Goal: Task Accomplishment & Management: Manage account settings

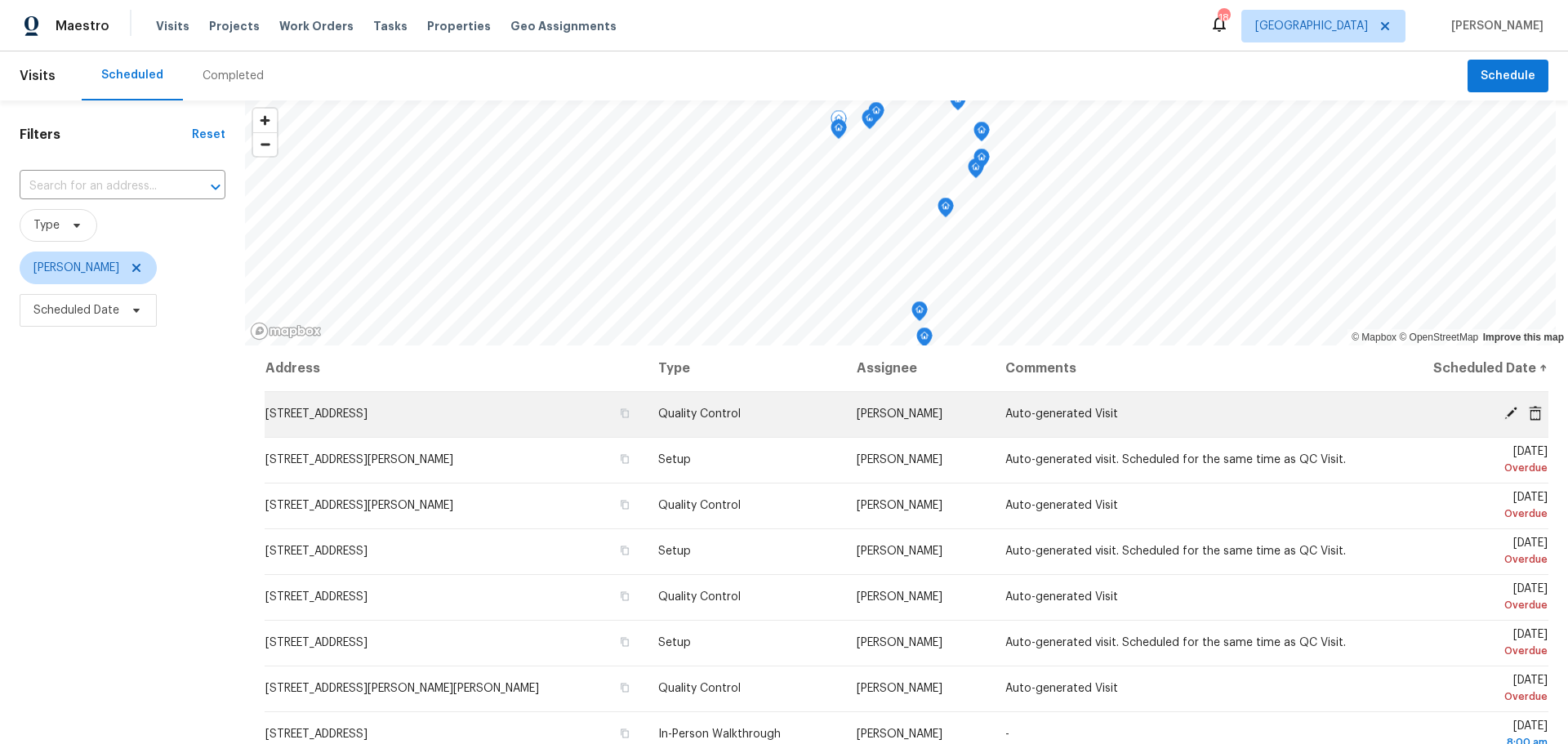
click at [1529, 417] on icon at bounding box center [1536, 413] width 13 height 15
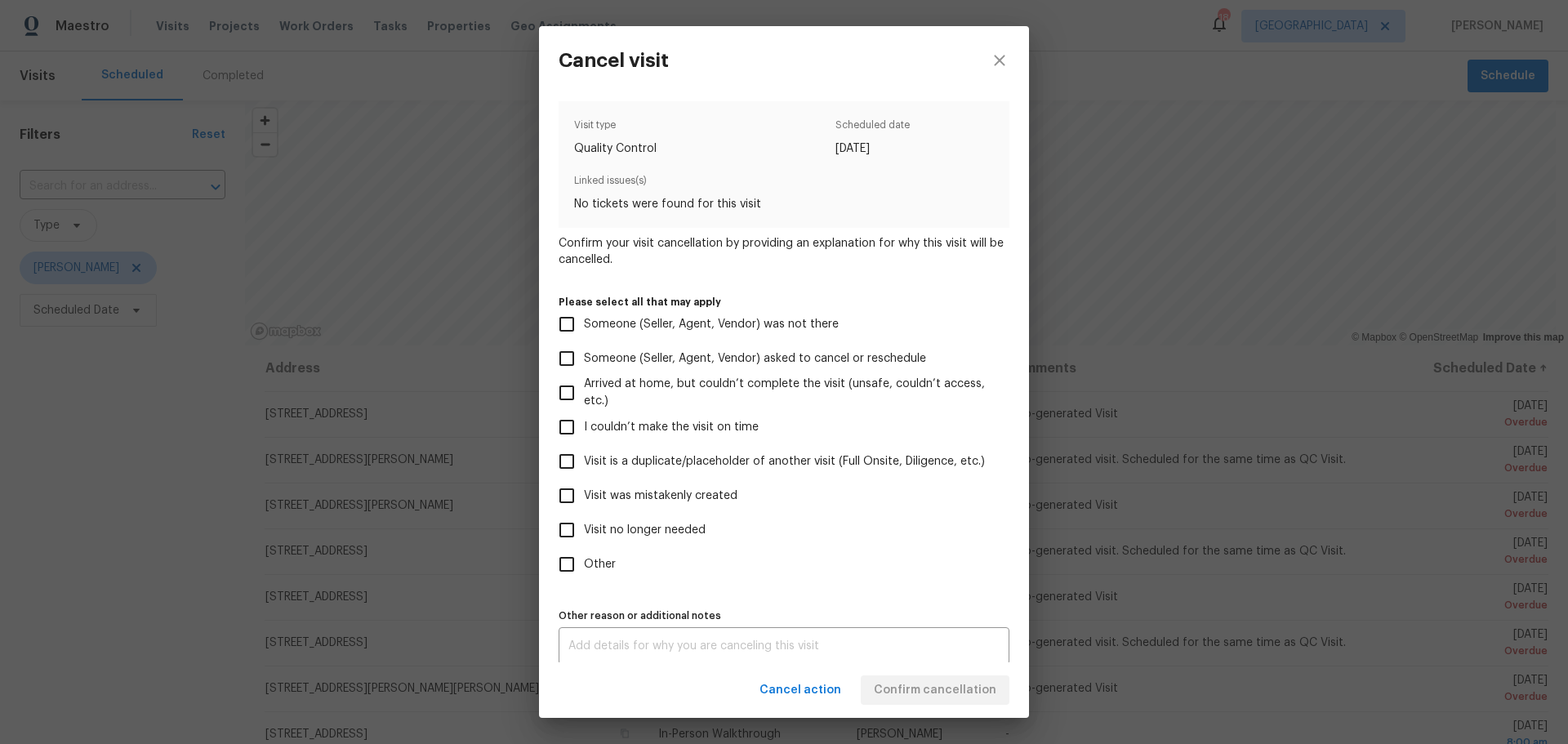
click at [682, 499] on span "Visit was mistakenly created" at bounding box center [661, 496] width 153 height 17
click at [584, 499] on input "Visit was mistakenly created" at bounding box center [567, 496] width 35 height 35
checkbox input "true"
click at [908, 698] on span "Confirm cancellation" at bounding box center [935, 690] width 123 height 21
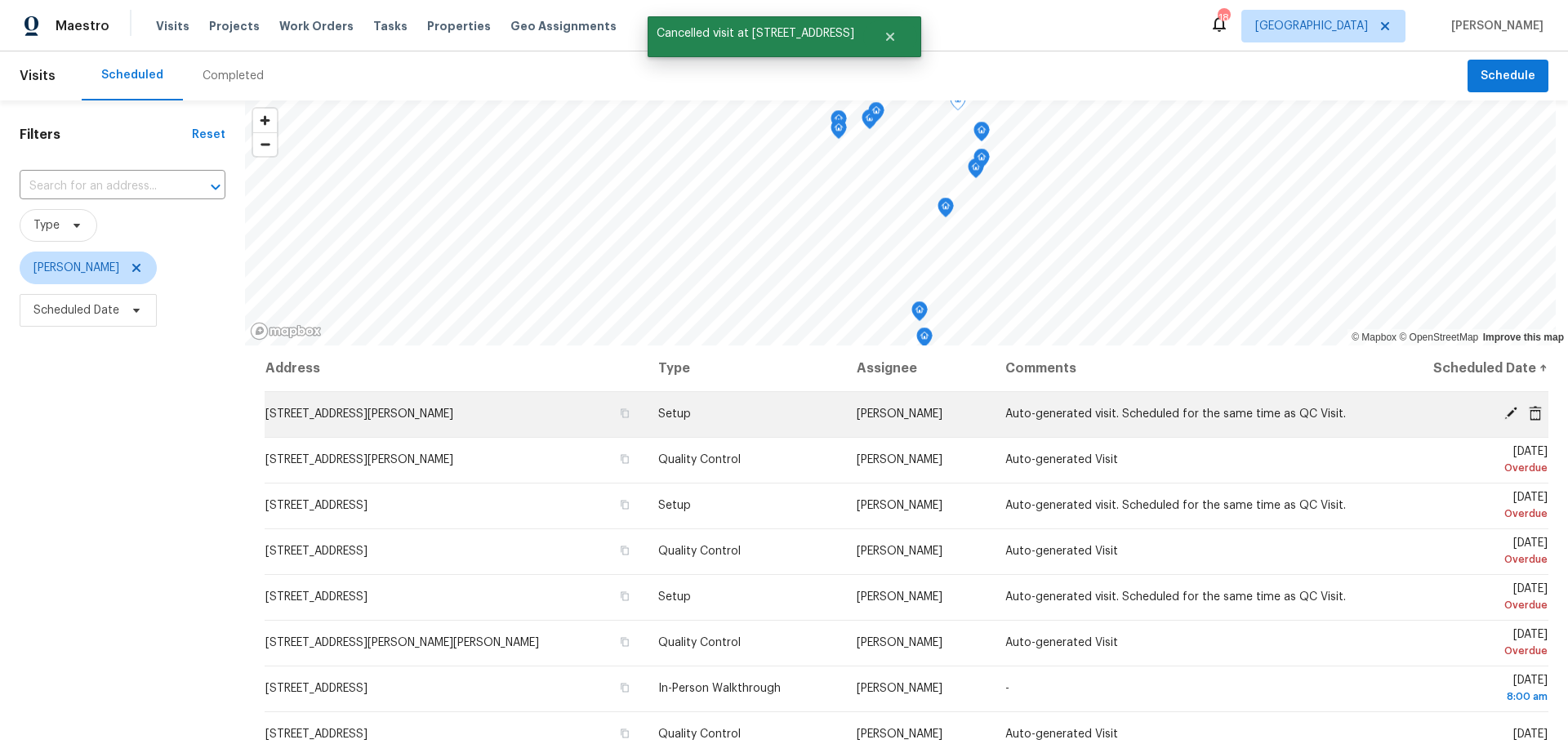
click at [1529, 412] on icon at bounding box center [1536, 413] width 13 height 15
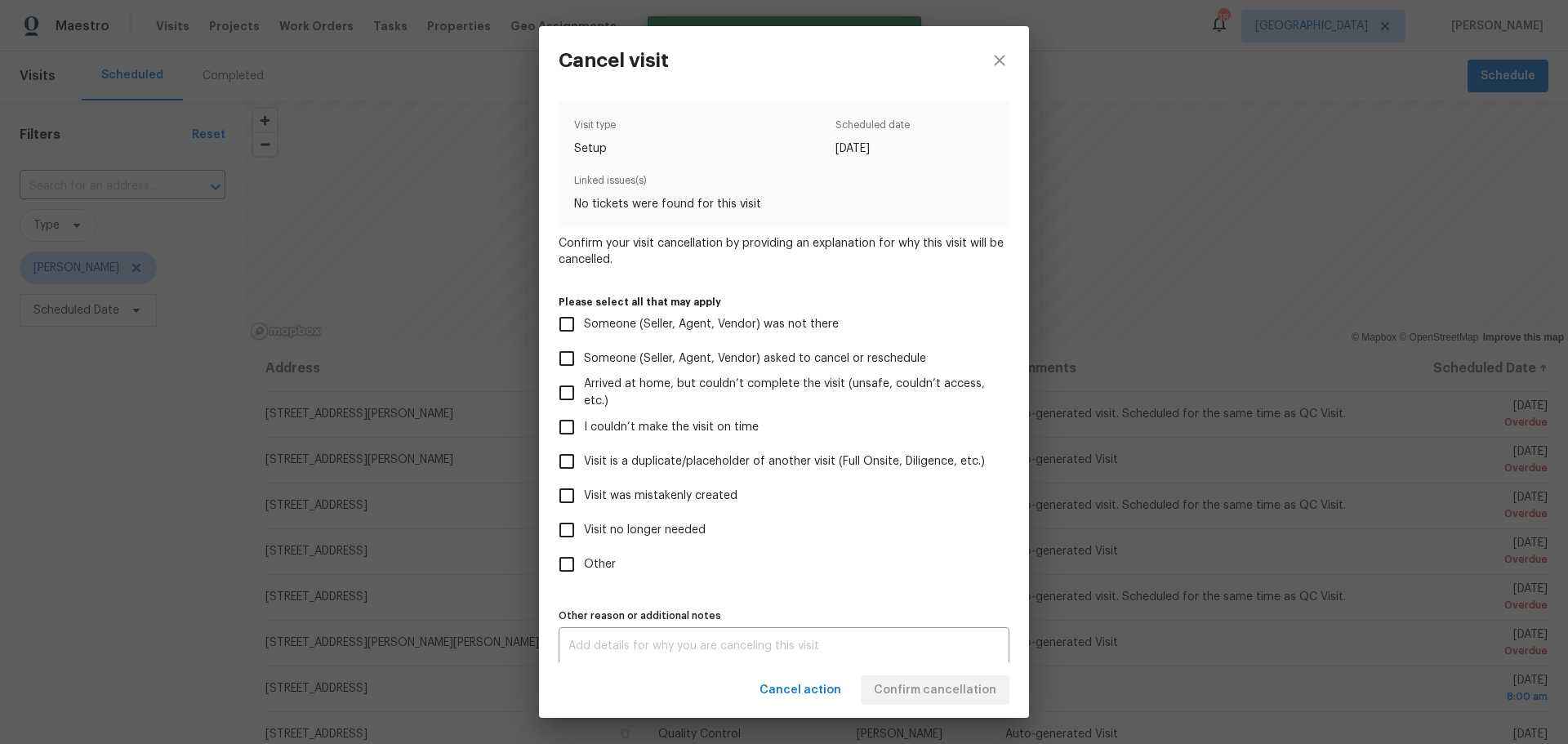
click at [597, 493] on span "Visit was mistakenly created" at bounding box center [661, 496] width 153 height 17
click at [584, 493] on input "Visit was mistakenly created" at bounding box center [567, 496] width 35 height 35
checkbox input "true"
click at [892, 696] on span "Confirm cancellation" at bounding box center [935, 690] width 123 height 21
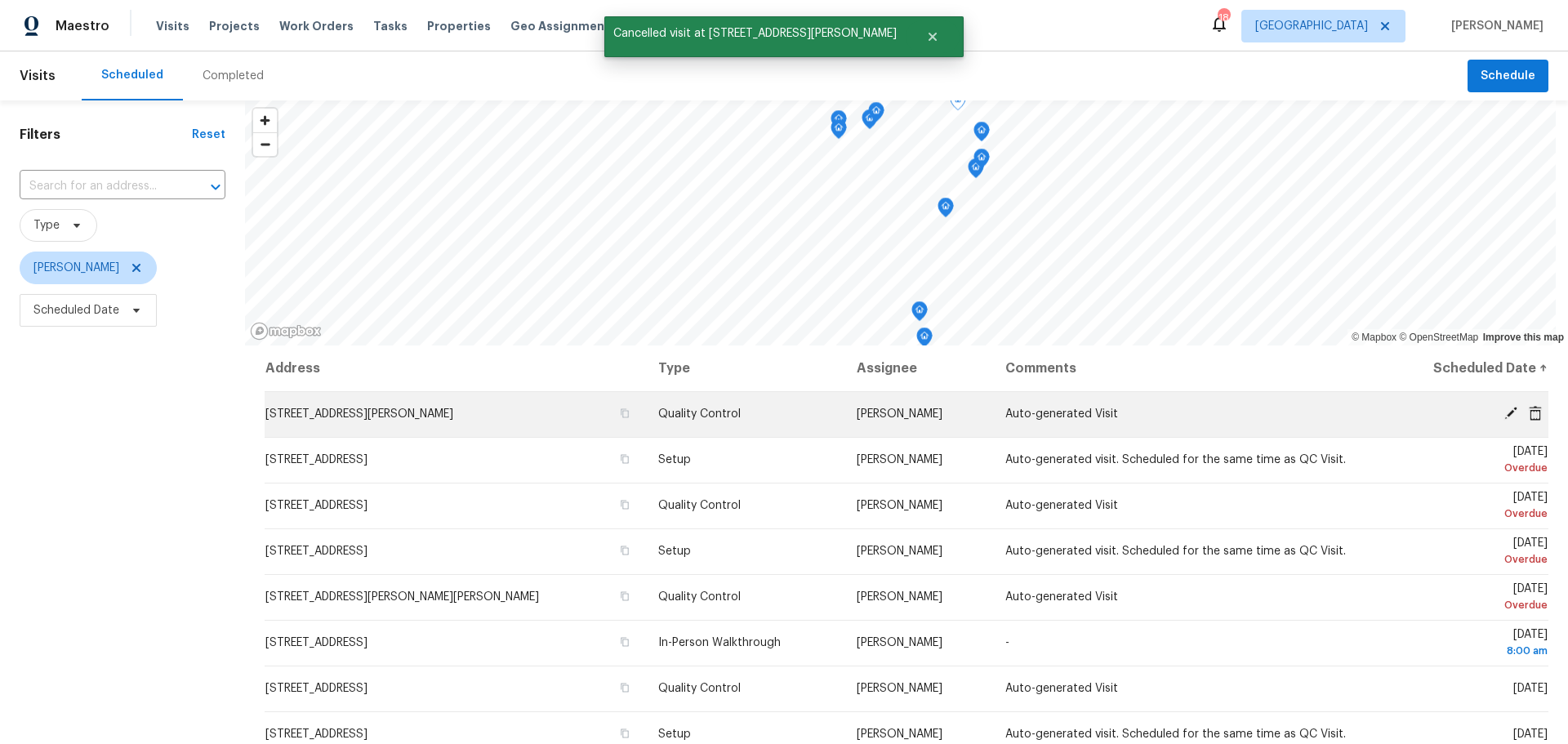
click at [1529, 411] on icon at bounding box center [1536, 413] width 13 height 15
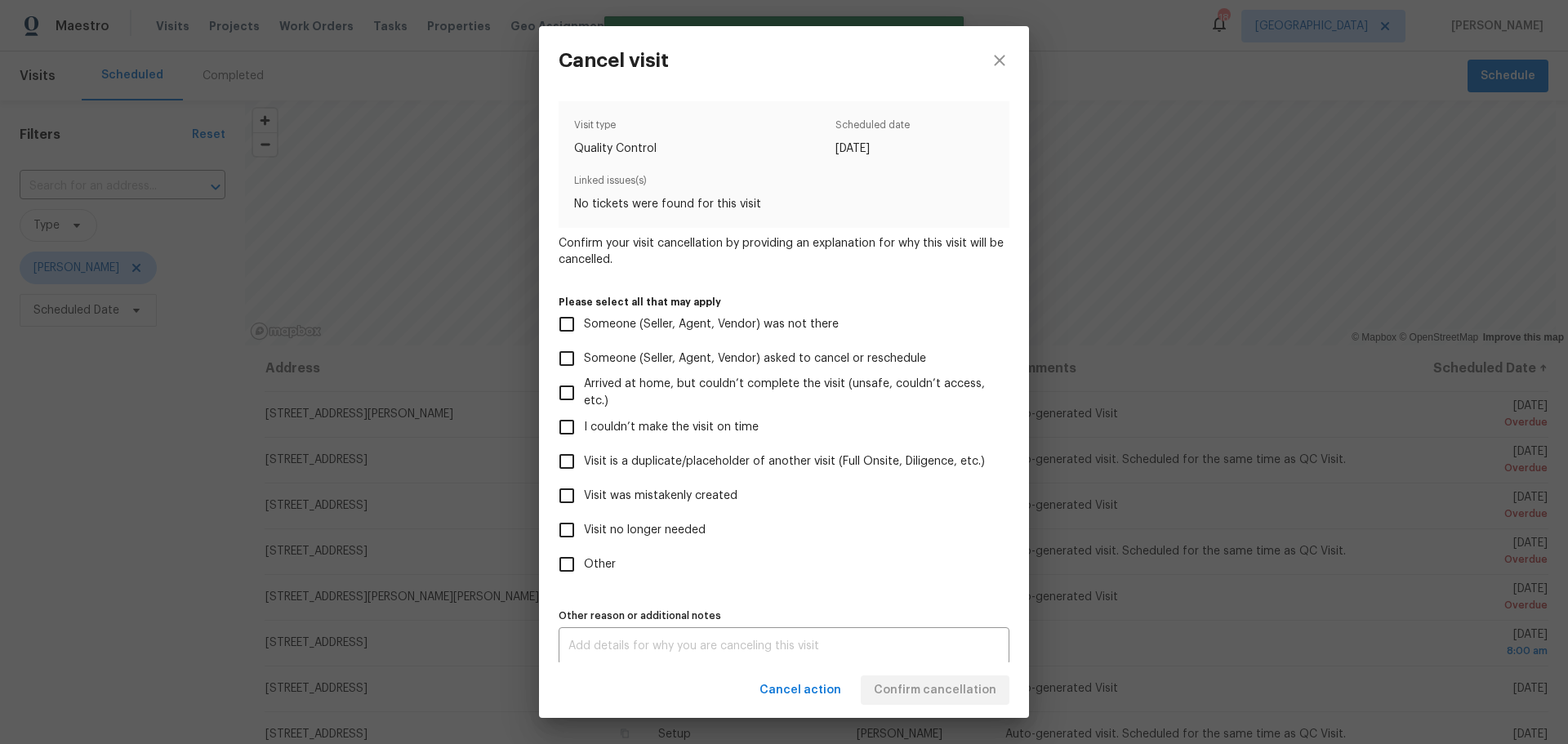
click at [715, 498] on span "Visit was mistakenly created" at bounding box center [661, 496] width 153 height 17
click at [584, 498] on input "Visit was mistakenly created" at bounding box center [567, 496] width 35 height 35
checkbox input "true"
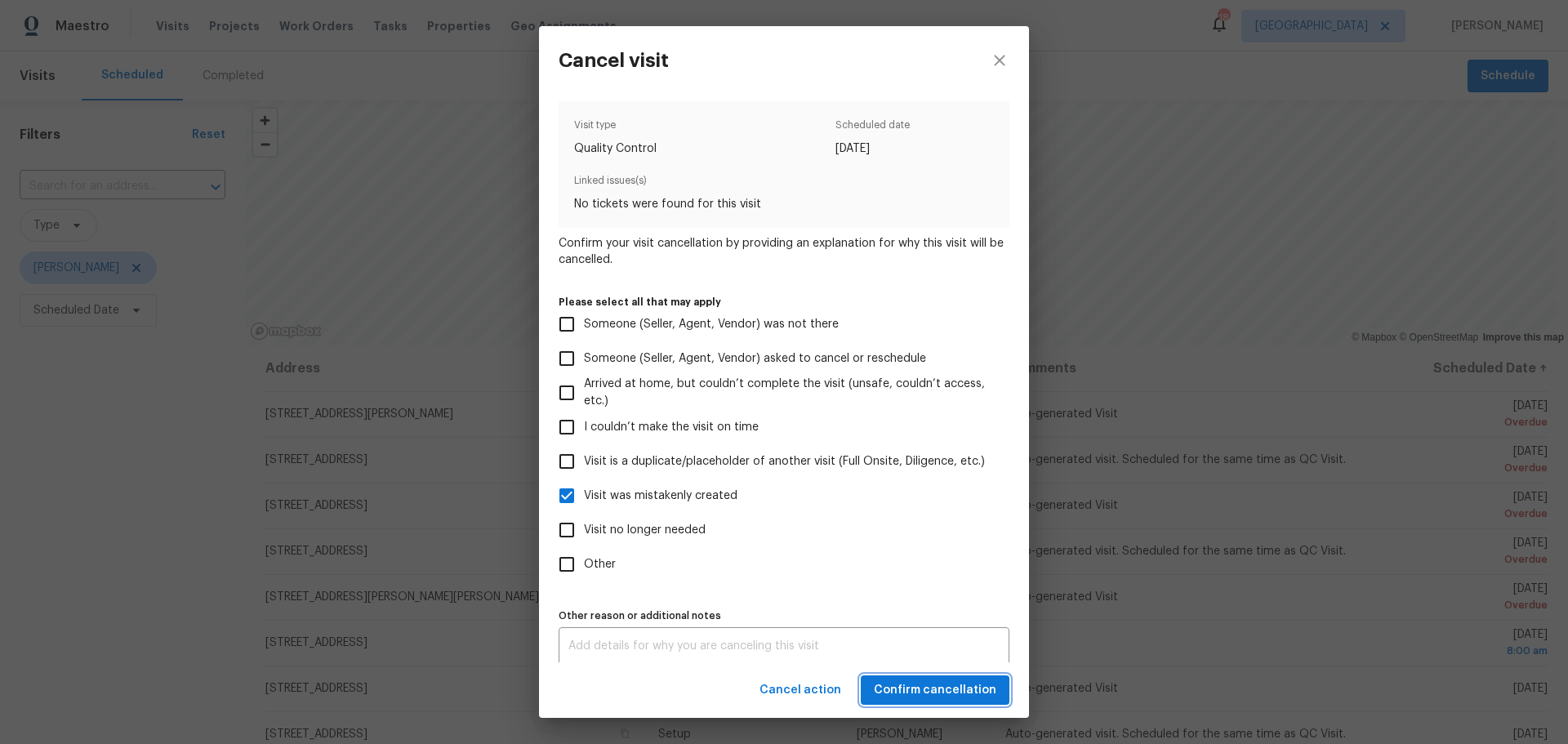
click at [918, 684] on span "Confirm cancellation" at bounding box center [935, 690] width 123 height 21
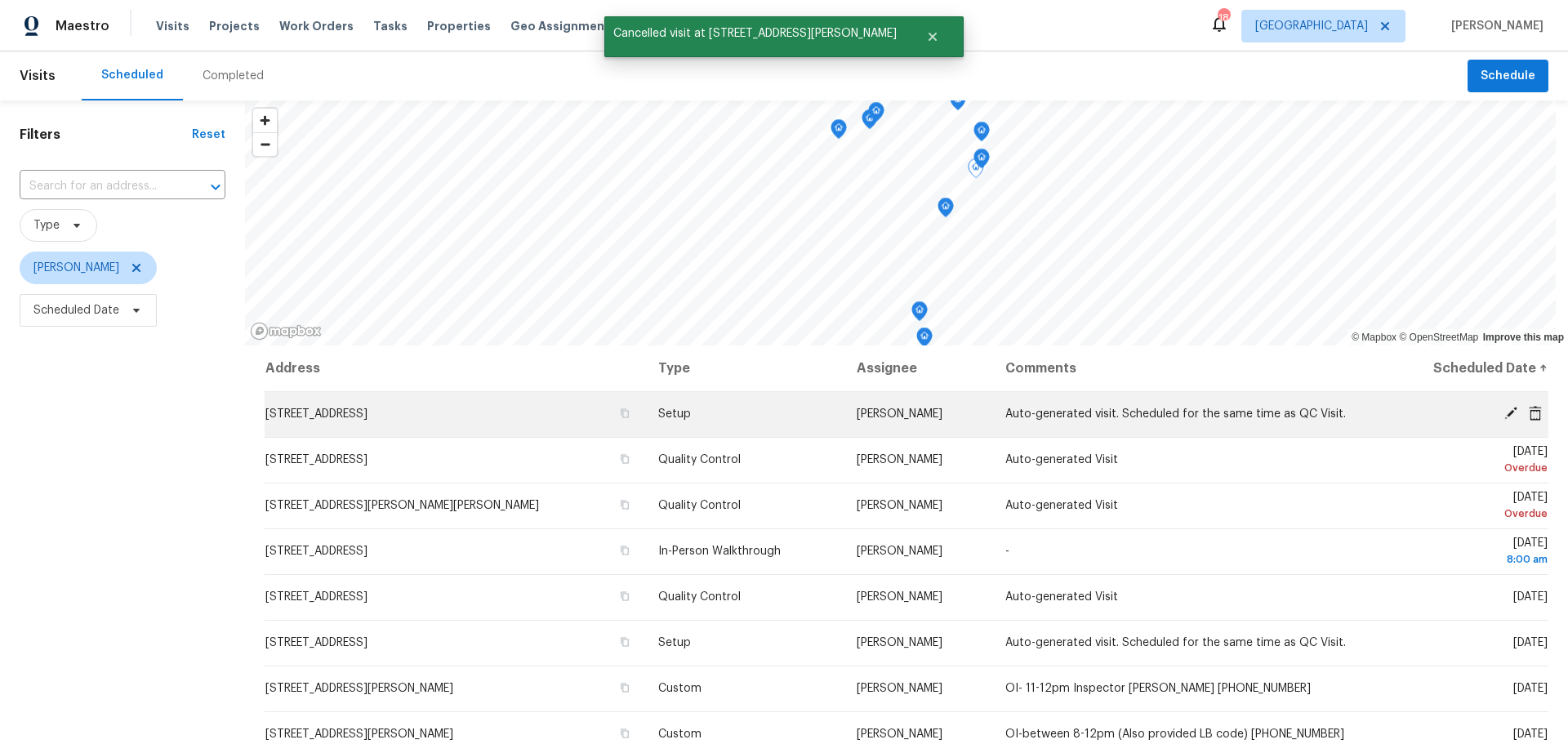
click at [1529, 411] on icon at bounding box center [1536, 413] width 13 height 15
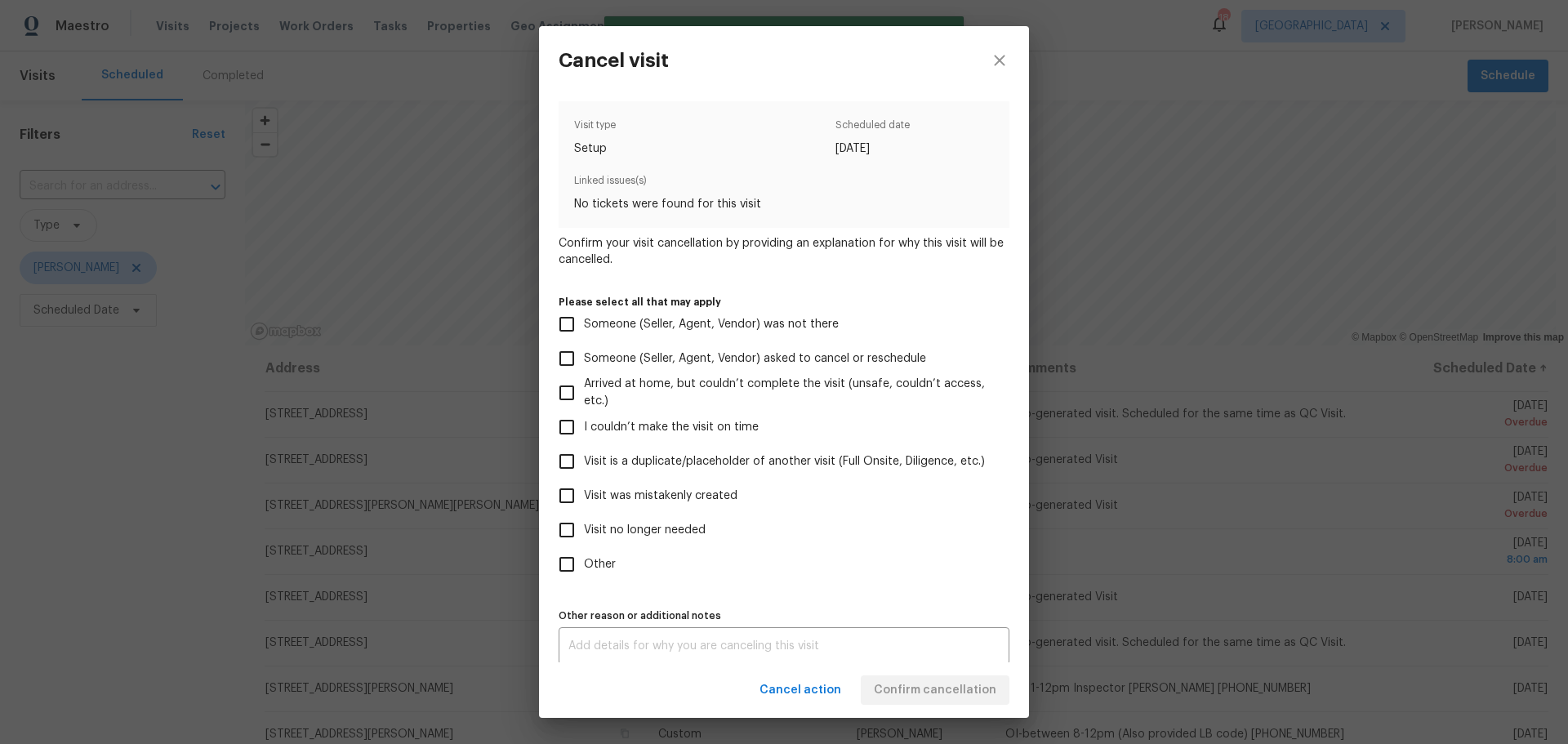
click at [723, 491] on span "Visit was mistakenly created" at bounding box center [661, 496] width 153 height 17
click at [584, 491] on input "Visit was mistakenly created" at bounding box center [567, 496] width 35 height 35
checkbox input "true"
click at [901, 704] on div "Cancel action Confirm cancellation" at bounding box center [784, 690] width 490 height 56
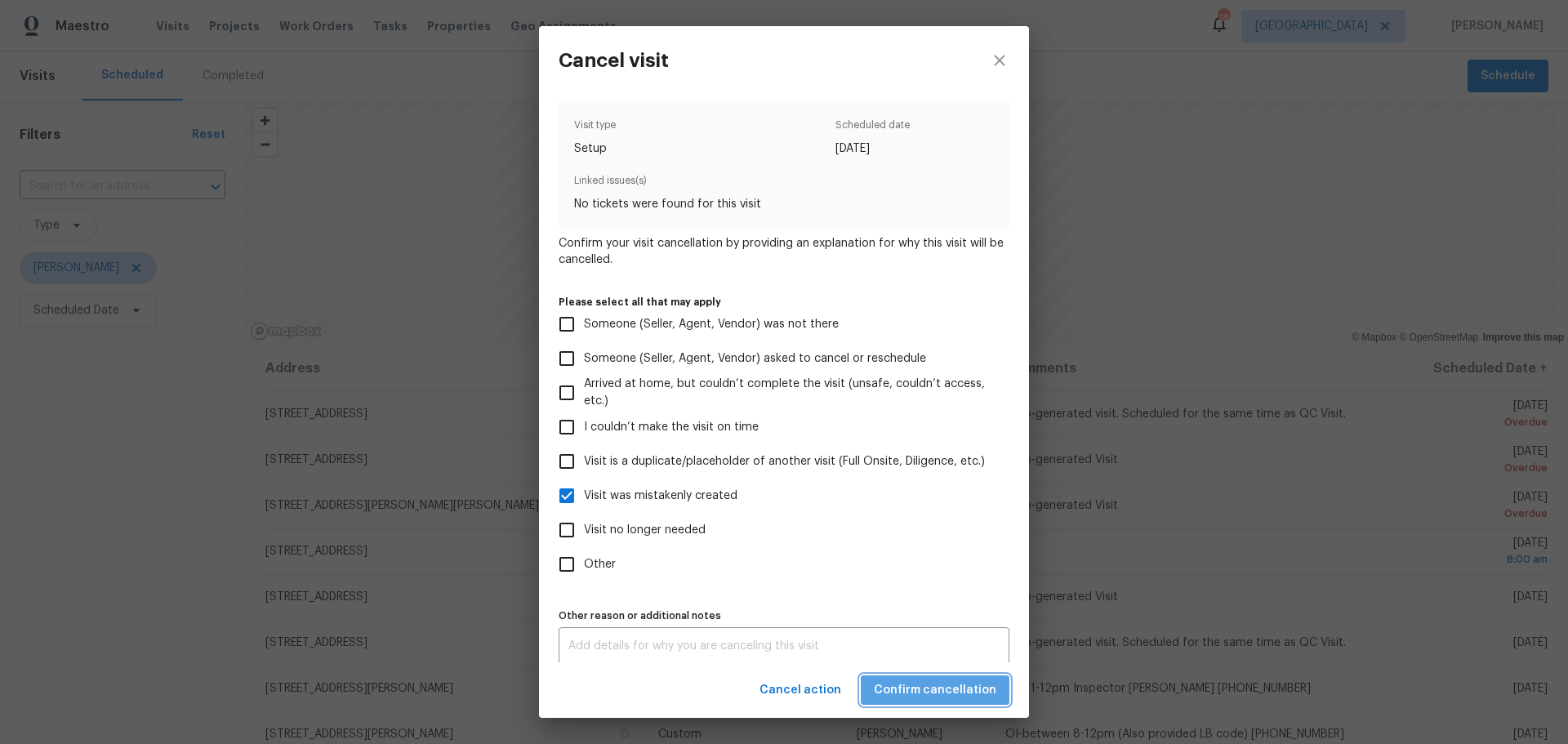
click at [953, 691] on span "Confirm cancellation" at bounding box center [935, 690] width 123 height 21
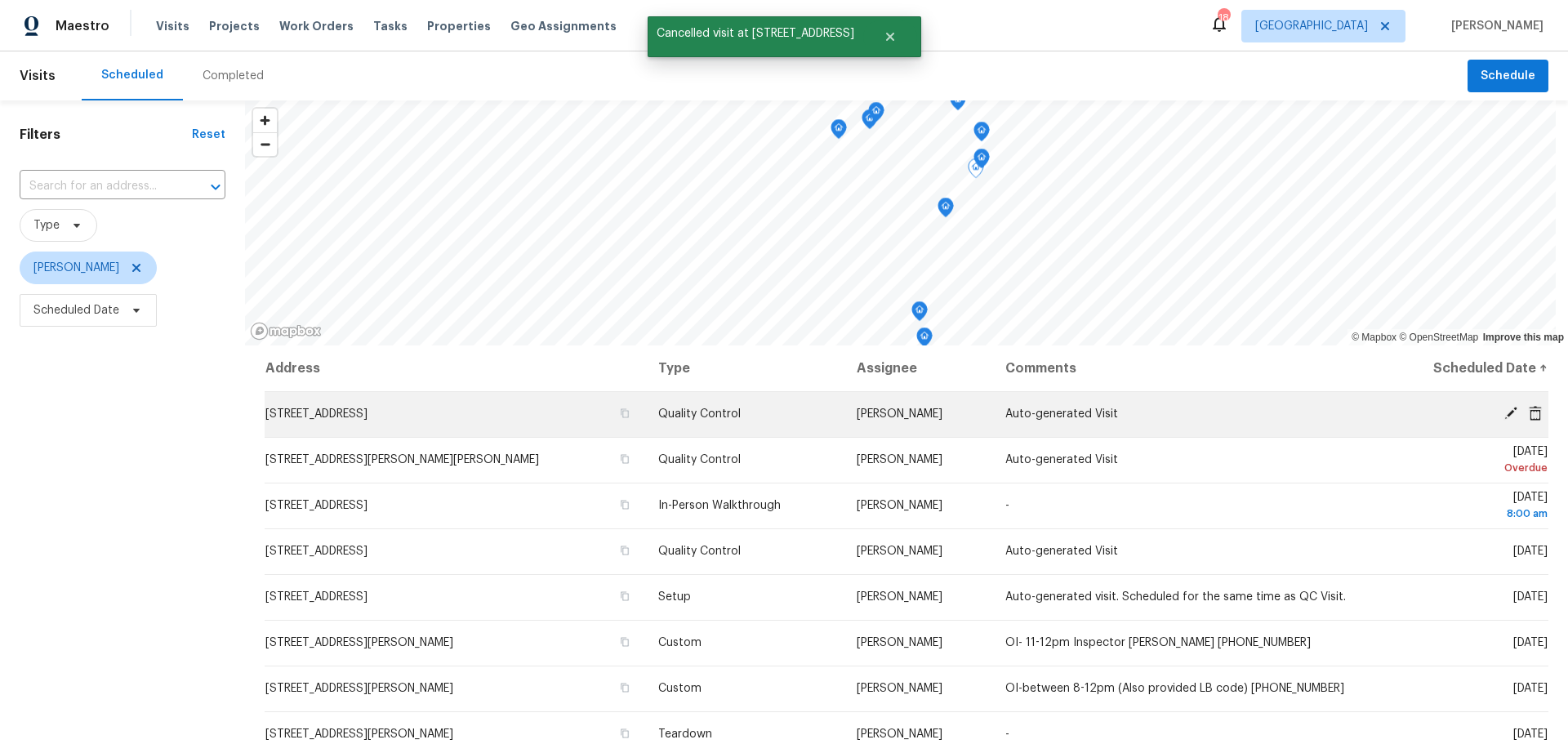
click at [1529, 411] on icon at bounding box center [1536, 413] width 13 height 15
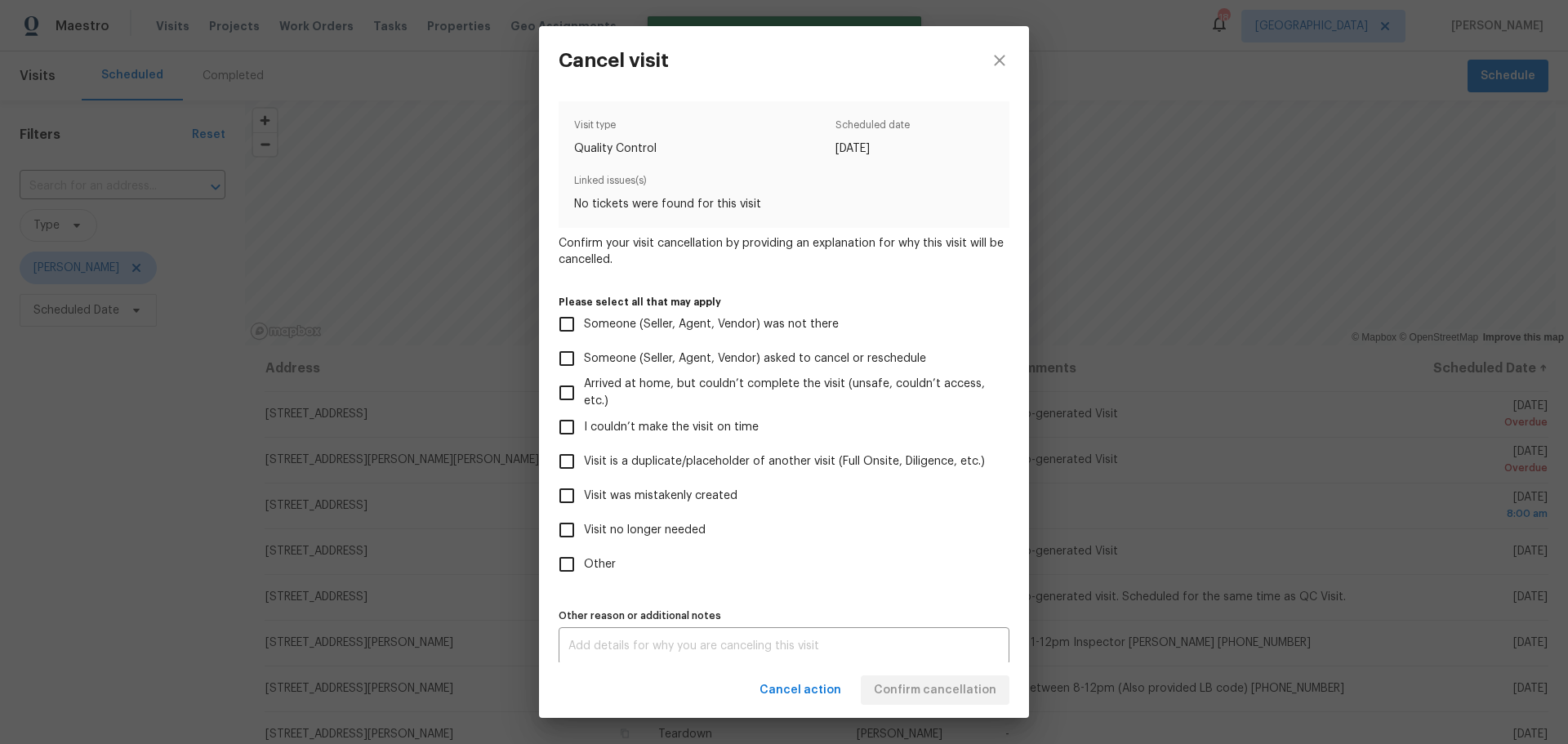
click at [693, 494] on span "Visit was mistakenly created" at bounding box center [661, 496] width 153 height 17
click at [584, 494] on input "Visit was mistakenly created" at bounding box center [567, 496] width 35 height 35
checkbox input "true"
click at [897, 683] on span "Confirm cancellation" at bounding box center [935, 690] width 123 height 21
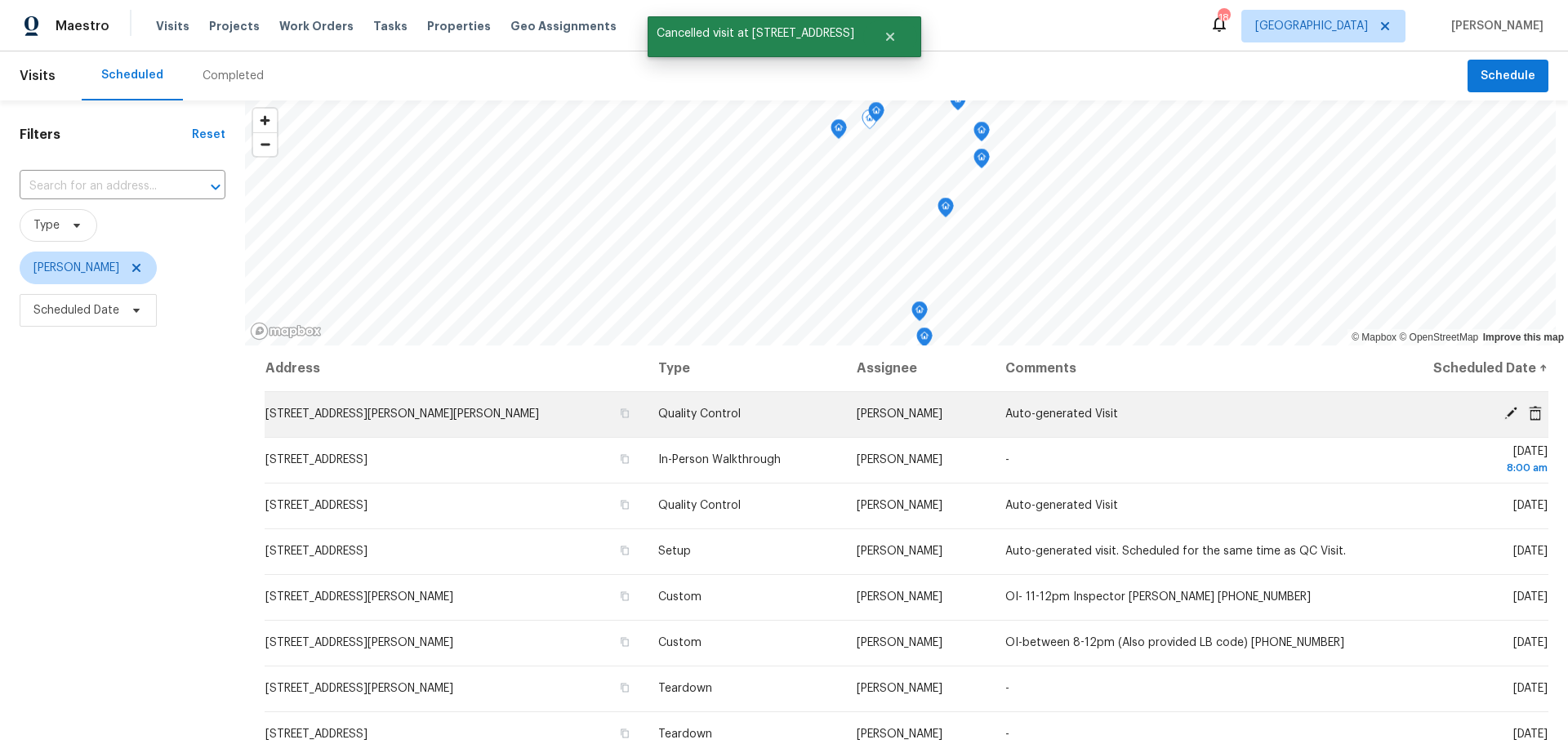
click at [1504, 413] on icon at bounding box center [1511, 414] width 15 height 15
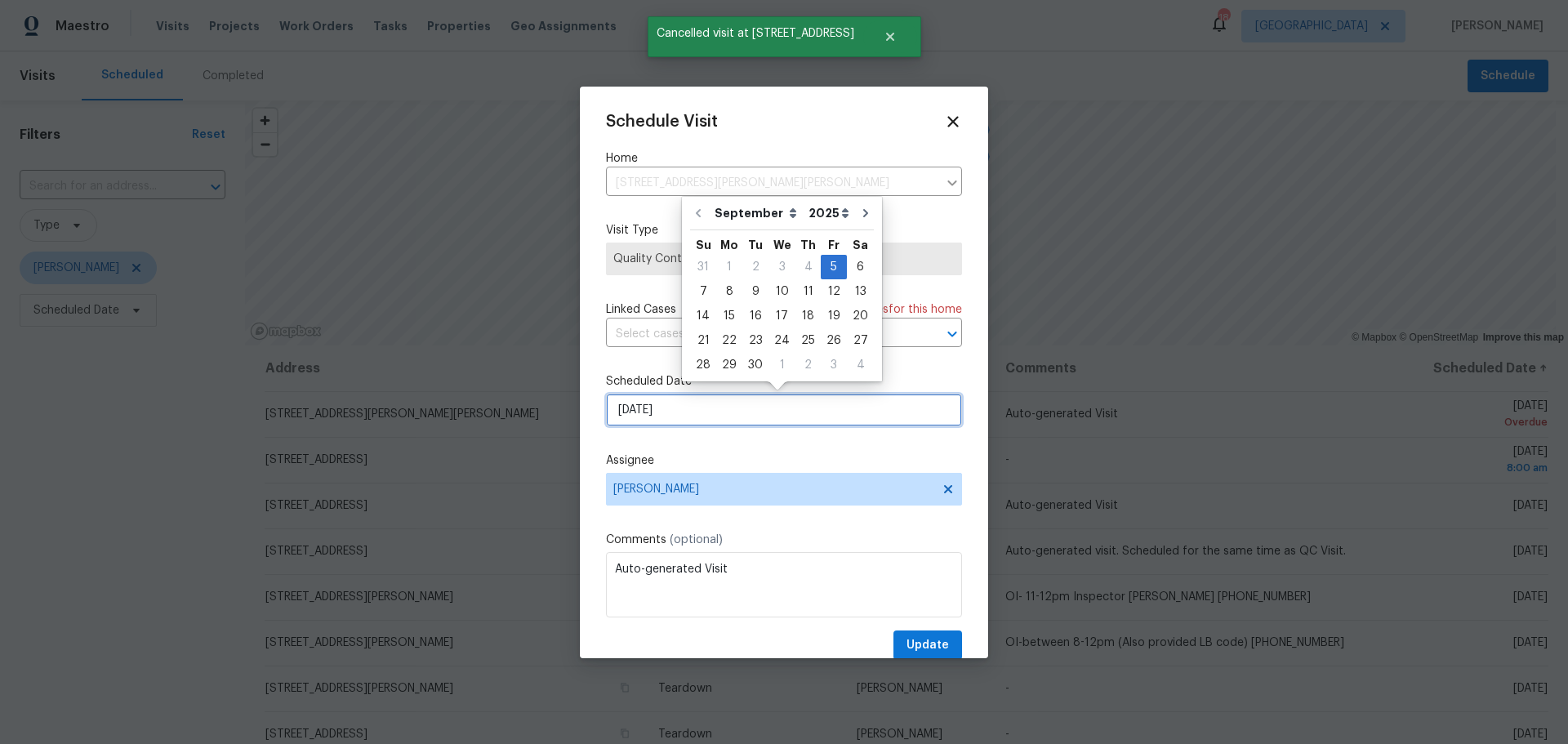
click at [702, 412] on input "9/5/2025" at bounding box center [784, 410] width 356 height 33
click at [821, 292] on div "12" at bounding box center [834, 292] width 26 height 23
type input "[DATE]"
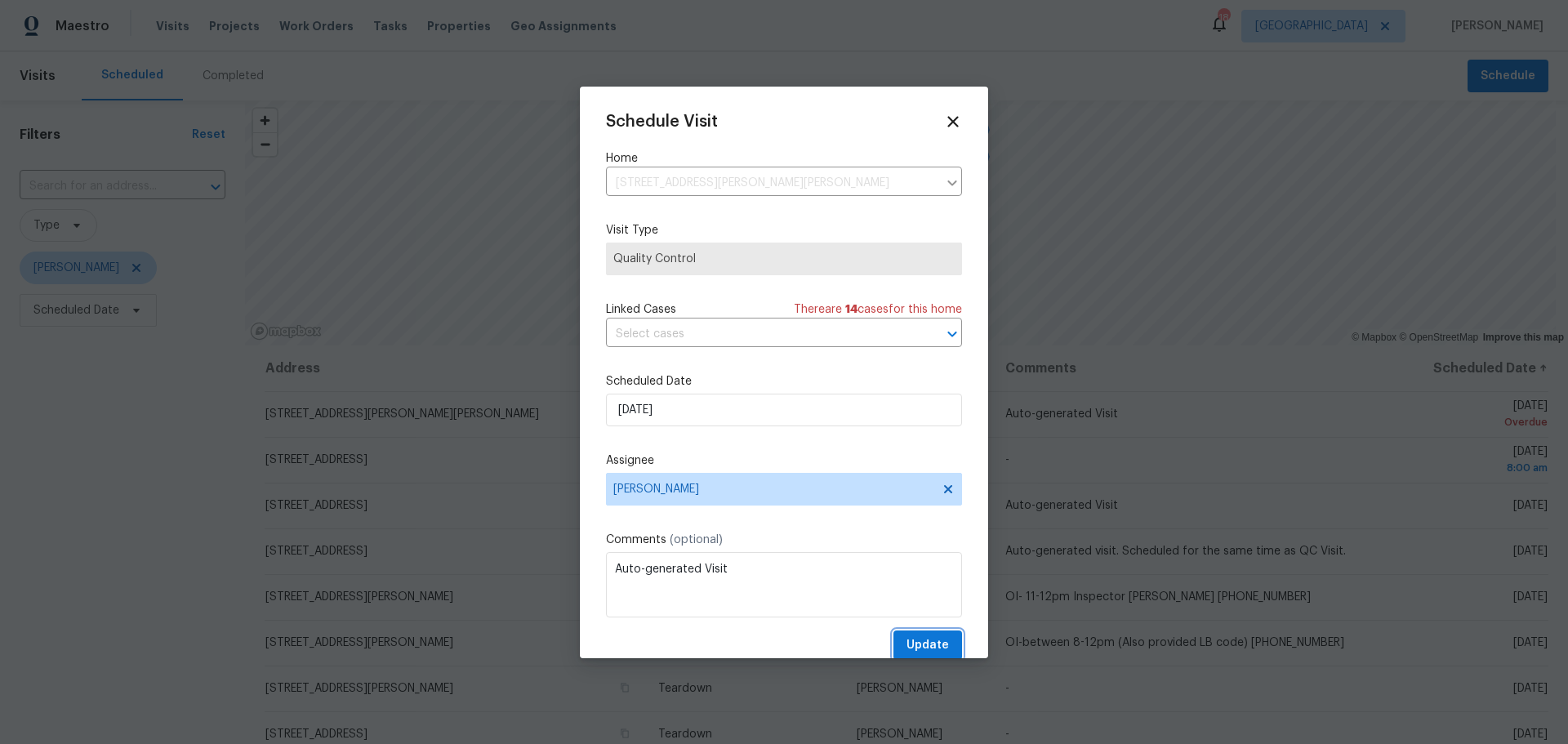
click at [926, 647] on span "Update" at bounding box center [928, 645] width 43 height 21
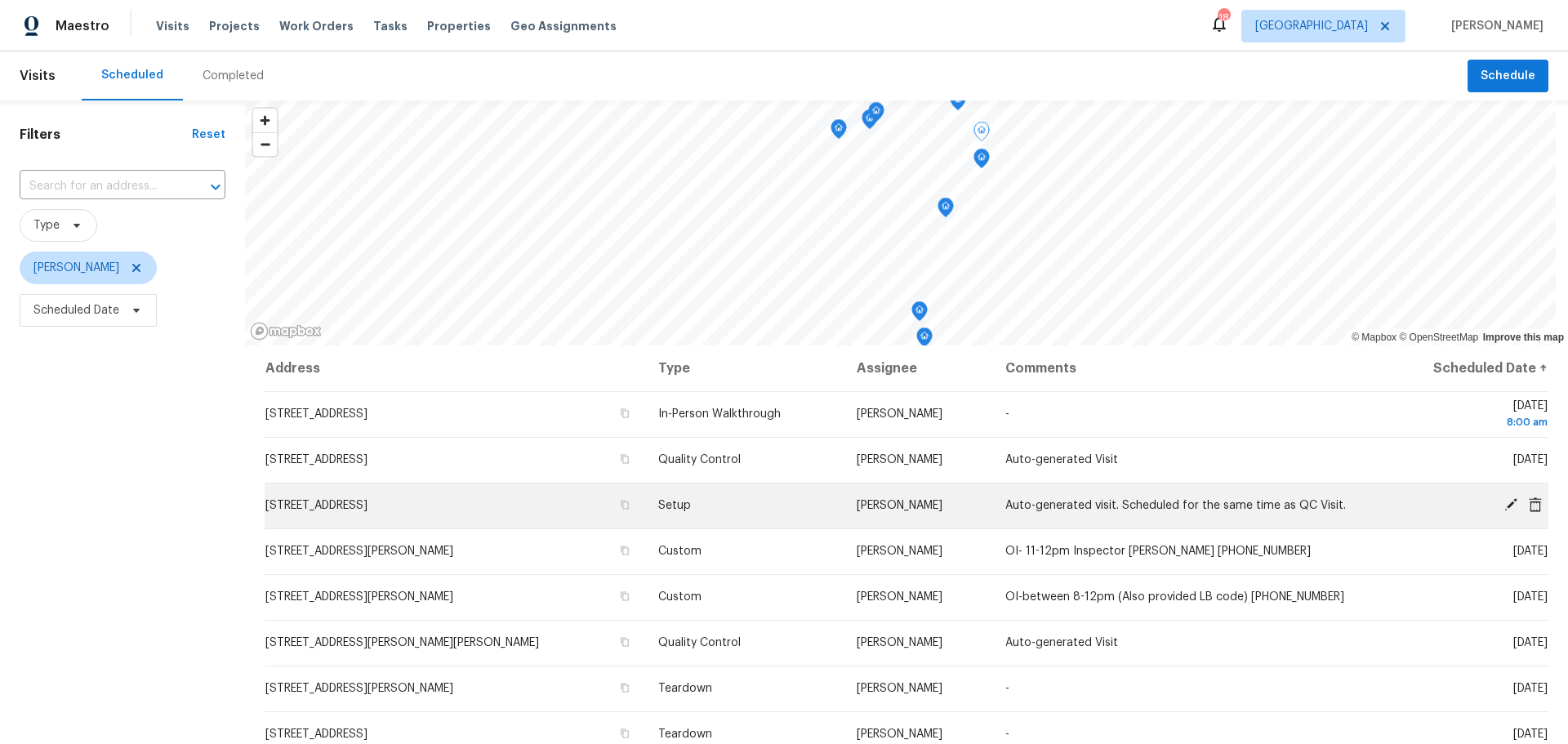
click at [1504, 509] on icon at bounding box center [1511, 505] width 15 height 15
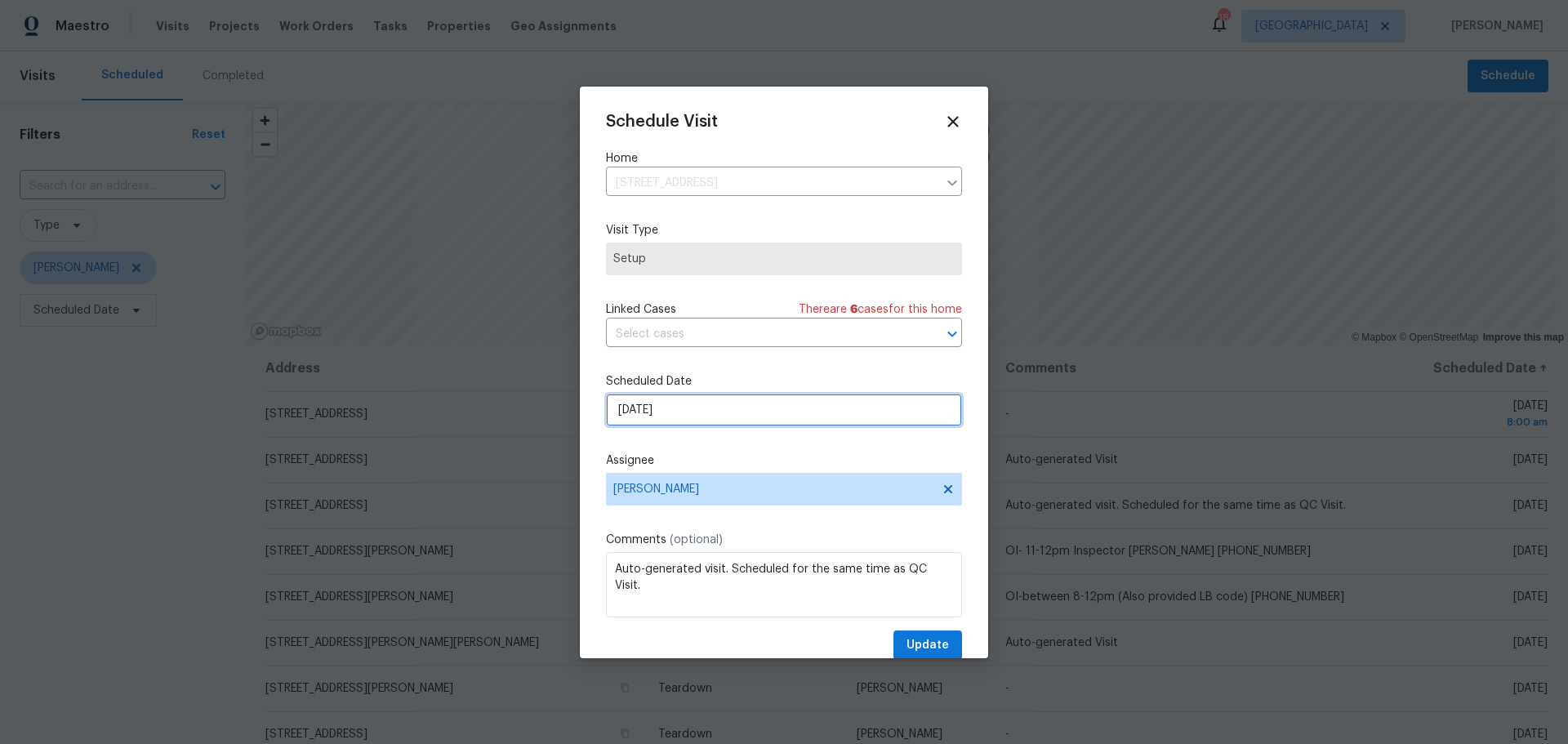
click at [740, 397] on input "[DATE]" at bounding box center [784, 410] width 356 height 33
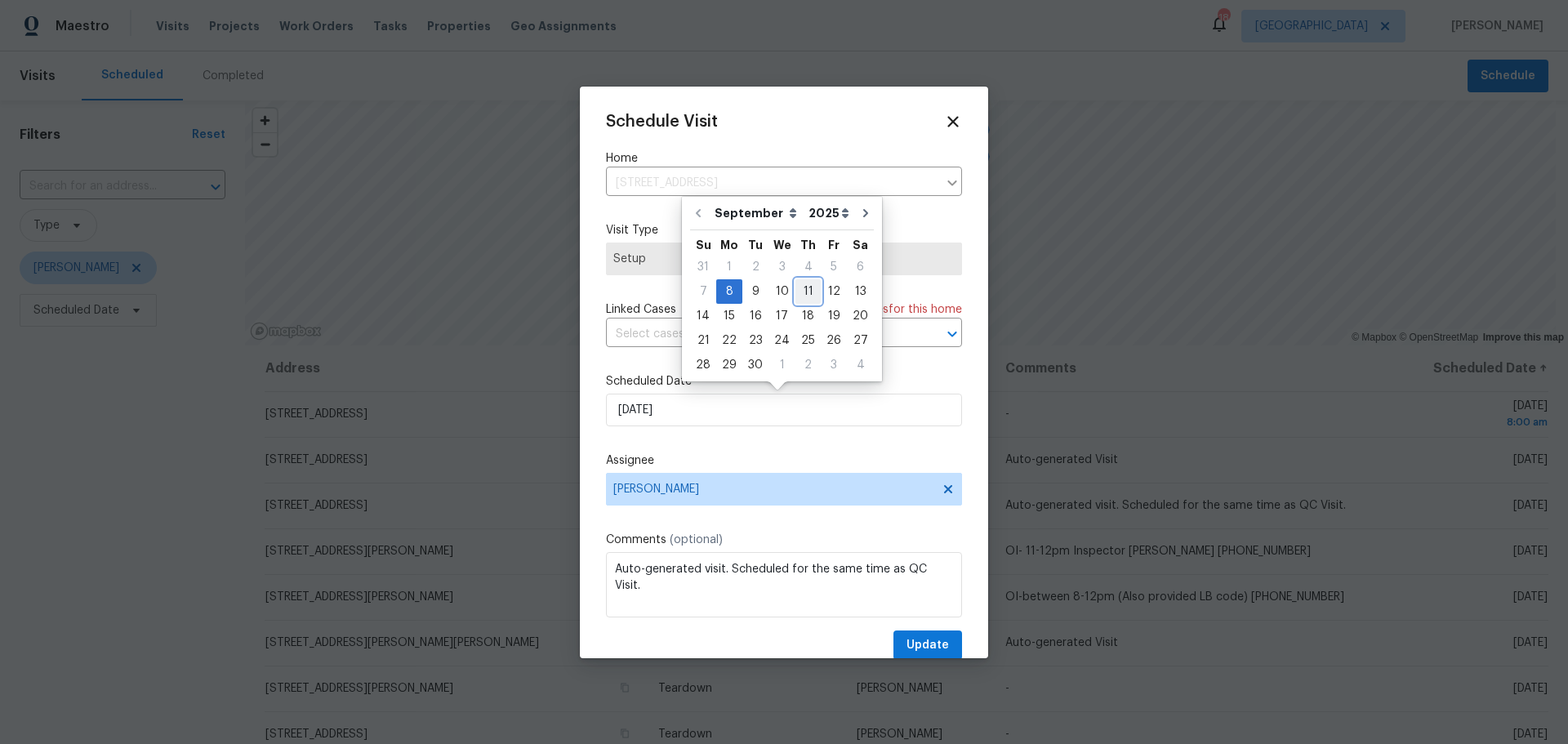
click at [805, 284] on div "11" at bounding box center [808, 292] width 26 height 23
type input "9/11/2025"
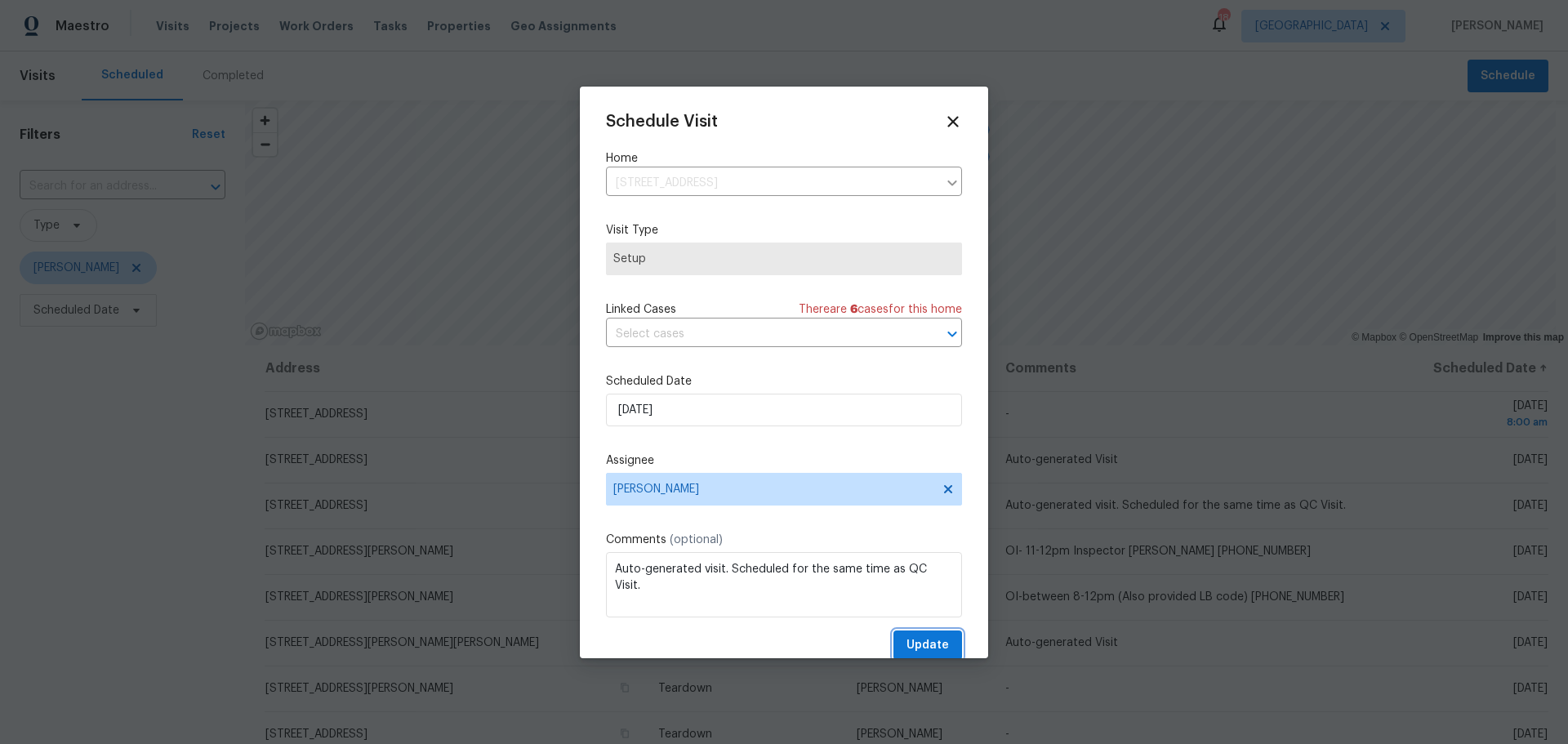
click at [913, 643] on span "Update" at bounding box center [928, 645] width 43 height 21
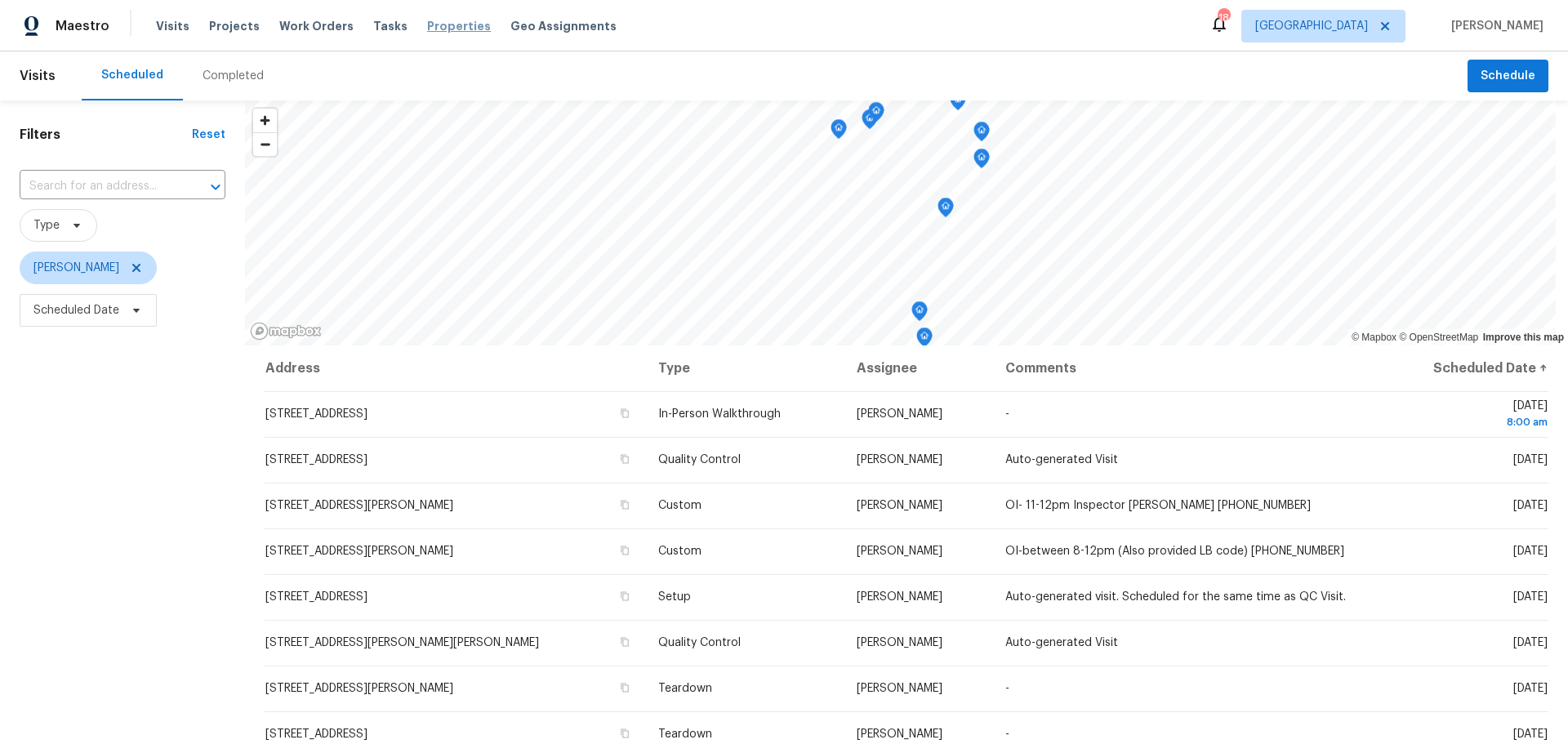
click at [427, 26] on span "Properties" at bounding box center [458, 26] width 63 height 16
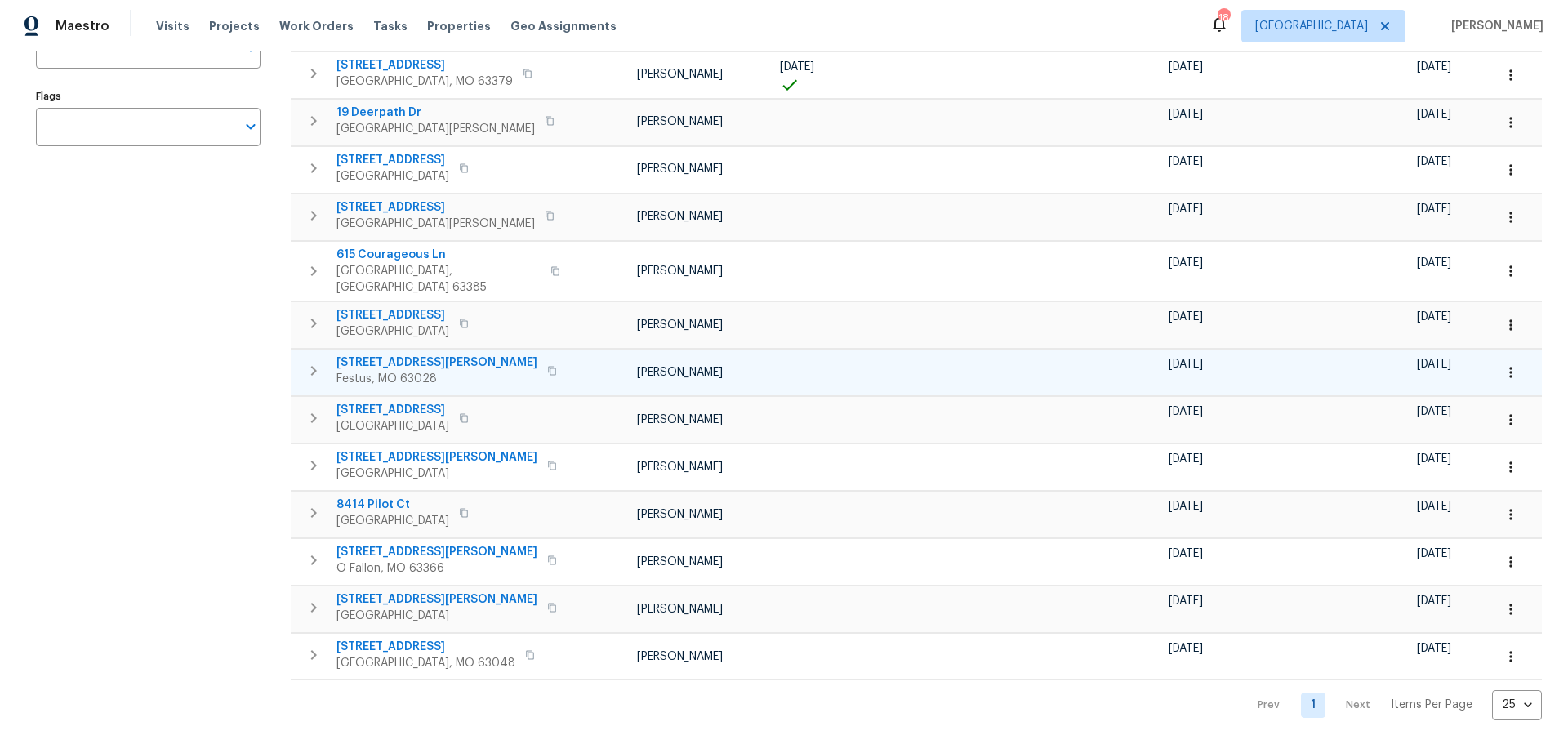
scroll to position [310, 0]
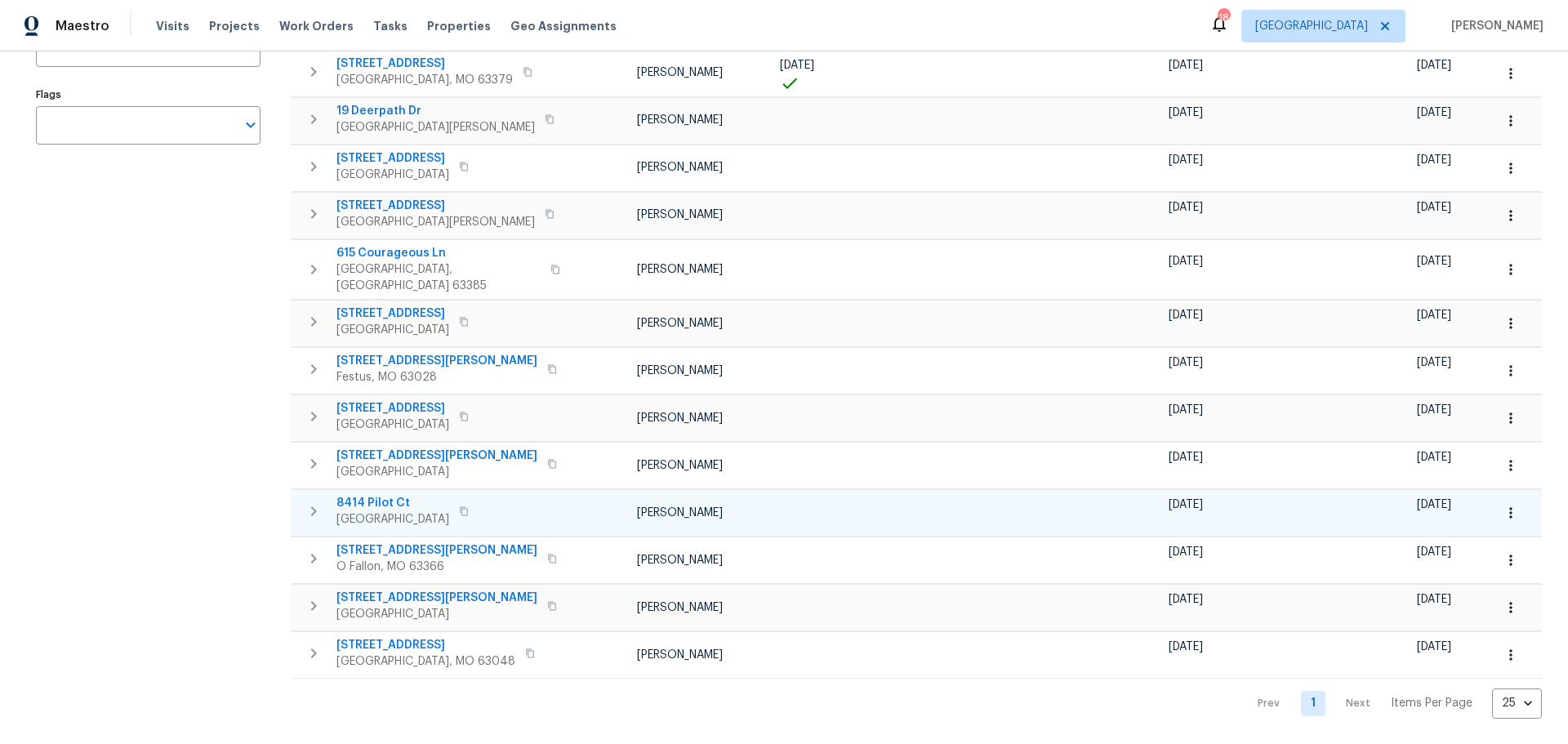
click at [391, 495] on span "8414 Pilot Ct" at bounding box center [392, 503] width 113 height 16
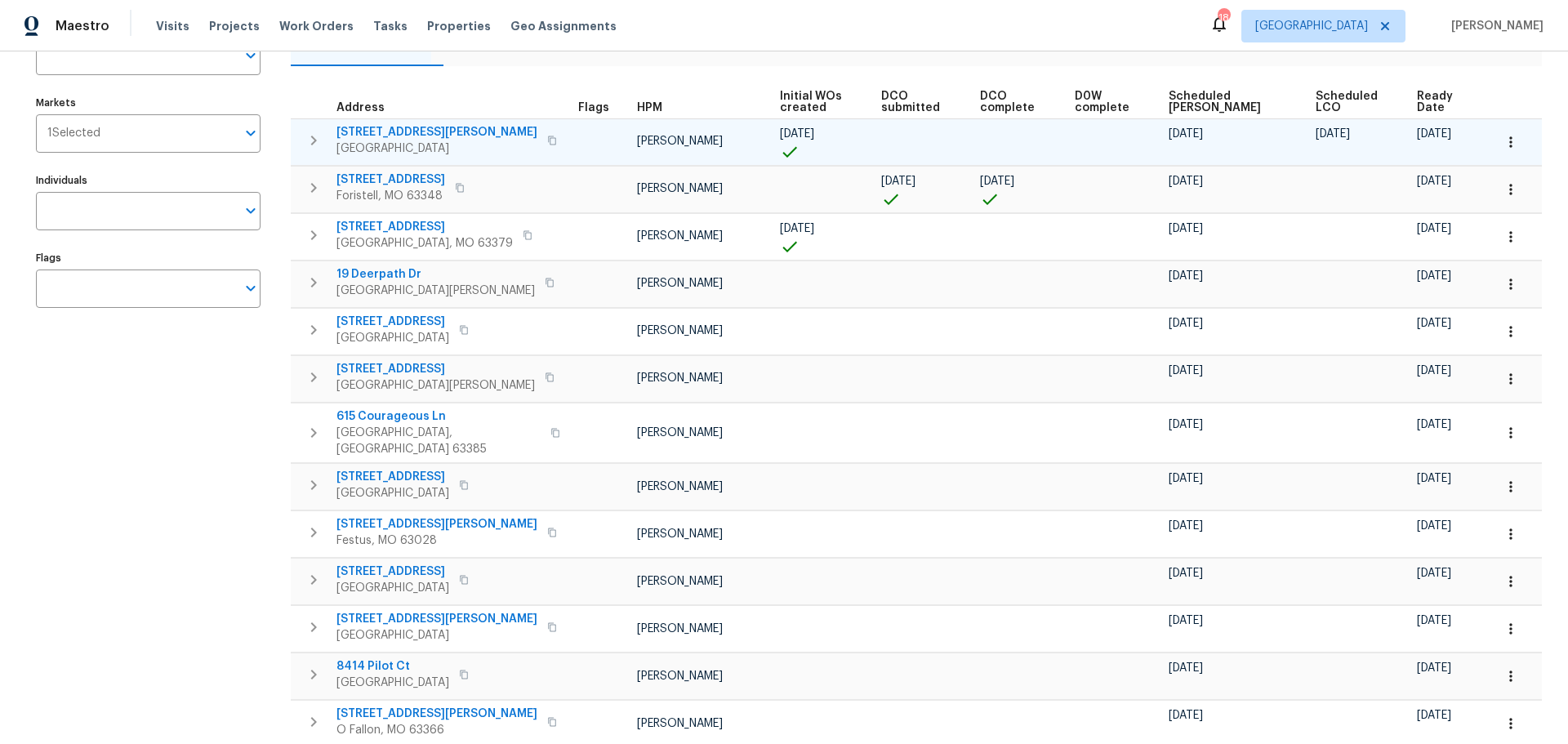
scroll to position [0, 0]
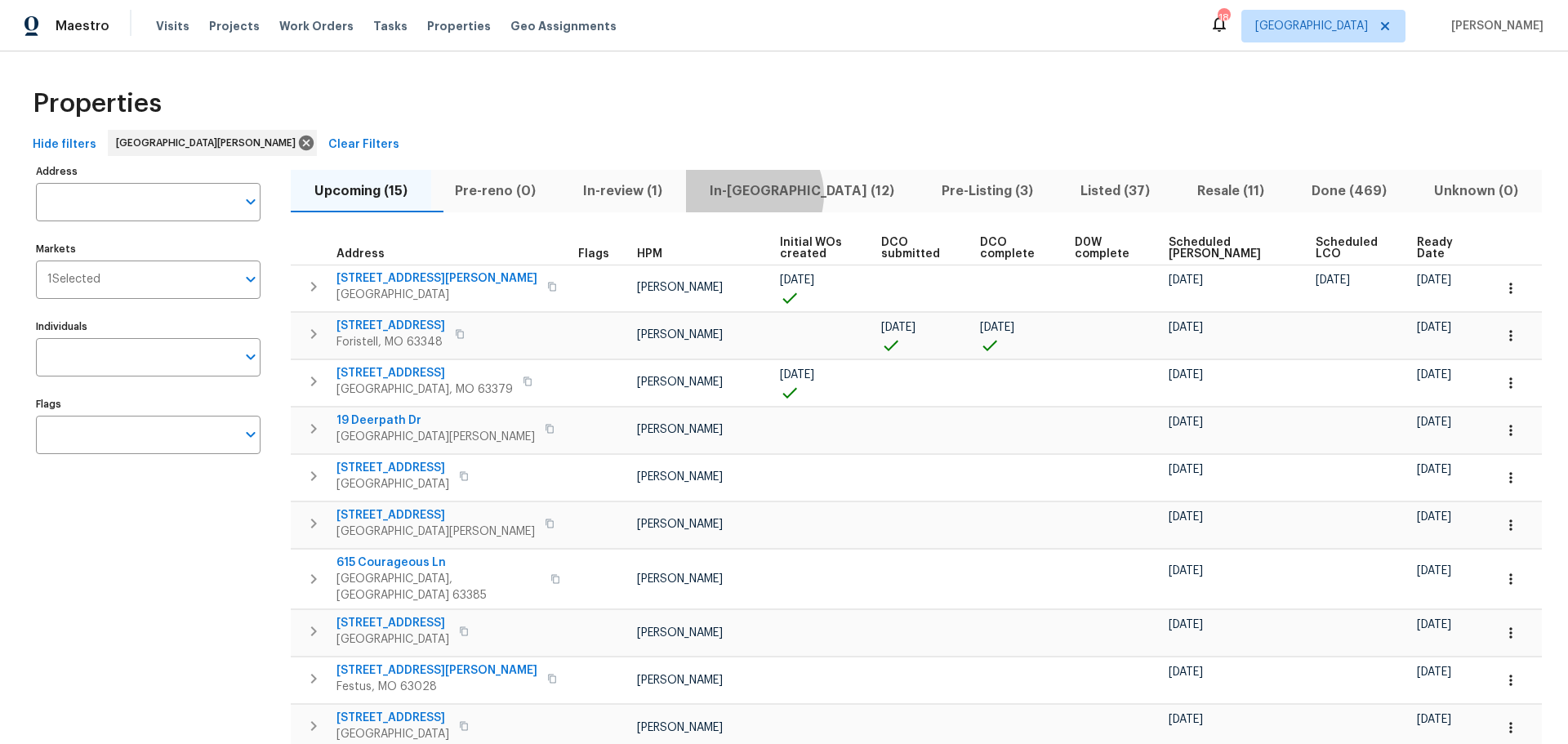
click at [781, 194] on span "In-[GEOGRAPHIC_DATA] (12)" at bounding box center [803, 191] width 213 height 23
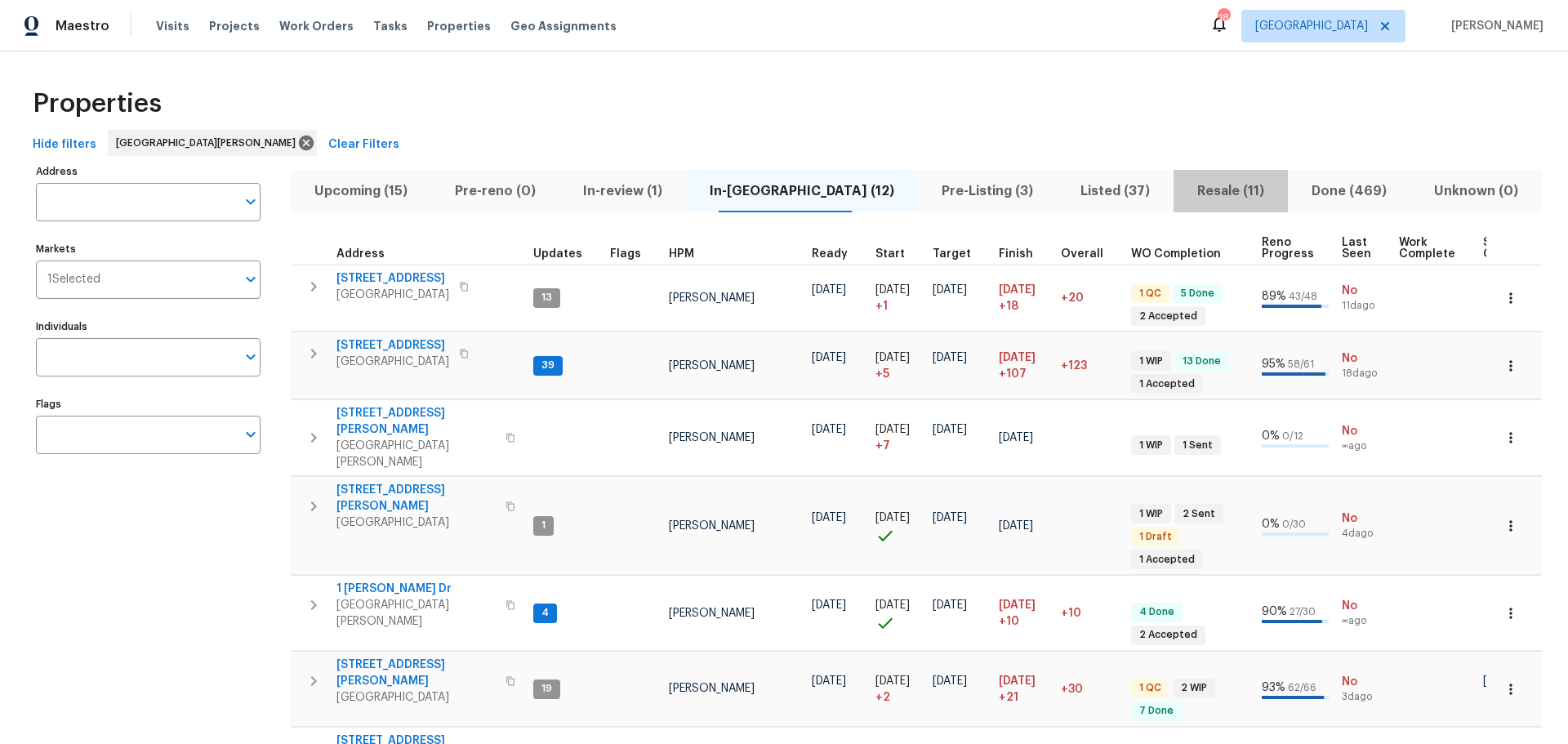
click at [1183, 198] on span "Resale (11)" at bounding box center [1230, 191] width 95 height 23
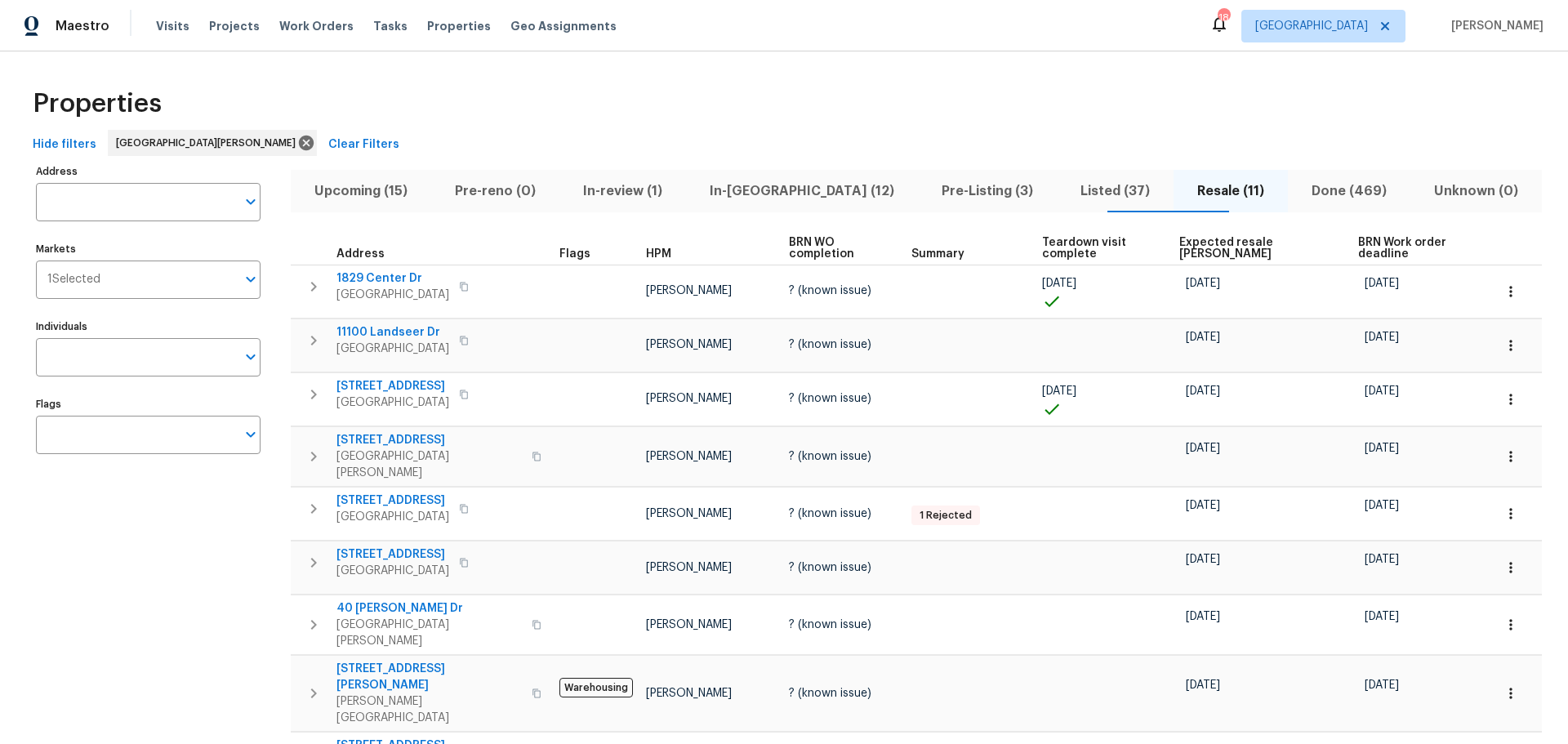
click at [1230, 236] on span "Expected resale COE" at bounding box center [1255, 248] width 152 height 23
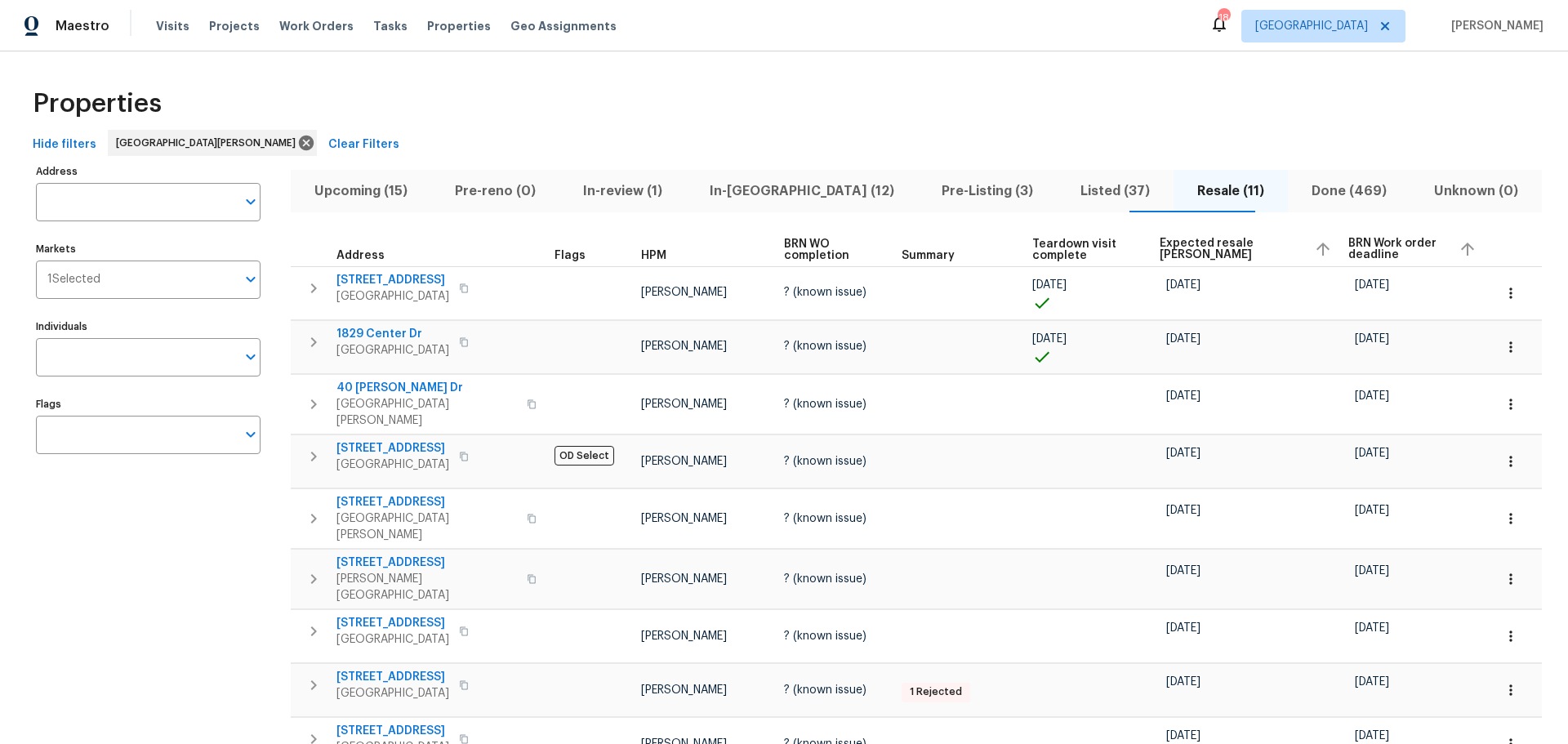
click at [773, 190] on span "In-[GEOGRAPHIC_DATA] (12)" at bounding box center [803, 191] width 213 height 23
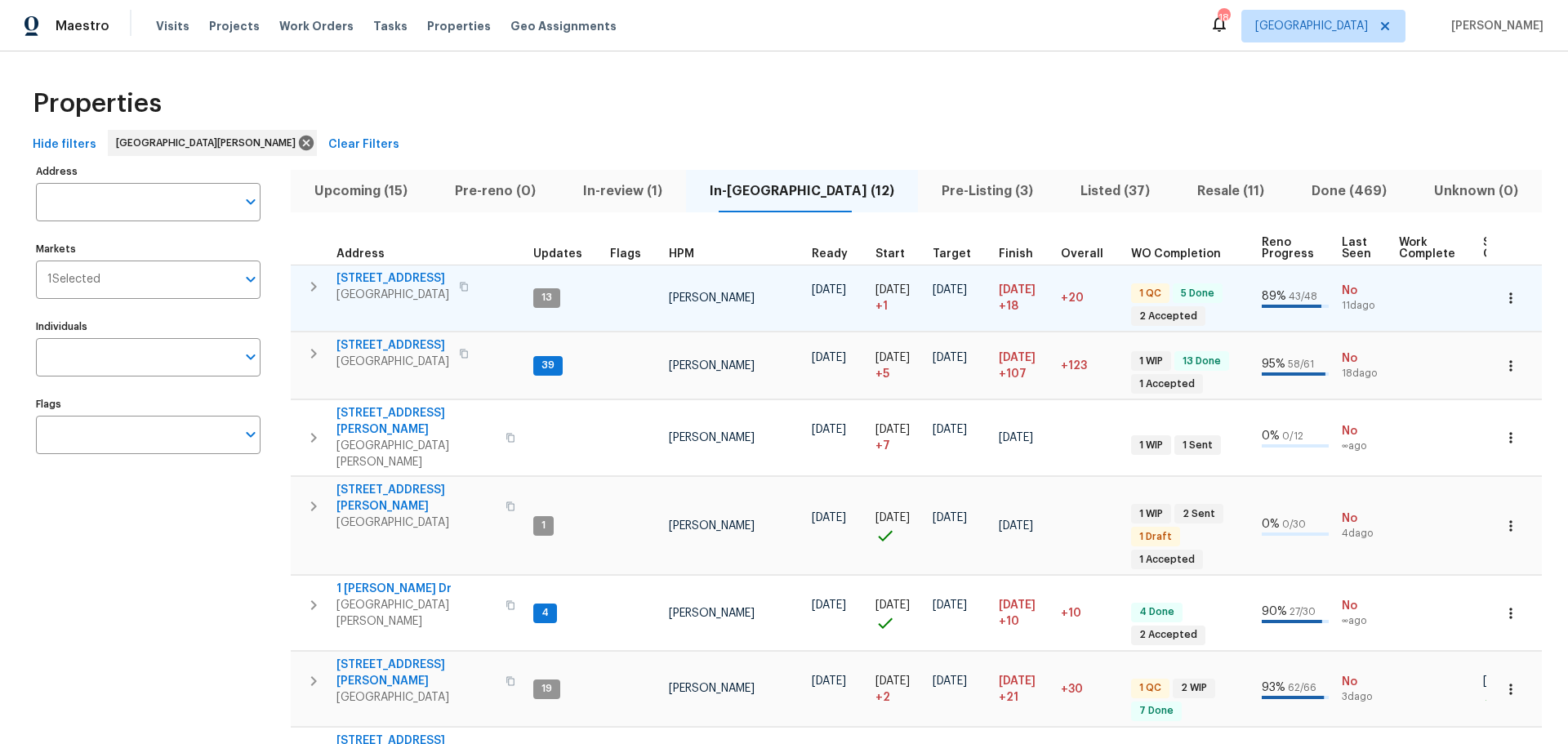
click at [397, 273] on span "[STREET_ADDRESS]" at bounding box center [392, 278] width 113 height 16
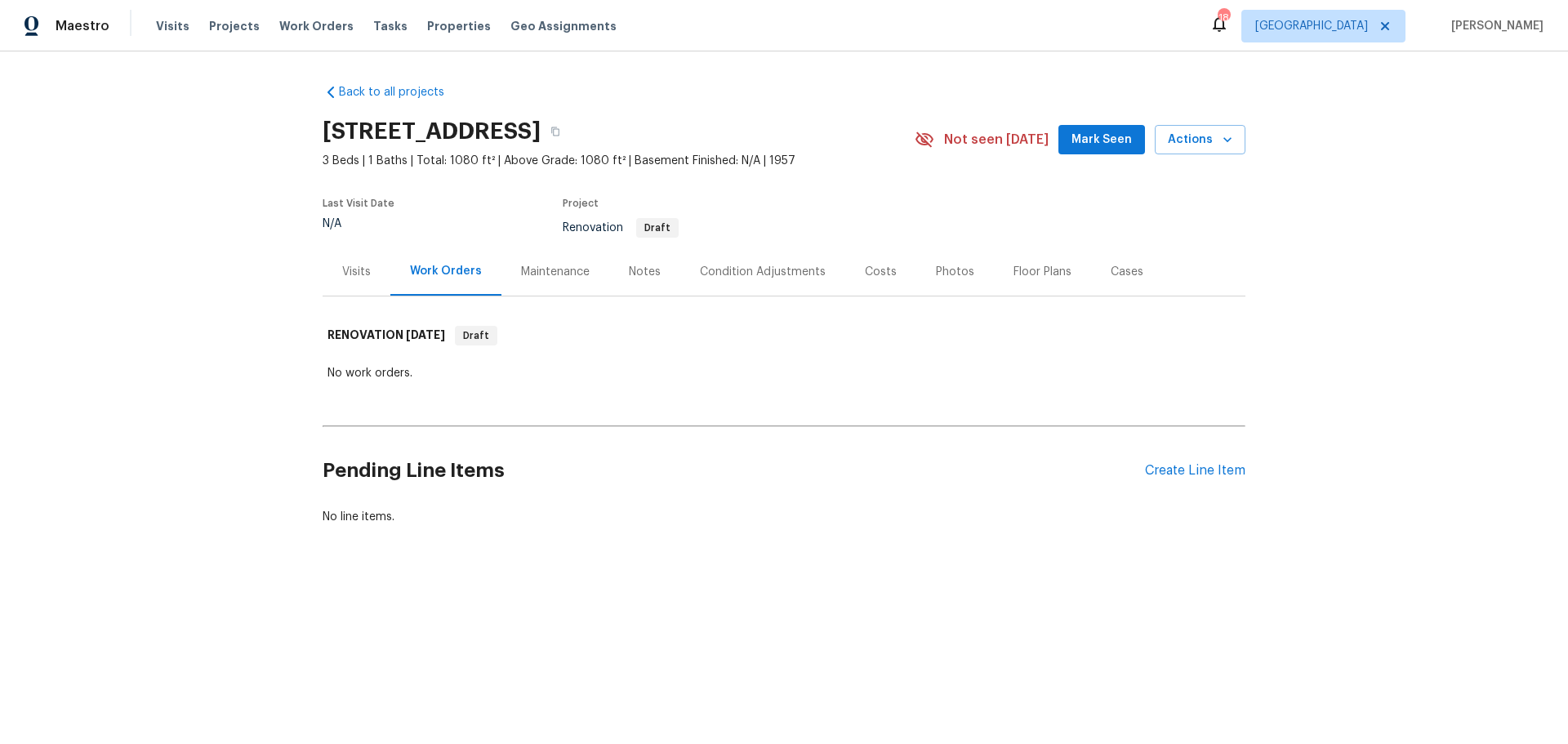
click at [361, 278] on div "Visits" at bounding box center [356, 272] width 29 height 16
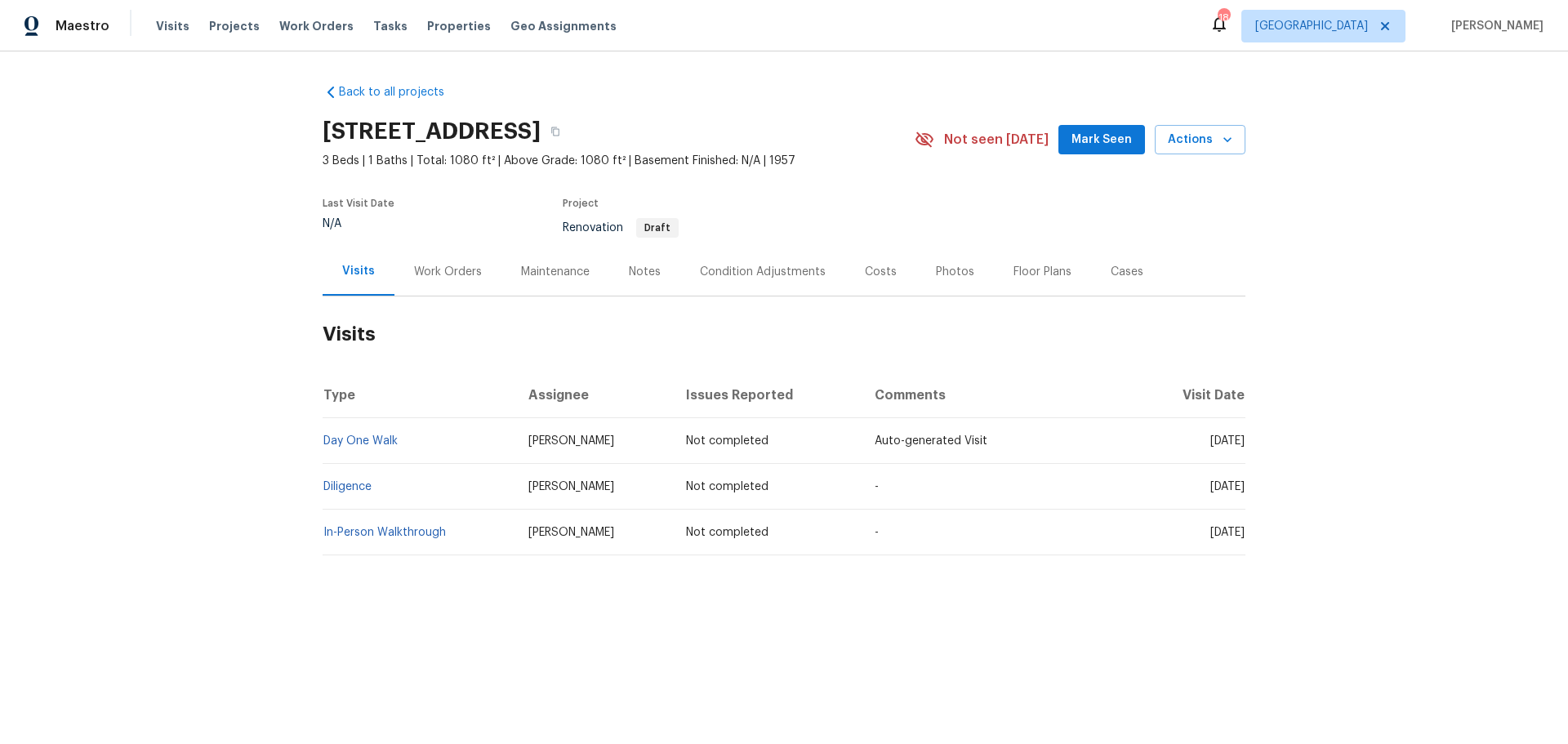
click at [845, 279] on div "Costs" at bounding box center [881, 271] width 71 height 48
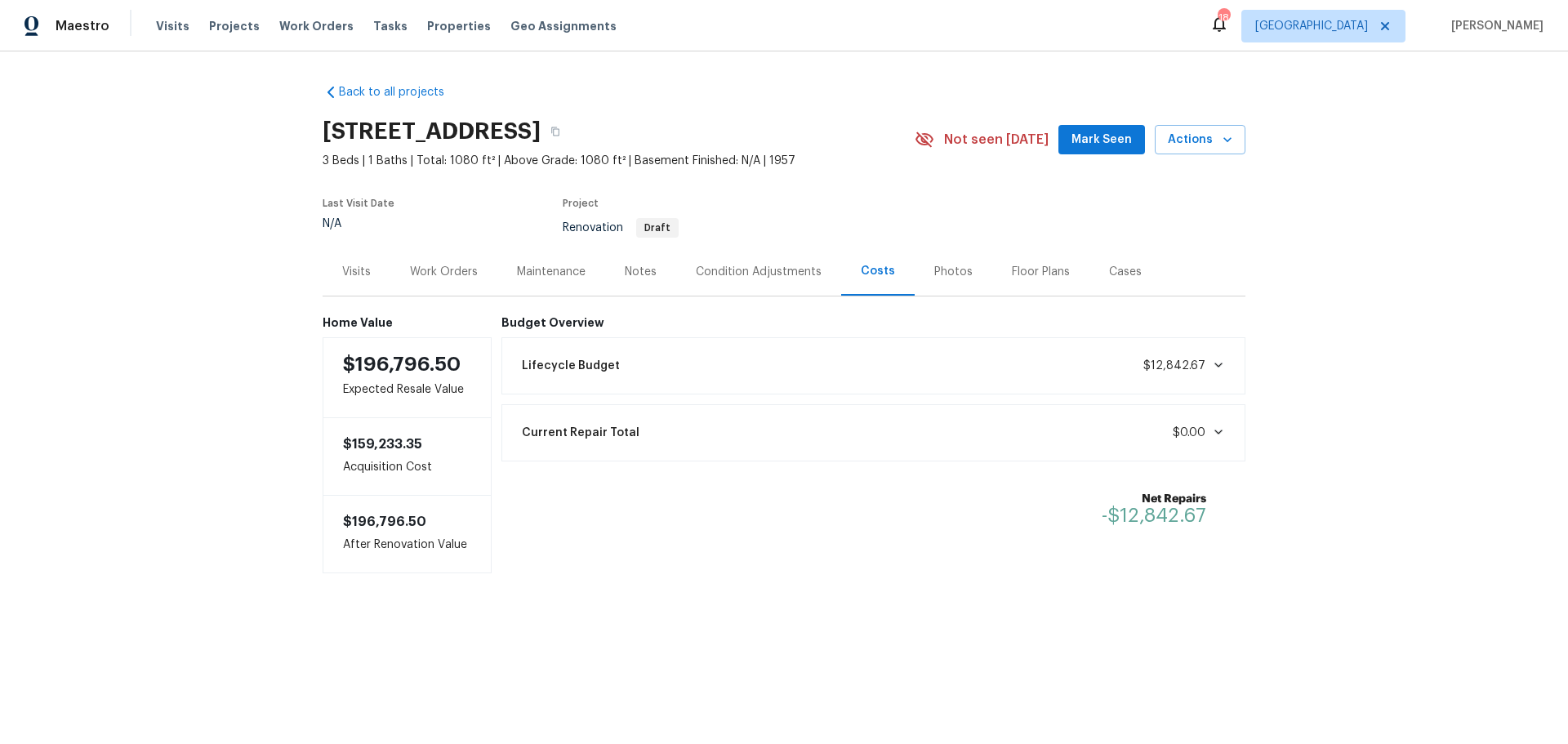
click at [367, 269] on div "Visits" at bounding box center [357, 271] width 68 height 48
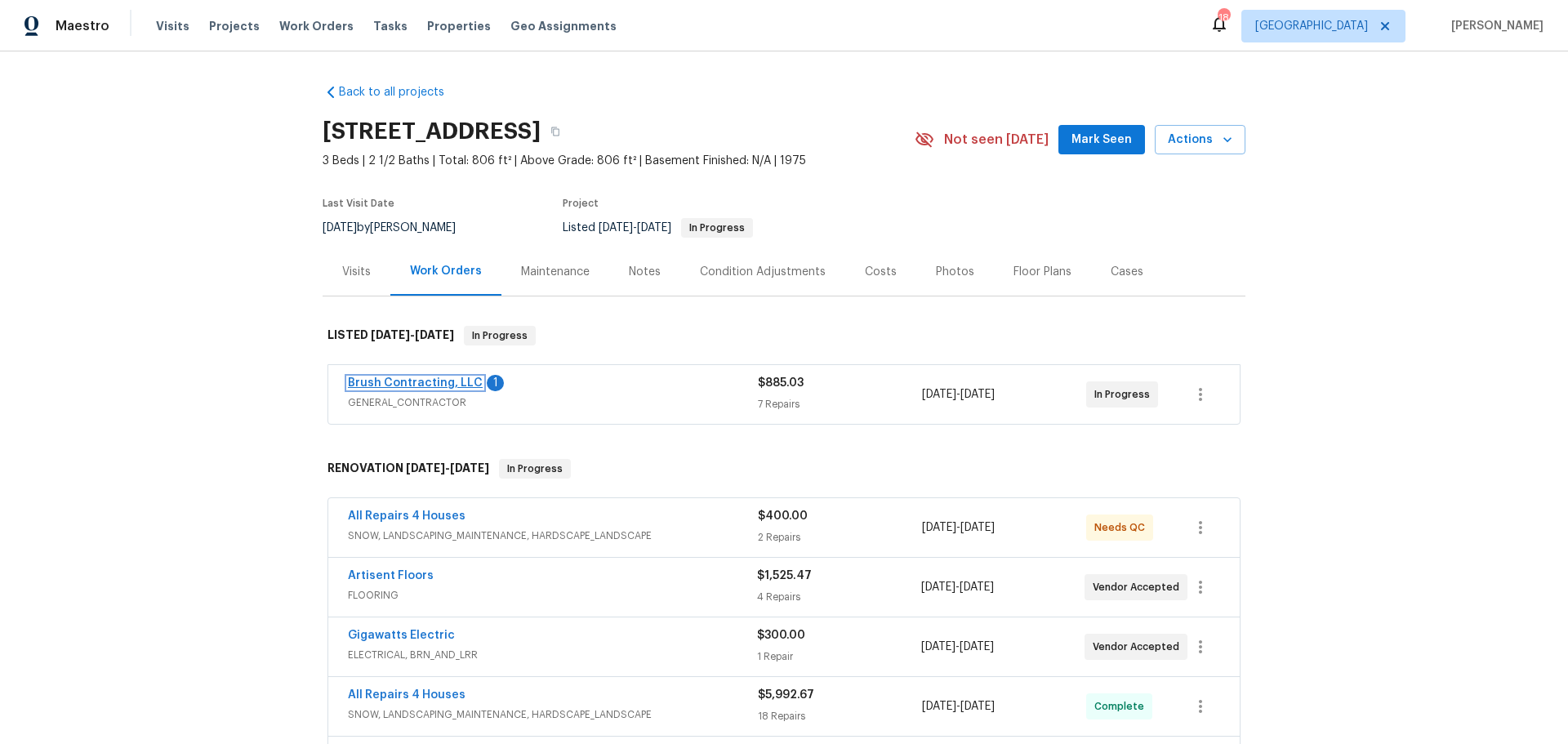
click at [442, 380] on link "Brush Contracting, LLC" at bounding box center [415, 383] width 135 height 12
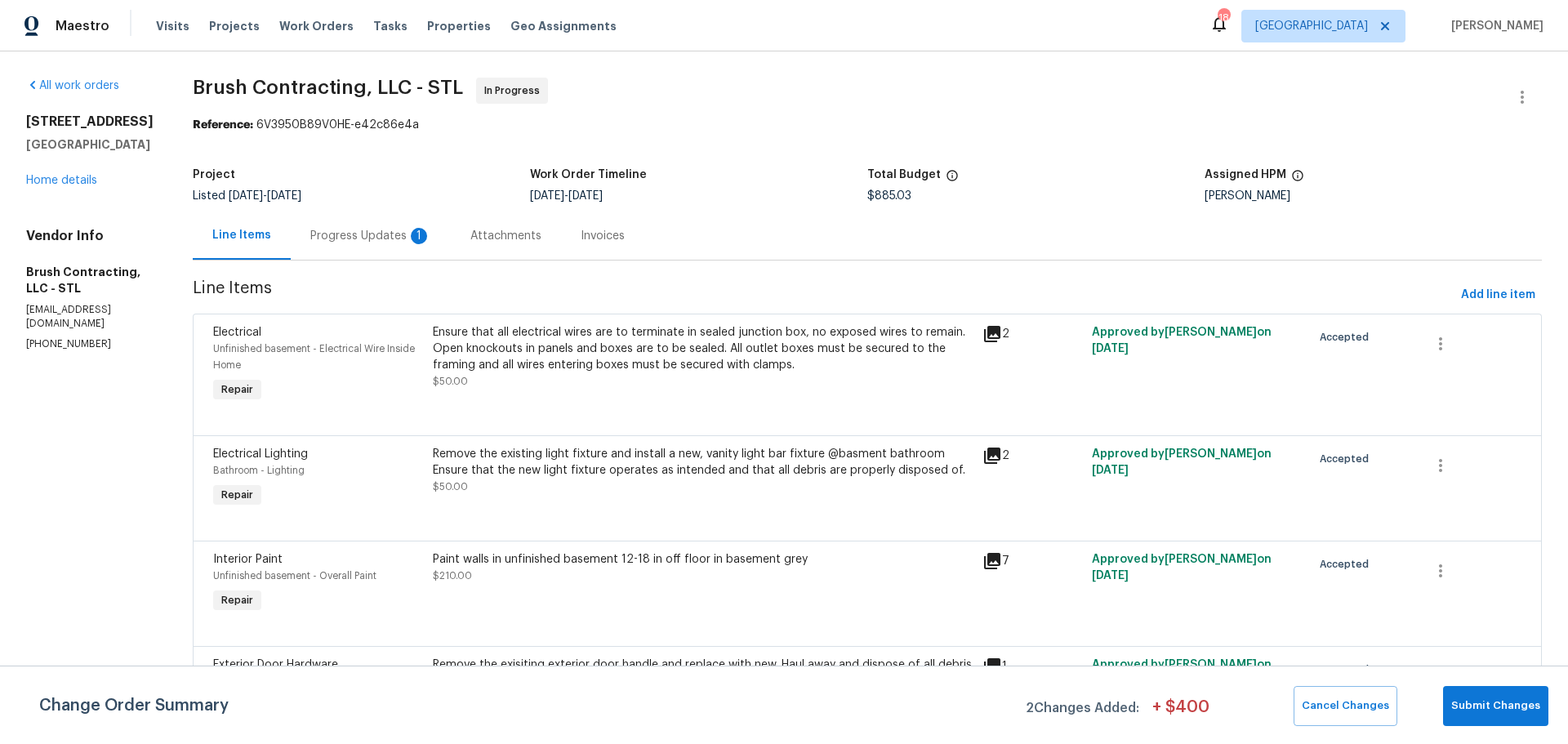
click at [330, 241] on div "Progress Updates 1" at bounding box center [371, 236] width 121 height 16
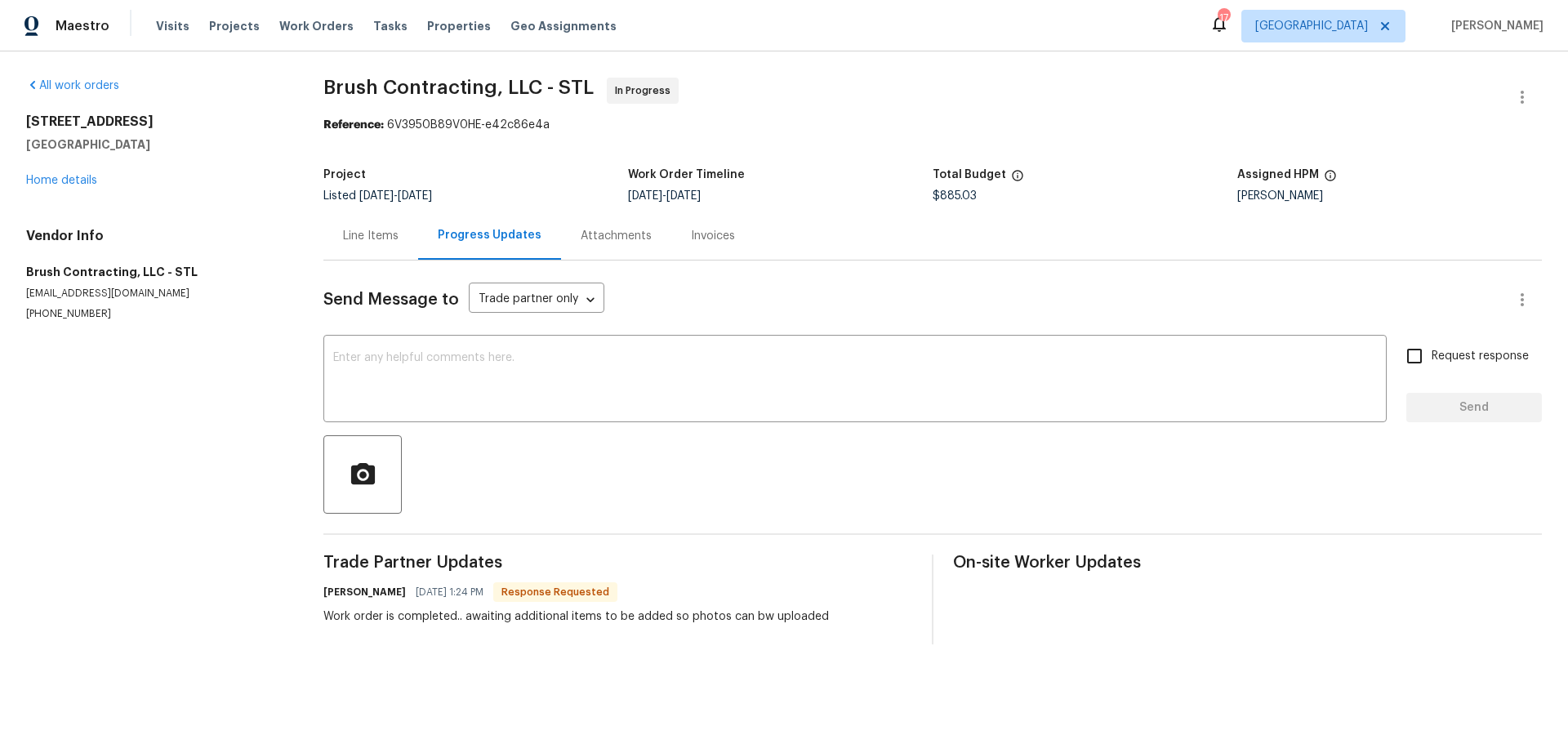
click at [349, 241] on div "Line Items" at bounding box center [370, 236] width 55 height 16
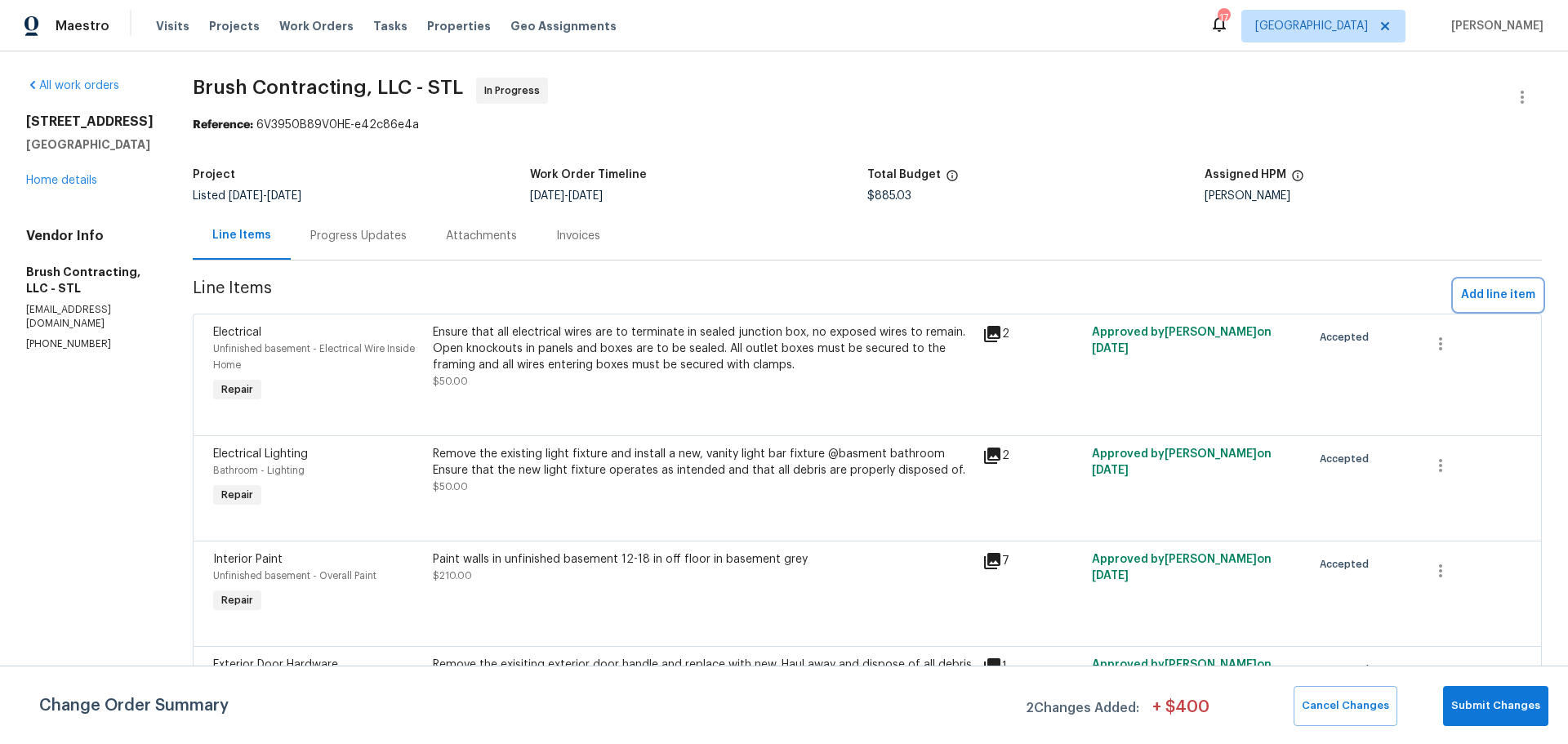
click at [1469, 295] on span "Add line item" at bounding box center [1498, 295] width 74 height 21
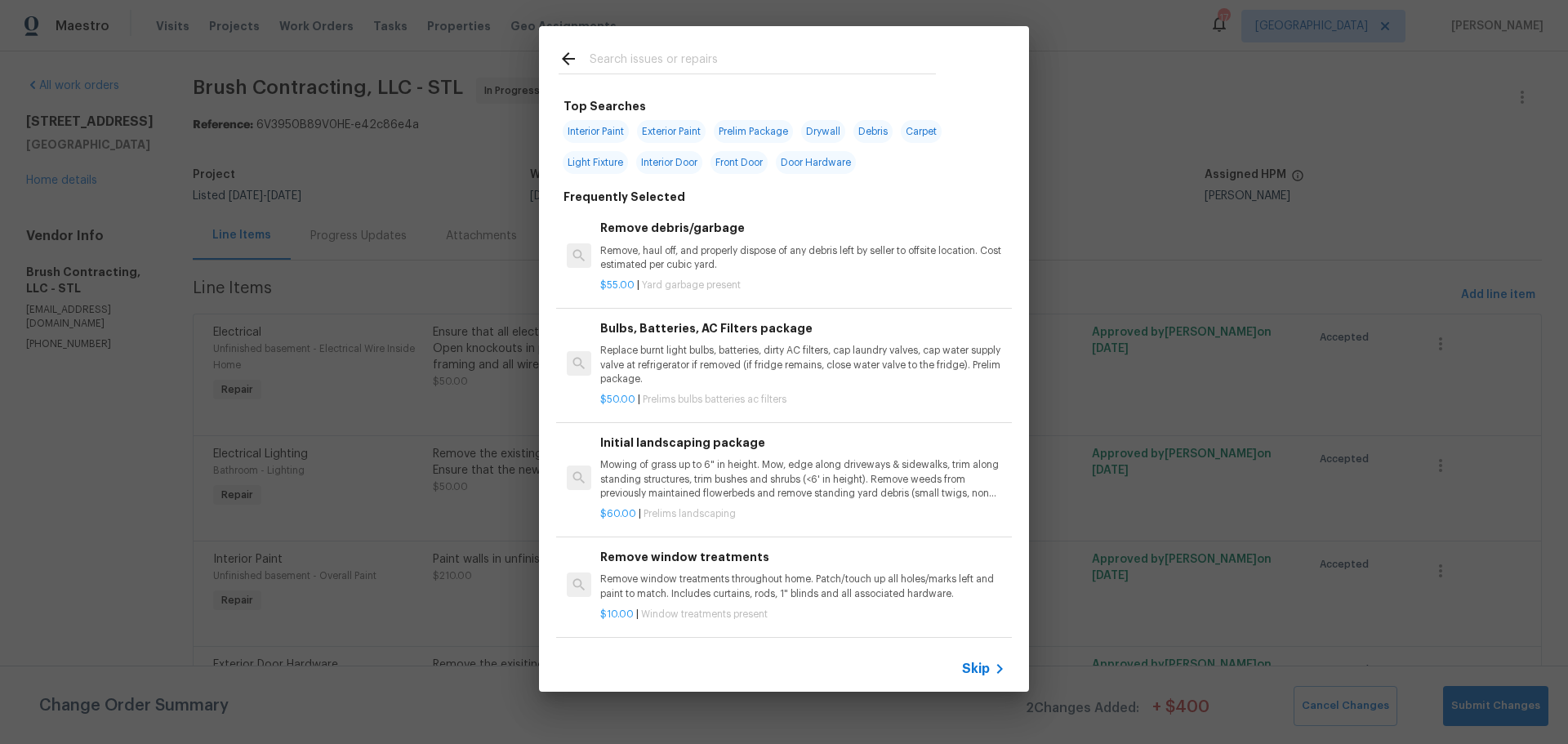
click at [660, 49] on input "text" at bounding box center [763, 61] width 346 height 25
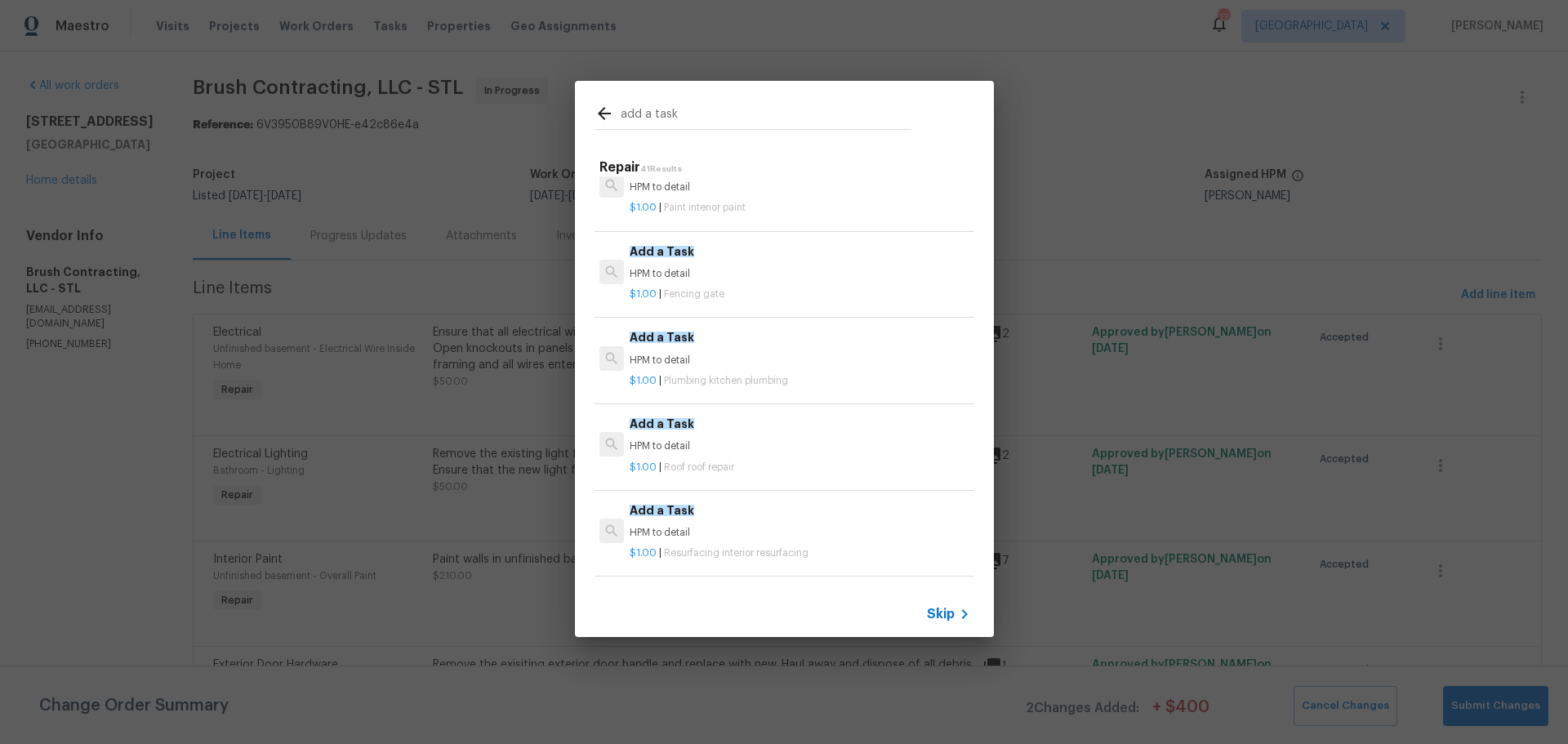
scroll to position [898, 0]
type input "add a task"
click at [721, 359] on p "HPM to detail" at bounding box center [799, 358] width 340 height 14
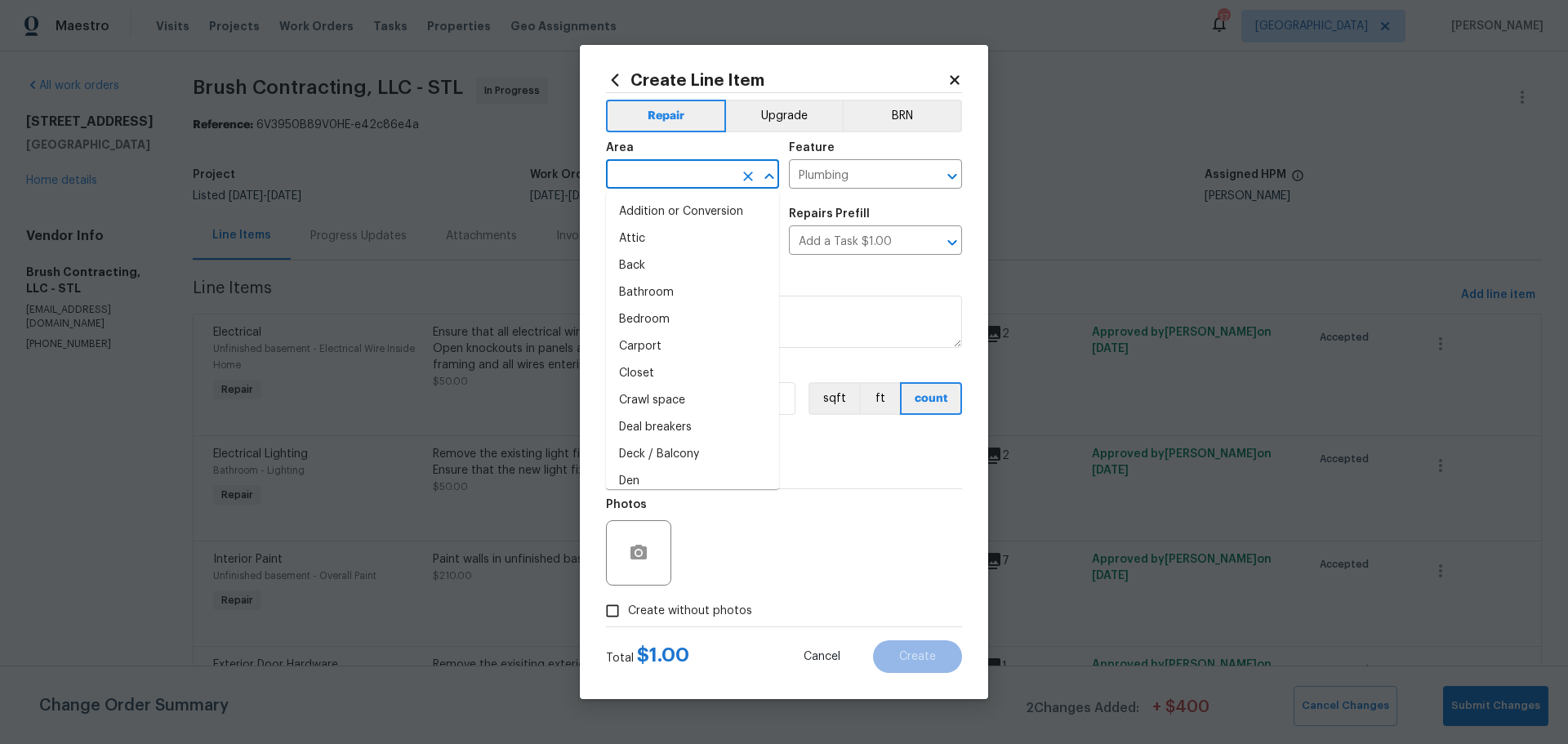
click at [704, 179] on input "text" at bounding box center [670, 175] width 128 height 26
click at [702, 204] on li "Kitchen" at bounding box center [693, 212] width 173 height 27
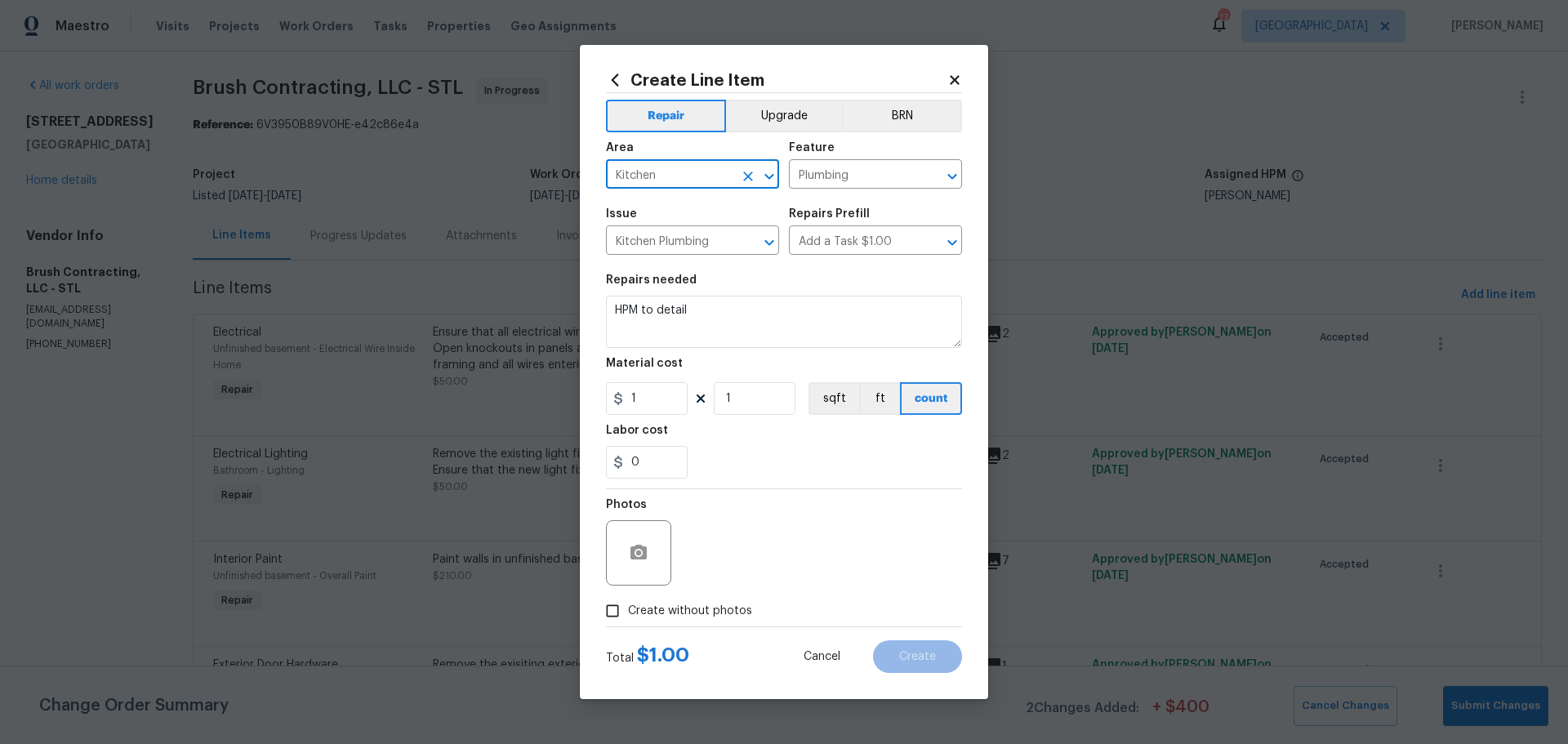
type input "Kitchen"
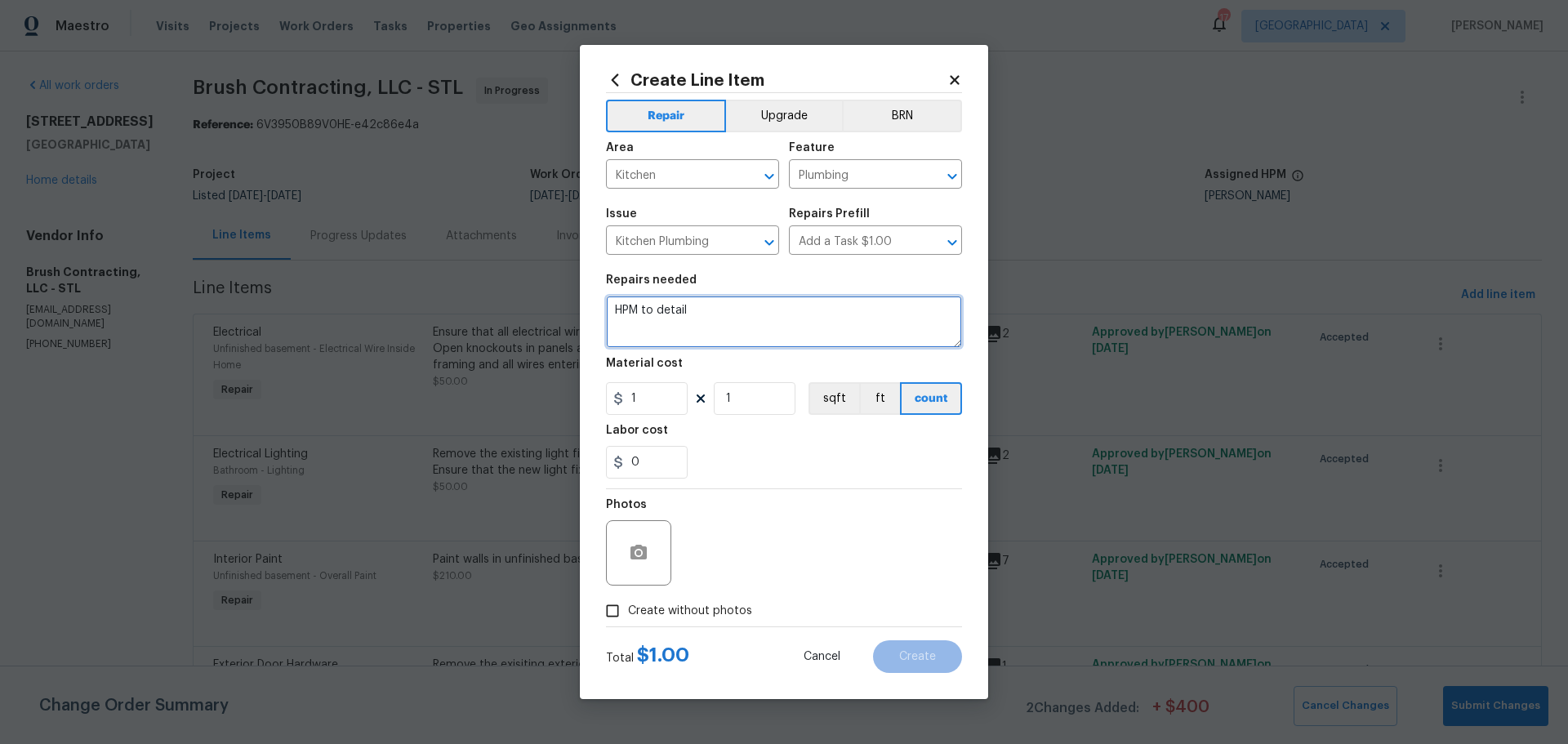
drag, startPoint x: 700, startPoint y: 331, endPoint x: 572, endPoint y: 328, distance: 128.0
click at [572, 328] on div "Create Line Item Repair Upgrade BRN Area Kitchen ​ Feature Plumbing ​ Issue Kit…" at bounding box center [784, 372] width 1568 height 744
type textarea "add contact paper under kitchen sink"
click at [640, 402] on input "1" at bounding box center [647, 399] width 82 height 33
type input "30"
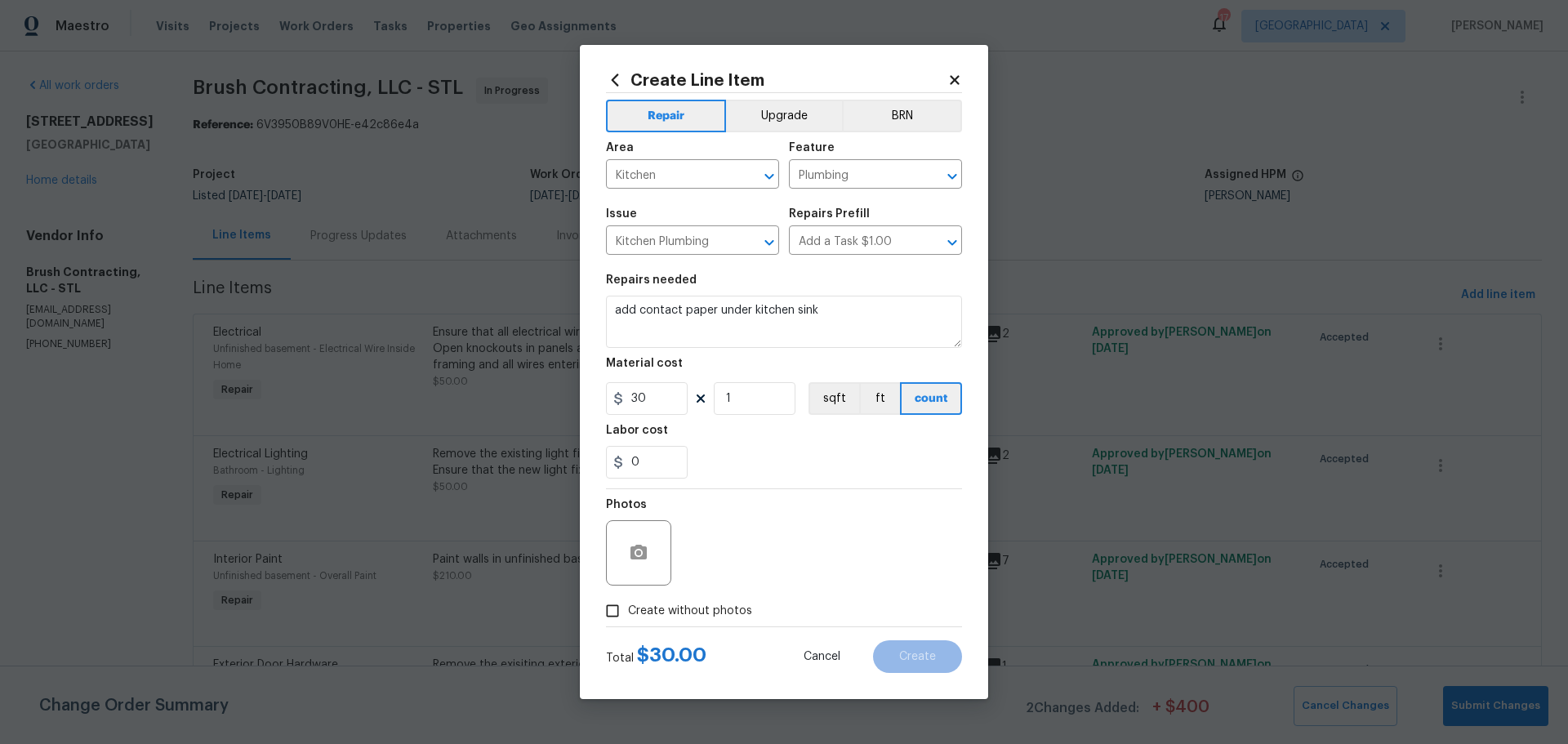
click at [712, 453] on div "0" at bounding box center [784, 462] width 356 height 33
click at [614, 621] on input "Create without photos" at bounding box center [613, 611] width 31 height 31
checkbox input "true"
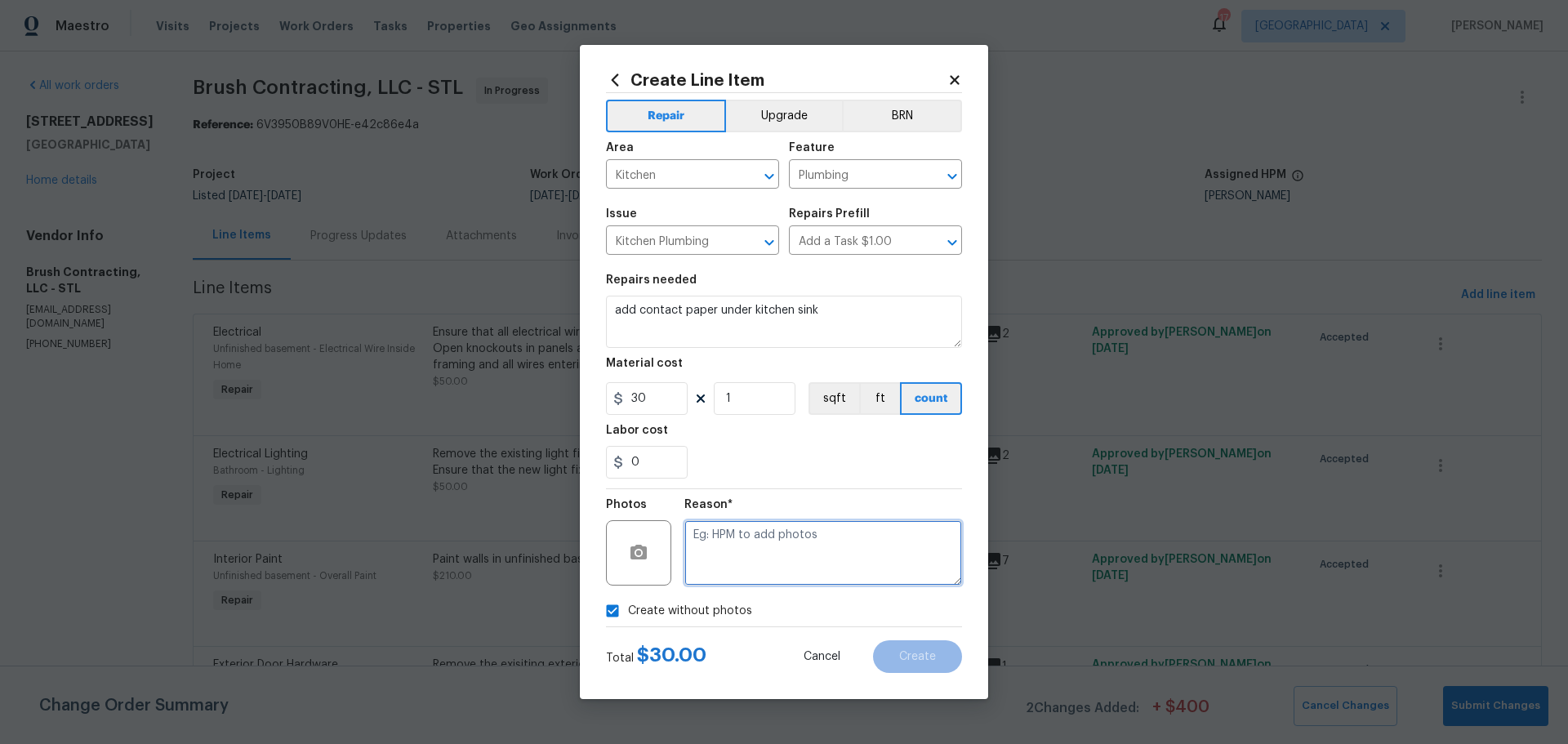
click at [720, 573] on textarea at bounding box center [823, 552] width 278 height 65
type textarea "1"
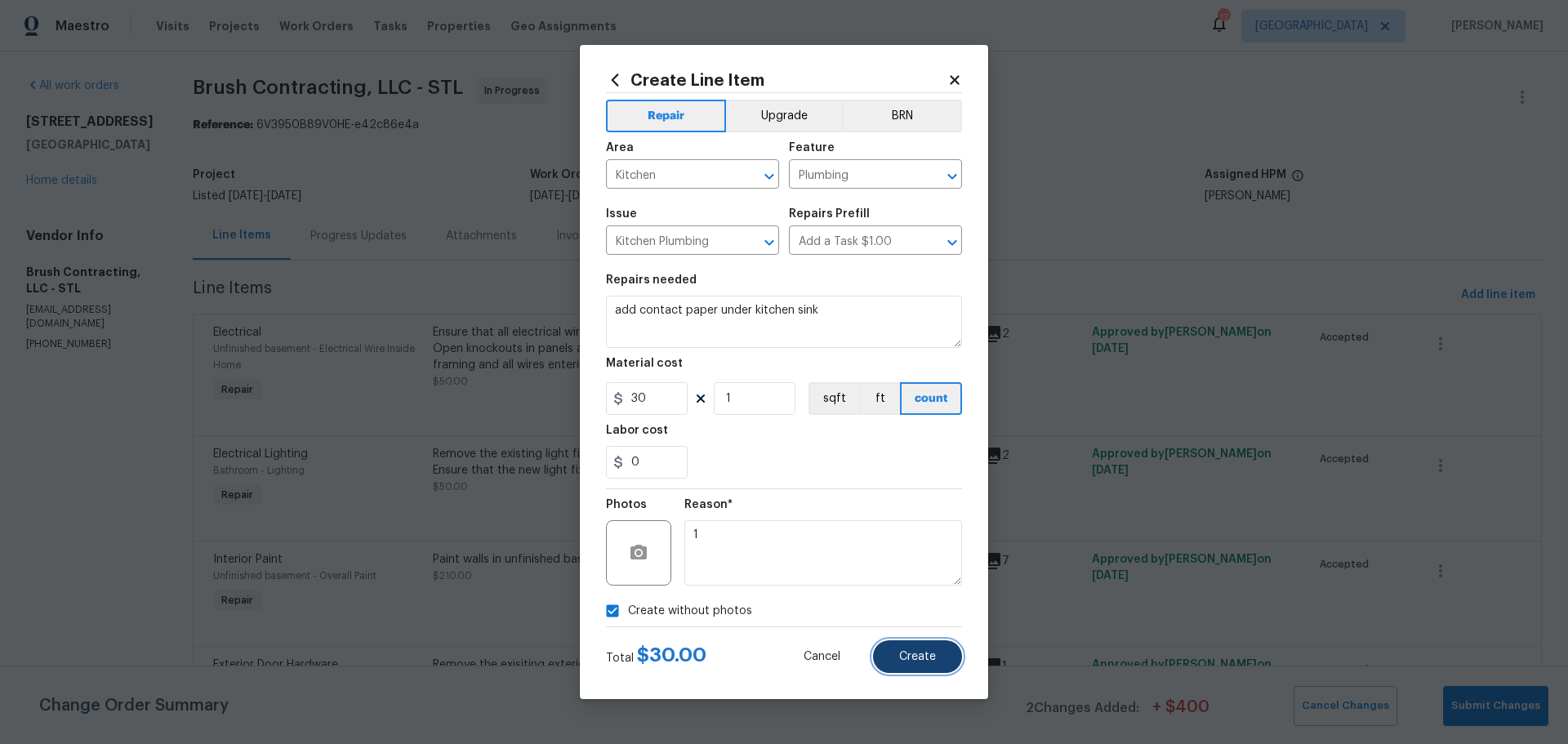
click at [877, 657] on button "Create" at bounding box center [918, 657] width 89 height 33
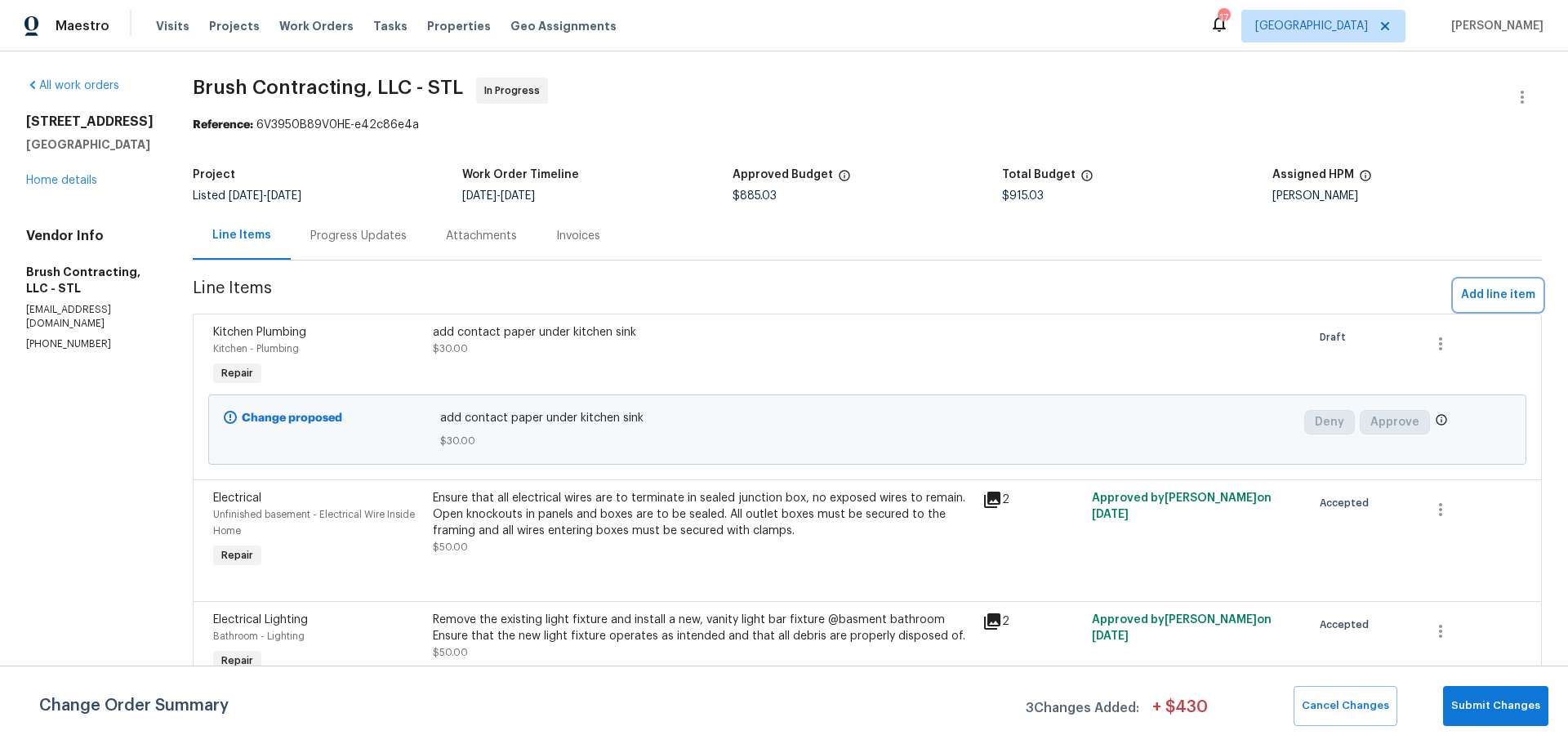
click at [1479, 305] on span "Add line item" at bounding box center [1498, 295] width 74 height 21
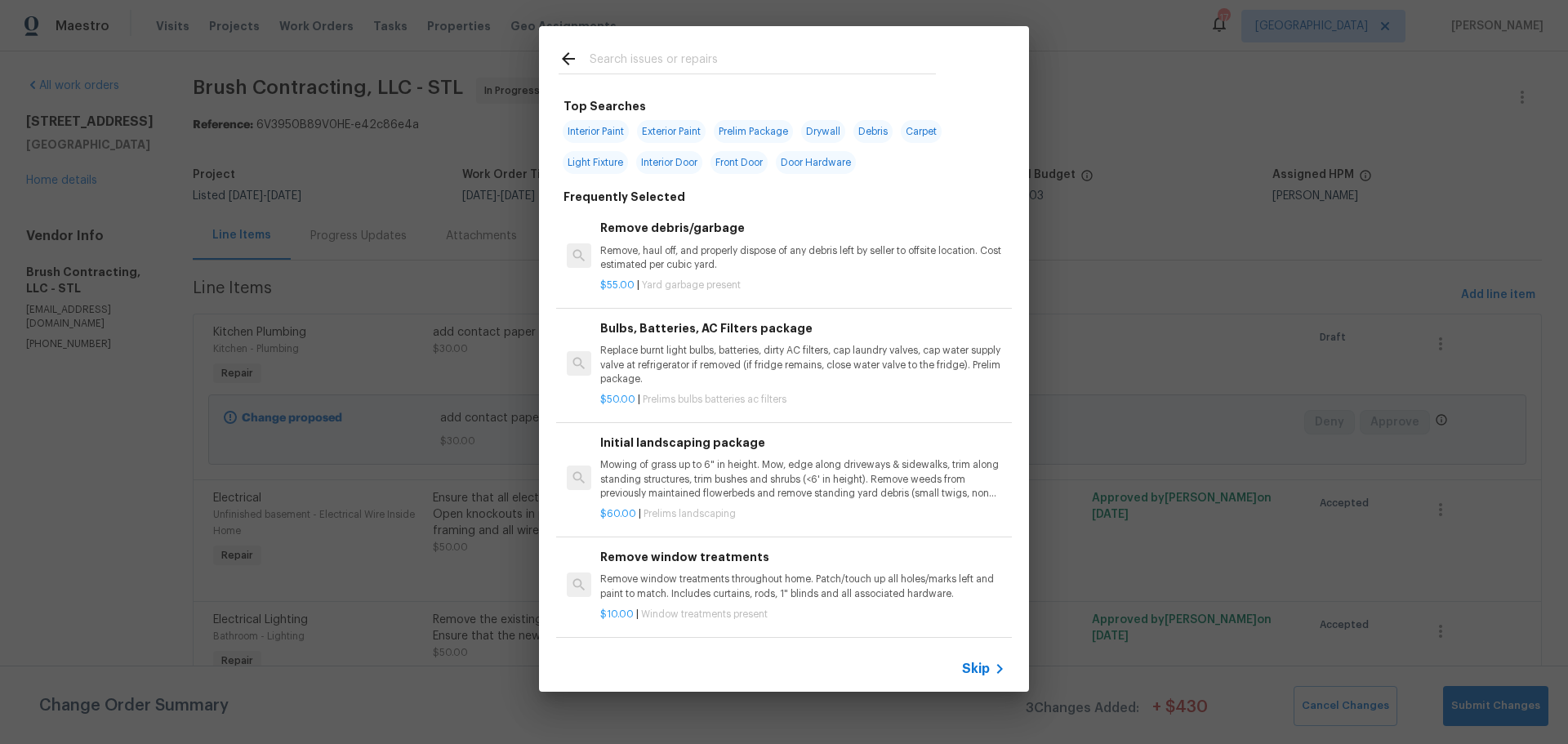
click at [622, 52] on input "text" at bounding box center [763, 61] width 346 height 25
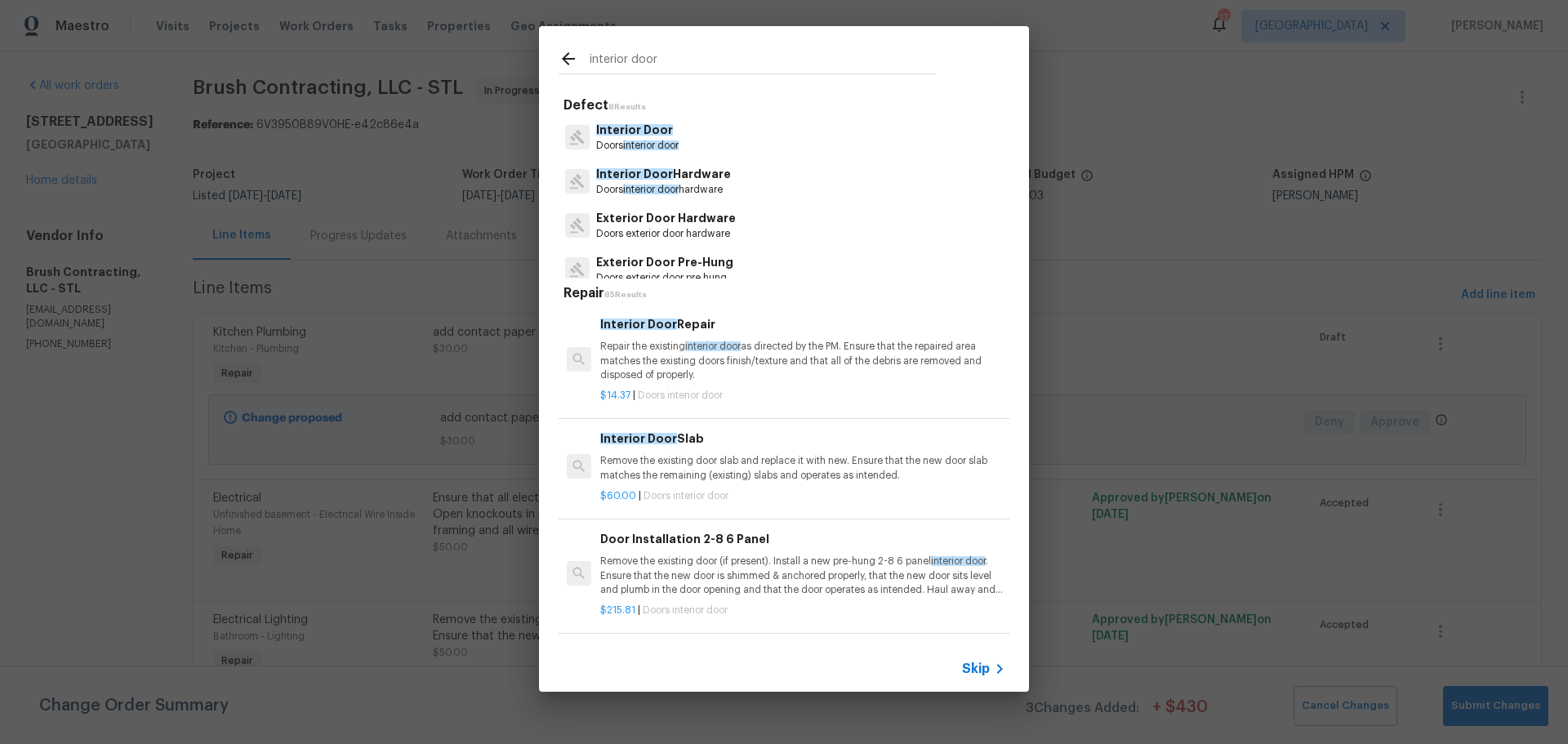
type input "interior door"
click at [770, 368] on p "Repair the existing interior door as directed by the PM. Ensure that the repair…" at bounding box center [803, 360] width 405 height 42
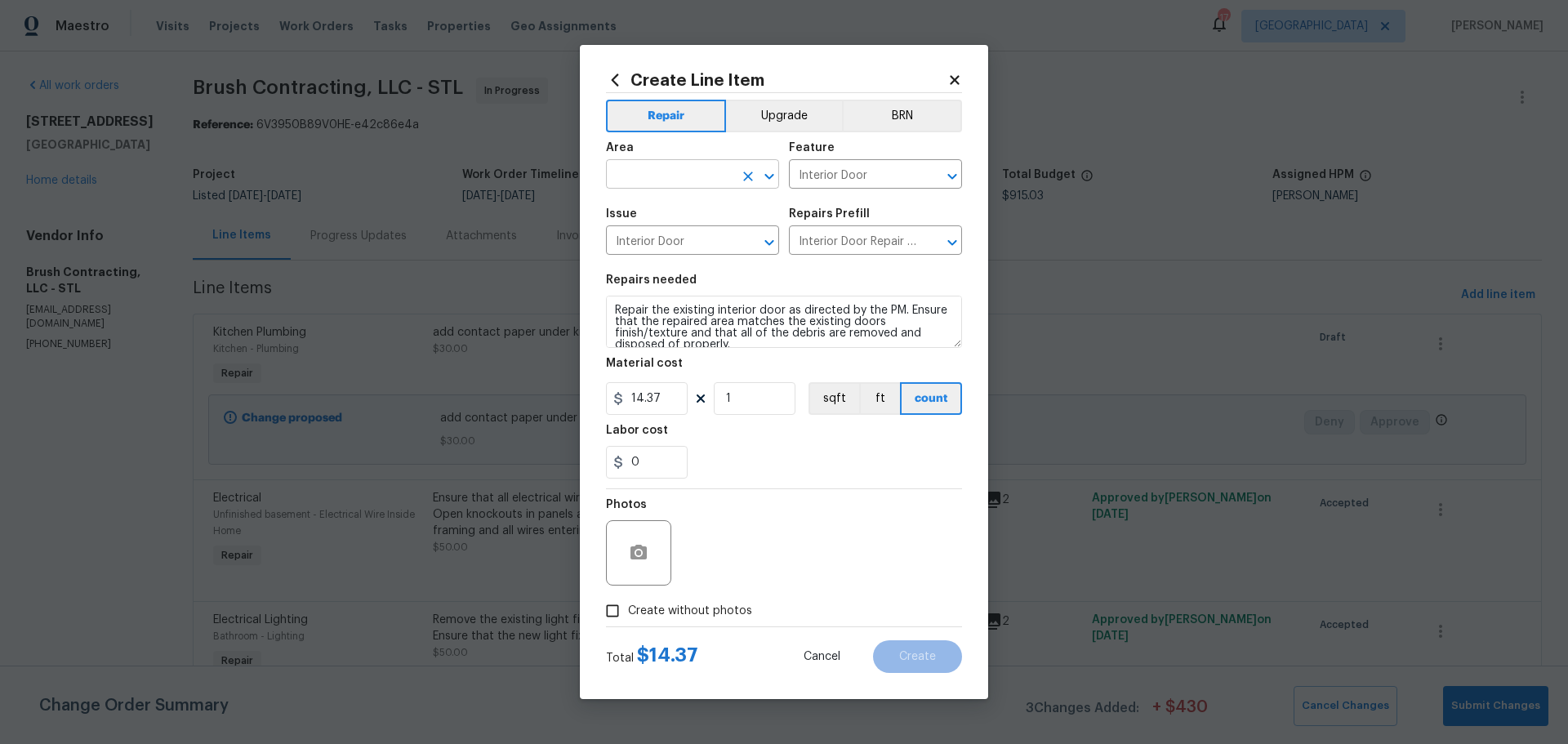
click at [751, 181] on icon "Clear" at bounding box center [748, 176] width 16 height 16
click at [765, 178] on icon "Open" at bounding box center [770, 176] width 20 height 20
click at [682, 234] on li "Interior Overall" at bounding box center [693, 239] width 173 height 27
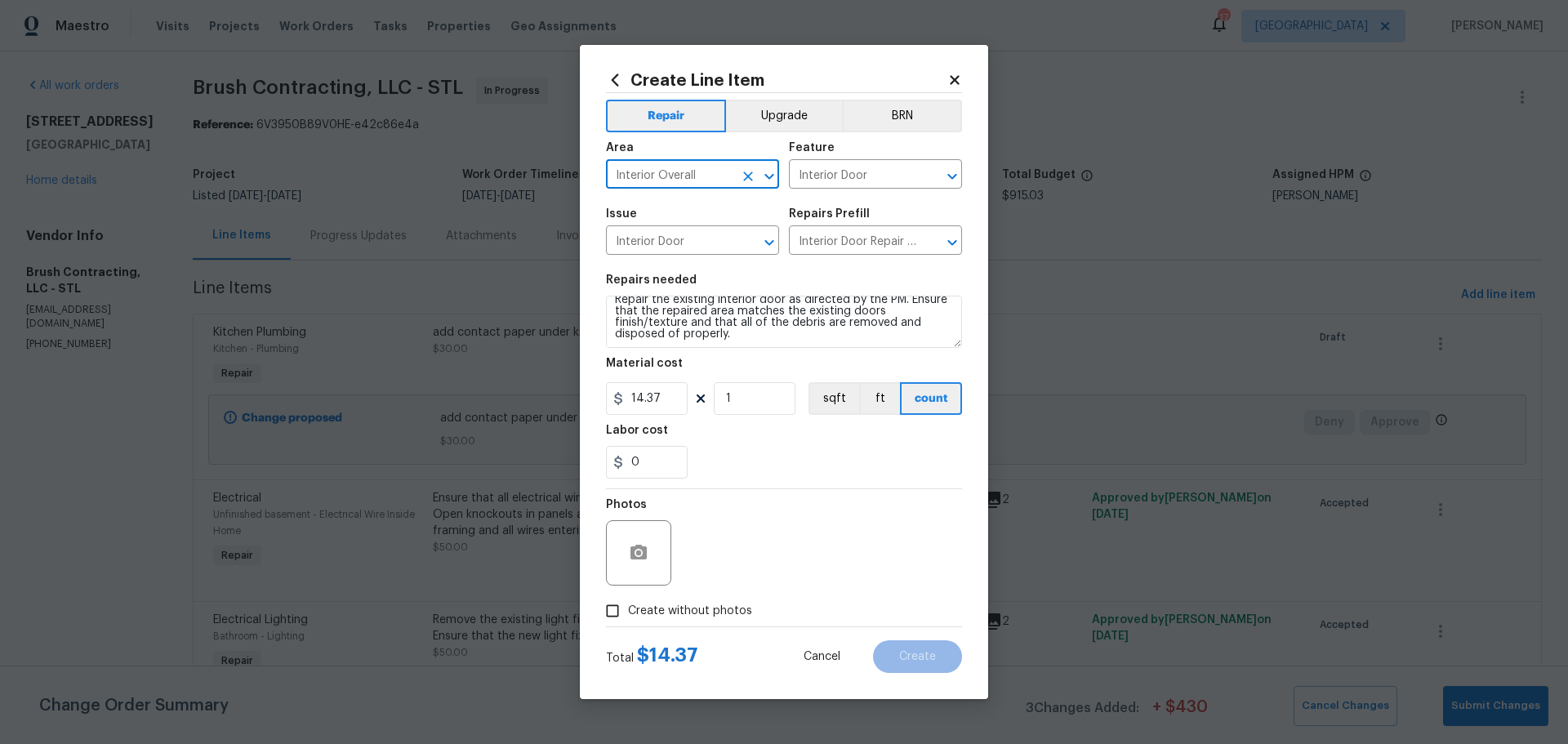
scroll to position [12, 0]
type input "Interior Overall"
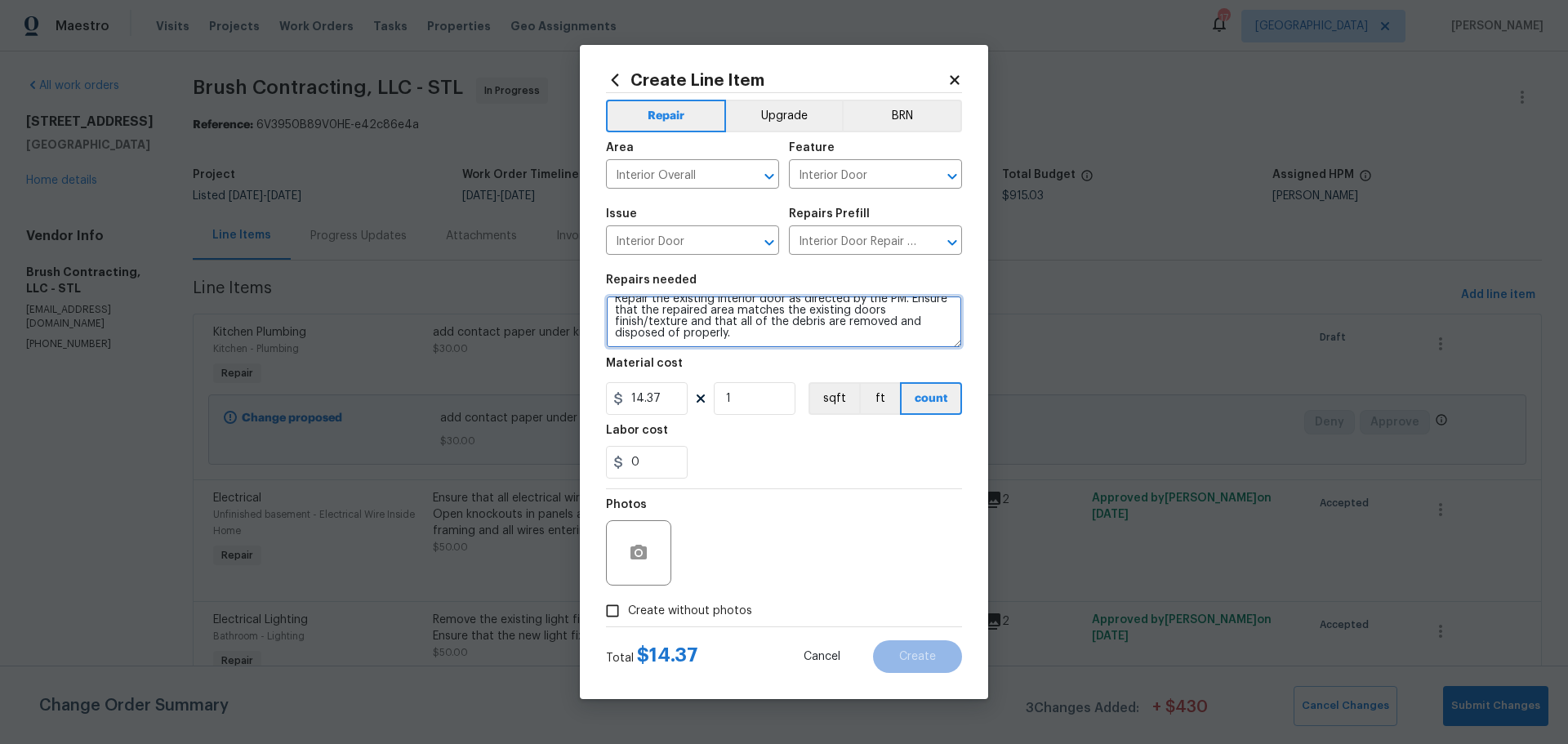
click at [732, 325] on textarea "Repair the existing interior door as directed by the PM. Ensure that the repair…" at bounding box center [784, 321] width 356 height 52
click at [737, 328] on textarea "Repair the existing interior door as directed by the PM. Ensure that the repair…" at bounding box center [784, 321] width 356 height 52
type textarea "Repair the existing interior door as directed by the PM. Ensure that the repair…"
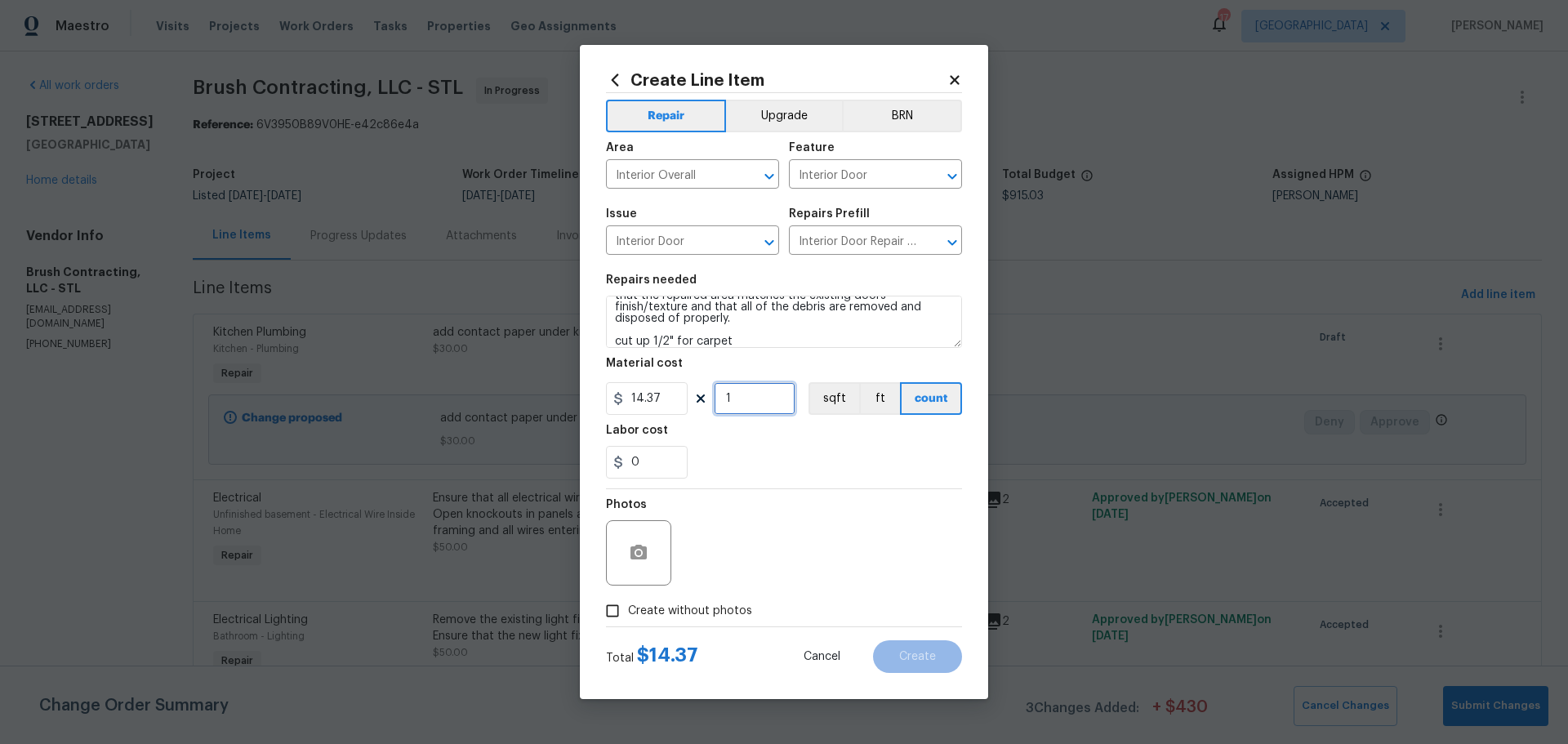
click at [742, 405] on input "1" at bounding box center [754, 399] width 82 height 33
type input "8"
click at [678, 457] on input "0" at bounding box center [647, 462] width 82 height 33
type input "1"
type input "75"
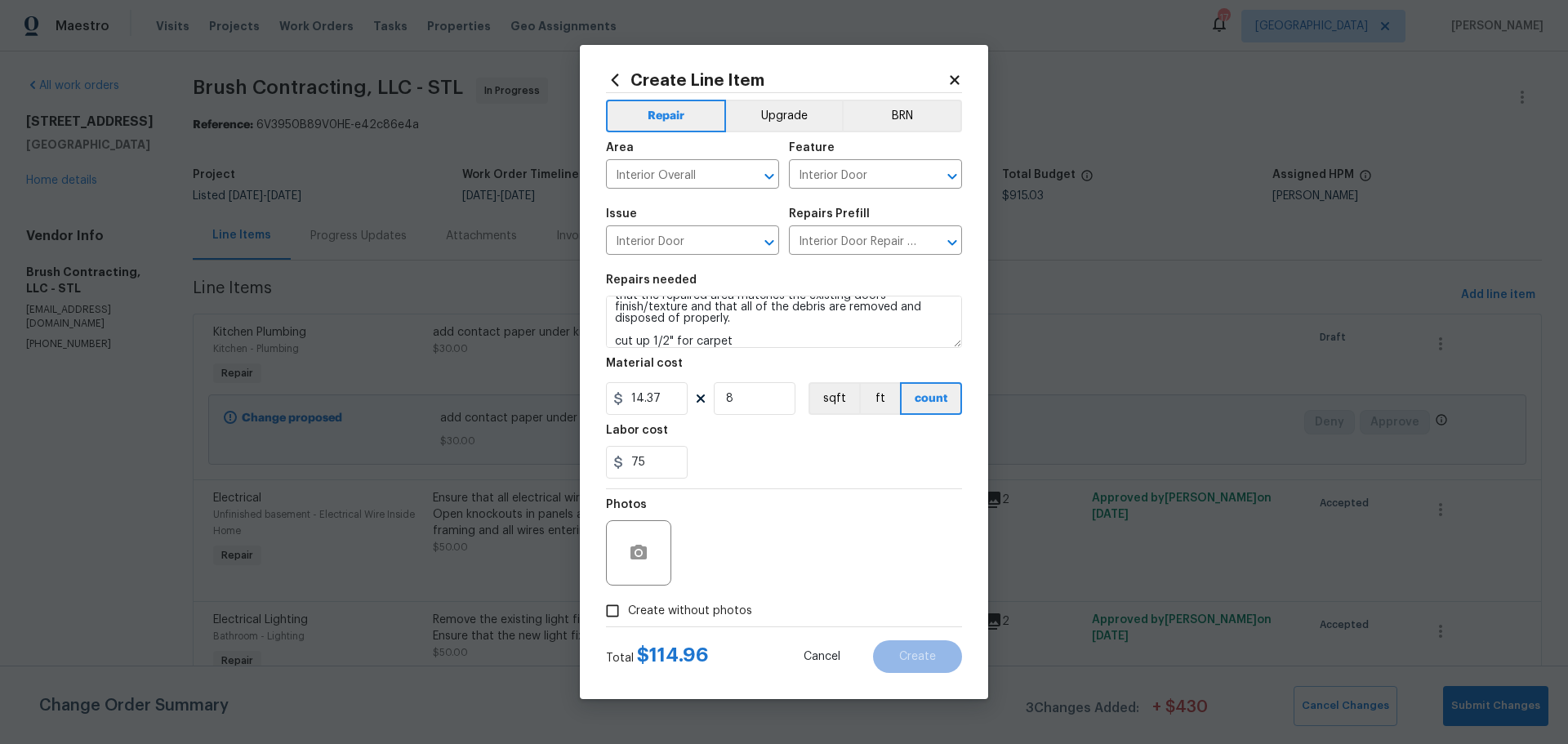
click at [703, 457] on div "75" at bounding box center [784, 462] width 356 height 33
drag, startPoint x: 612, startPoint y: 615, endPoint x: 625, endPoint y: 615, distance: 13.0
click at [614, 615] on input "Create without photos" at bounding box center [613, 611] width 31 height 31
checkbox input "true"
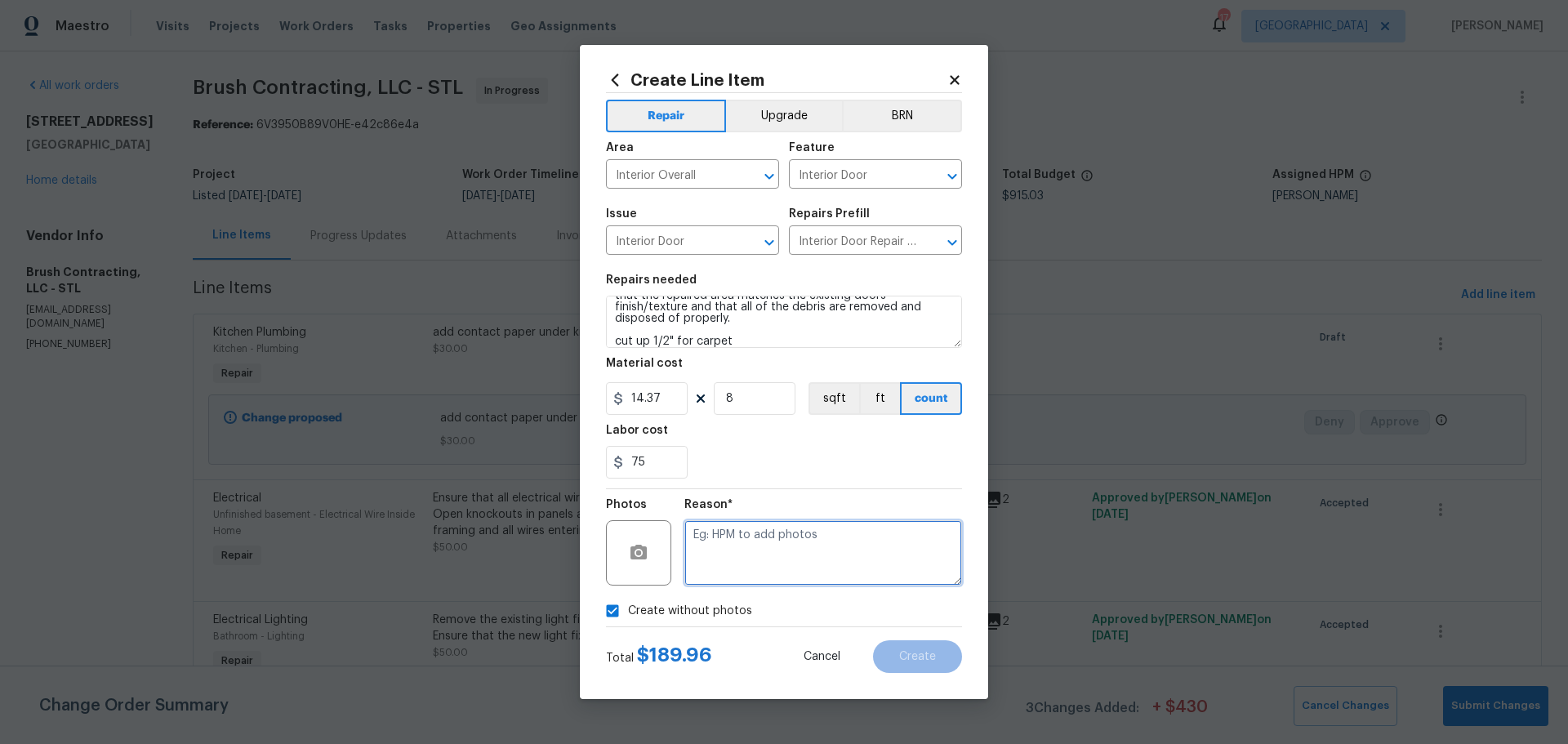
click at [706, 545] on textarea at bounding box center [823, 552] width 278 height 65
type textarea "1"
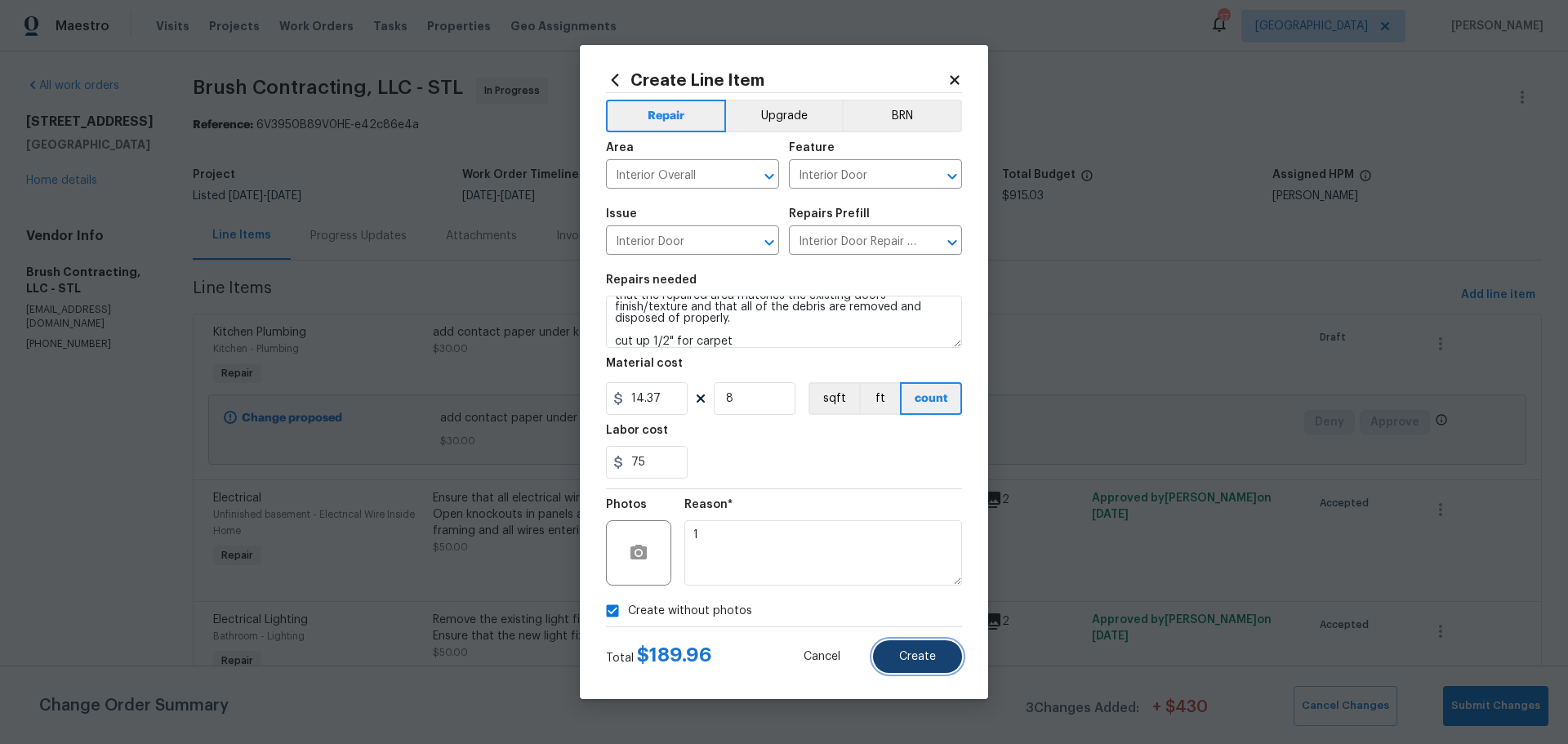
click at [899, 656] on button "Create" at bounding box center [918, 657] width 89 height 33
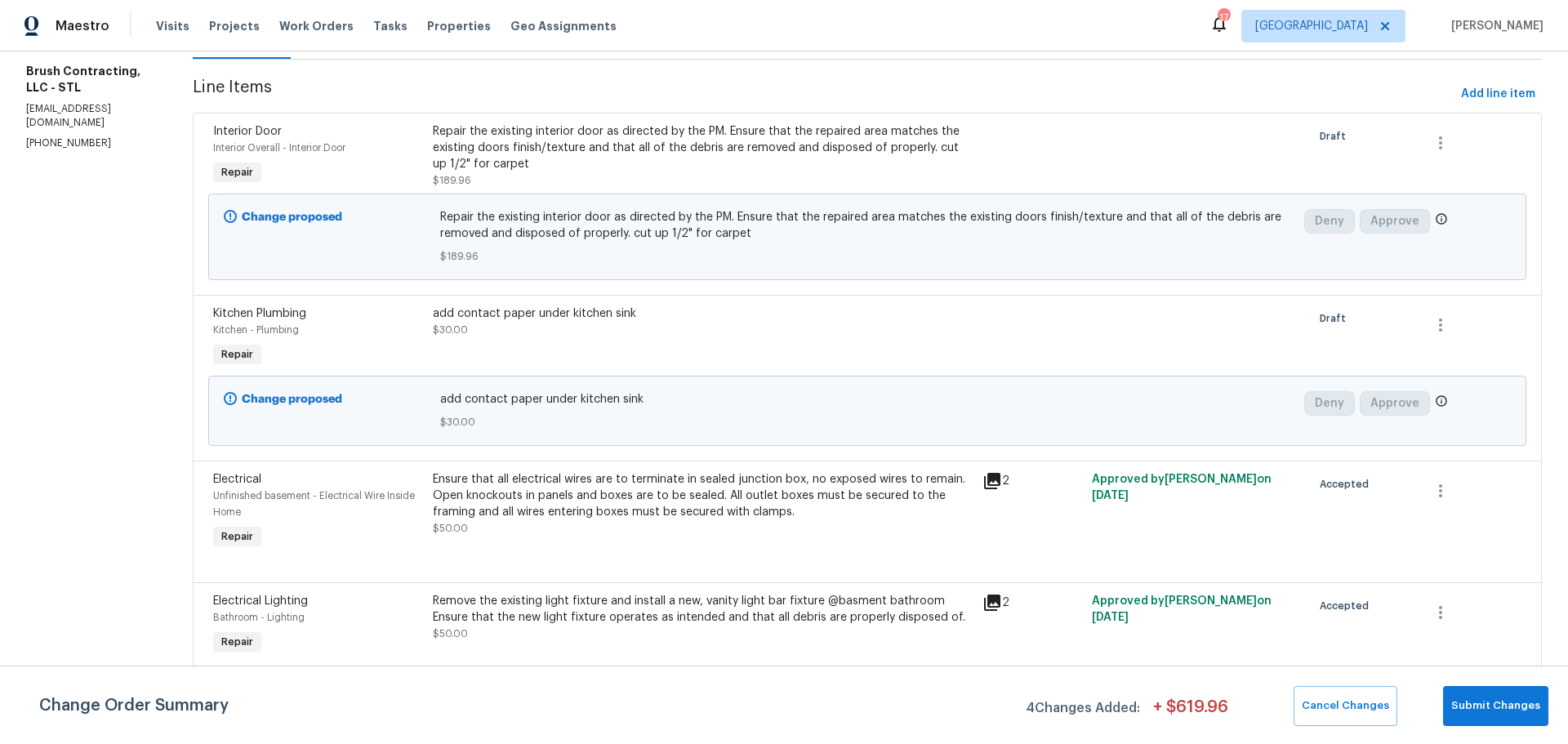
scroll to position [28, 0]
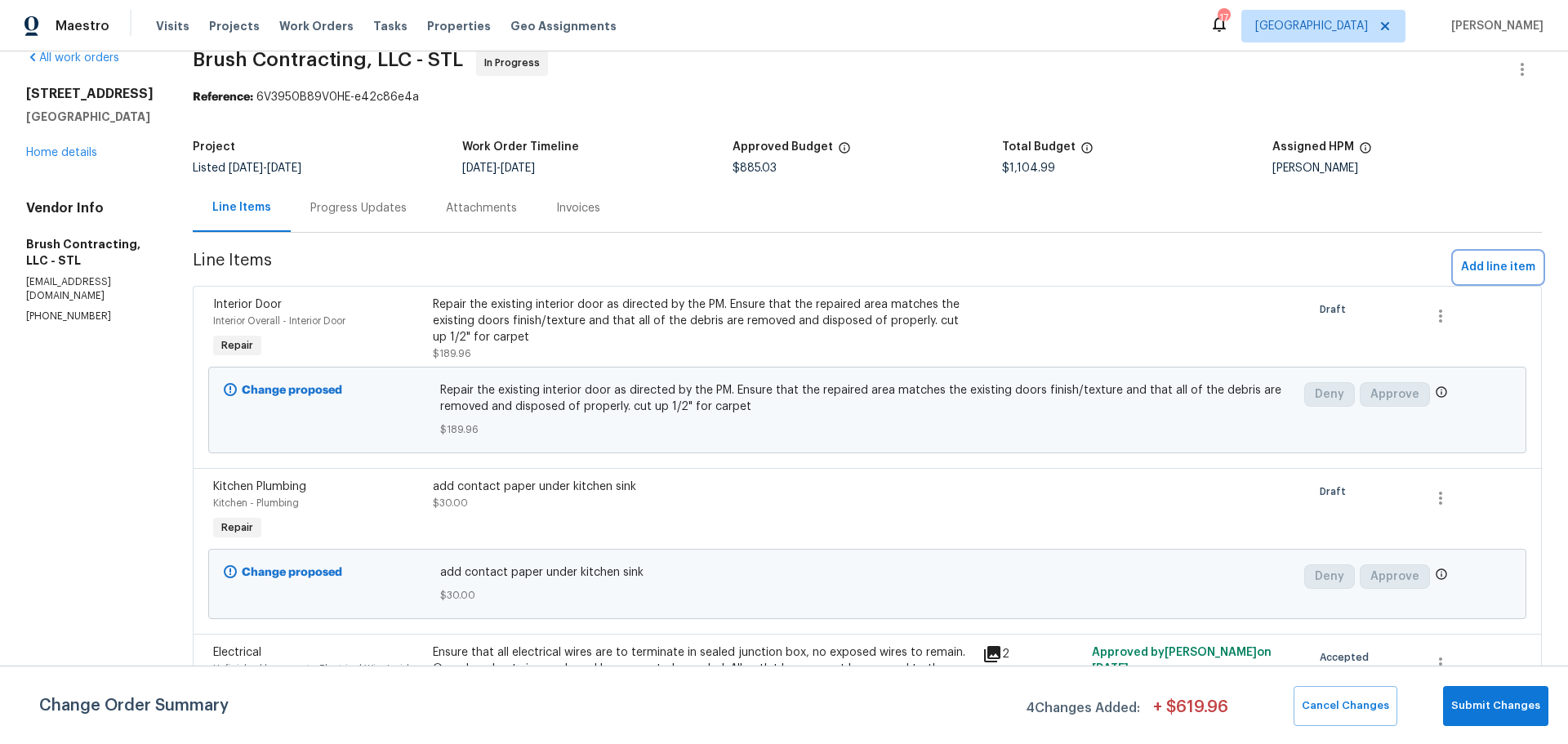
click at [1465, 268] on span "Add line item" at bounding box center [1498, 267] width 74 height 21
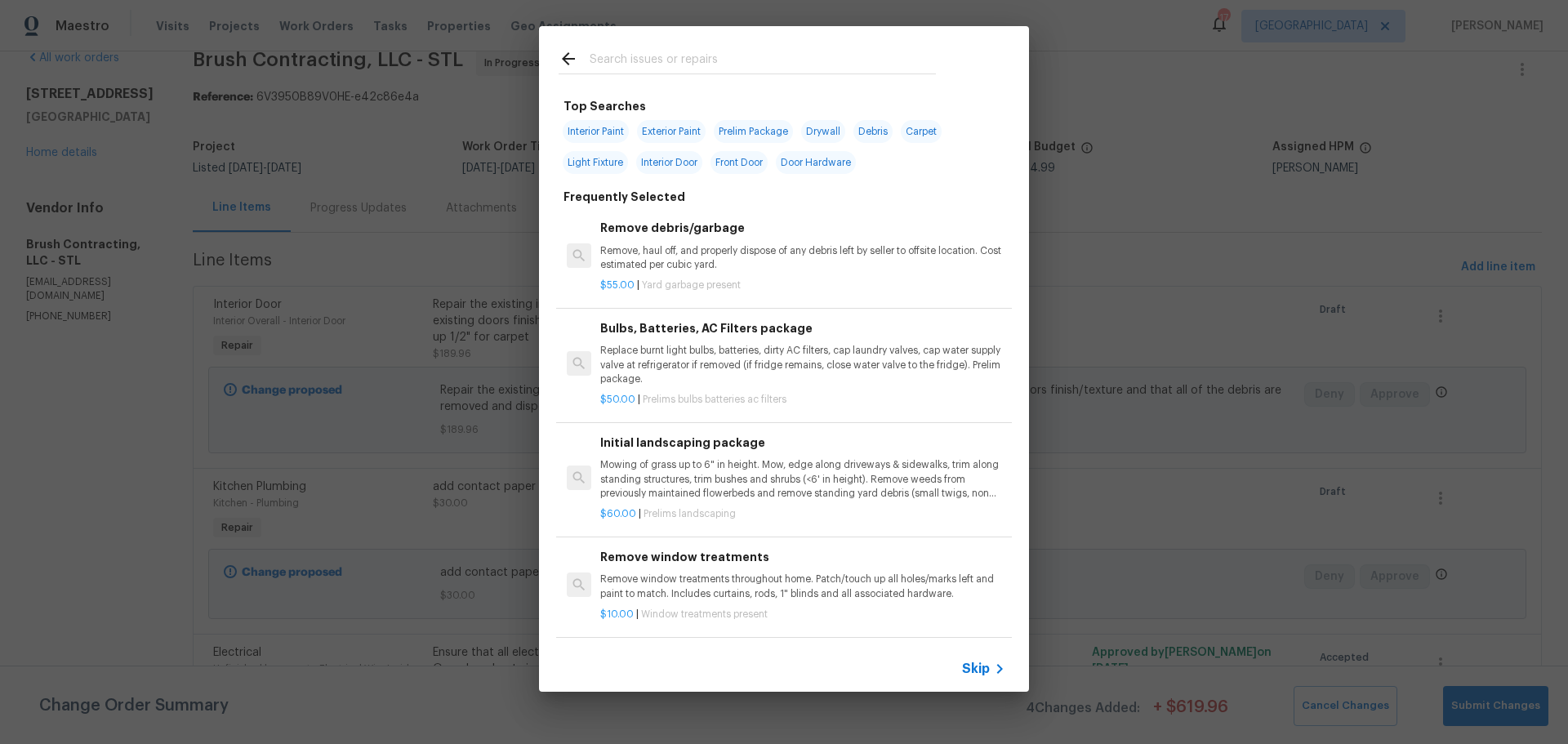
click at [625, 65] on input "text" at bounding box center [763, 61] width 346 height 25
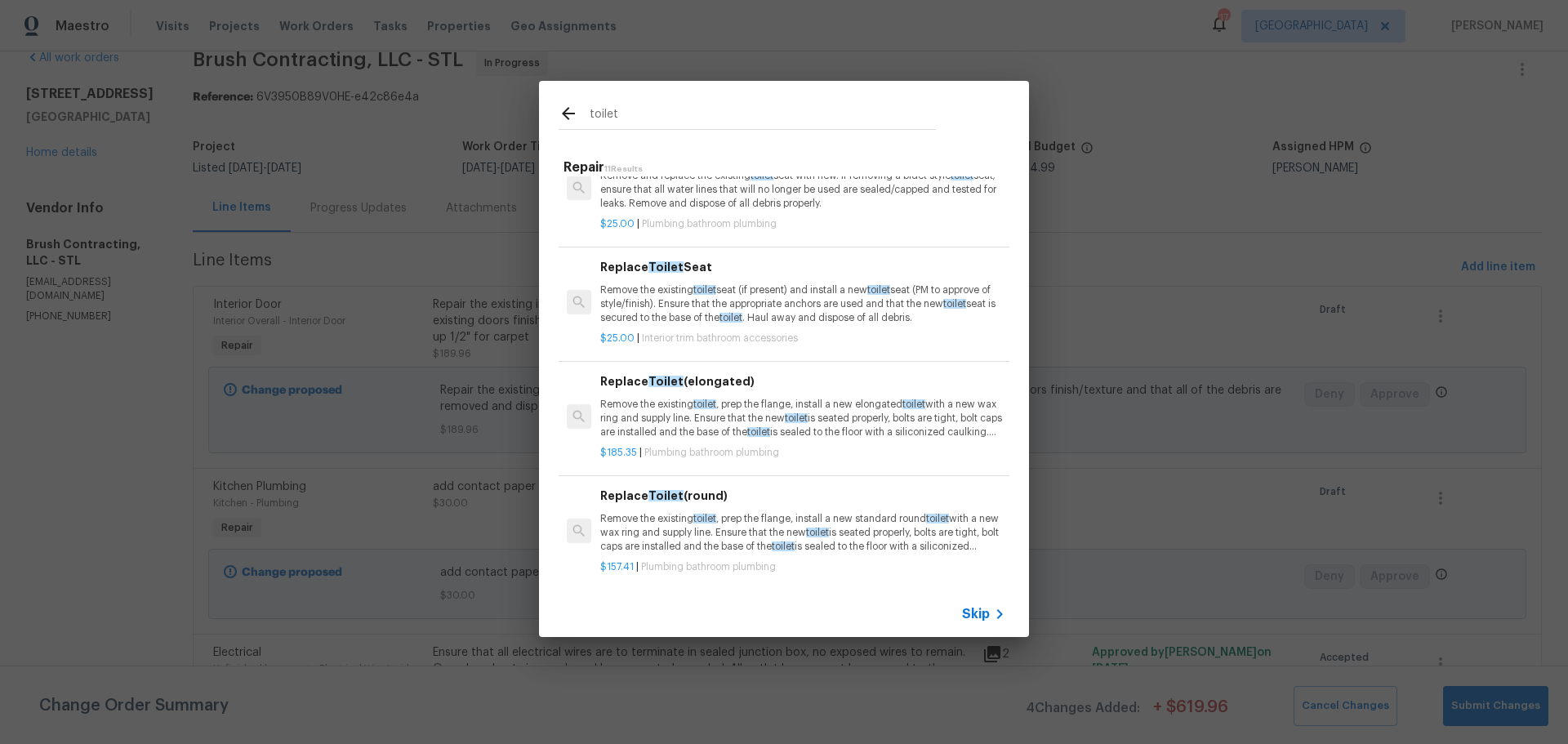
scroll to position [327, 0]
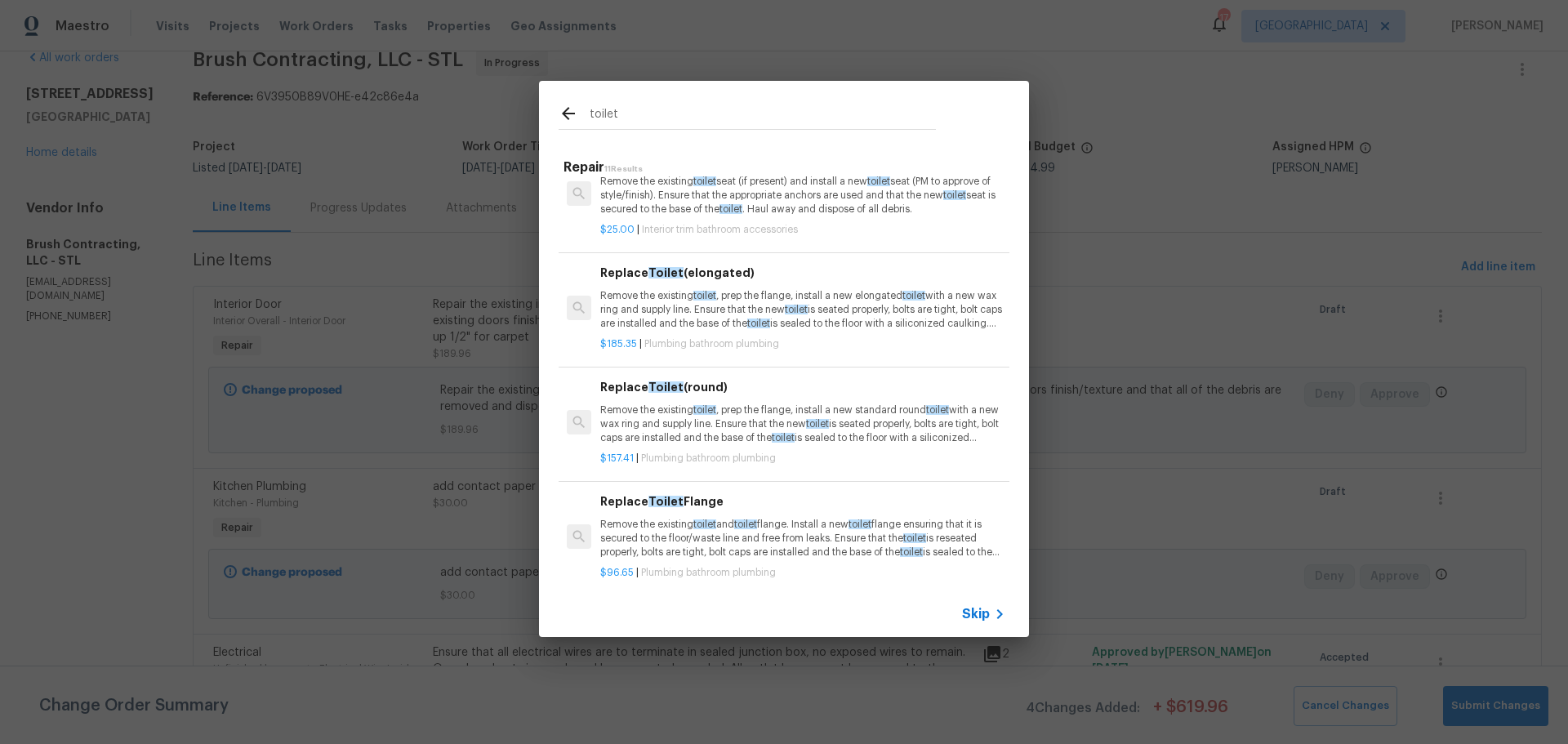
type input "toilet"
click at [751, 302] on p "Remove the existing toilet , prep the flange, install a new elongated toilet wi…" at bounding box center [803, 310] width 405 height 42
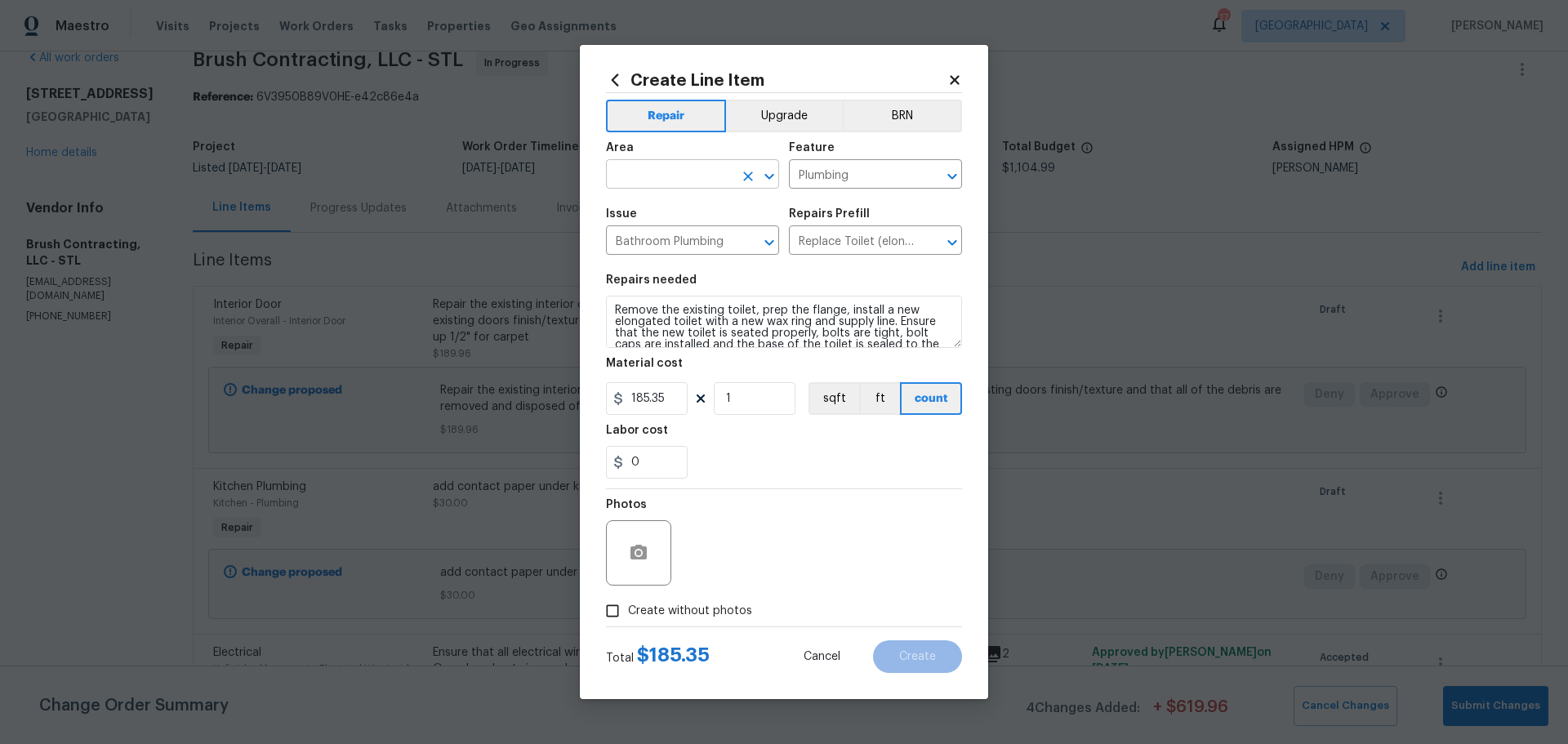
click at [767, 174] on icon "Open" at bounding box center [769, 175] width 9 height 6
click at [707, 199] on li "Finished basement" at bounding box center [693, 212] width 173 height 27
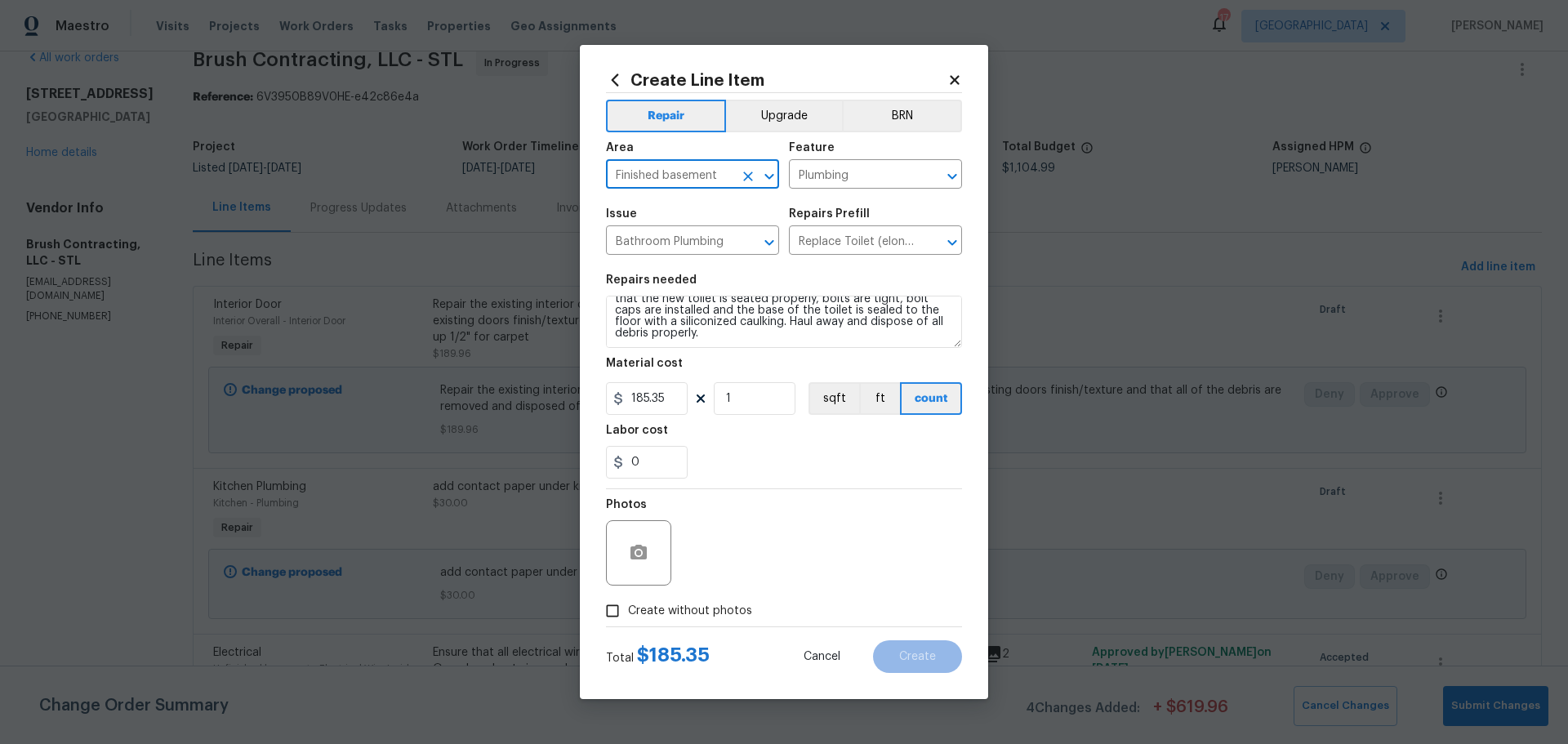
type input "Finished basement"
click at [648, 462] on input "0" at bounding box center [647, 462] width 82 height 33
type input "100"
click at [815, 450] on div "100" at bounding box center [784, 462] width 356 height 33
click at [606, 611] on input "Create without photos" at bounding box center [613, 611] width 31 height 31
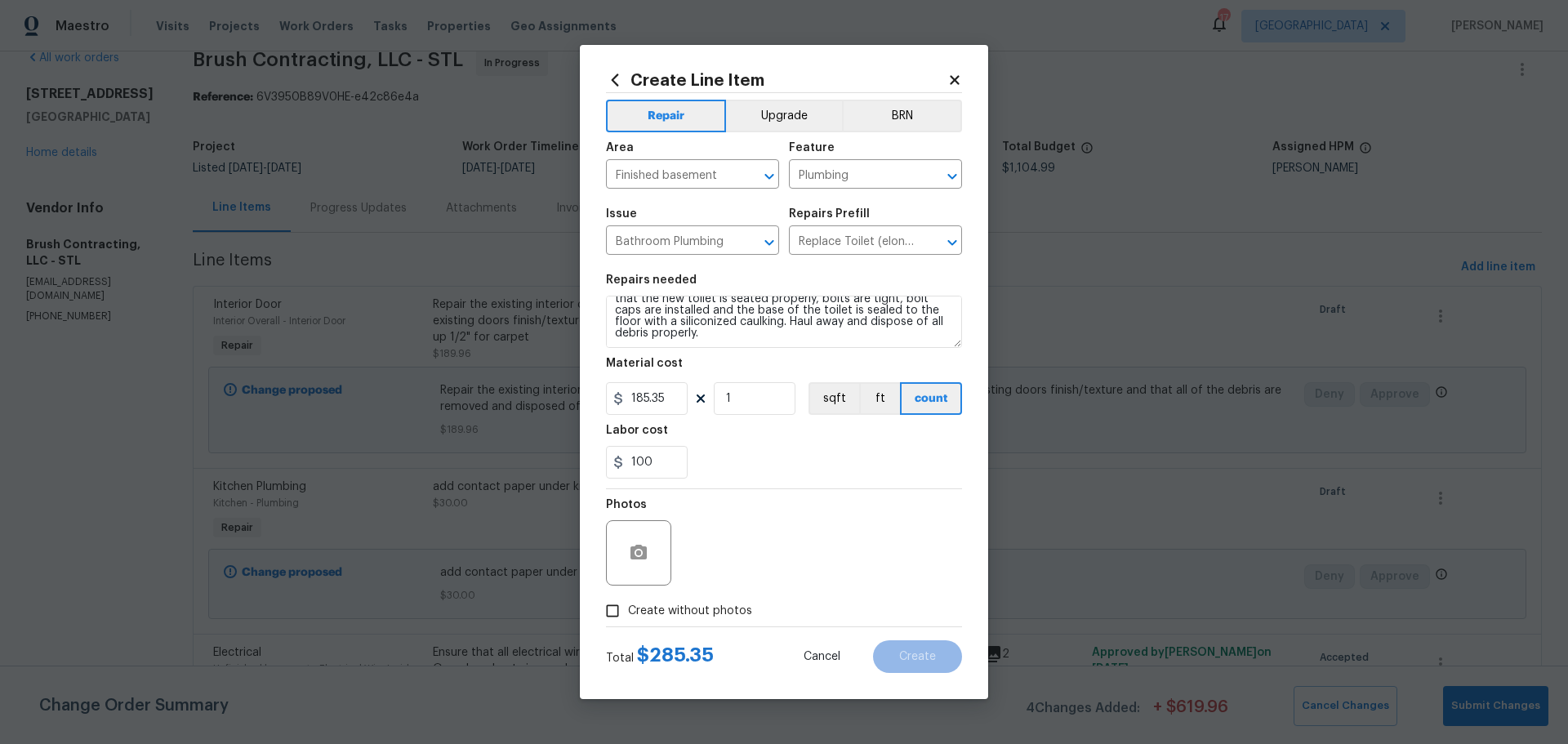
checkbox input "true"
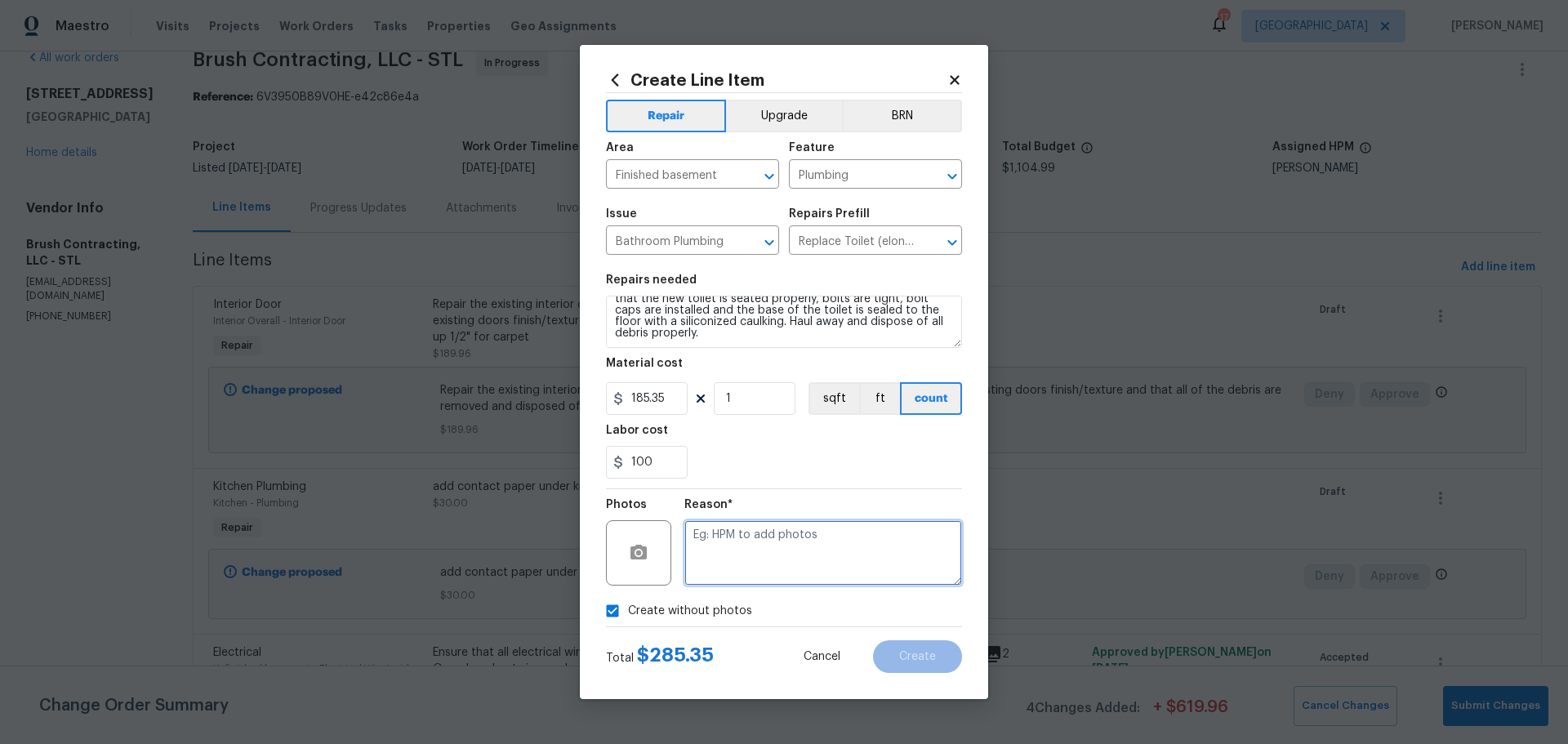
click at [714, 533] on textarea at bounding box center [823, 552] width 278 height 65
type textarea "floor layers found it was cracked and had brian set"
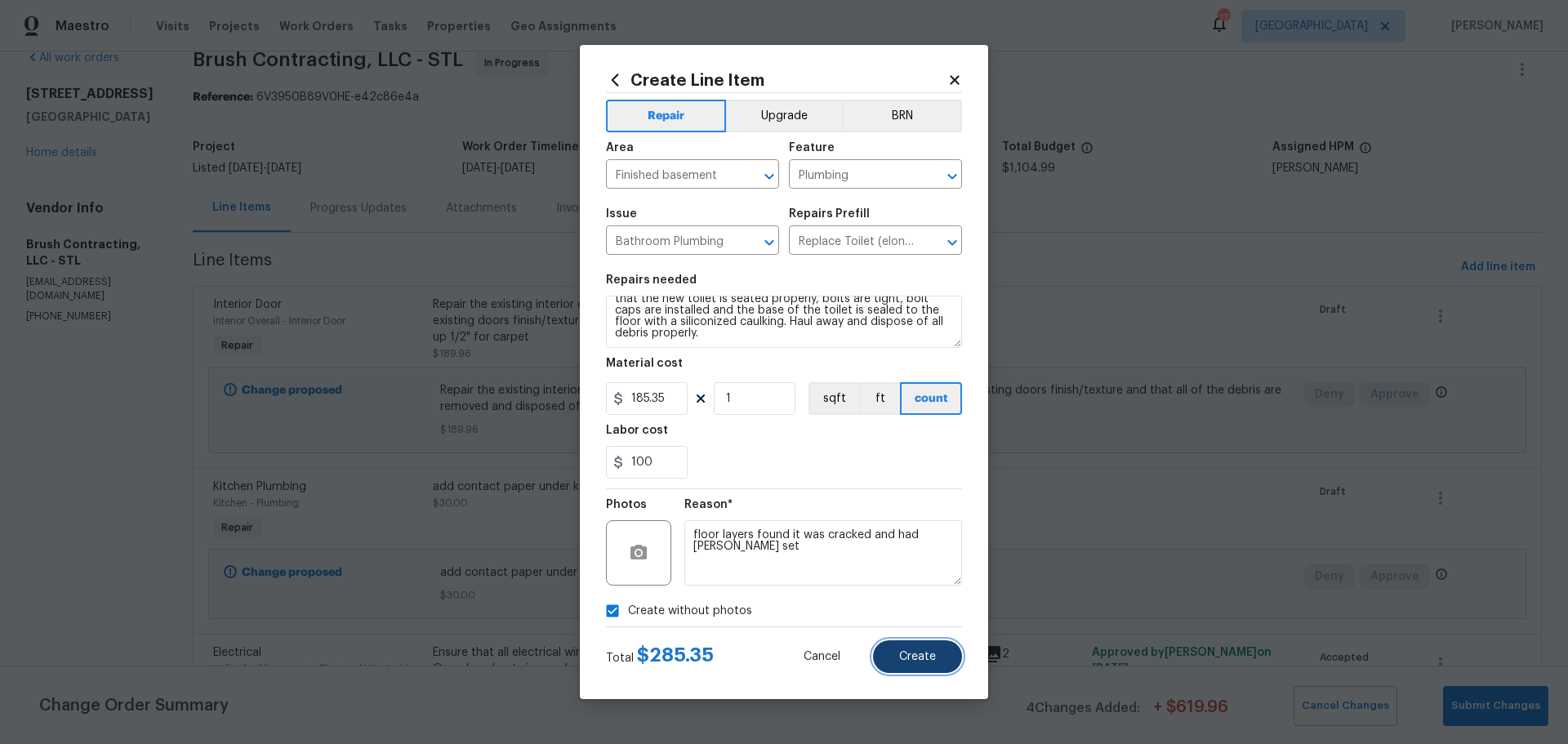
click at [932, 654] on span "Create" at bounding box center [917, 657] width 37 height 12
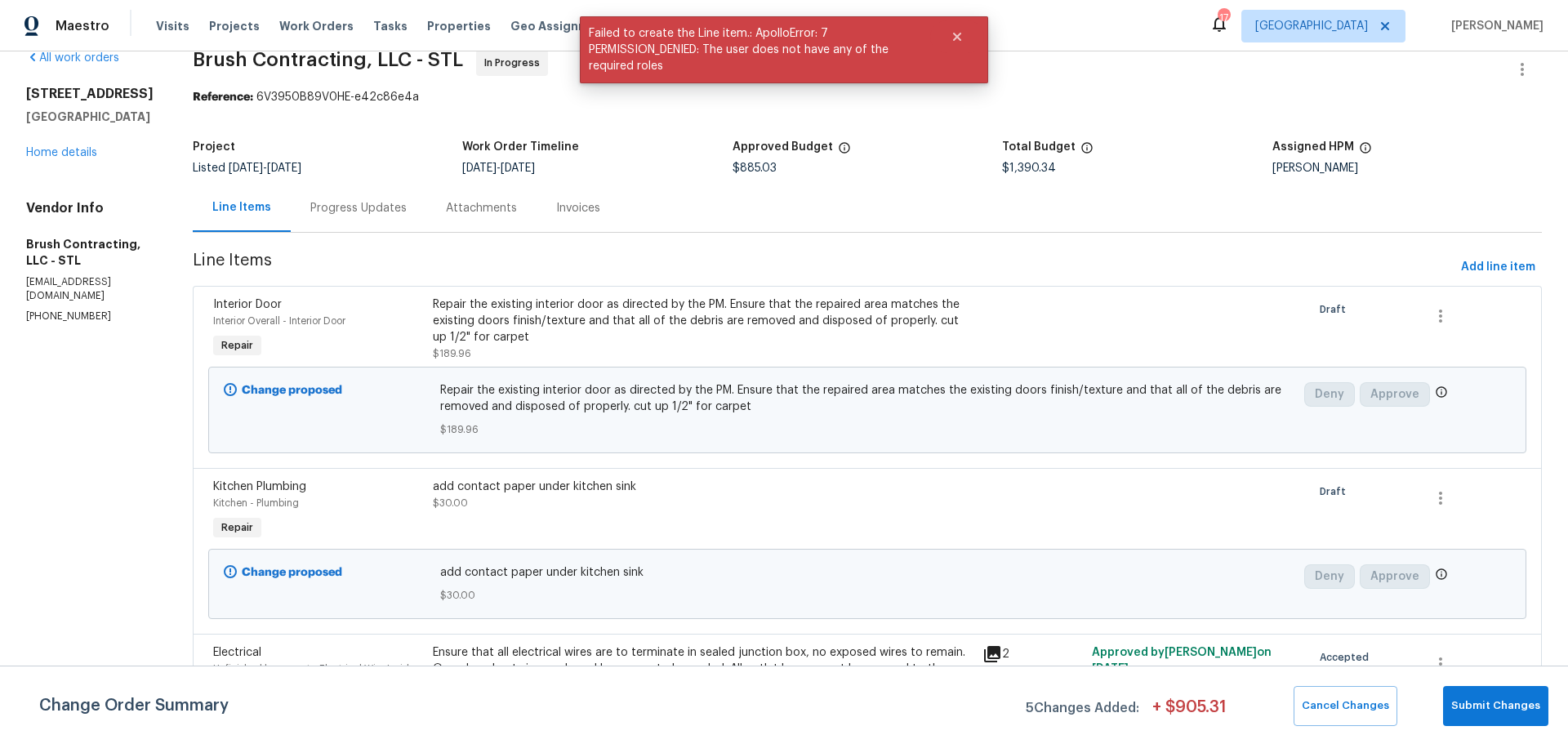
scroll to position [0, 0]
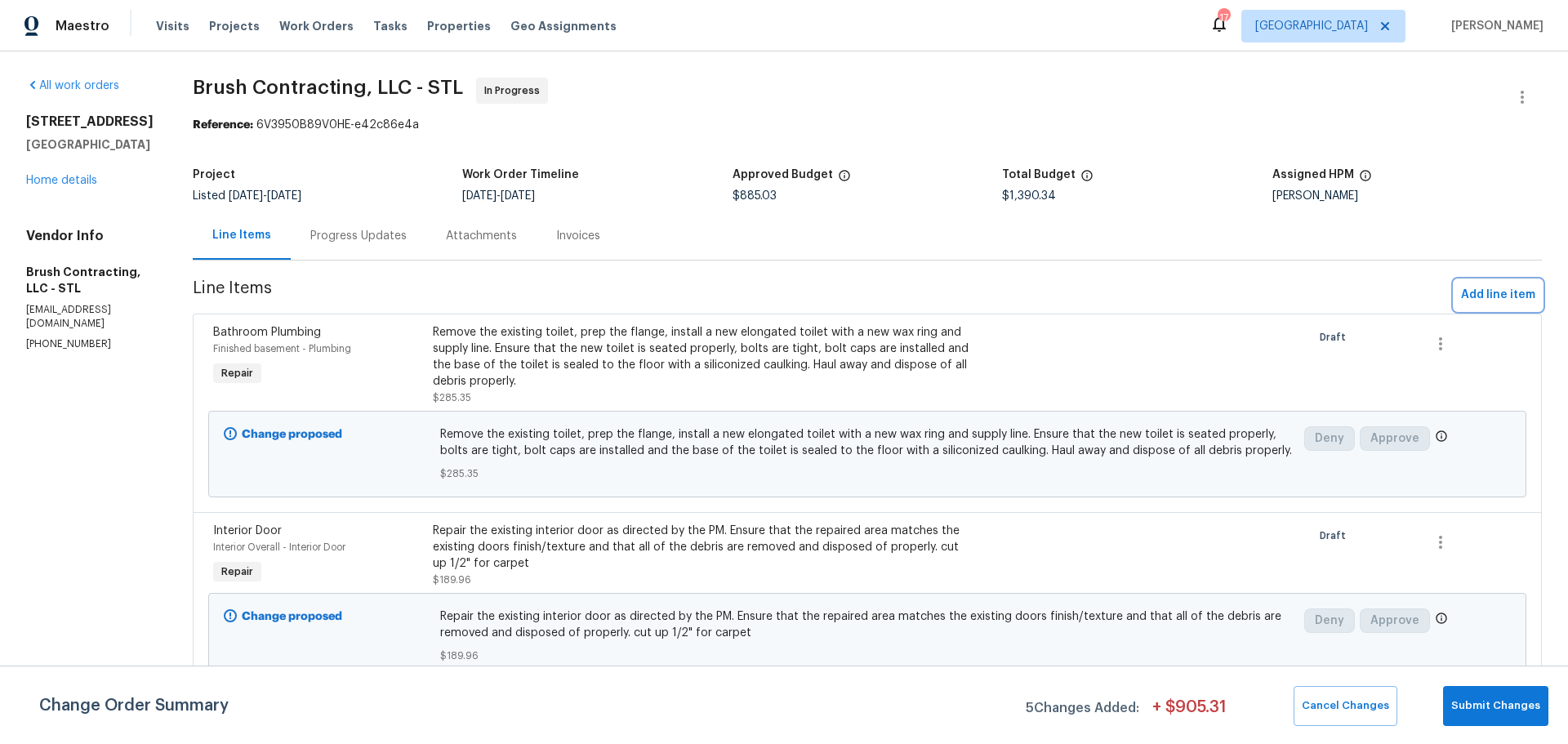
click at [1471, 296] on span "Add line item" at bounding box center [1498, 295] width 74 height 21
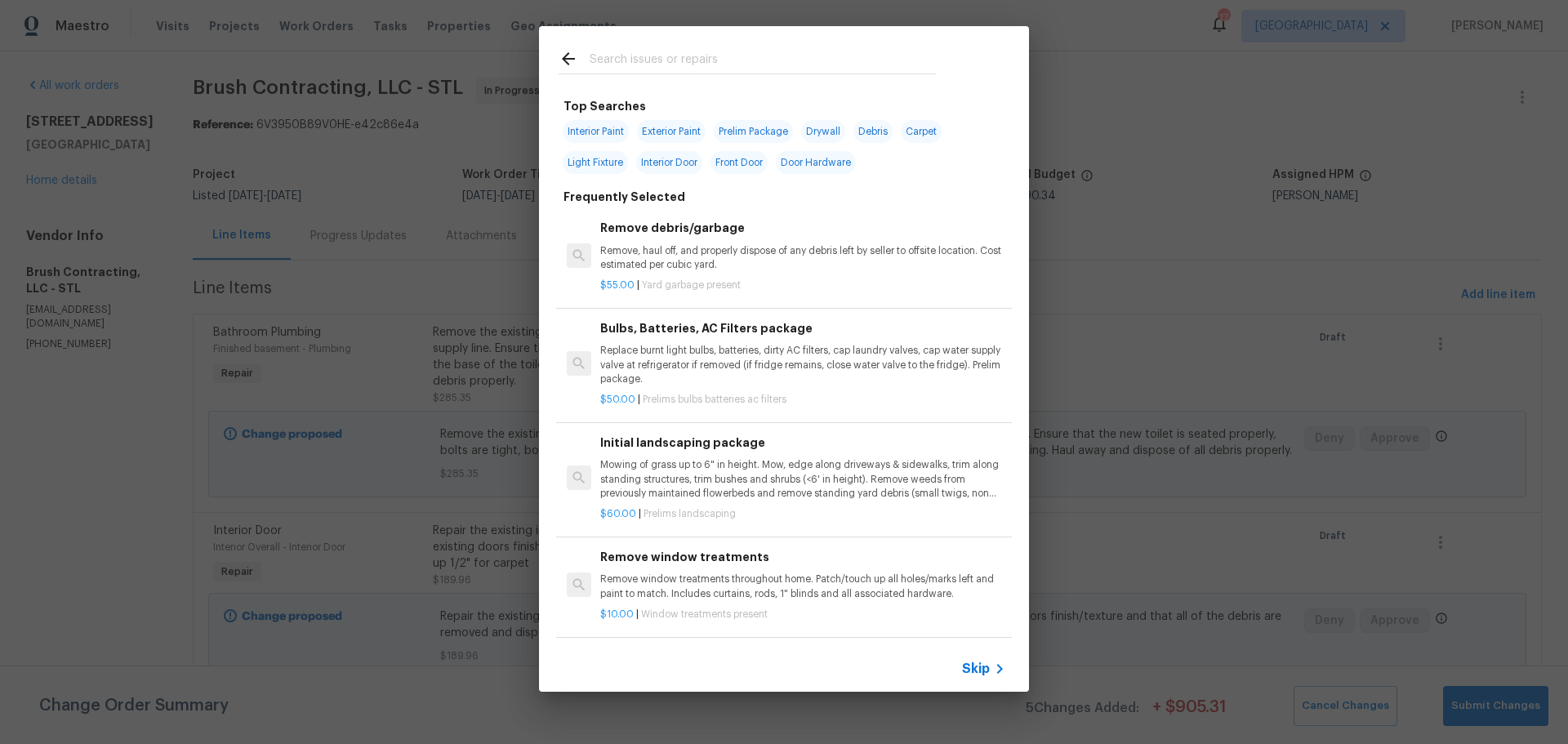
click at [609, 133] on span "Interior Paint" at bounding box center [596, 132] width 66 height 23
type input "Interior Paint"
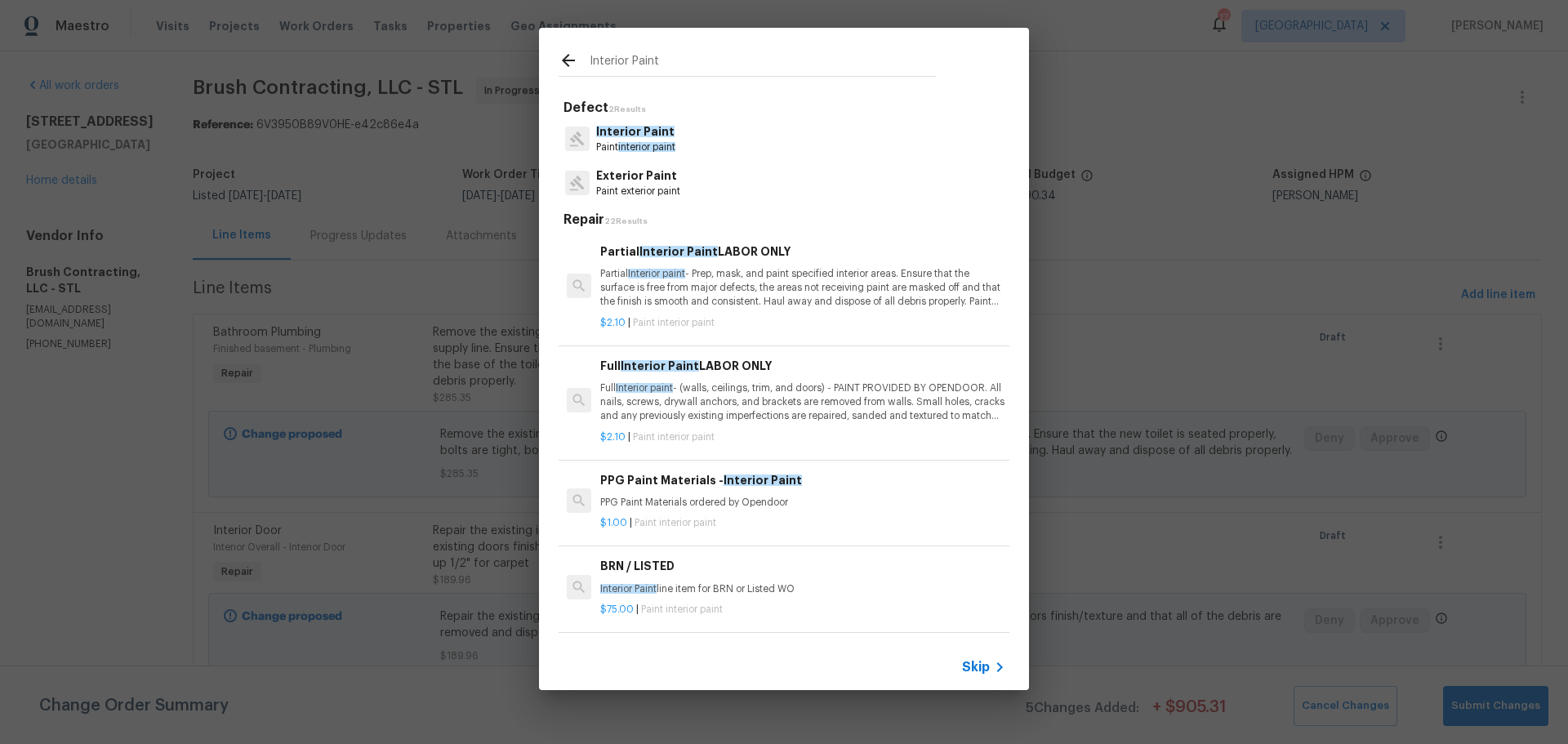
click at [767, 299] on p "Partial Interior paint - Prep, mask, and paint specified interior areas. Ensure…" at bounding box center [803, 288] width 405 height 42
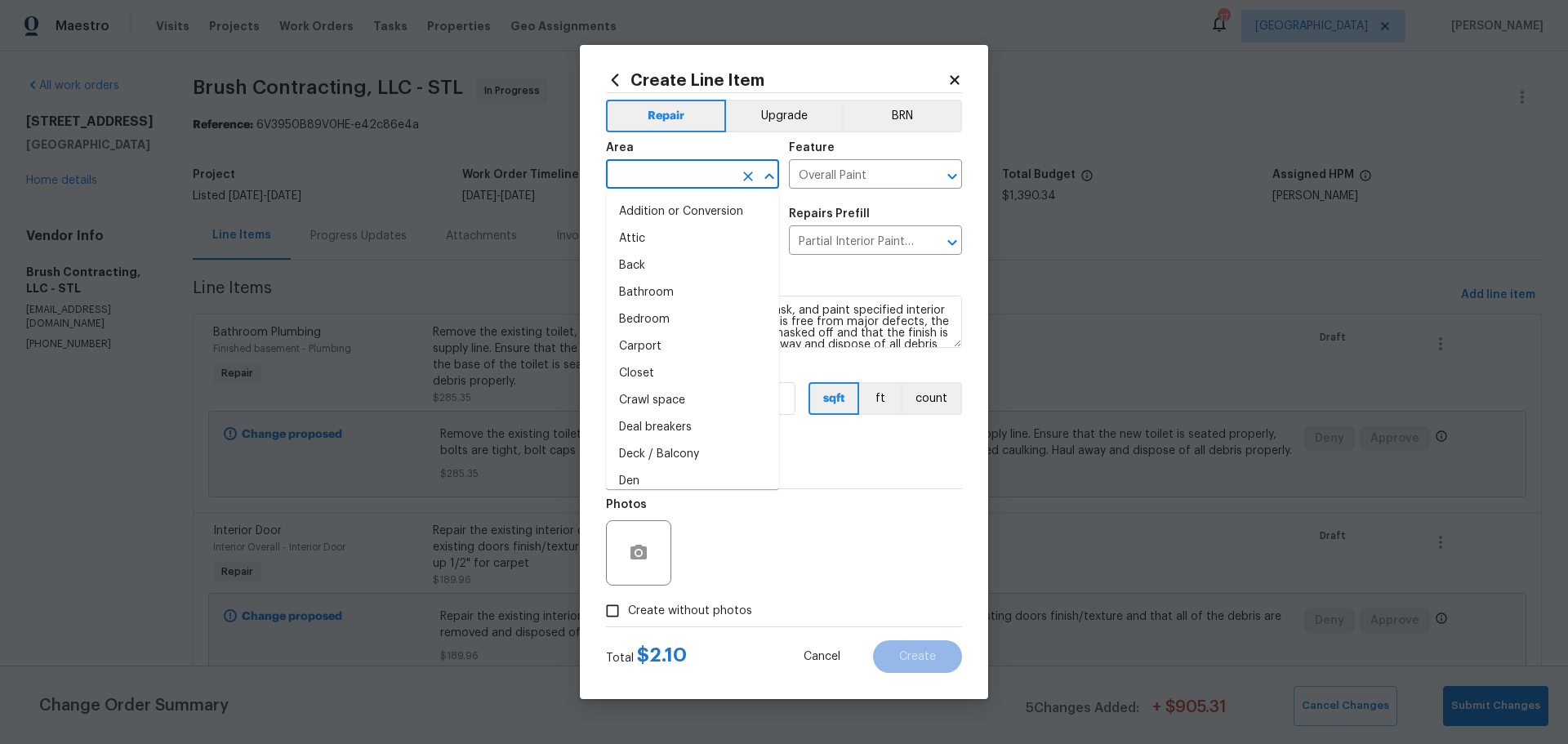
click at [690, 173] on input "text" at bounding box center [670, 175] width 128 height 26
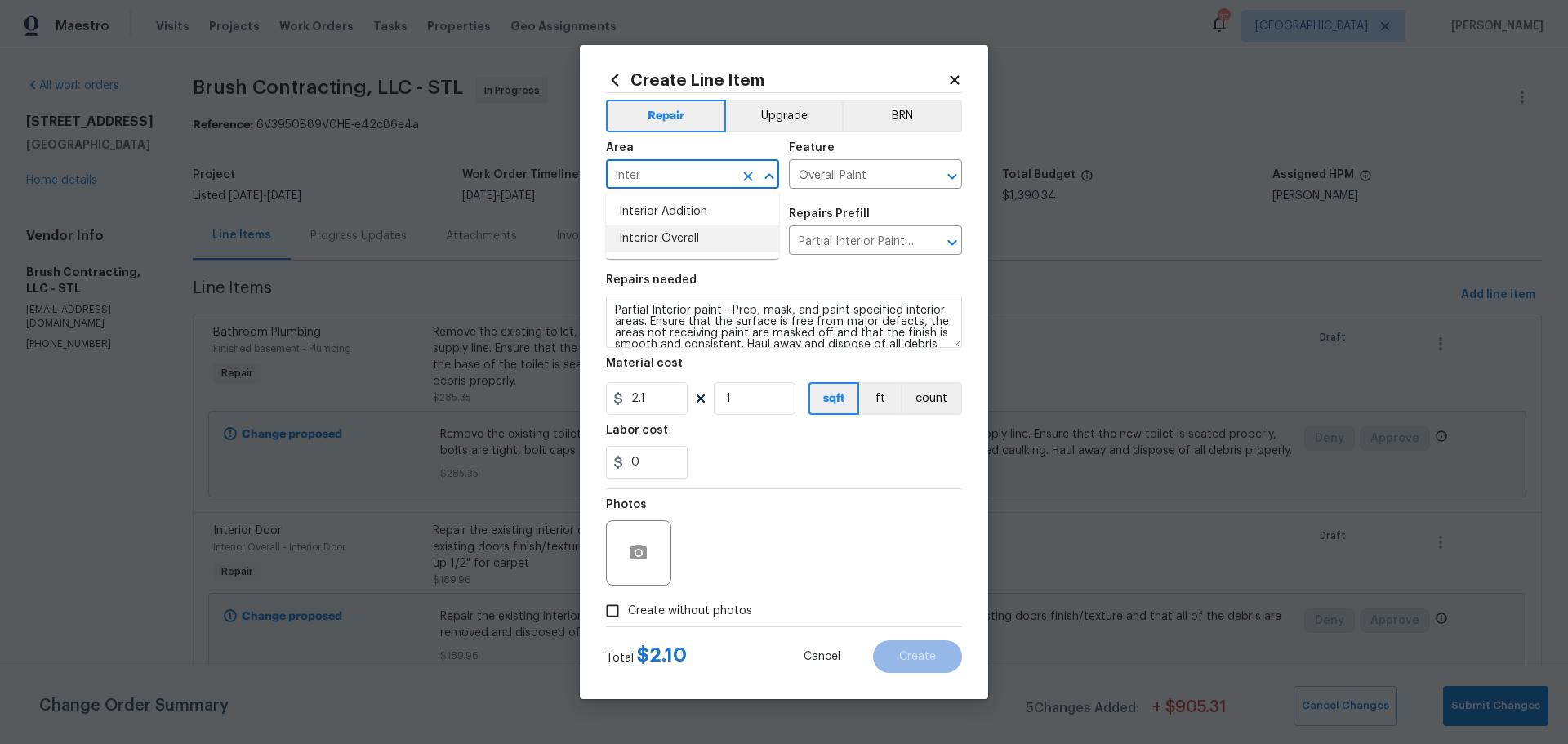
click at [672, 240] on li "Interior Overall" at bounding box center [693, 239] width 173 height 27
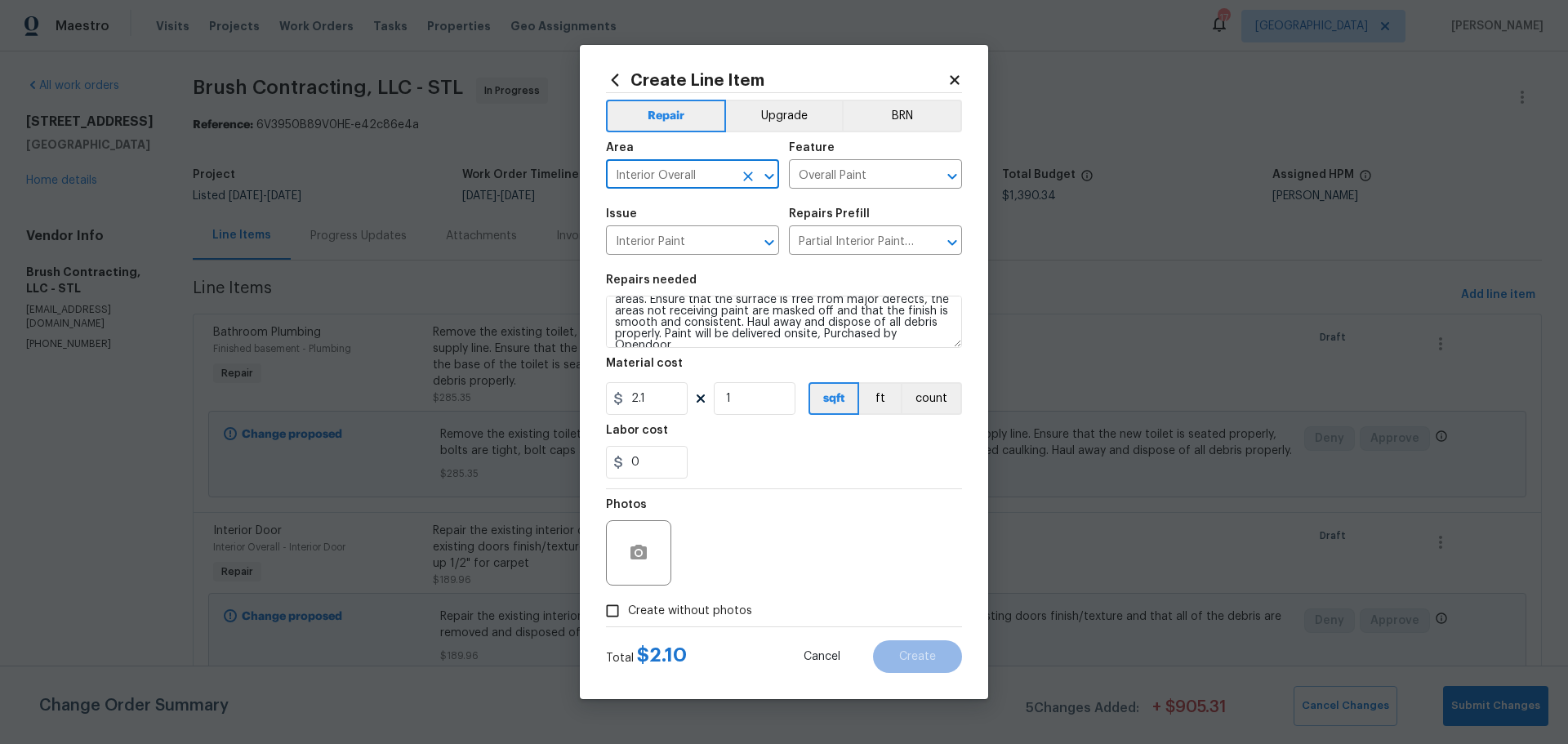
scroll to position [35, 0]
type input "Interior Overall"
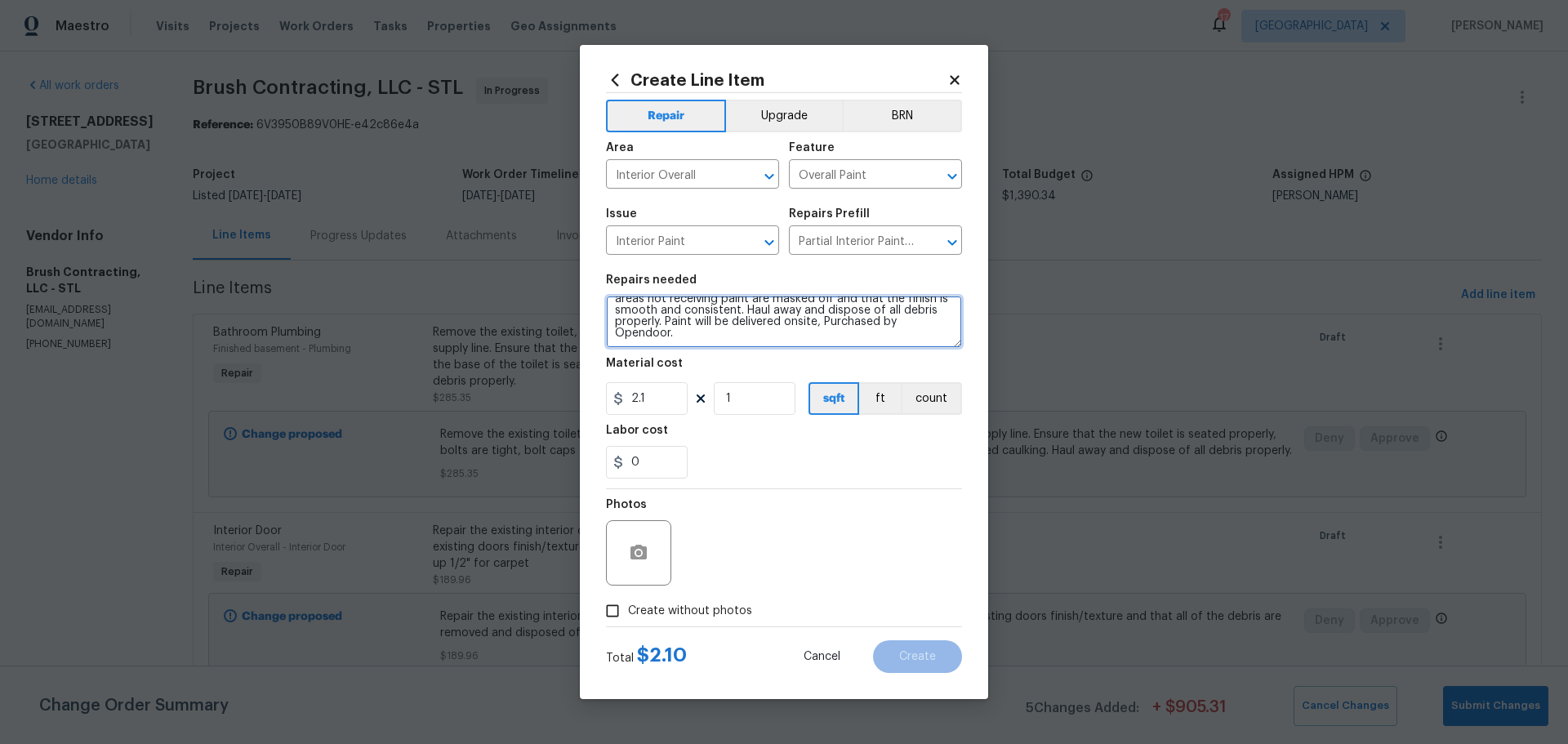
scroll to position [0, 0]
drag, startPoint x: 683, startPoint y: 340, endPoint x: 502, endPoint y: 235, distance: 209.3
click at [567, 264] on div "Create Line Item Repair Upgrade BRN Area Interior Overall ​ Feature Overall Pai…" at bounding box center [784, 372] width 1568 height 744
type textarea "Touch up walls from floor layers and paint door bell cover"
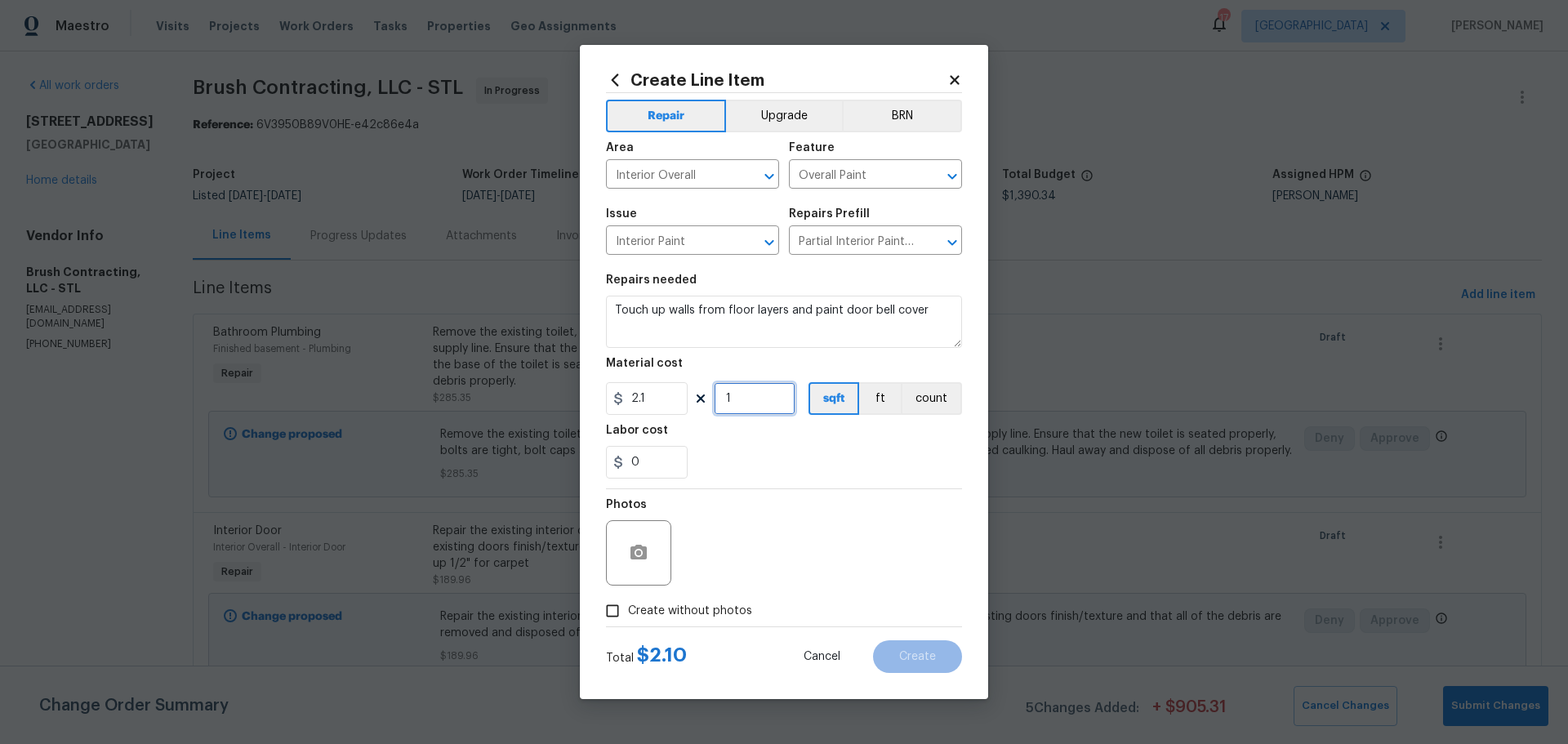
click at [751, 398] on input "1" at bounding box center [754, 399] width 82 height 33
type input "100"
click at [726, 475] on div "0" at bounding box center [784, 462] width 356 height 33
click at [604, 619] on input "Create without photos" at bounding box center [613, 611] width 31 height 31
checkbox input "true"
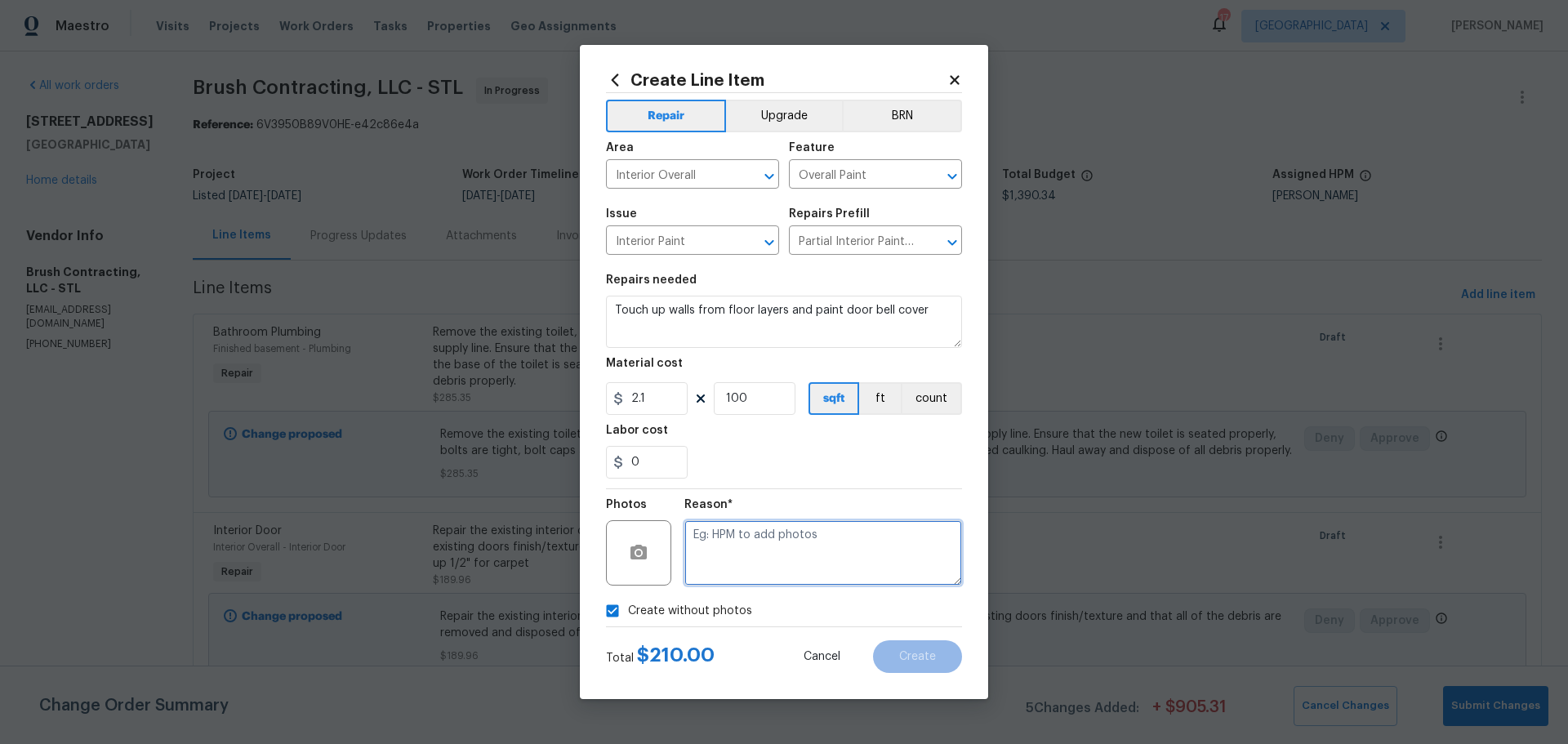
click at [697, 550] on textarea at bounding box center [823, 552] width 278 height 65
type textarea "1"
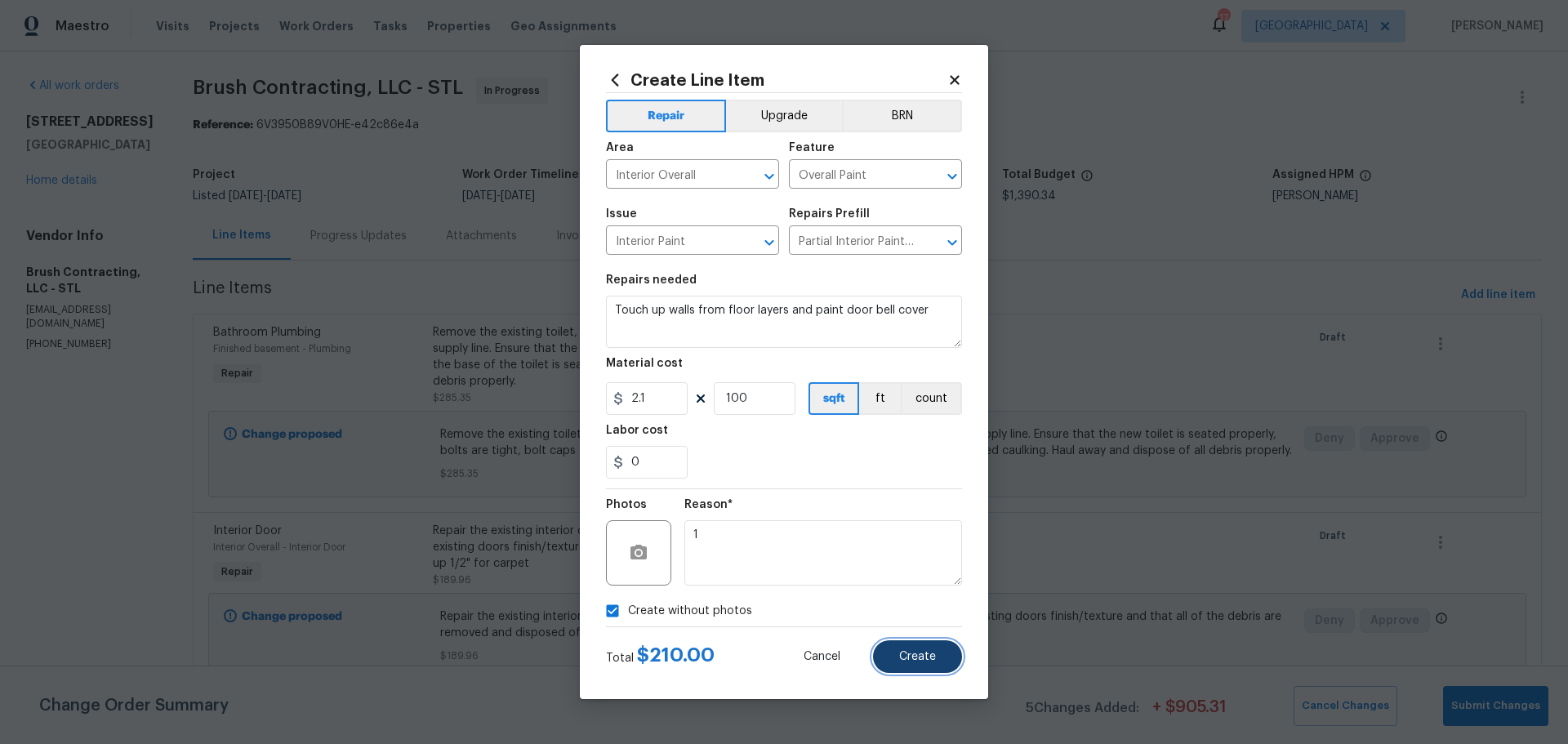
click at [910, 657] on span "Create" at bounding box center [917, 657] width 37 height 12
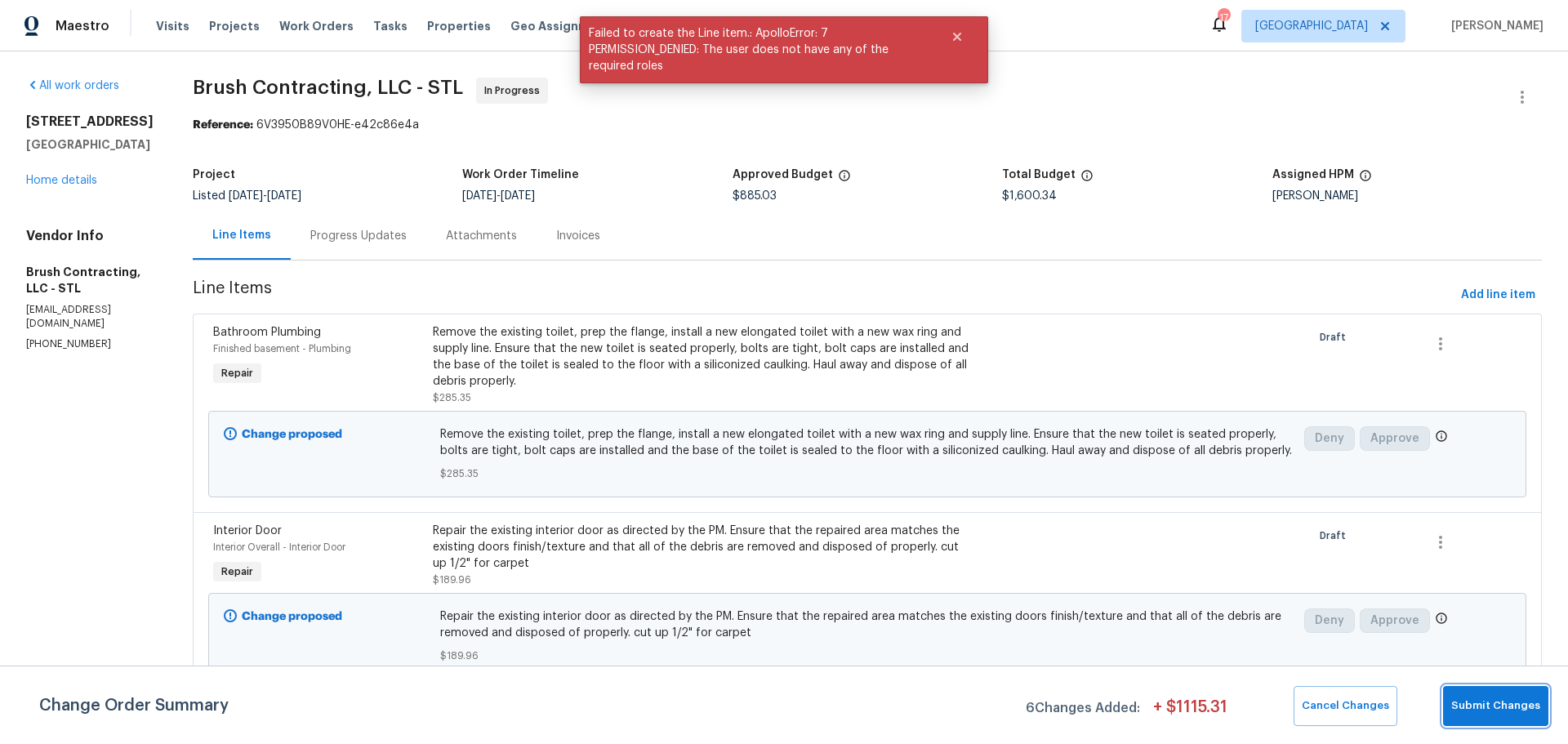
click at [1502, 721] on button "Submit Changes" at bounding box center [1496, 706] width 105 height 40
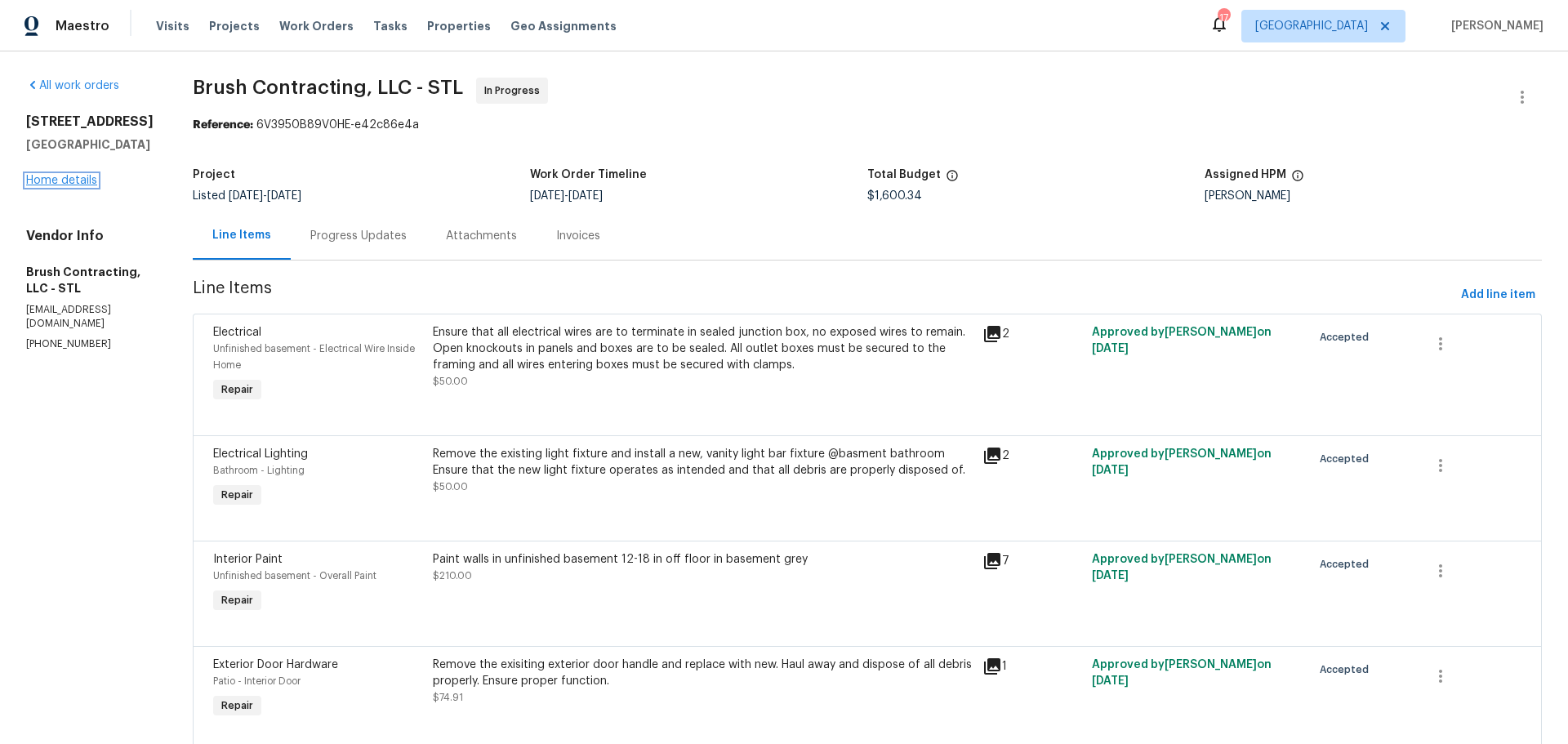
click at [37, 186] on link "Home details" at bounding box center [62, 180] width 71 height 12
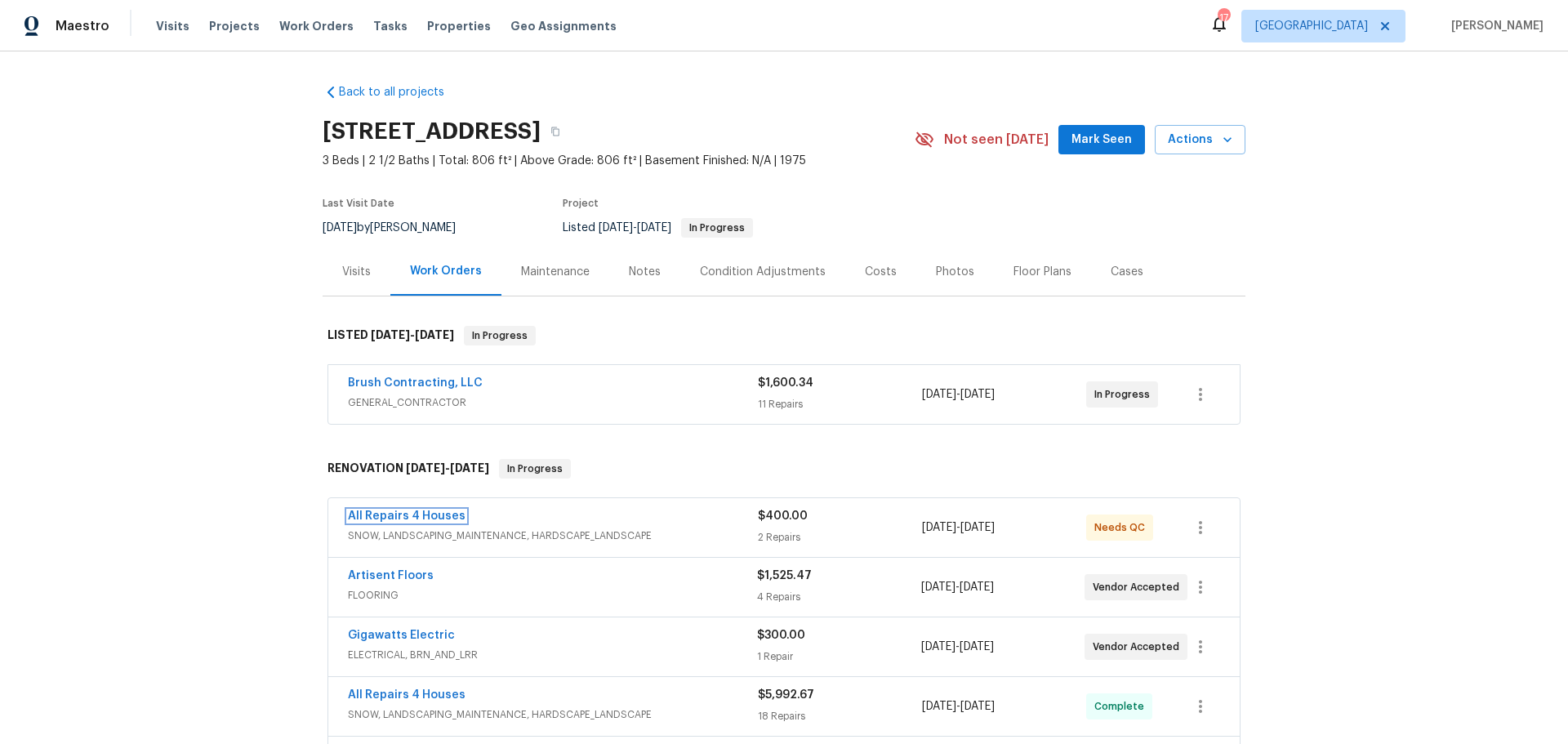
click at [425, 517] on link "All Repairs 4 Houses" at bounding box center [406, 517] width 118 height 12
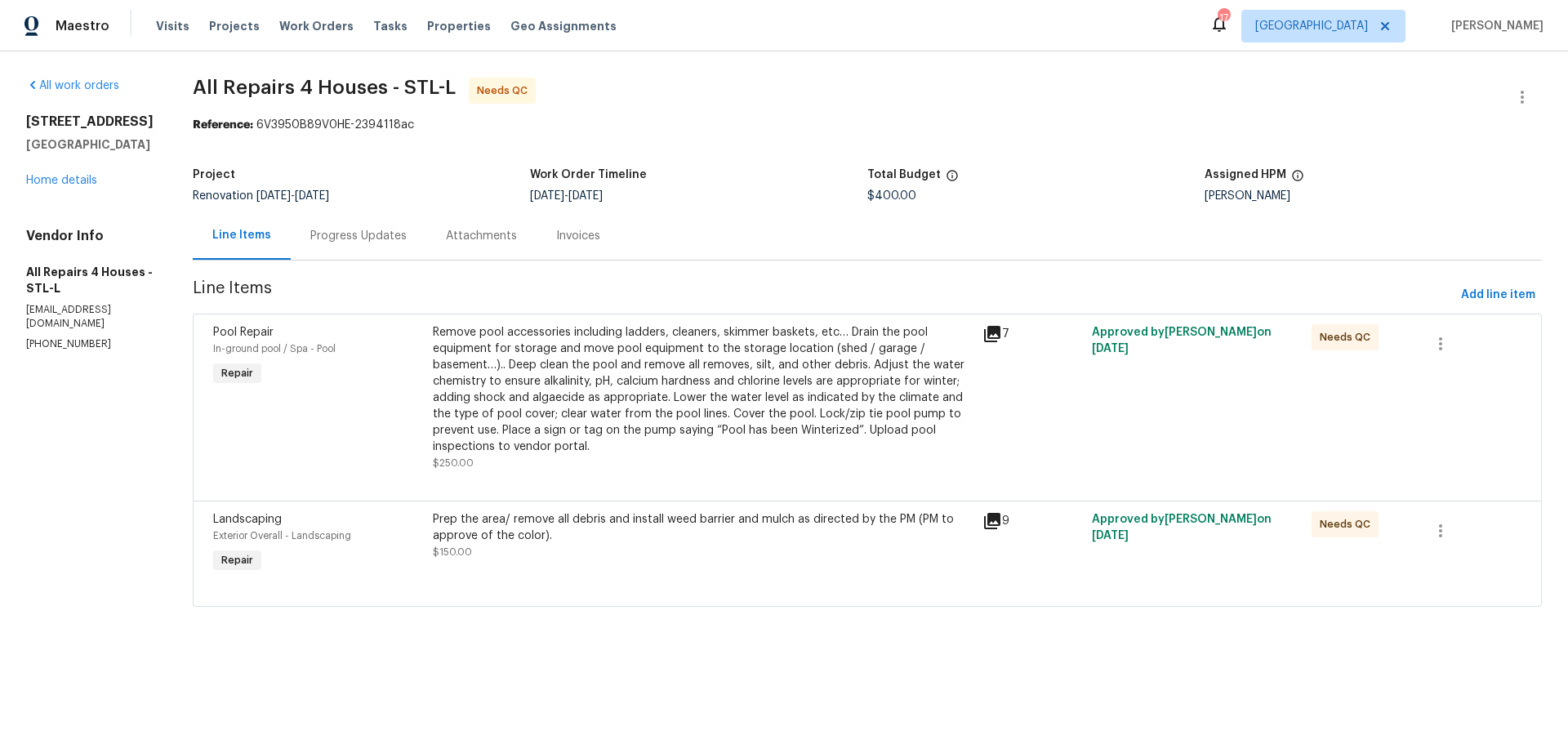
click at [380, 234] on div "Progress Updates" at bounding box center [358, 236] width 96 height 16
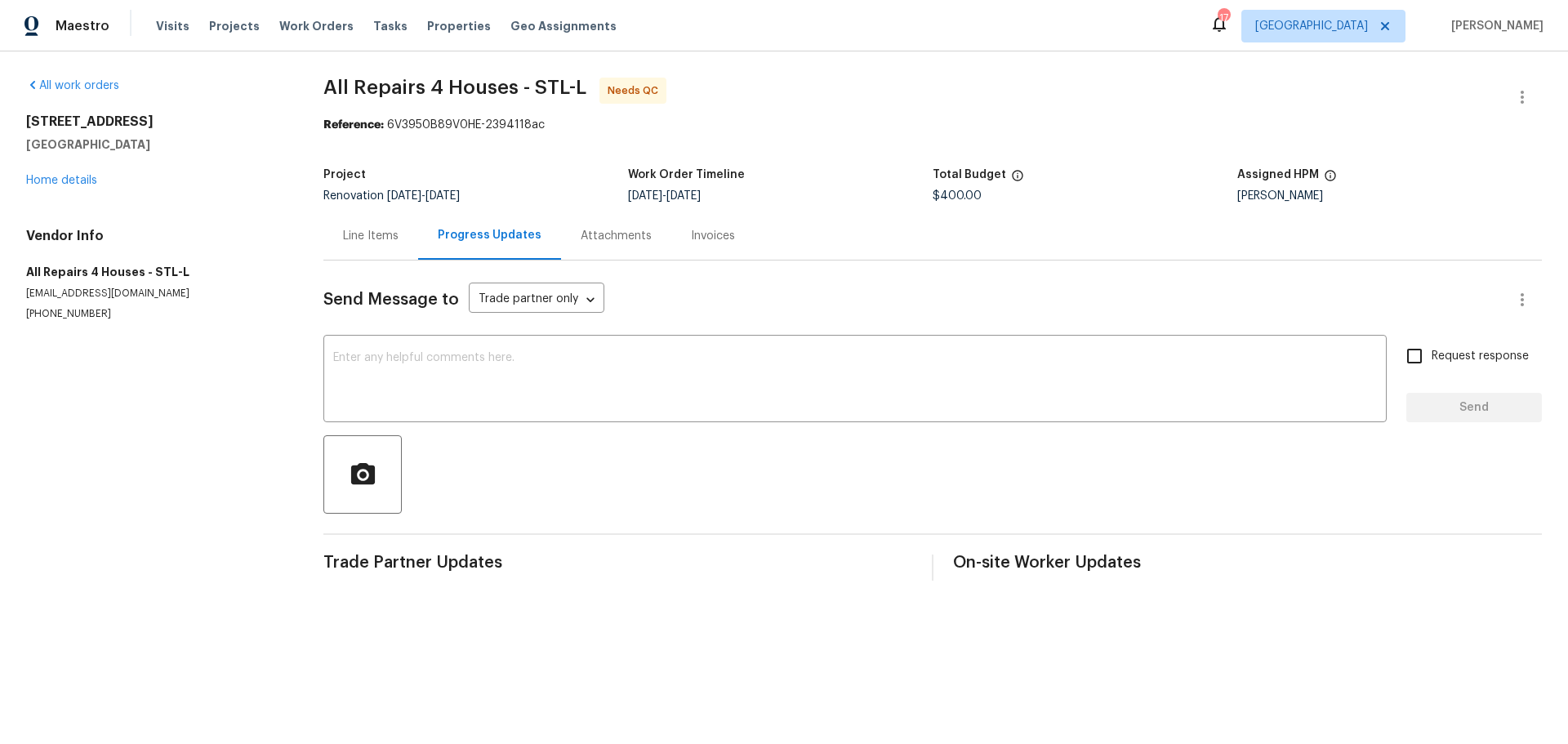
drag, startPoint x: 344, startPoint y: 234, endPoint x: 374, endPoint y: 237, distance: 30.1
click at [349, 234] on div "Line Items" at bounding box center [370, 236] width 55 height 16
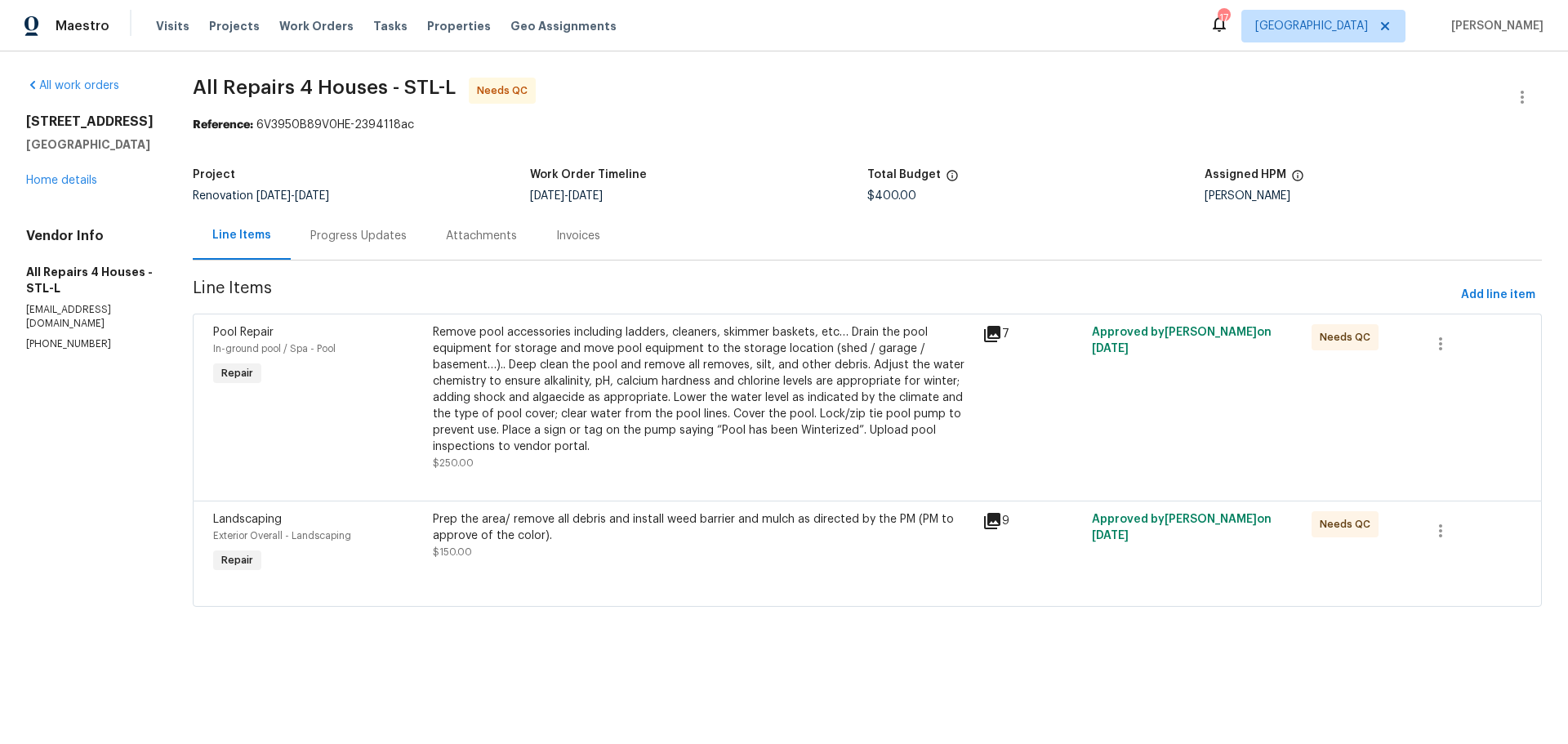
click at [812, 393] on div "Remove pool accessories including ladders, cleaners, skimmer baskets, etc… Drai…" at bounding box center [702, 390] width 540 height 131
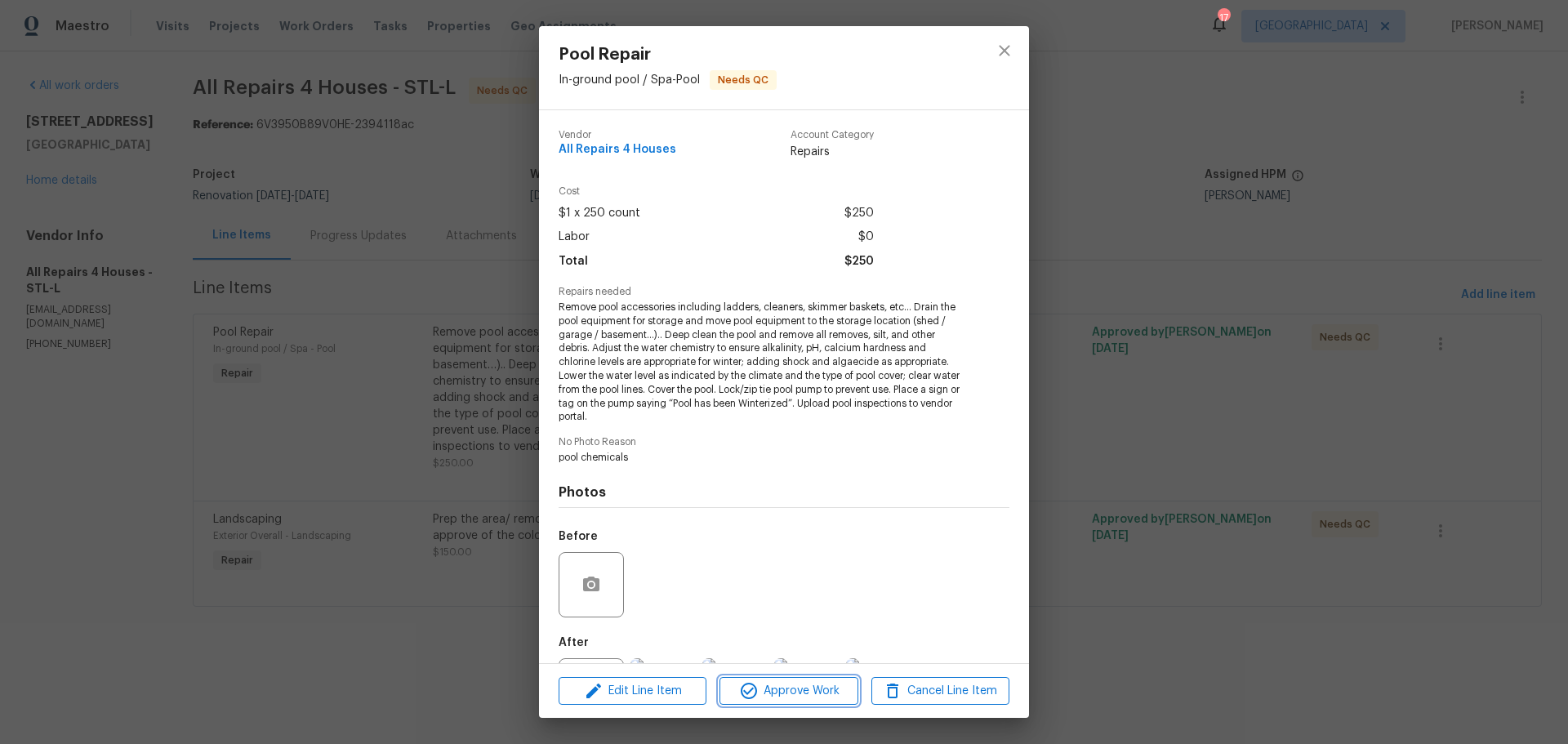
click at [773, 695] on span "Approve Work" at bounding box center [789, 691] width 129 height 21
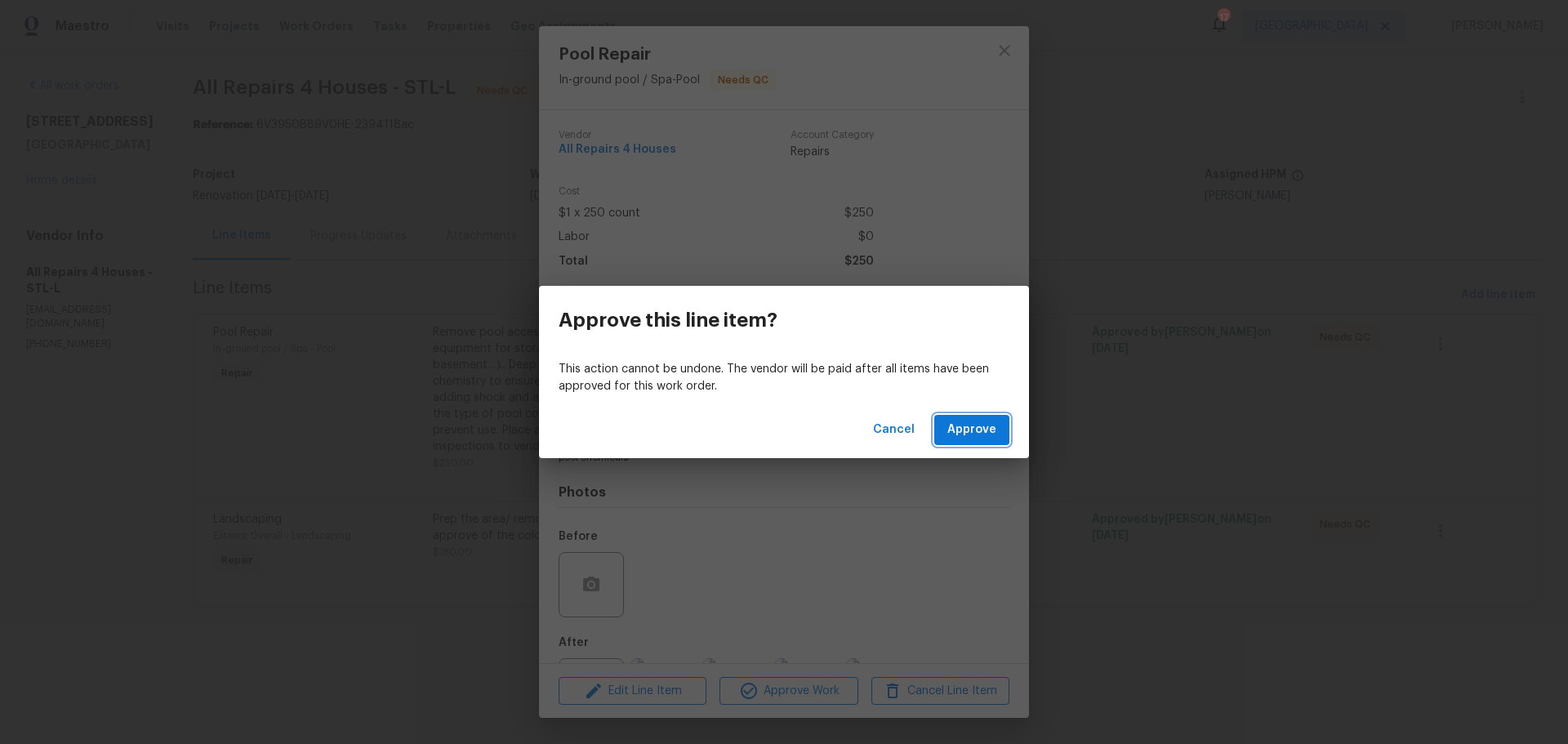
click at [967, 442] on button "Approve" at bounding box center [971, 430] width 75 height 30
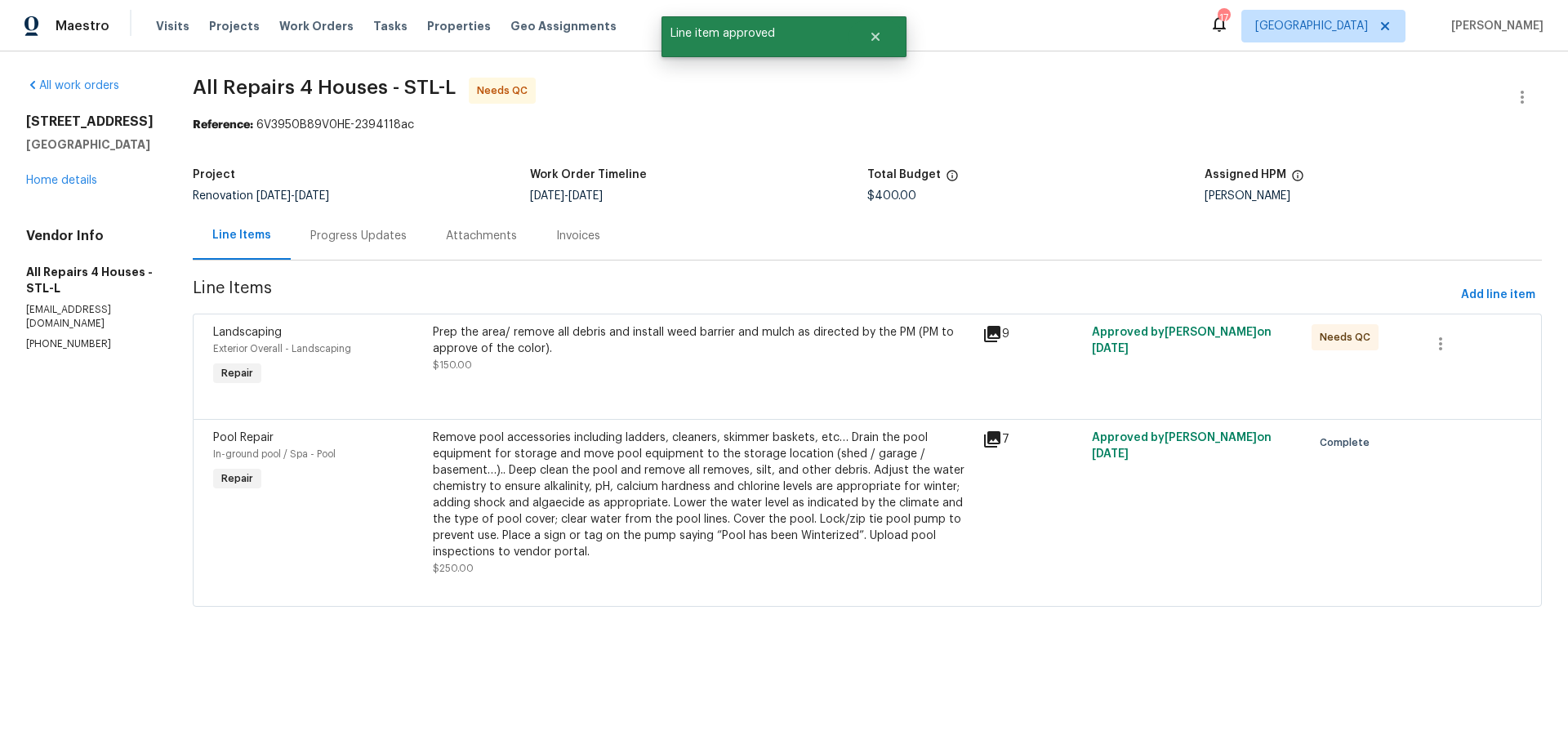
click at [757, 441] on div "Remove pool accessories including ladders, cleaners, skimmer baskets, etc… Drai…" at bounding box center [702, 494] width 540 height 131
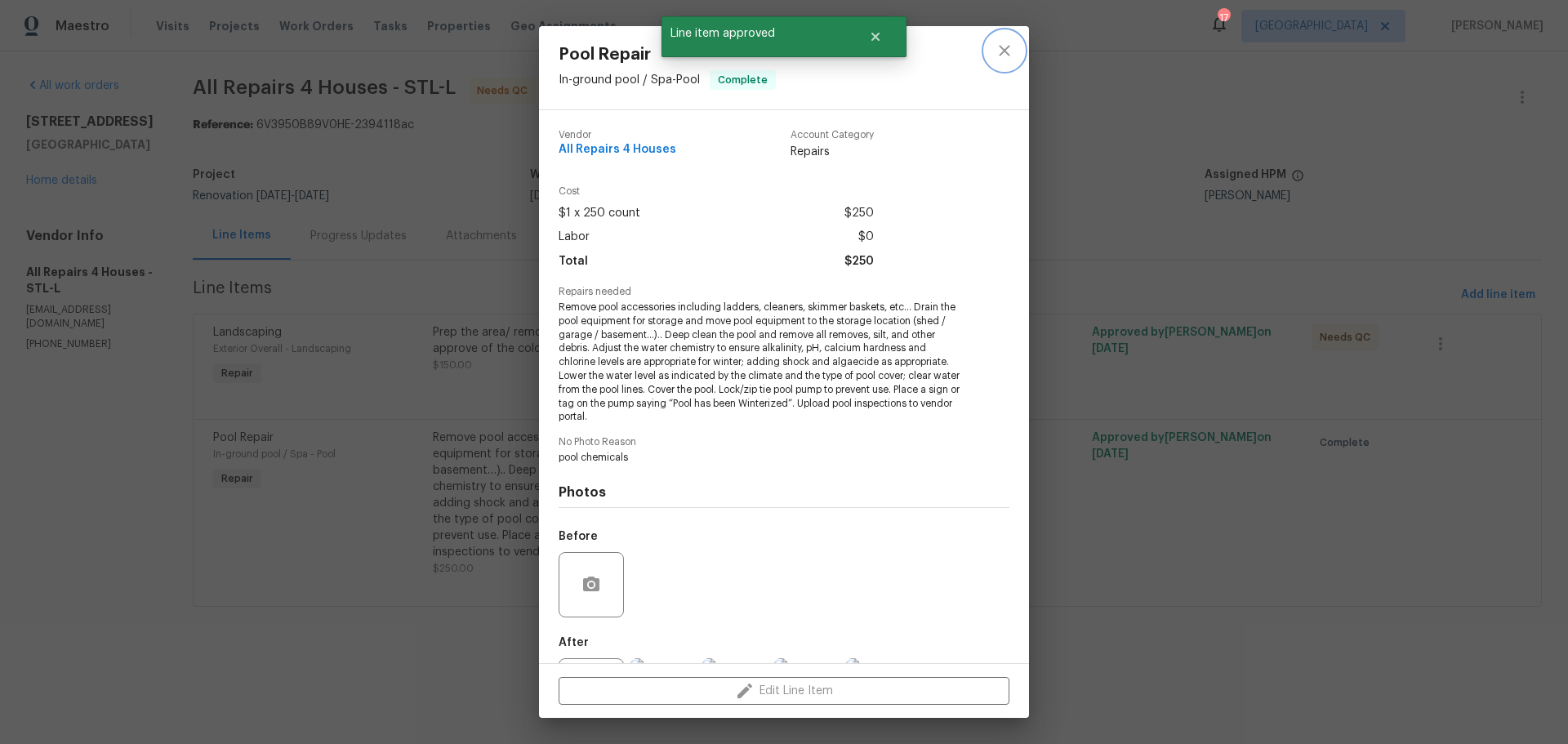
drag, startPoint x: 992, startPoint y: 42, endPoint x: 1018, endPoint y: 78, distance: 44.4
click at [1004, 47] on button "close" at bounding box center [1004, 51] width 40 height 40
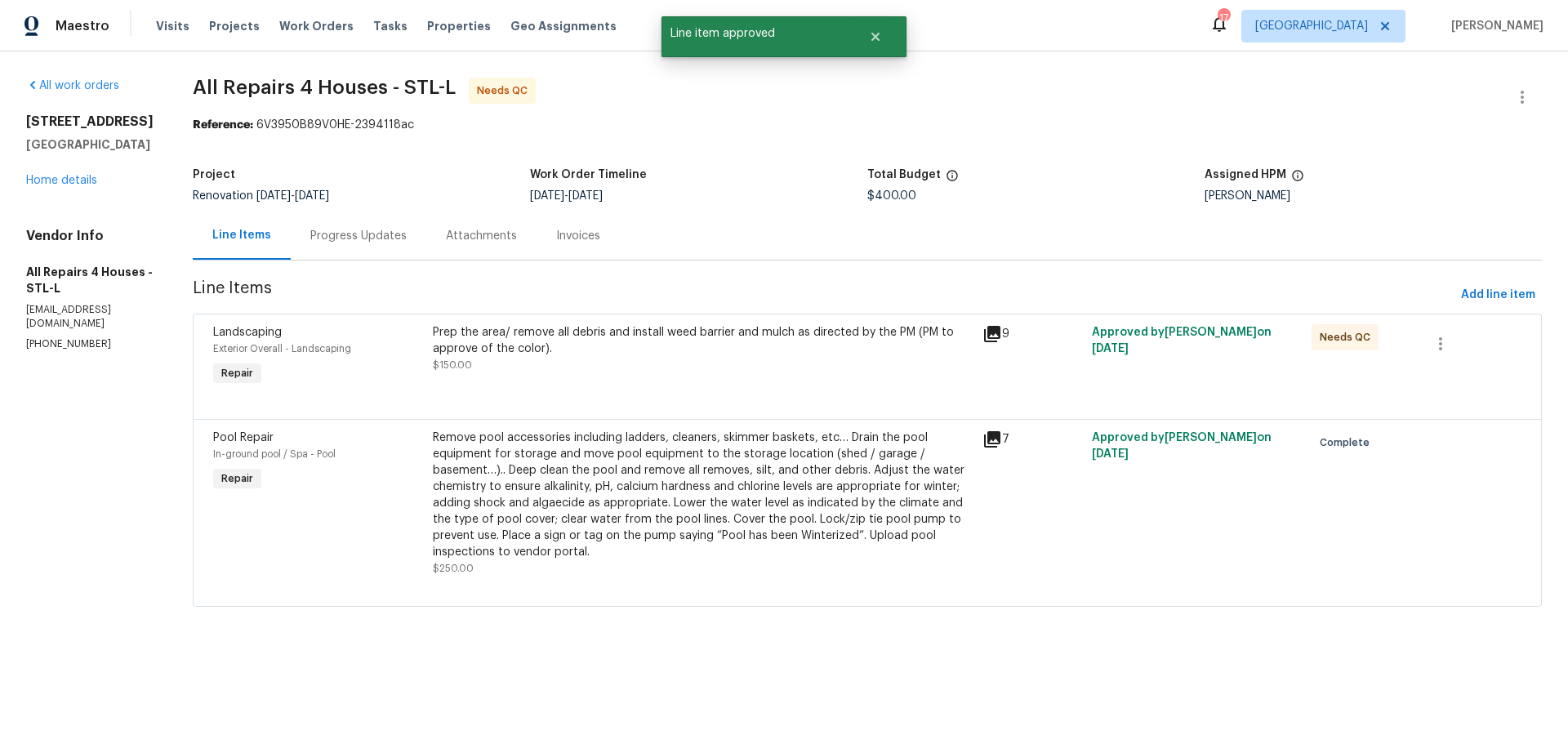
click at [789, 372] on div "Prep the area/ remove all debris and install weed barrier and mulch as directed…" at bounding box center [702, 349] width 540 height 49
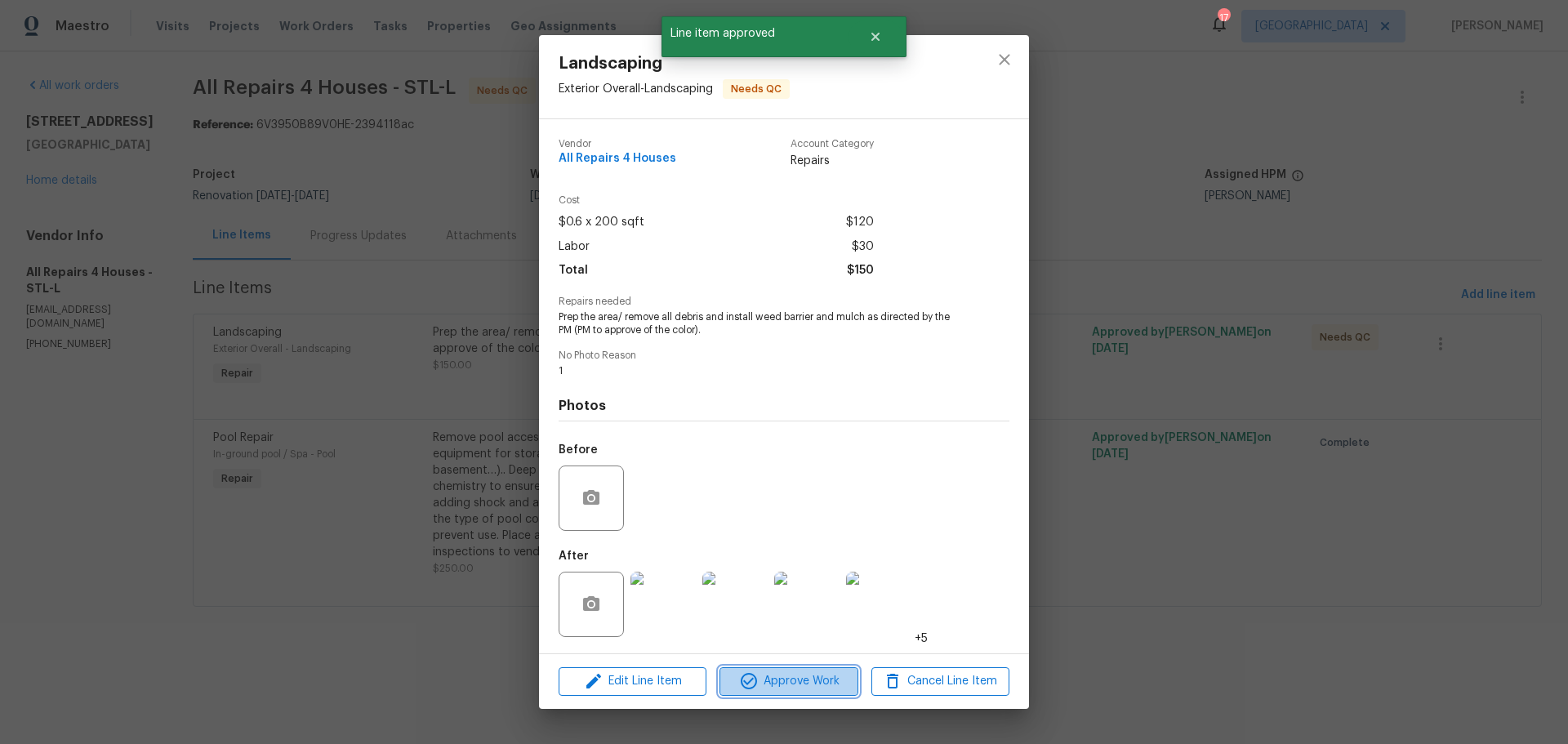
click at [807, 684] on span "Approve Work" at bounding box center [789, 681] width 129 height 21
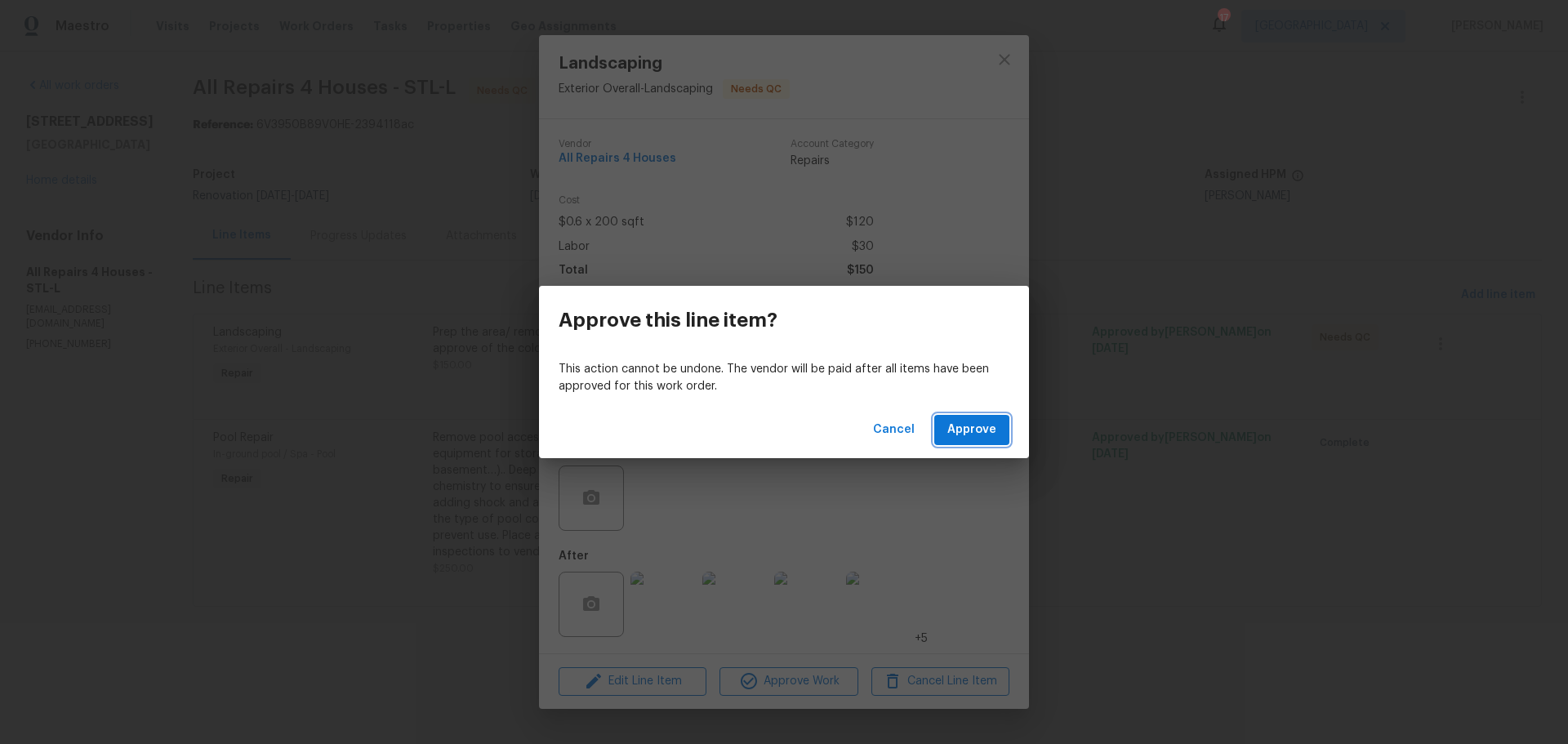
click at [979, 432] on span "Approve" at bounding box center [971, 430] width 49 height 21
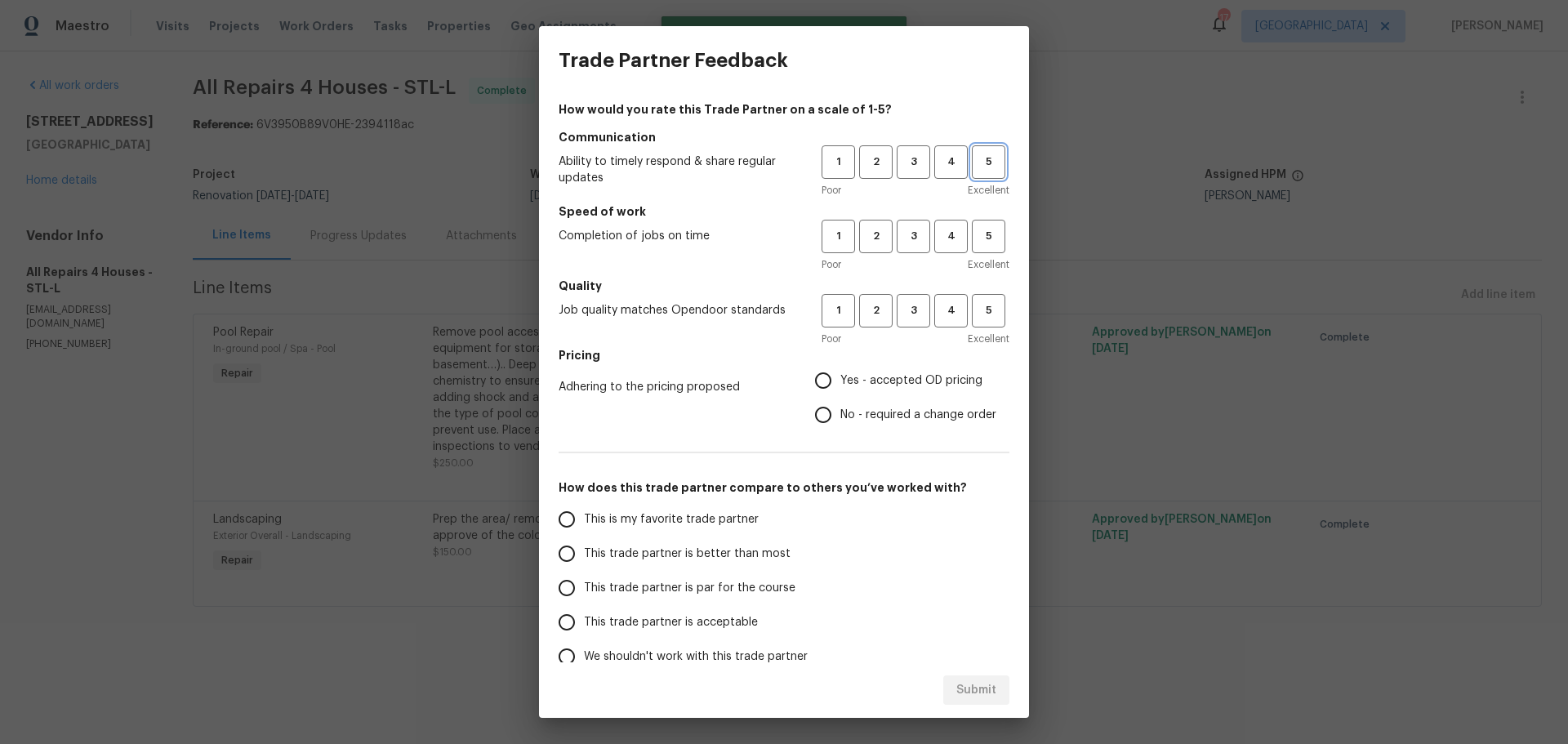
click at [976, 158] on span "5" at bounding box center [989, 161] width 30 height 19
click at [976, 232] on span "5" at bounding box center [989, 236] width 30 height 19
click at [980, 312] on span "5" at bounding box center [989, 311] width 30 height 19
drag, startPoint x: 893, startPoint y: 373, endPoint x: 903, endPoint y: 375, distance: 10.2
click at [893, 374] on span "Yes - accepted OD pricing" at bounding box center [911, 381] width 142 height 17
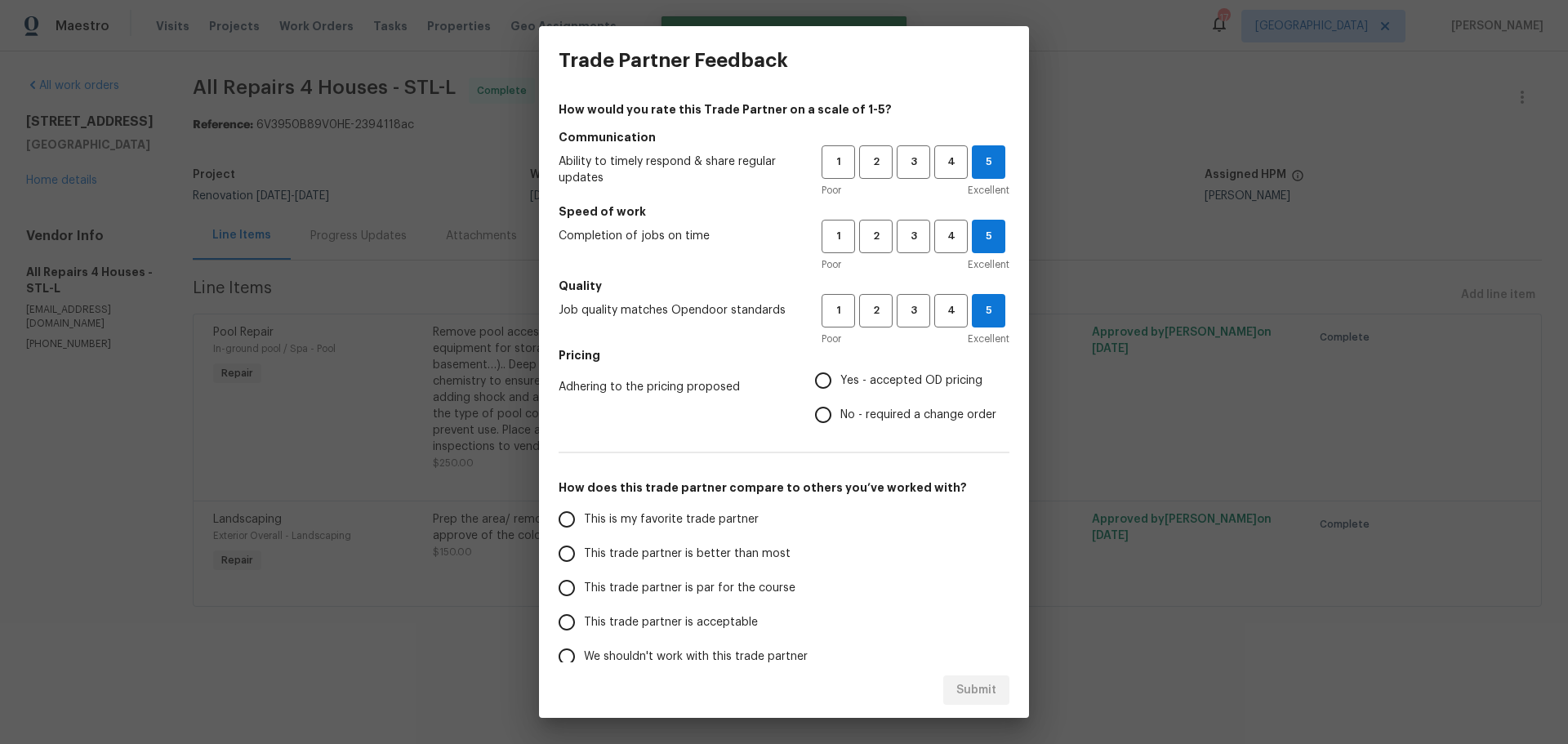
click at [840, 374] on input "Yes - accepted OD pricing" at bounding box center [823, 381] width 35 height 35
radio input "true"
click at [732, 532] on label "This is my favorite trade partner" at bounding box center [678, 520] width 258 height 35
click at [584, 532] on input "This is my favorite trade partner" at bounding box center [567, 520] width 35 height 35
click at [949, 698] on button "Submit" at bounding box center [976, 690] width 66 height 30
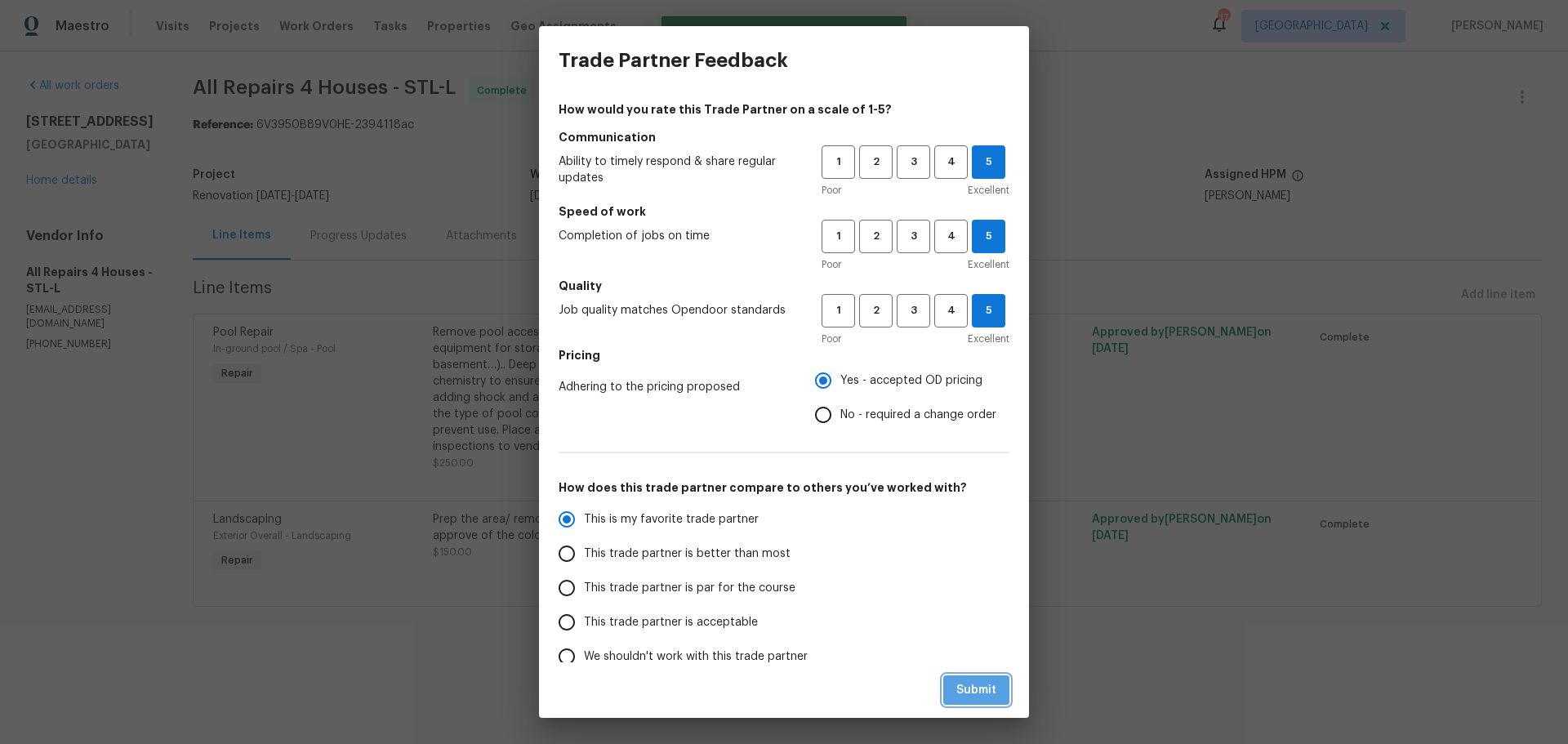
radio input "true"
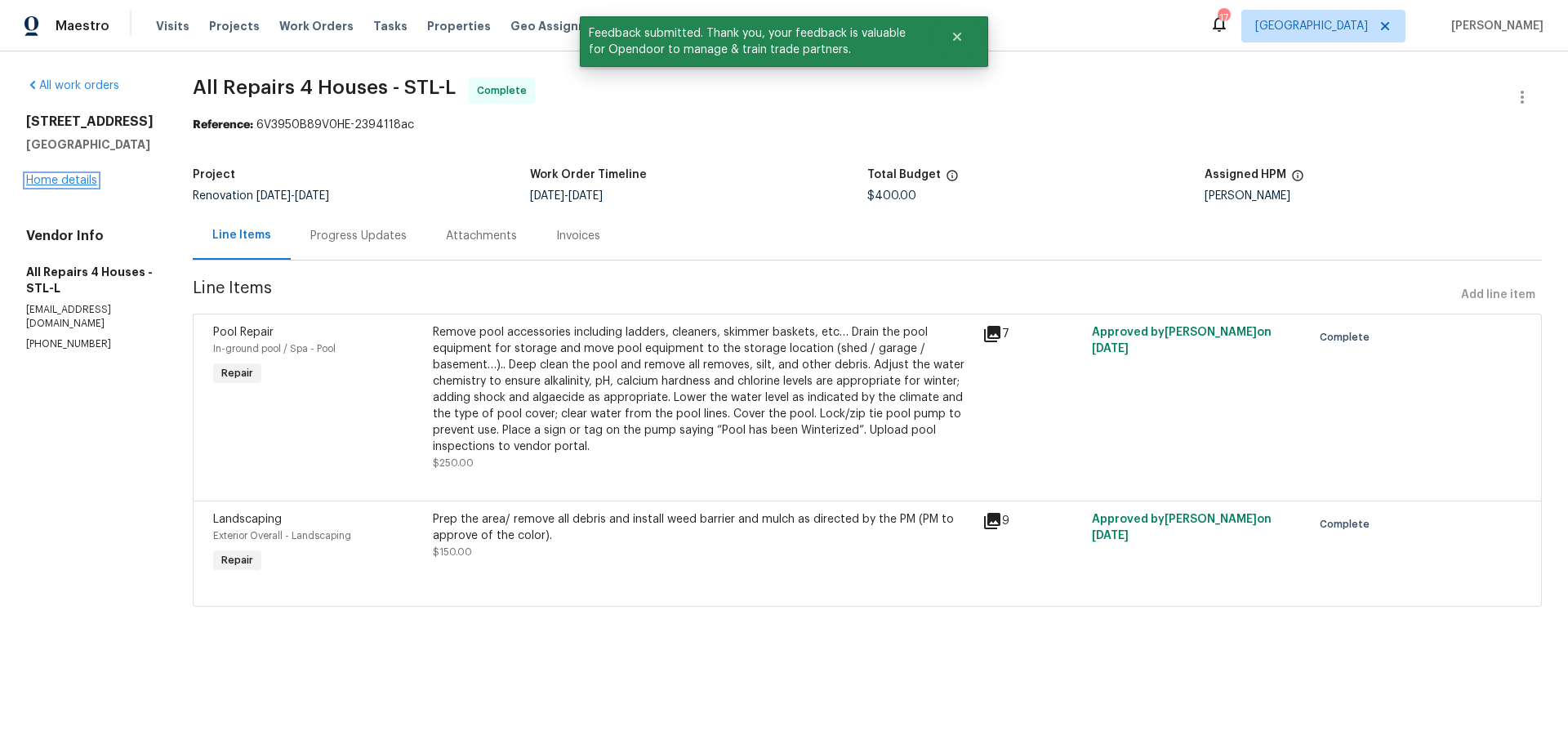
click at [82, 178] on link "Home details" at bounding box center [62, 180] width 71 height 12
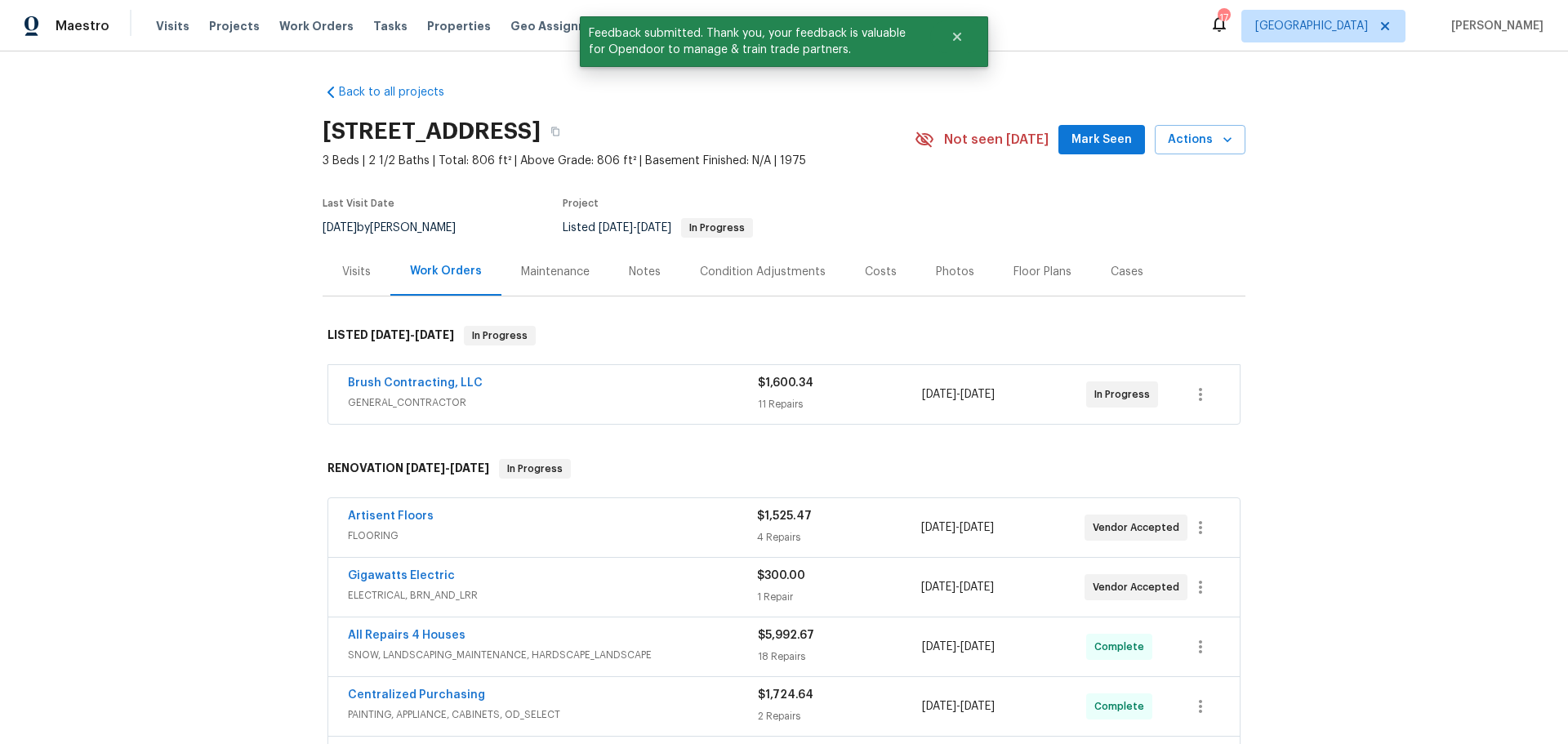
click at [1108, 133] on span "Mark Seen" at bounding box center [1102, 140] width 60 height 21
click at [427, 28] on span "Properties" at bounding box center [458, 26] width 63 height 16
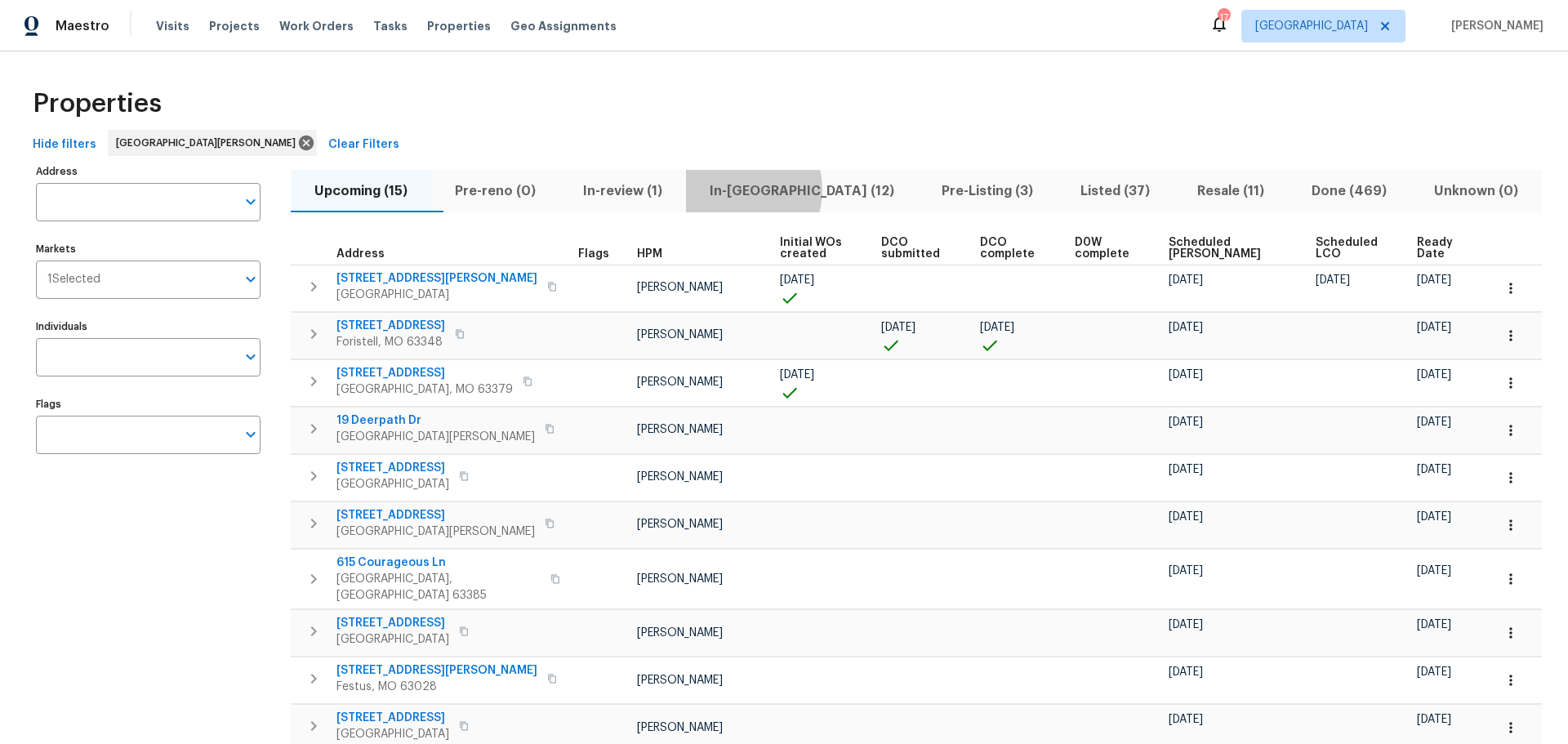
click at [770, 190] on span "In-reno (12)" at bounding box center [803, 191] width 213 height 23
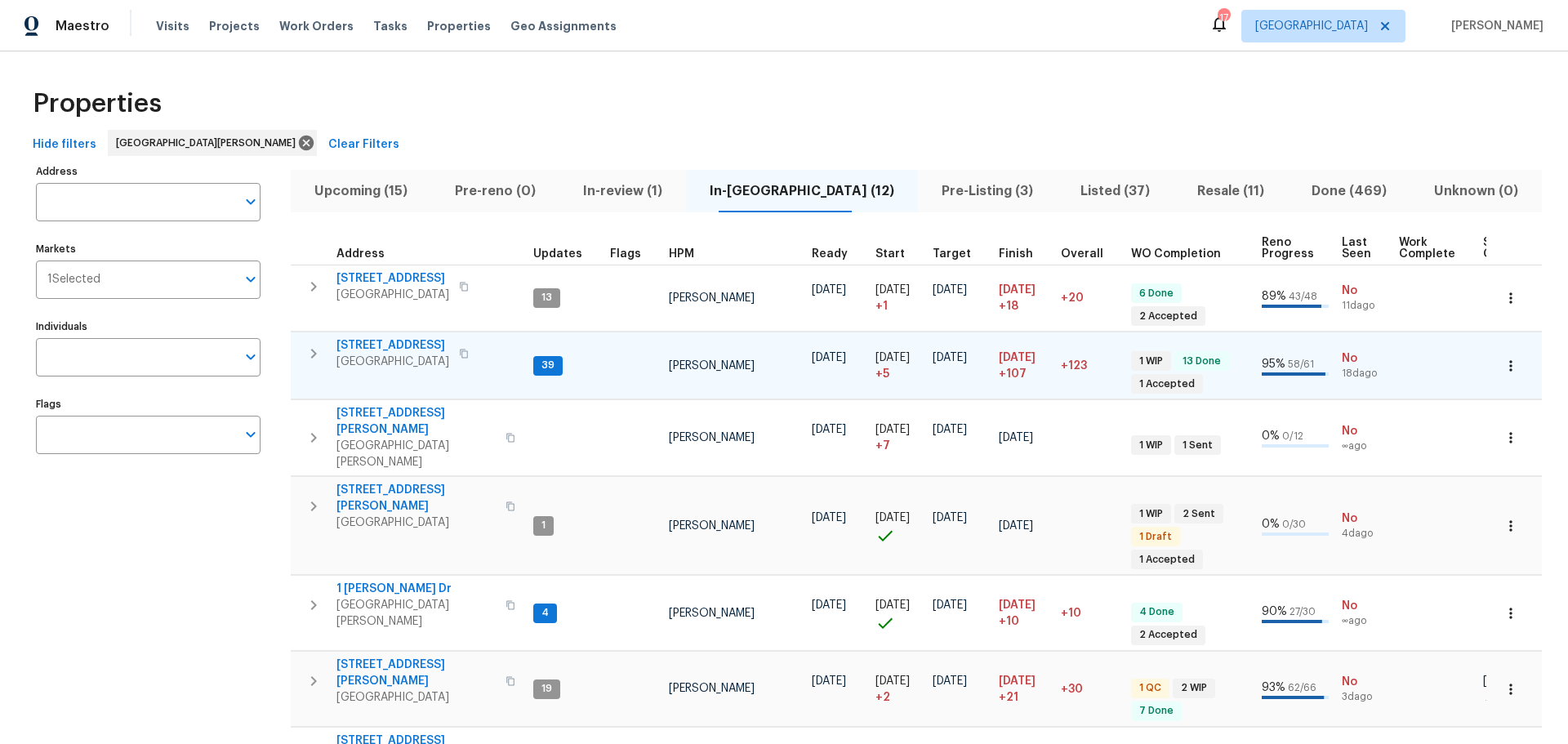
click at [419, 345] on span "120 Birchwood Dr" at bounding box center [392, 345] width 113 height 16
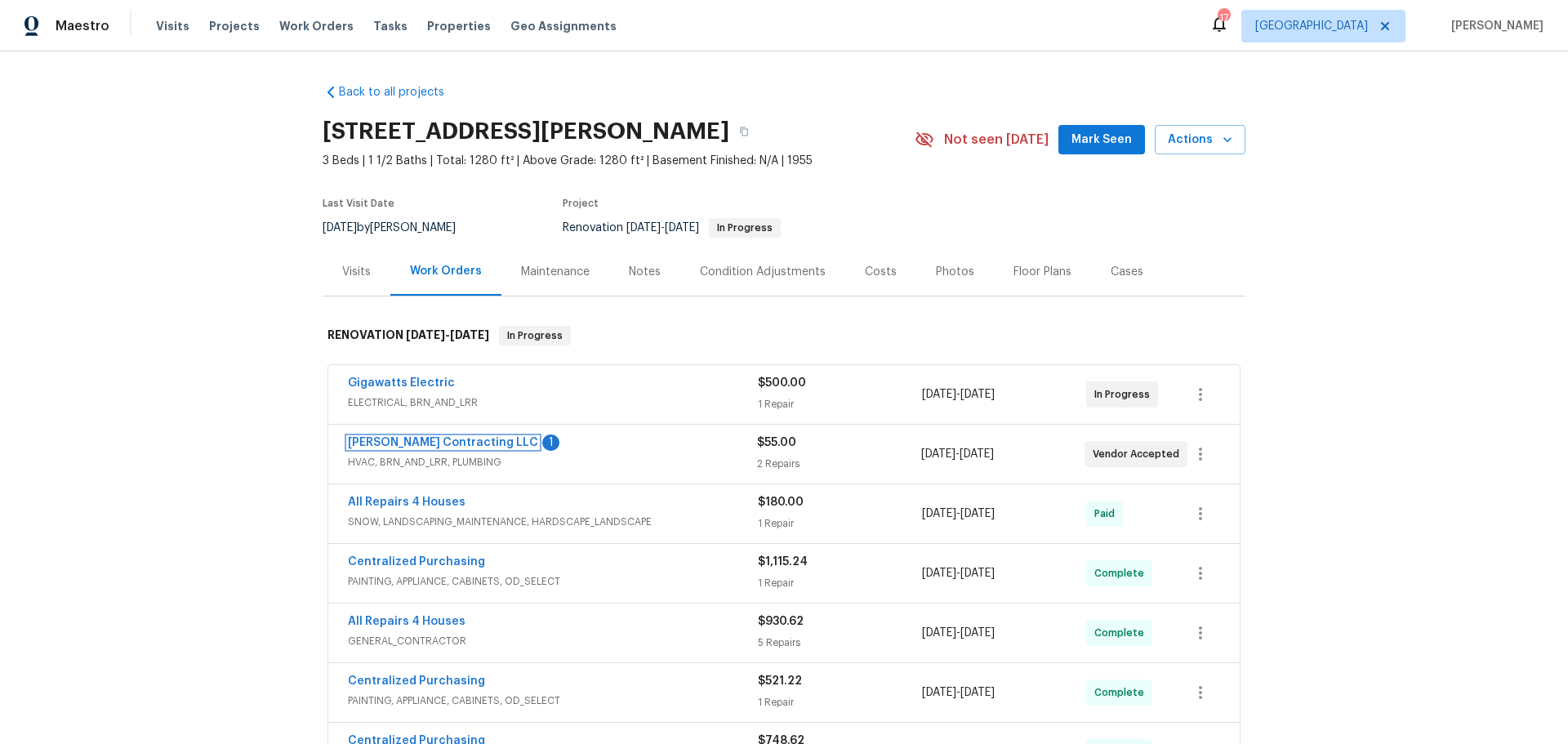
click at [438, 440] on link "[PERSON_NAME] Contracting LLC" at bounding box center [442, 442] width 190 height 12
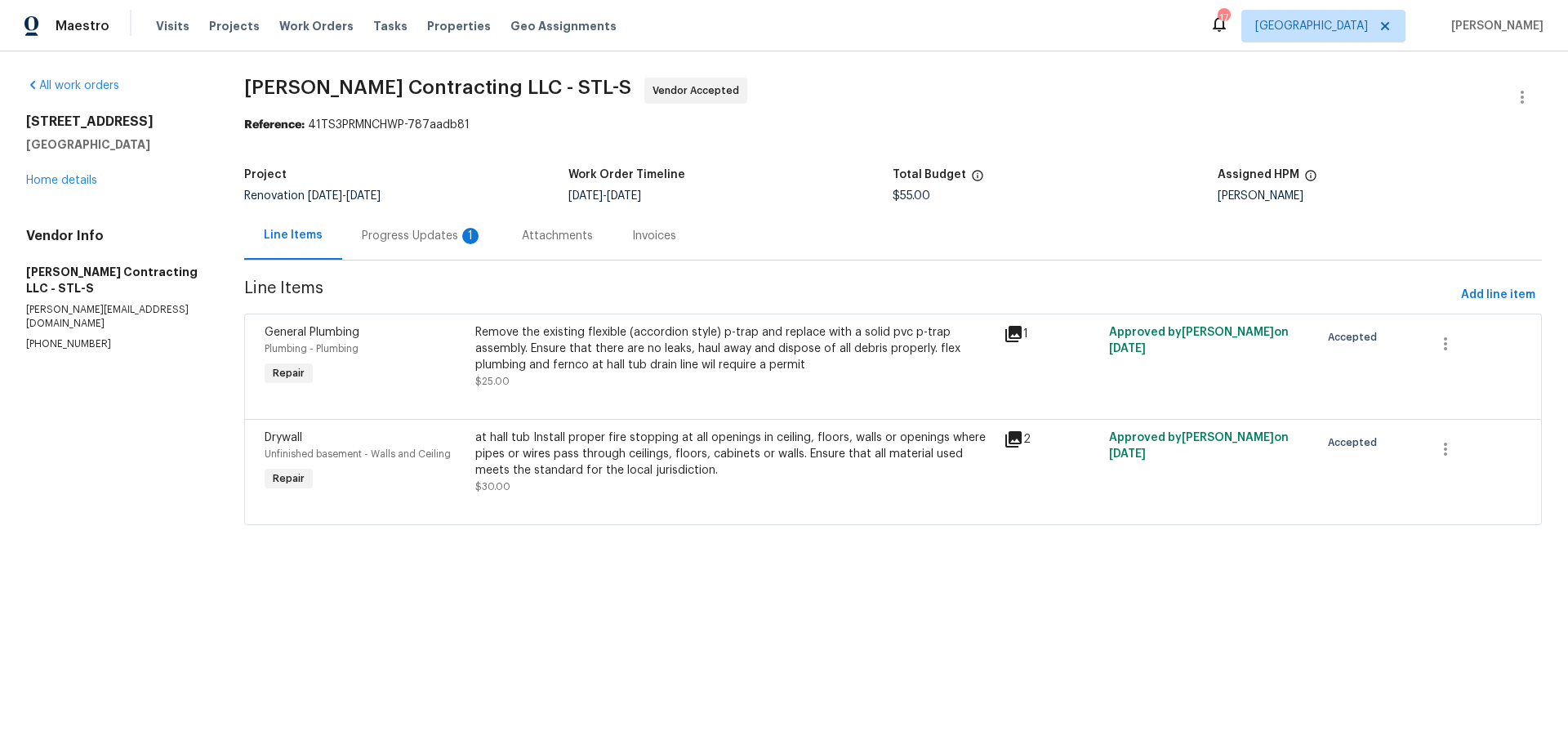
click at [431, 234] on div "Progress Updates 1" at bounding box center [422, 236] width 121 height 16
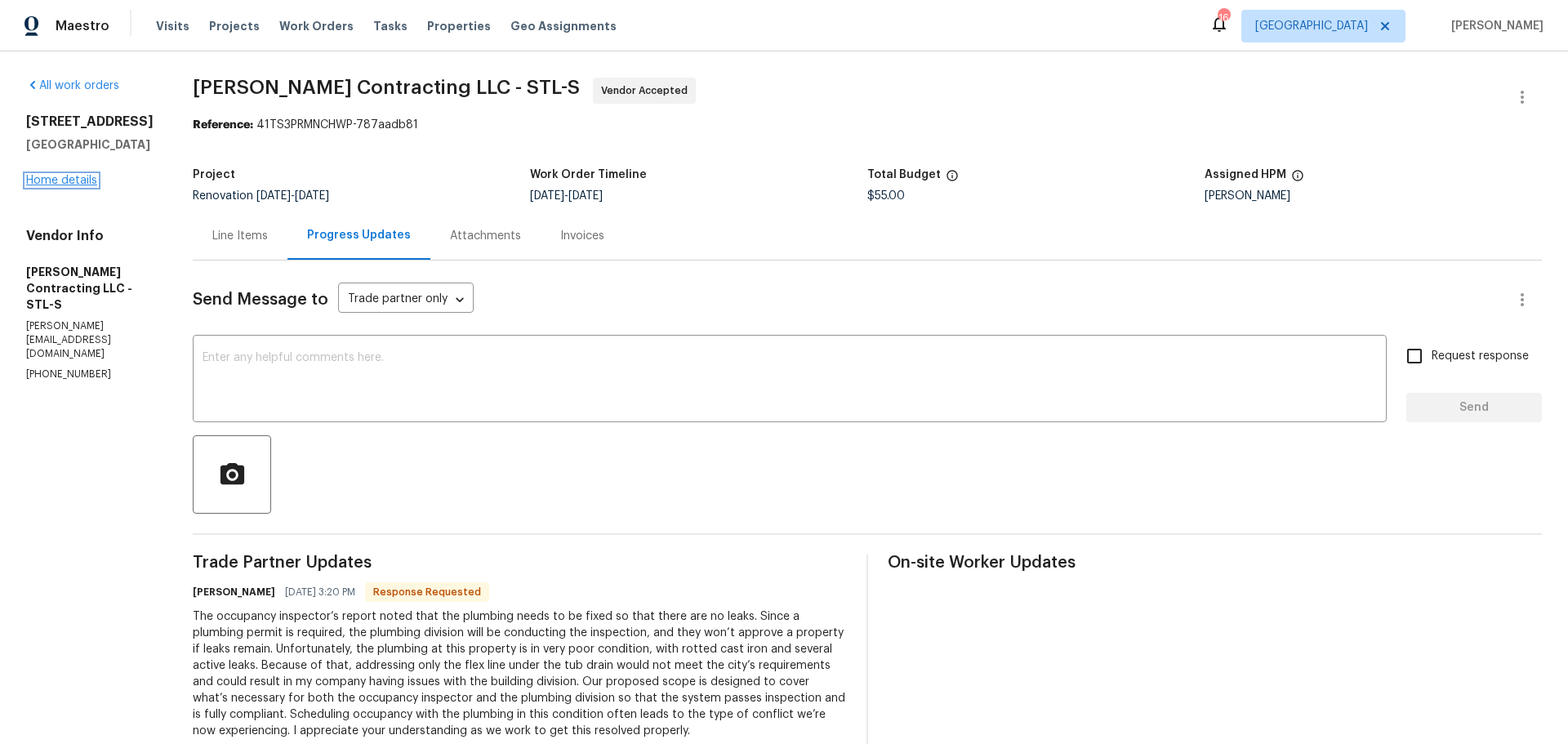
click at [81, 185] on link "Home details" at bounding box center [62, 180] width 71 height 12
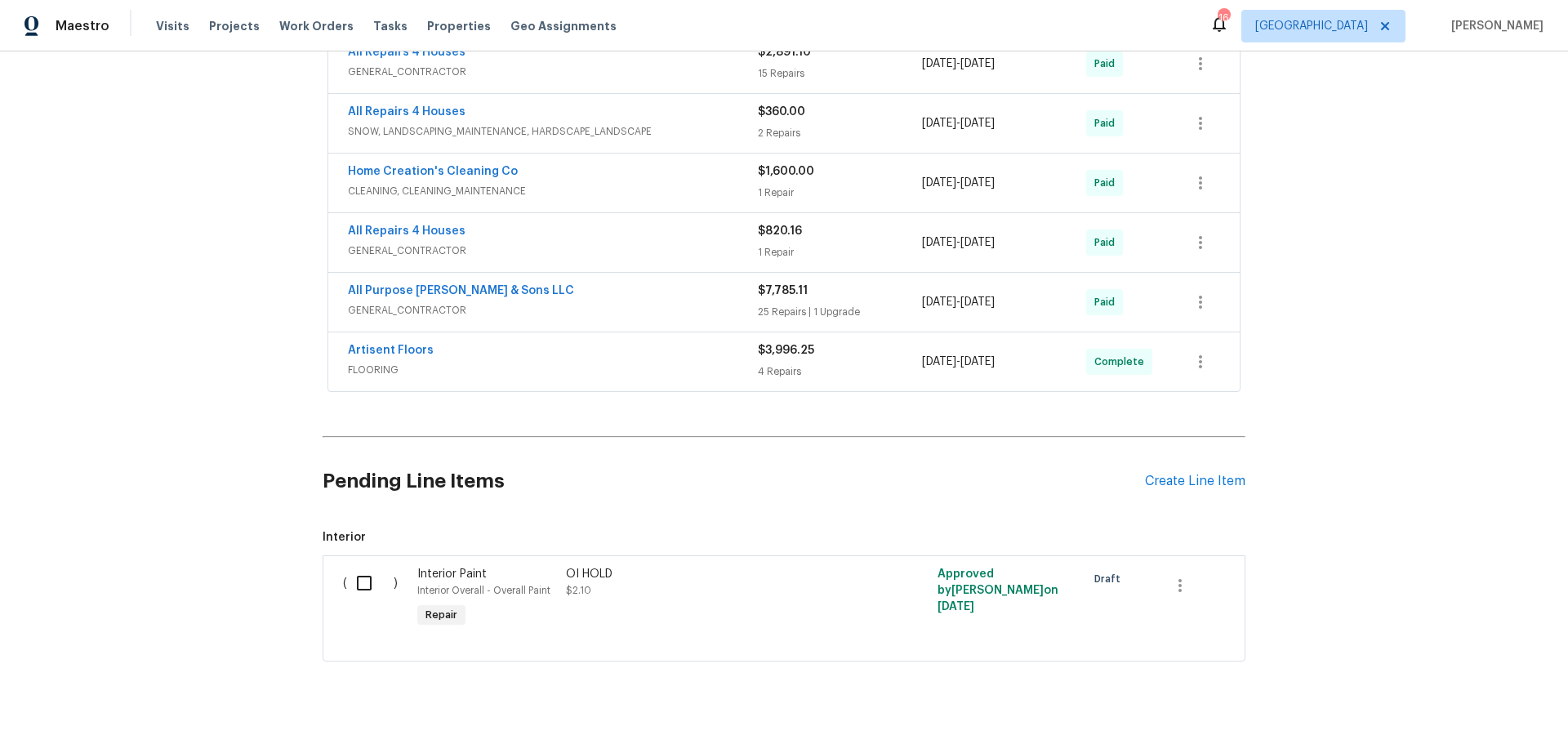
scroll to position [908, 0]
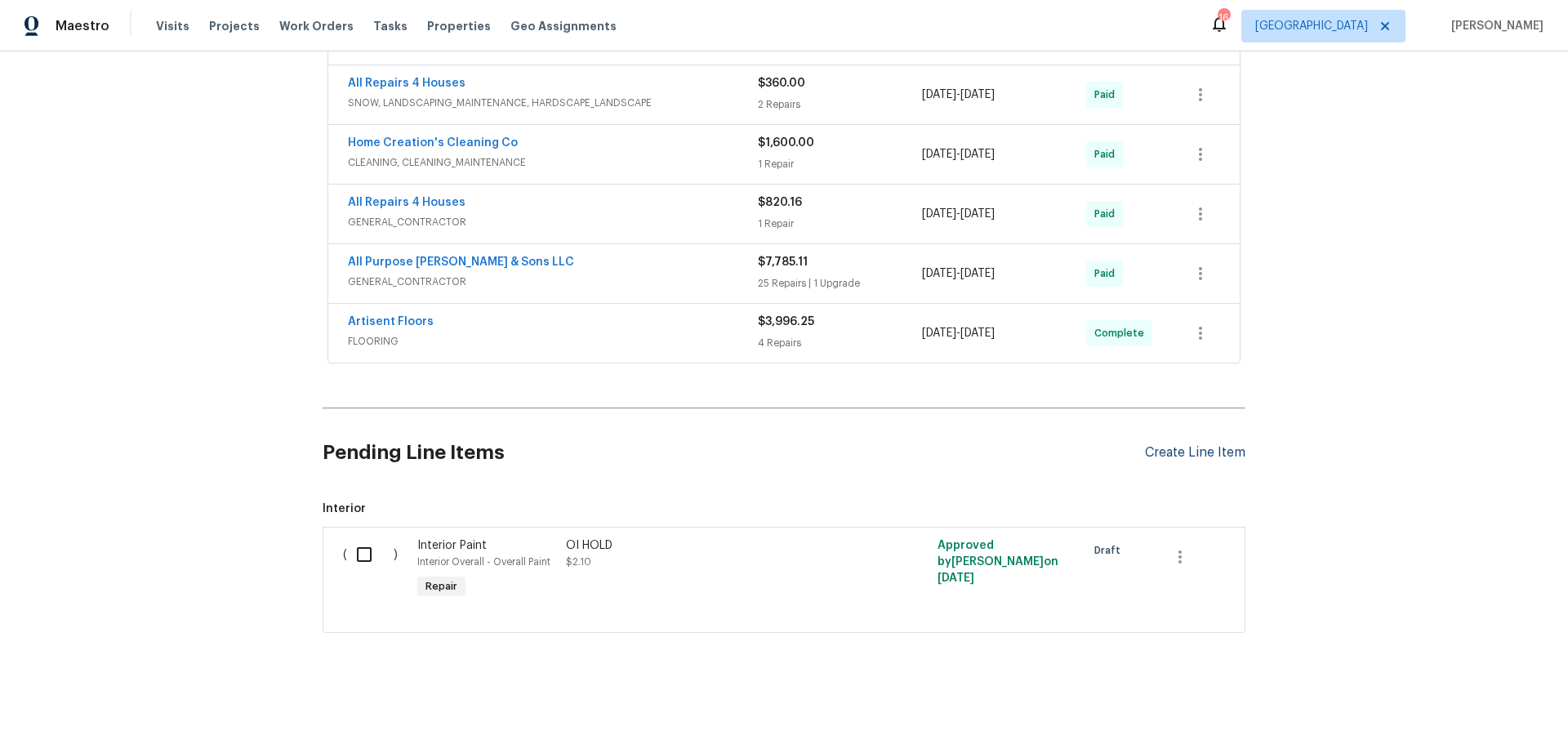
click at [1162, 445] on div "Create Line Item" at bounding box center [1196, 452] width 101 height 16
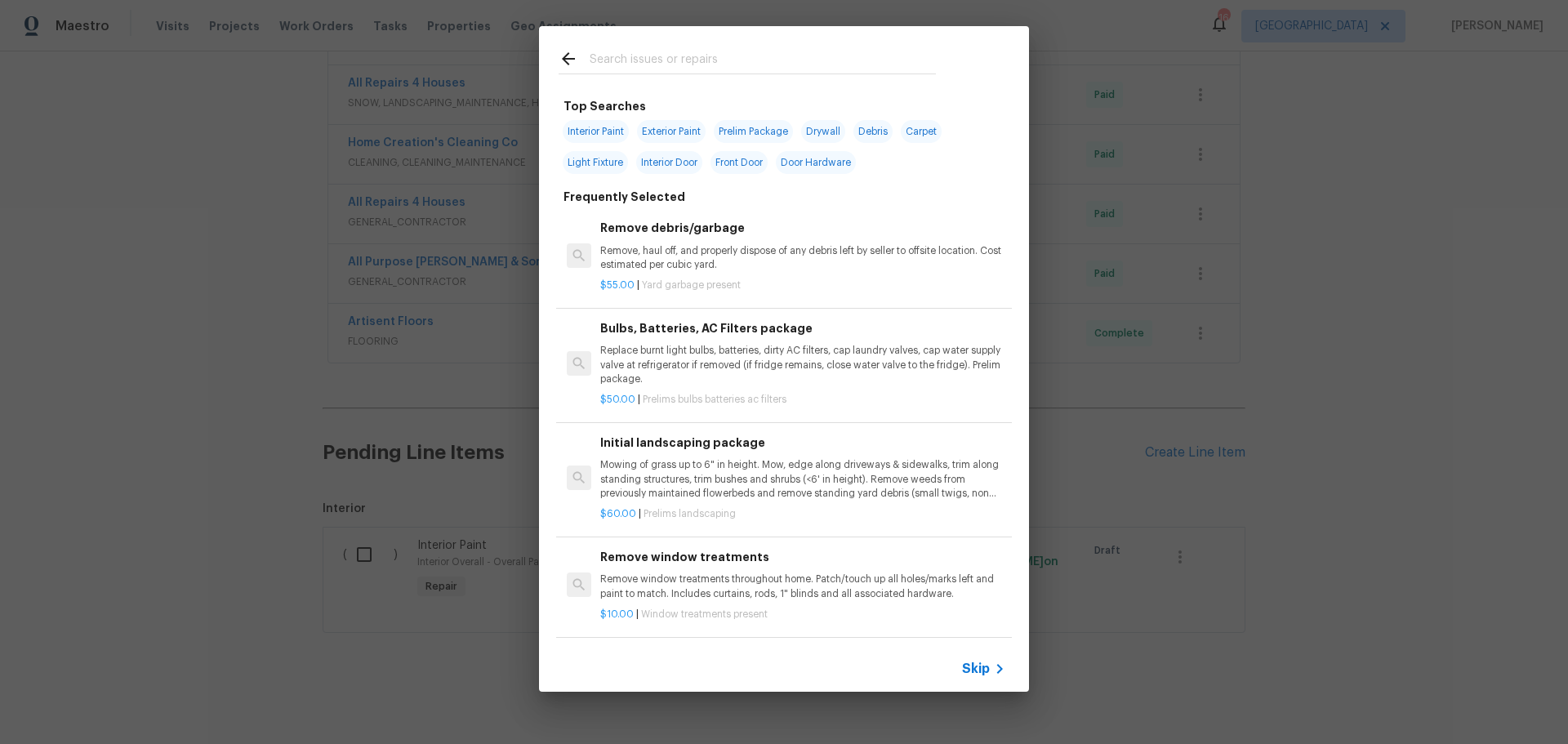
drag, startPoint x: 617, startPoint y: 63, endPoint x: 630, endPoint y: 64, distance: 13.0
click at [623, 65] on input "text" at bounding box center [763, 61] width 346 height 25
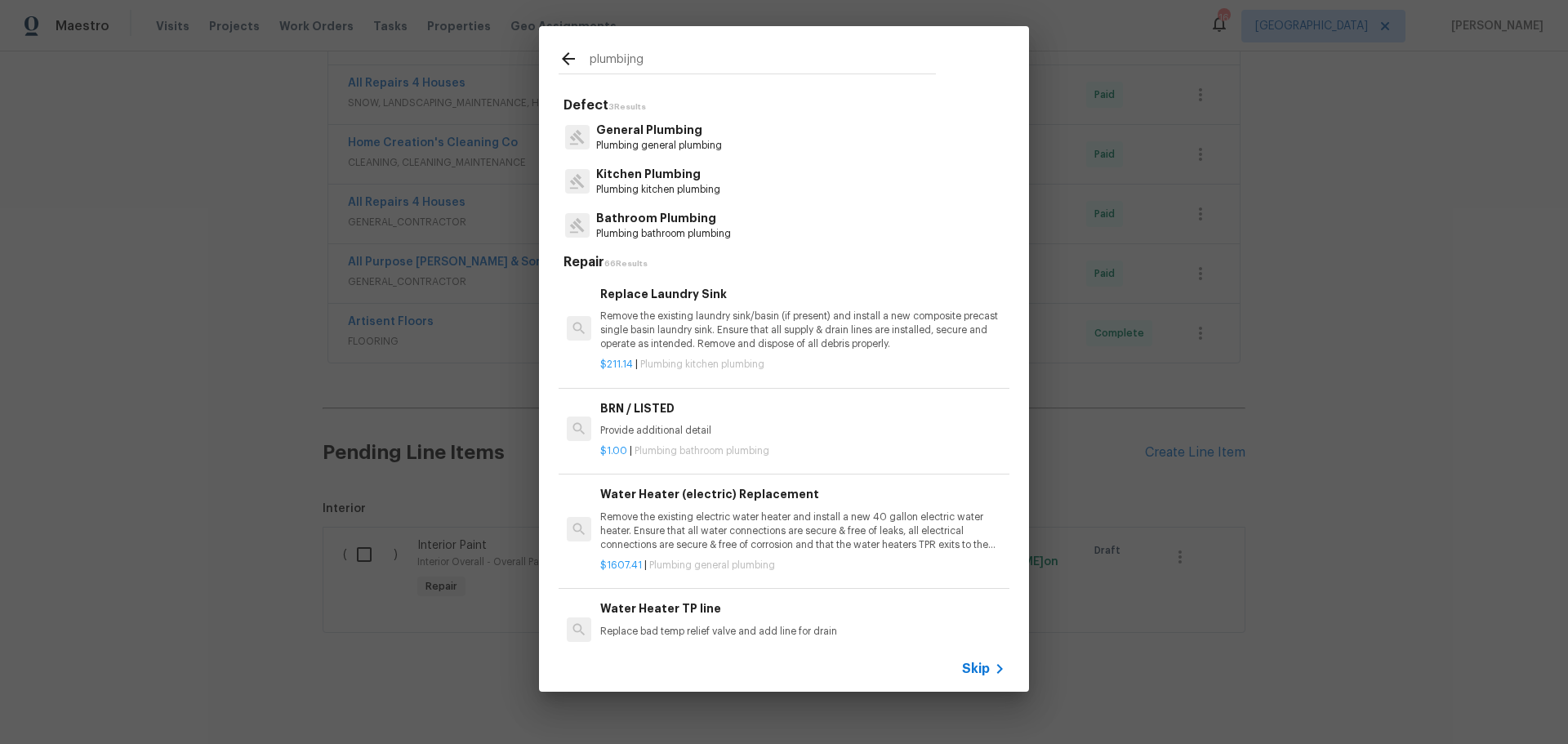
type input "plumbijng"
click at [658, 139] on p "Plumbing general plumbing" at bounding box center [659, 146] width 126 height 14
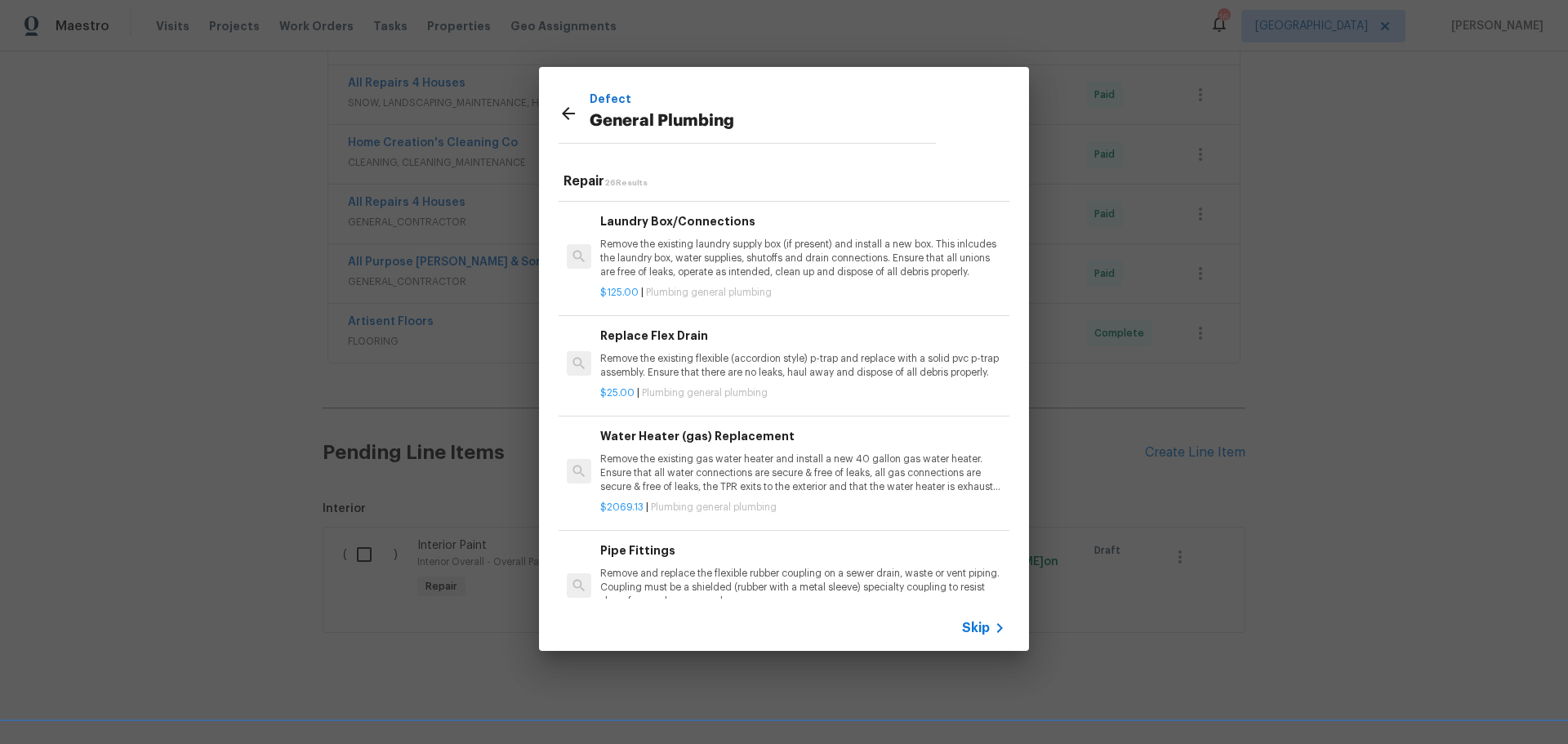
scroll to position [817, 0]
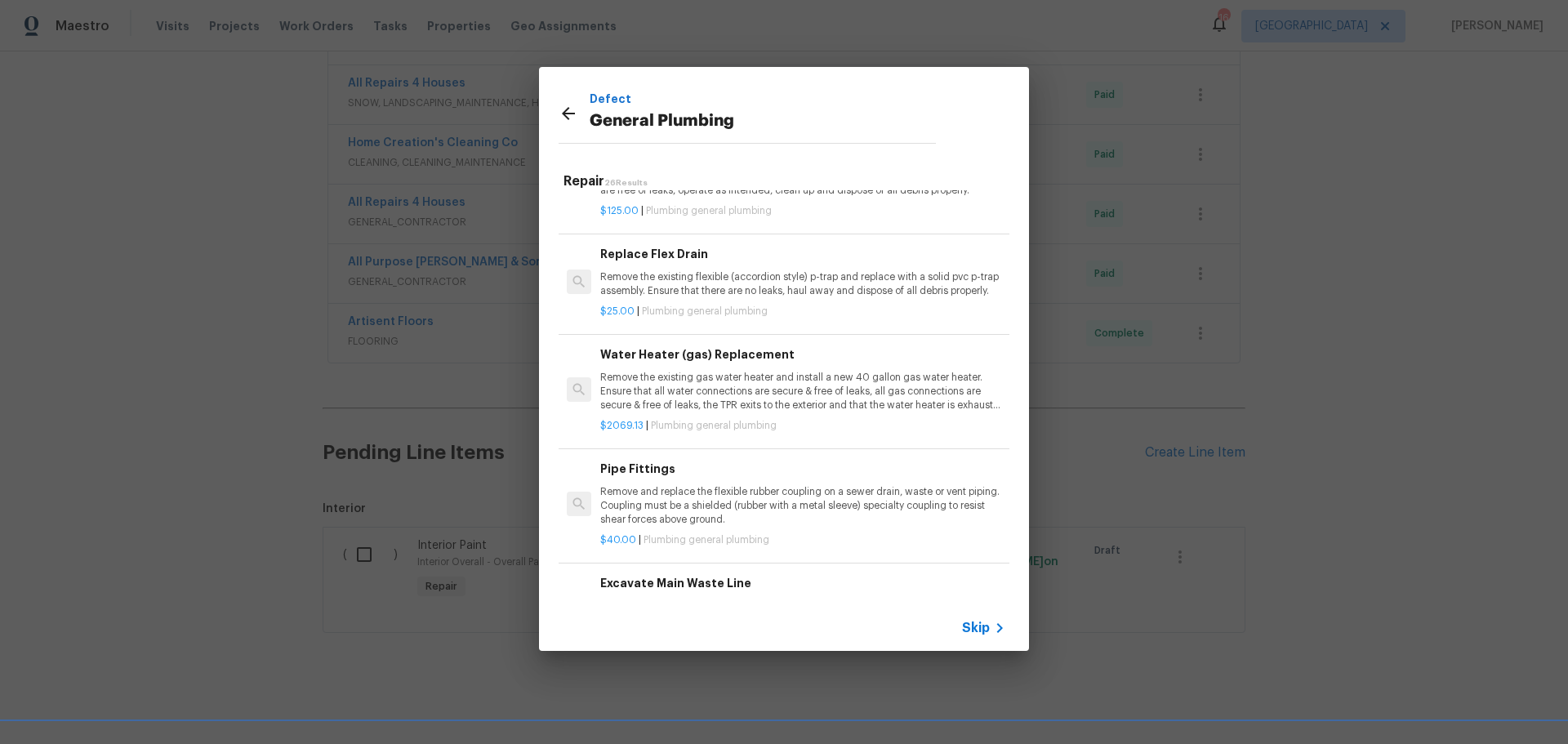
click at [706, 273] on p "Remove the existing flexible (accordion style) p-trap and replace with a solid …" at bounding box center [803, 284] width 405 height 28
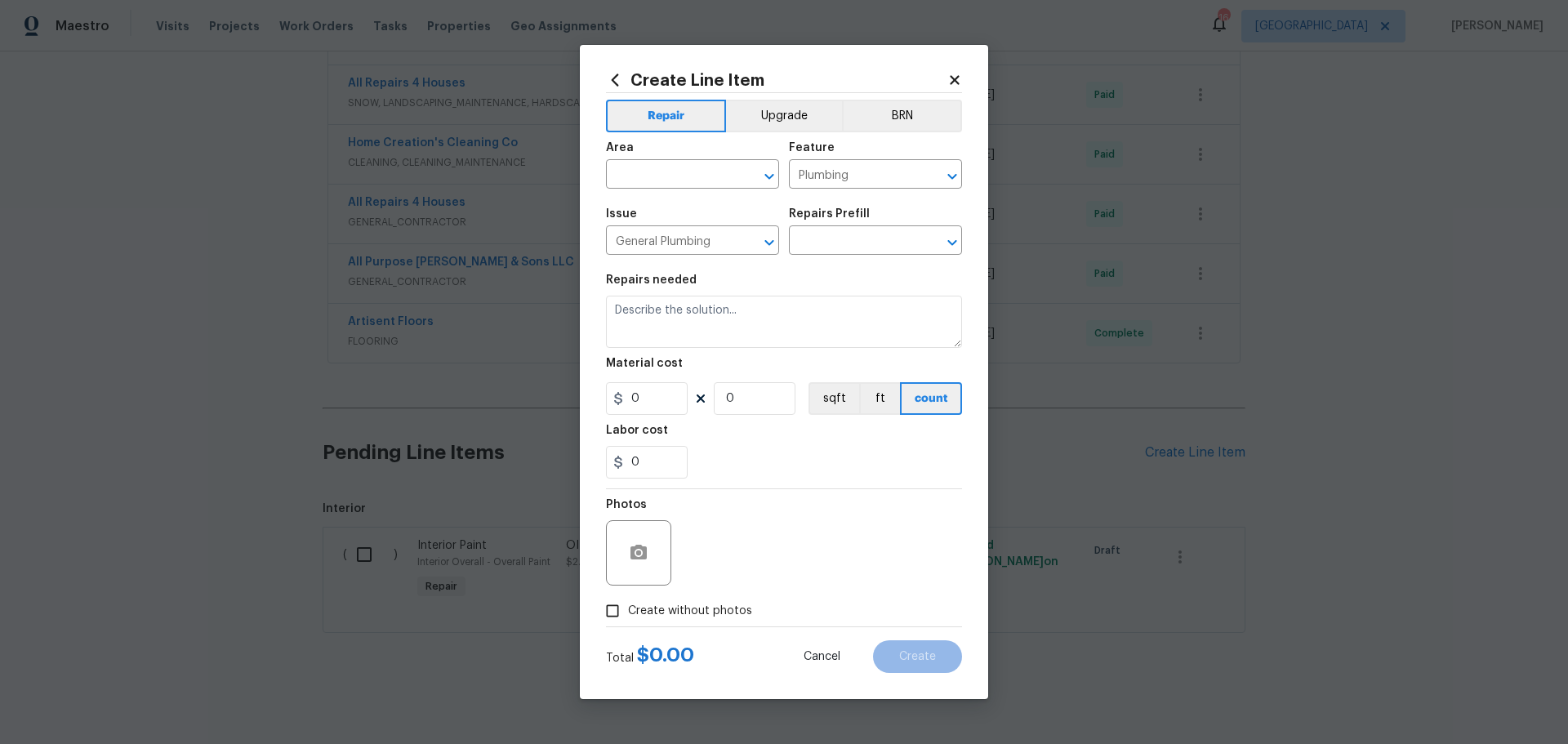
type input "Replace Flex Drain $25.00"
type textarea "Remove the existing flexible (accordion style) p-trap and replace with a solid …"
type input "25"
type input "1"
click at [769, 179] on icon "Open" at bounding box center [769, 175] width 9 height 6
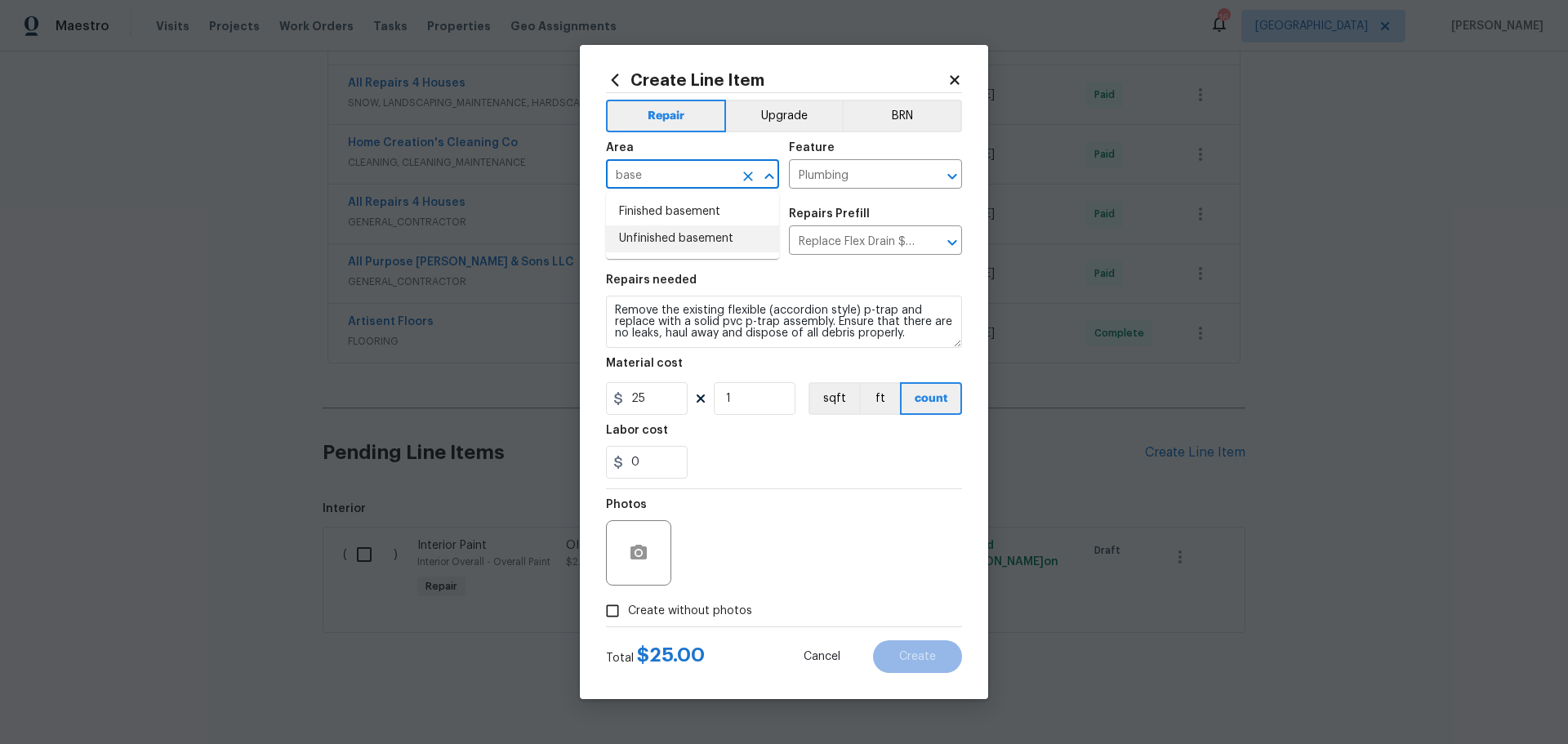
click at [706, 241] on li "Unfinished basement" at bounding box center [693, 239] width 173 height 27
type input "Unfinished basement"
click at [628, 608] on span "Create without photos" at bounding box center [690, 611] width 124 height 17
click at [628, 608] on input "Create without photos" at bounding box center [613, 611] width 31 height 31
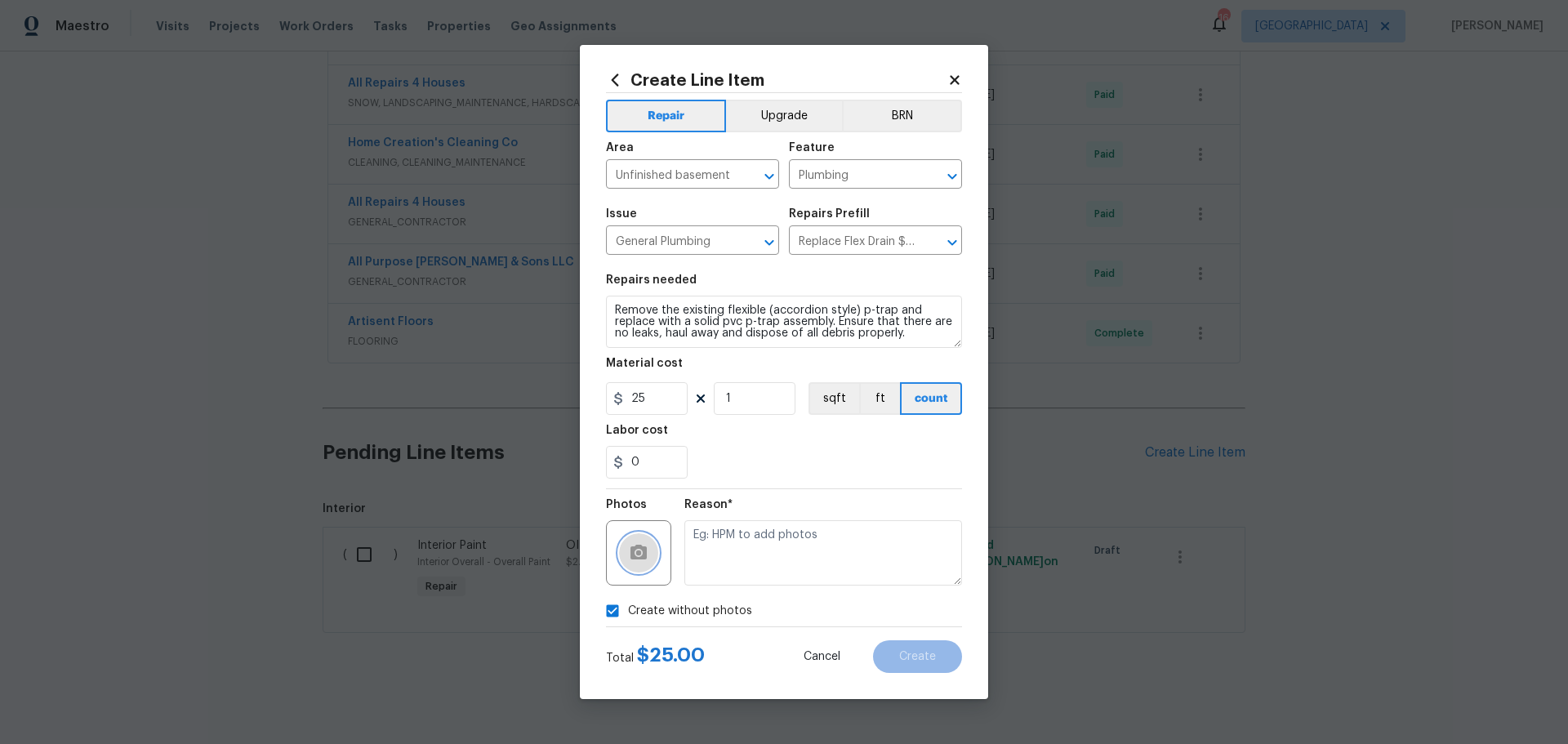
click at [630, 550] on icon "button" at bounding box center [639, 553] width 20 height 20
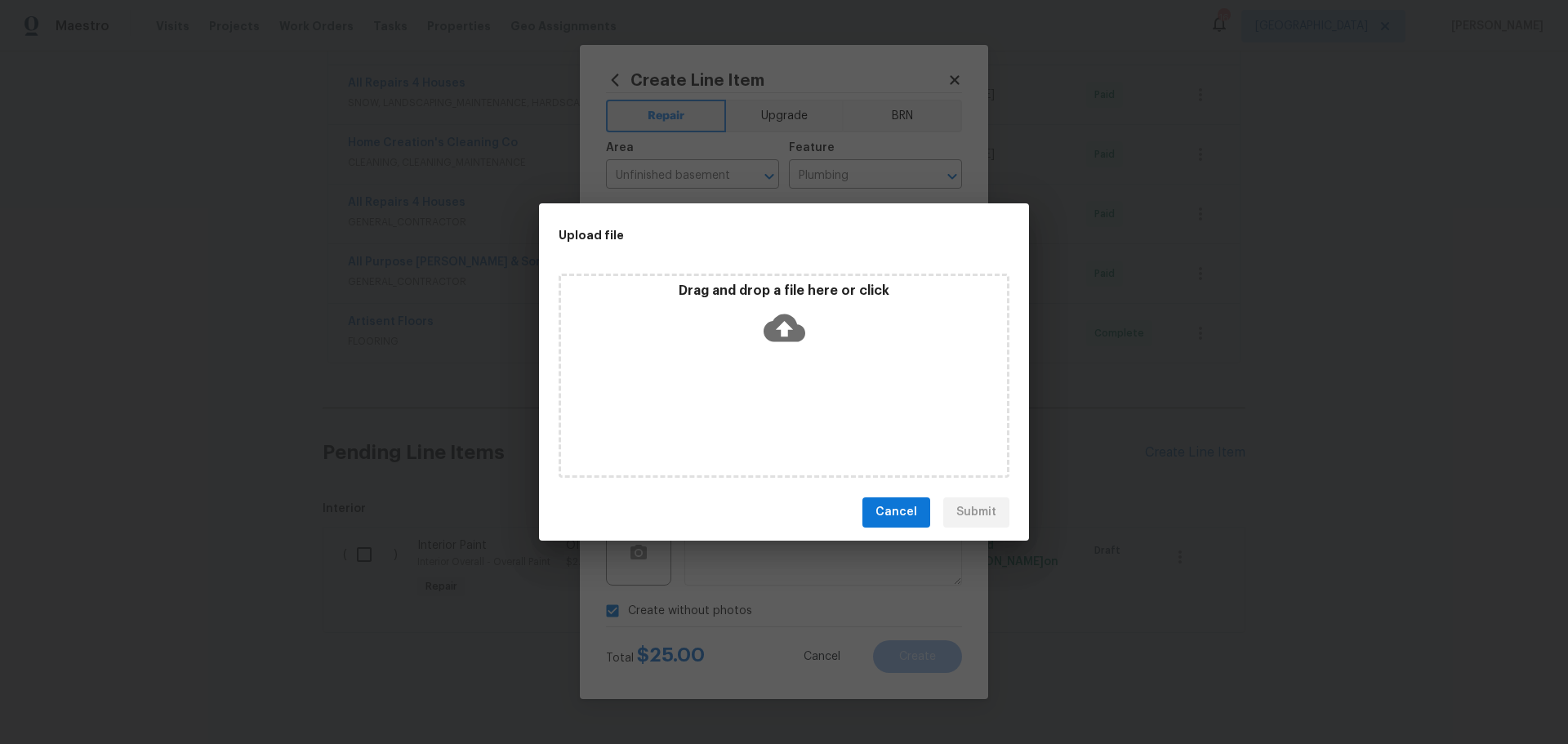
click at [746, 306] on div "Drag and drop a file here or click" at bounding box center [784, 317] width 446 height 70
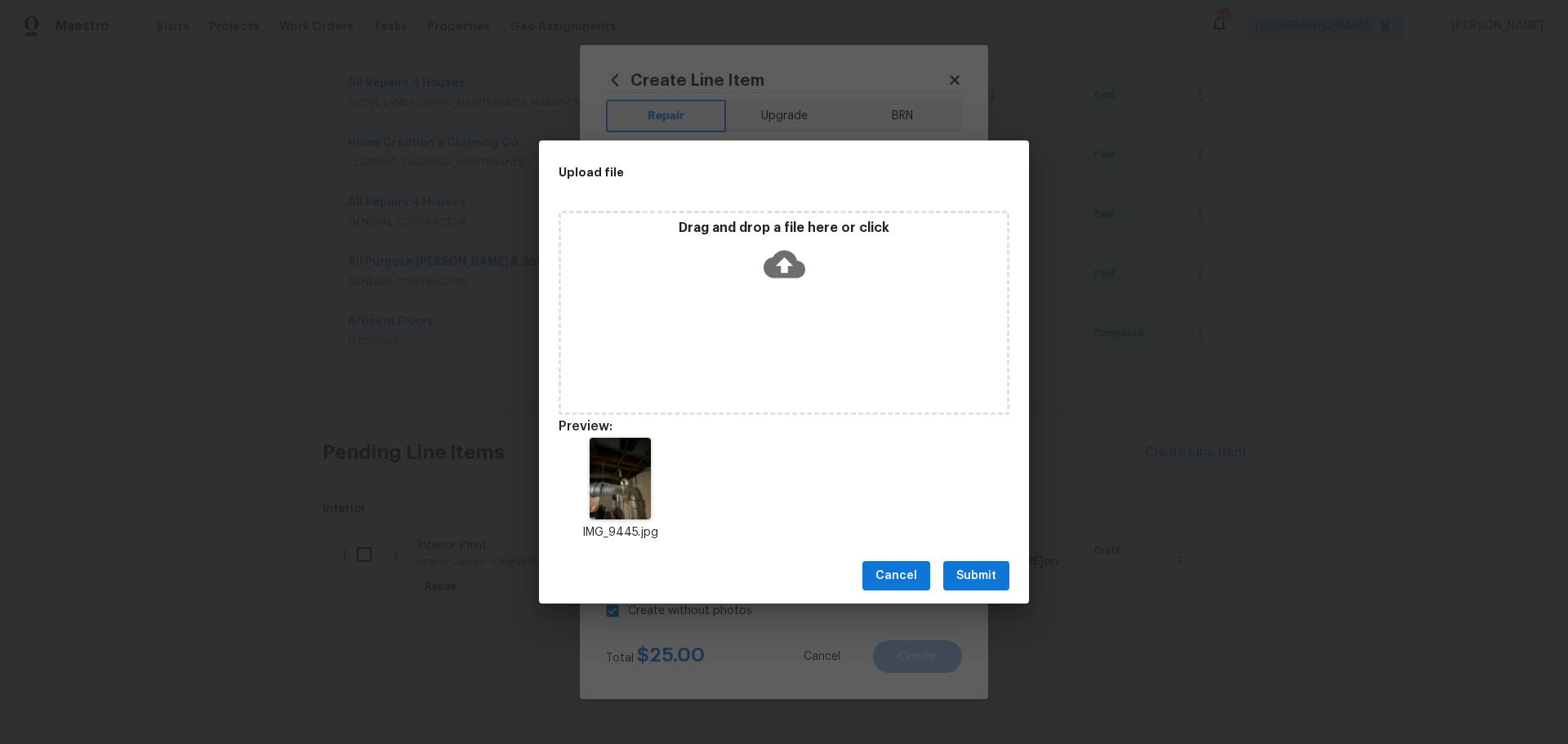
click at [978, 582] on span "Submit" at bounding box center [976, 576] width 40 height 21
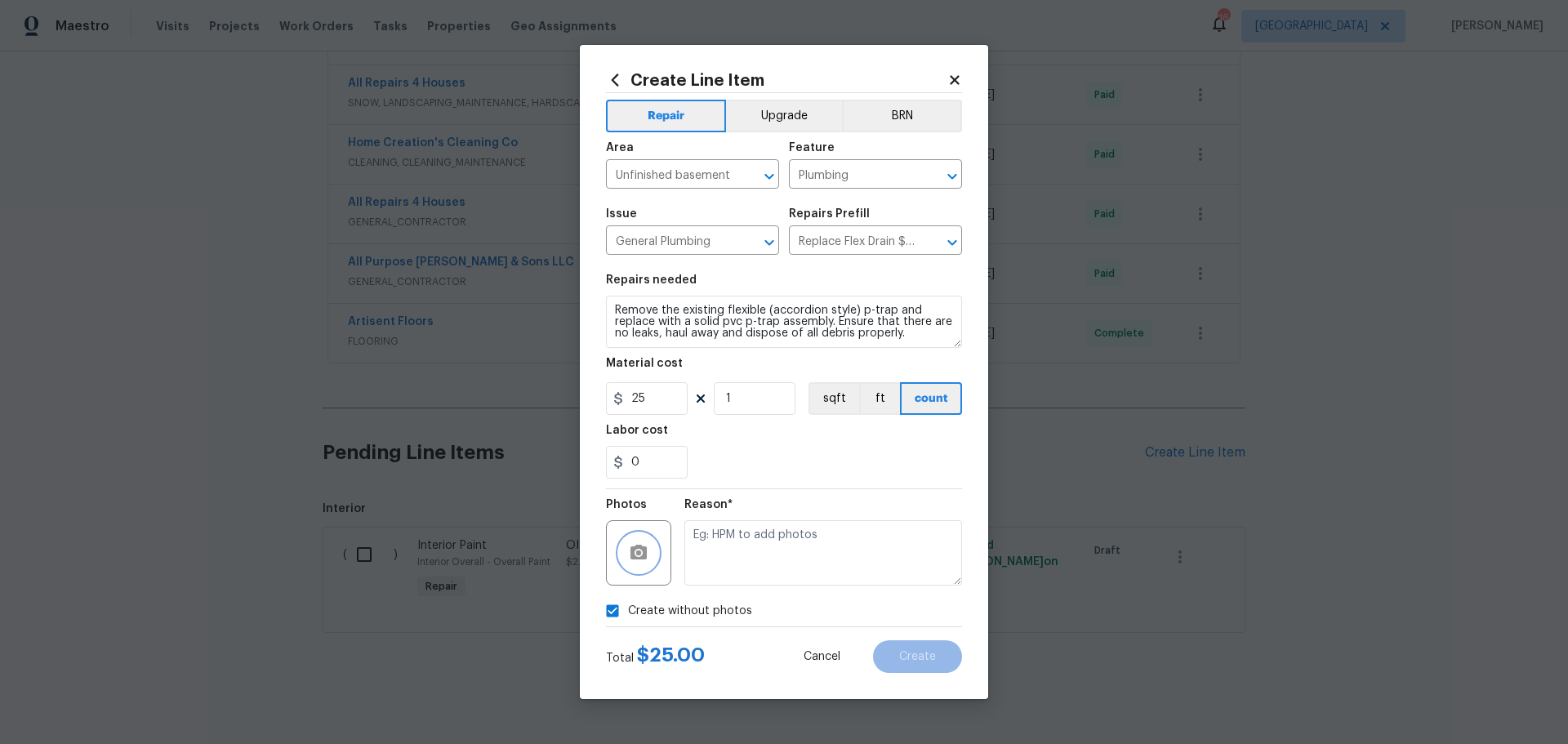
checkbox input "false"
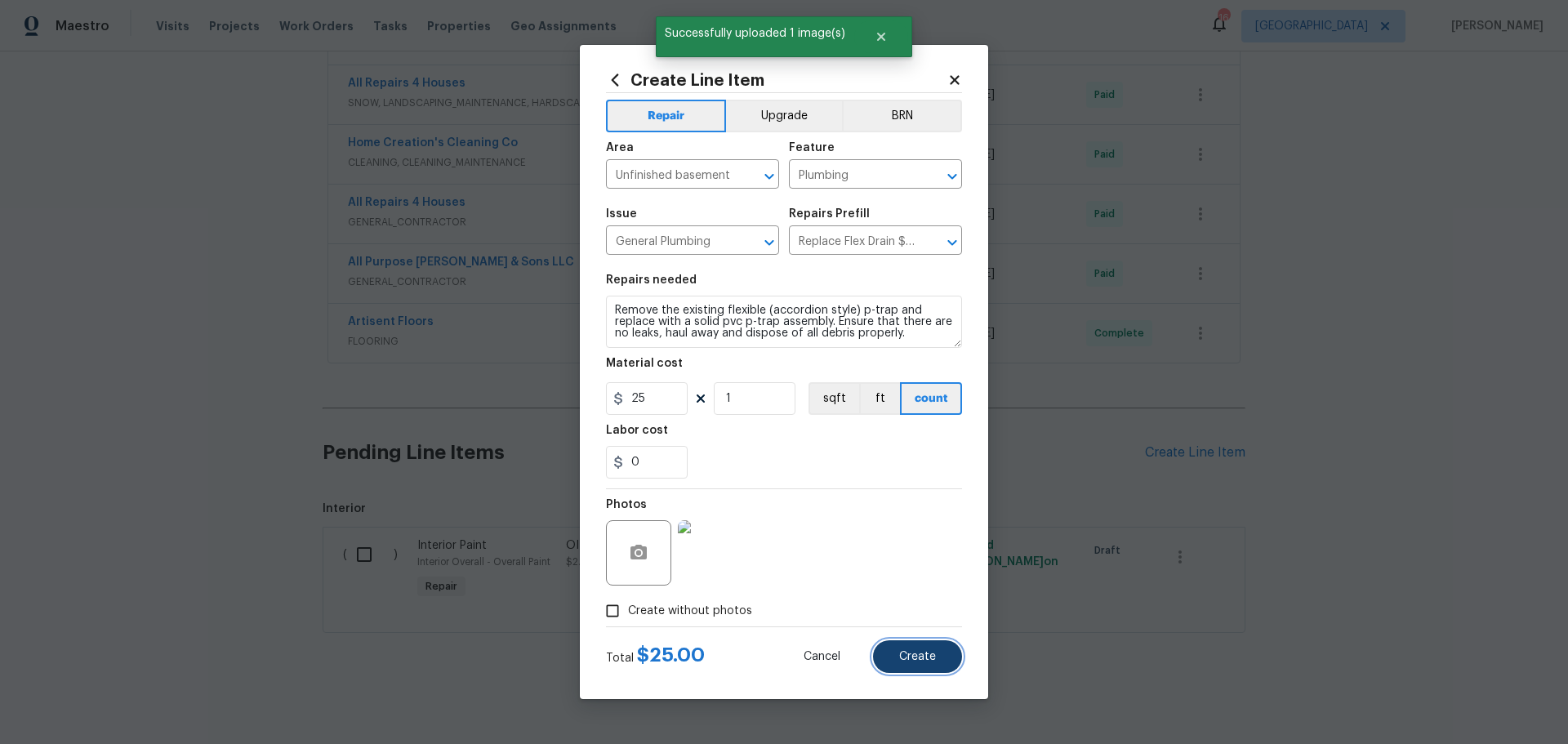
click at [919, 652] on span "Create" at bounding box center [917, 657] width 37 height 12
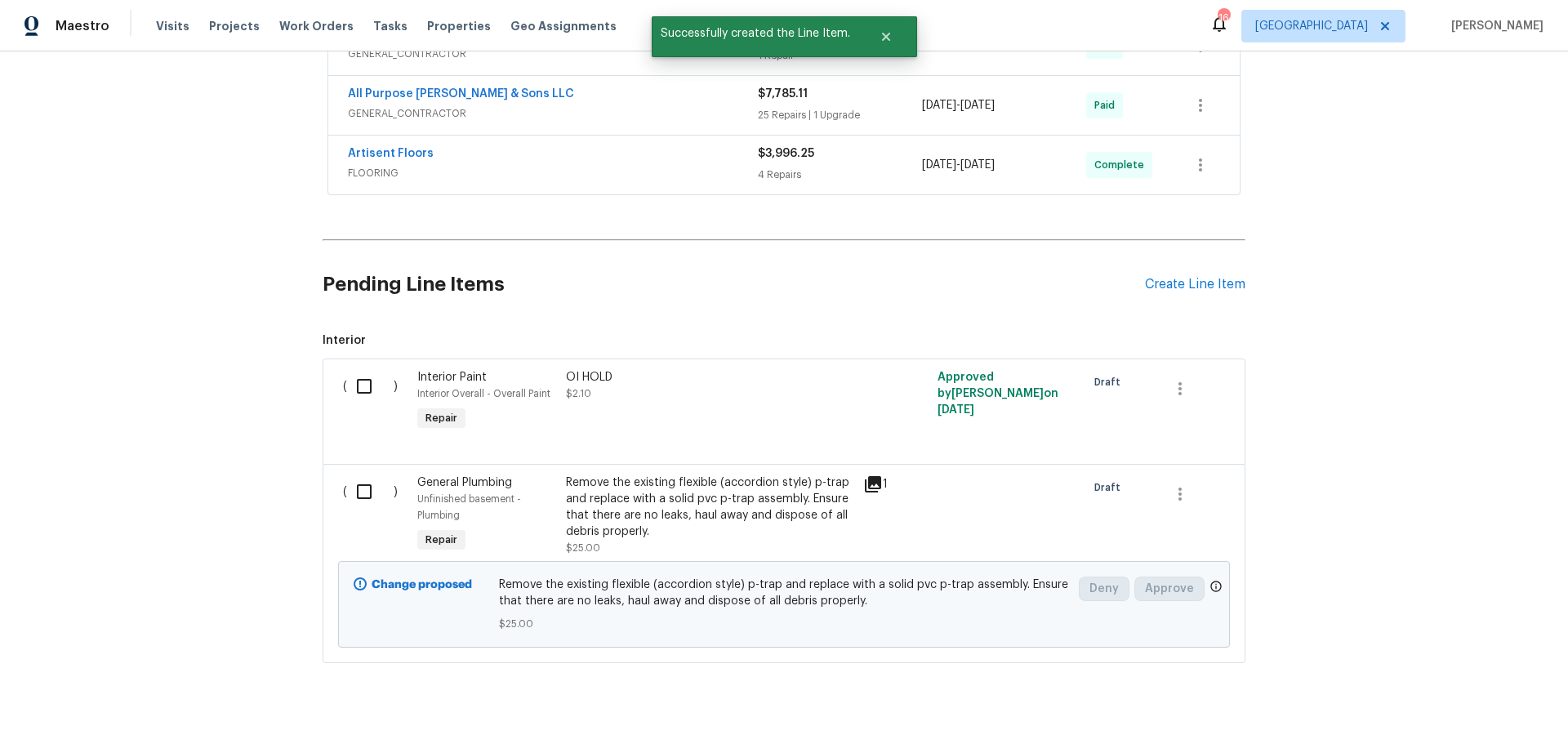
scroll to position [1072, 0]
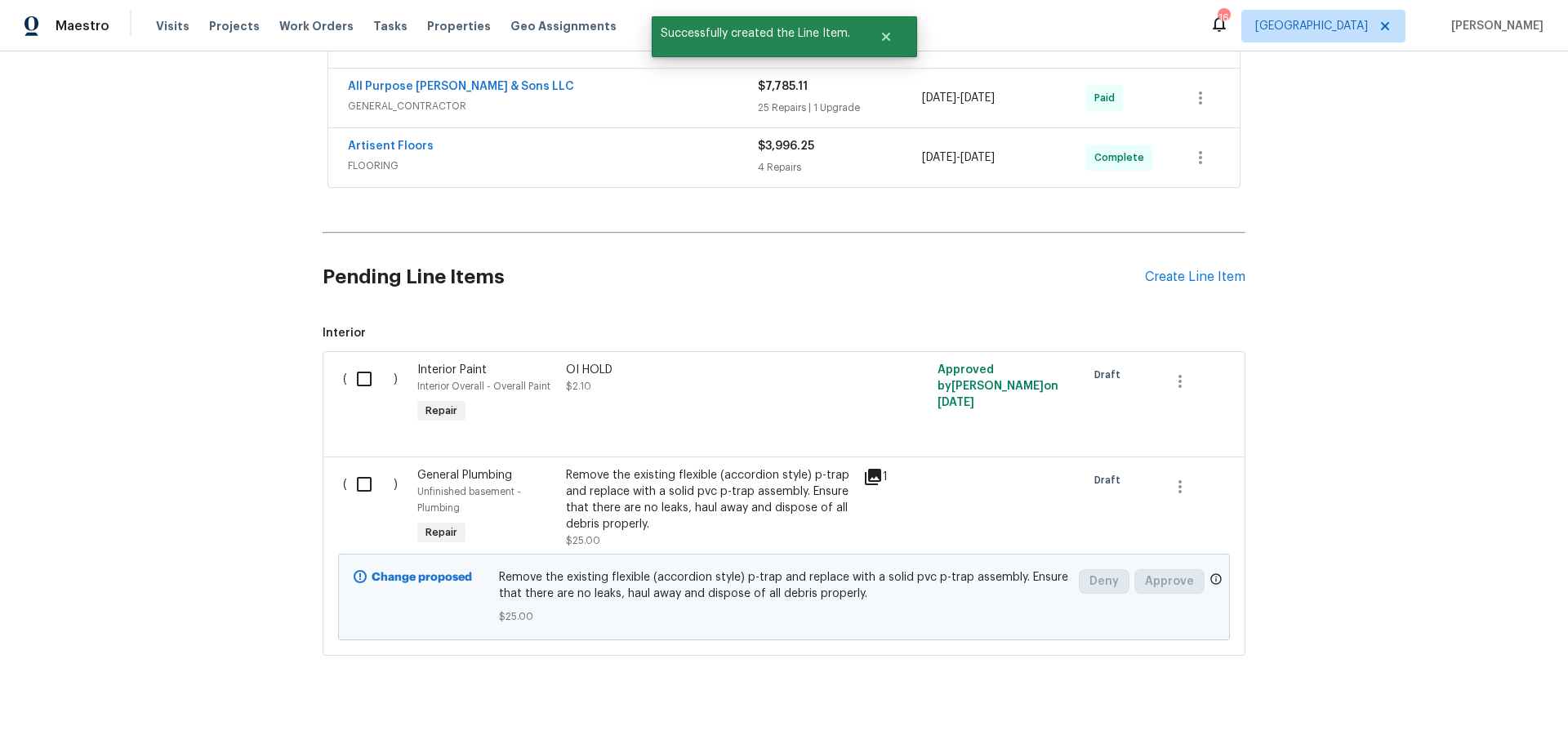
click at [347, 480] on input "checkbox" at bounding box center [370, 484] width 47 height 35
checkbox input "true"
click at [1426, 706] on span "Create Work Order" at bounding box center [1475, 704] width 109 height 21
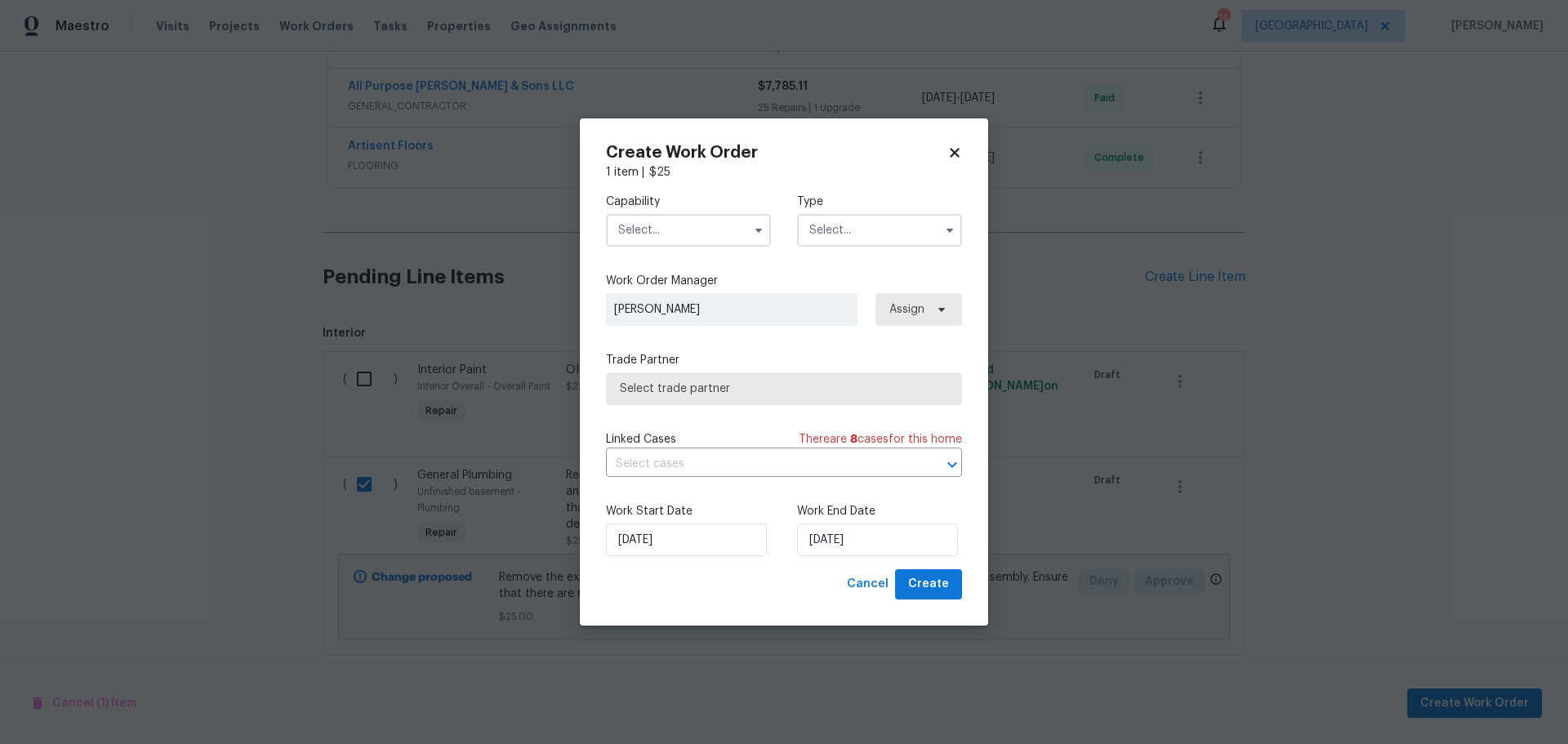
click at [723, 234] on input "text" at bounding box center [689, 231] width 165 height 33
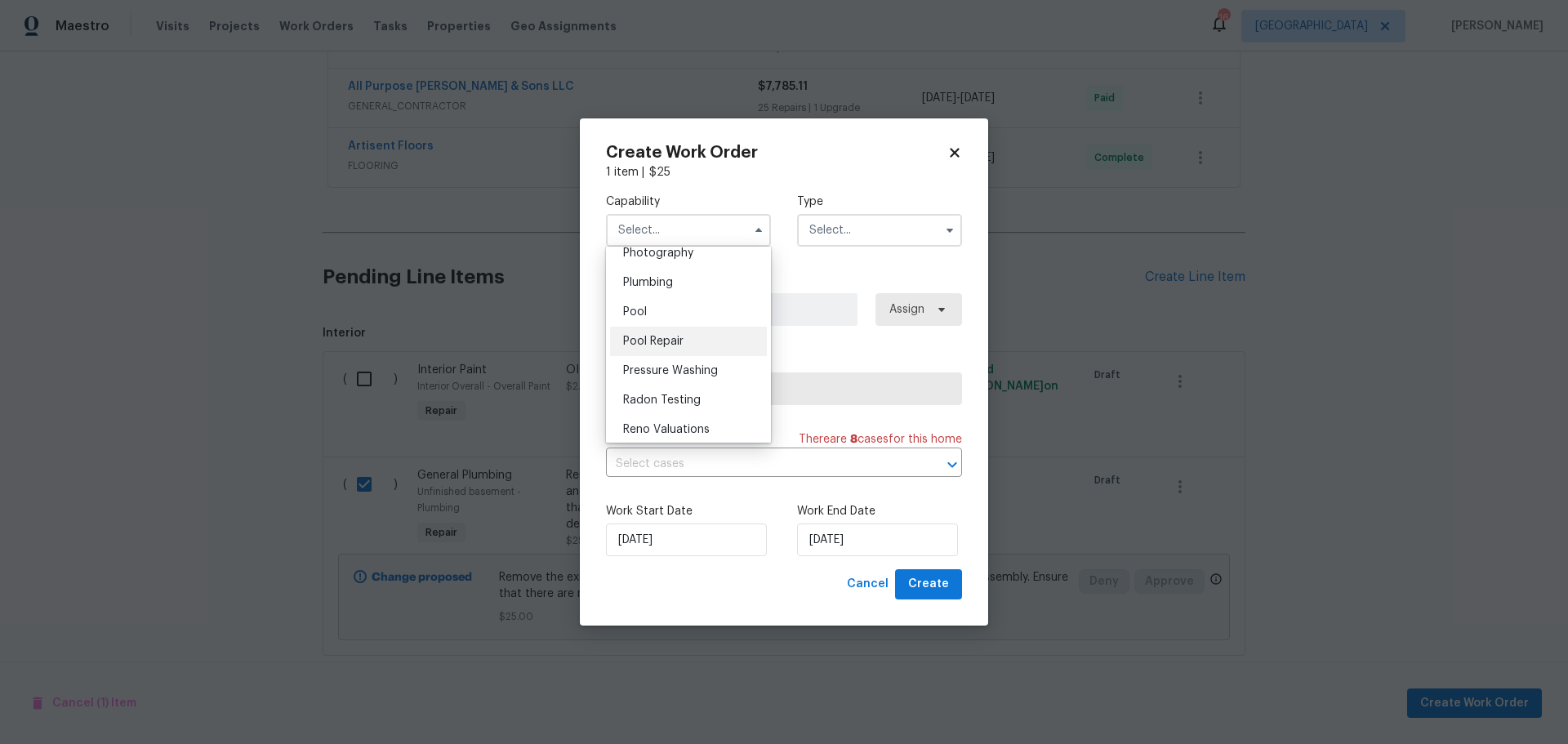
scroll to position [1470, 0]
click at [675, 270] on div "Plumbing" at bounding box center [688, 255] width 157 height 30
type input "Plumbing"
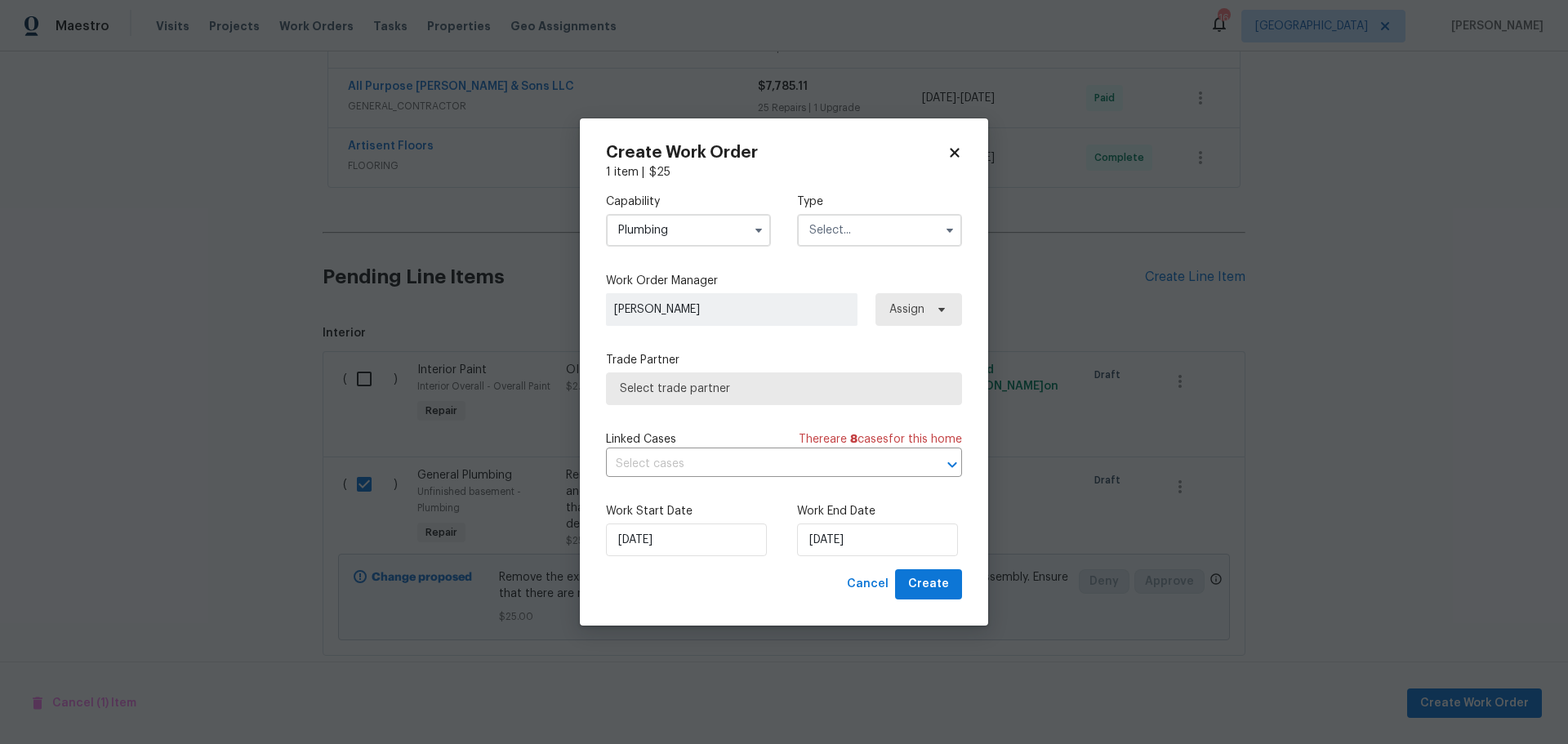
click at [824, 238] on input "text" at bounding box center [879, 231] width 165 height 33
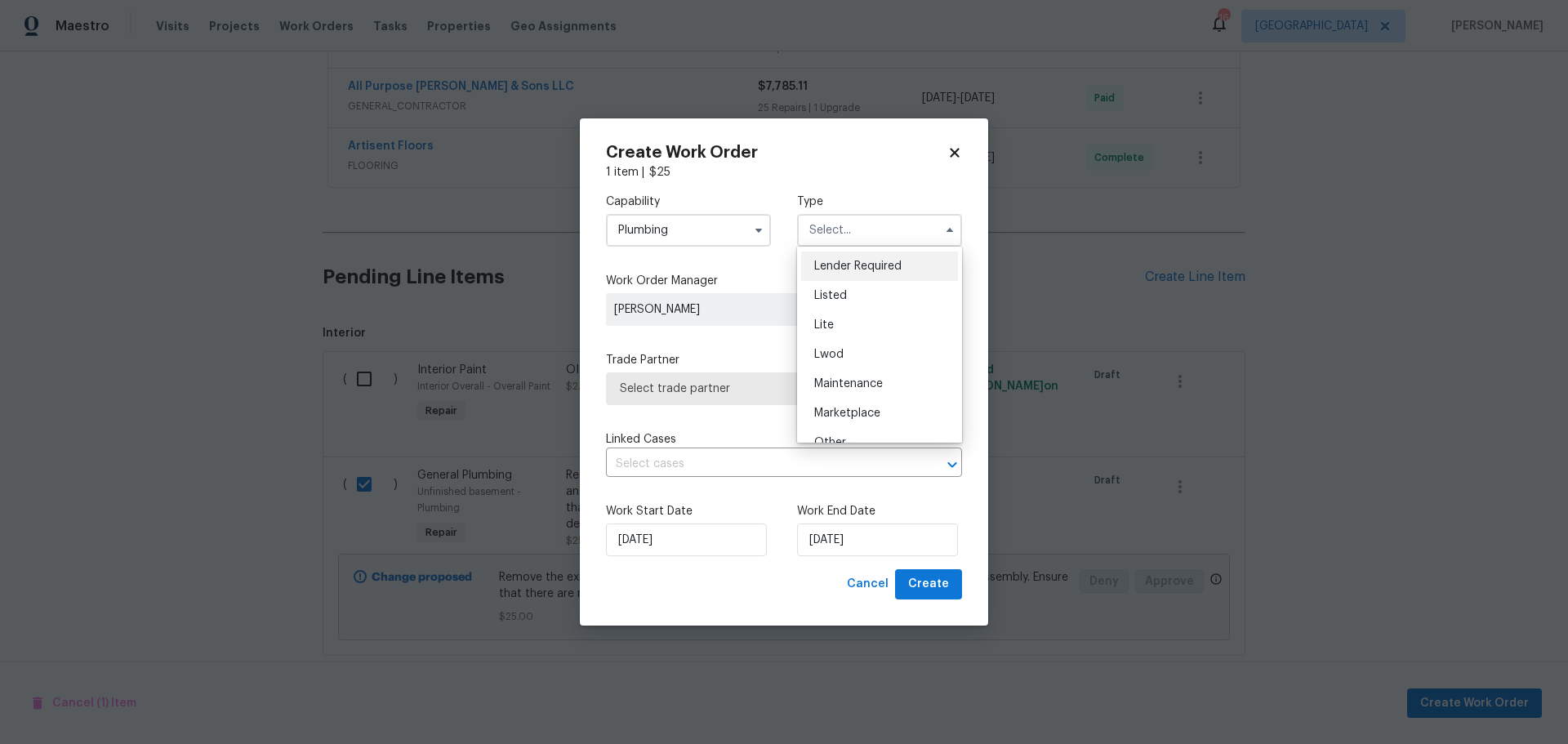
scroll to position [371, 0]
click at [848, 297] on div "Renovation" at bounding box center [879, 306] width 157 height 30
type input "Renovation"
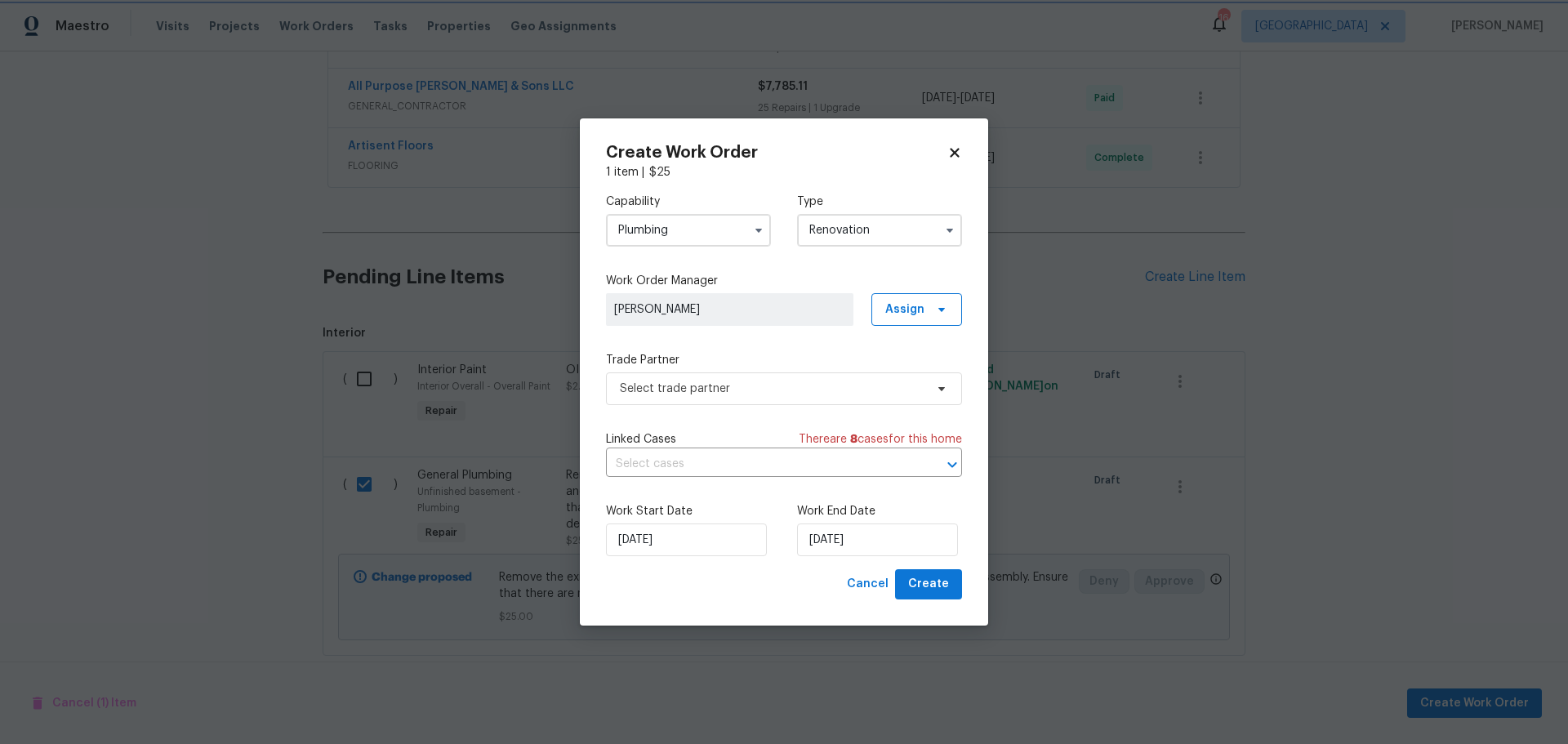
scroll to position [0, 0]
click at [748, 390] on span "Select trade partner" at bounding box center [772, 389] width 305 height 16
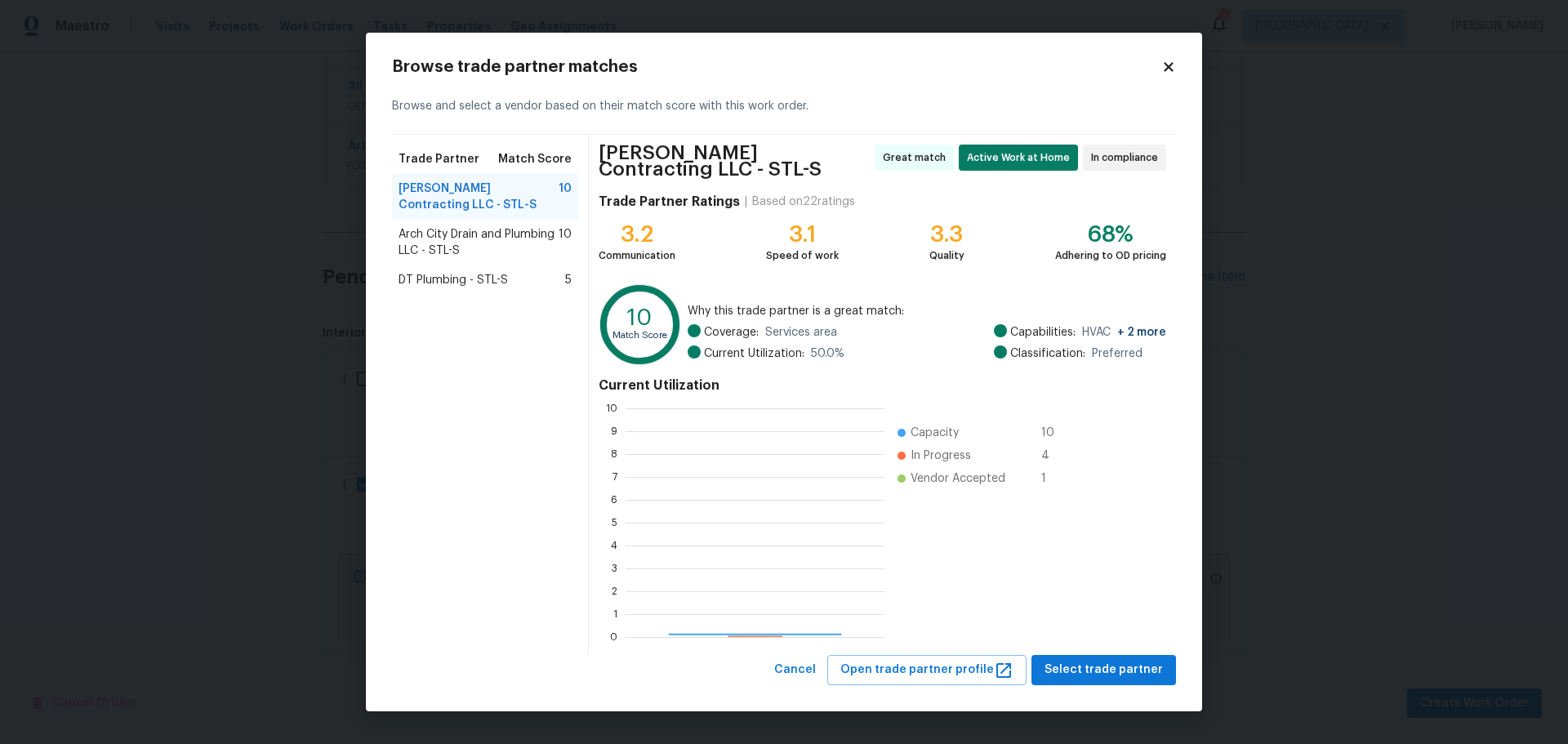
scroll to position [217, 246]
click at [470, 251] on span "Arch City Drain and Plumbing LLC - STL-S" at bounding box center [479, 243] width 160 height 33
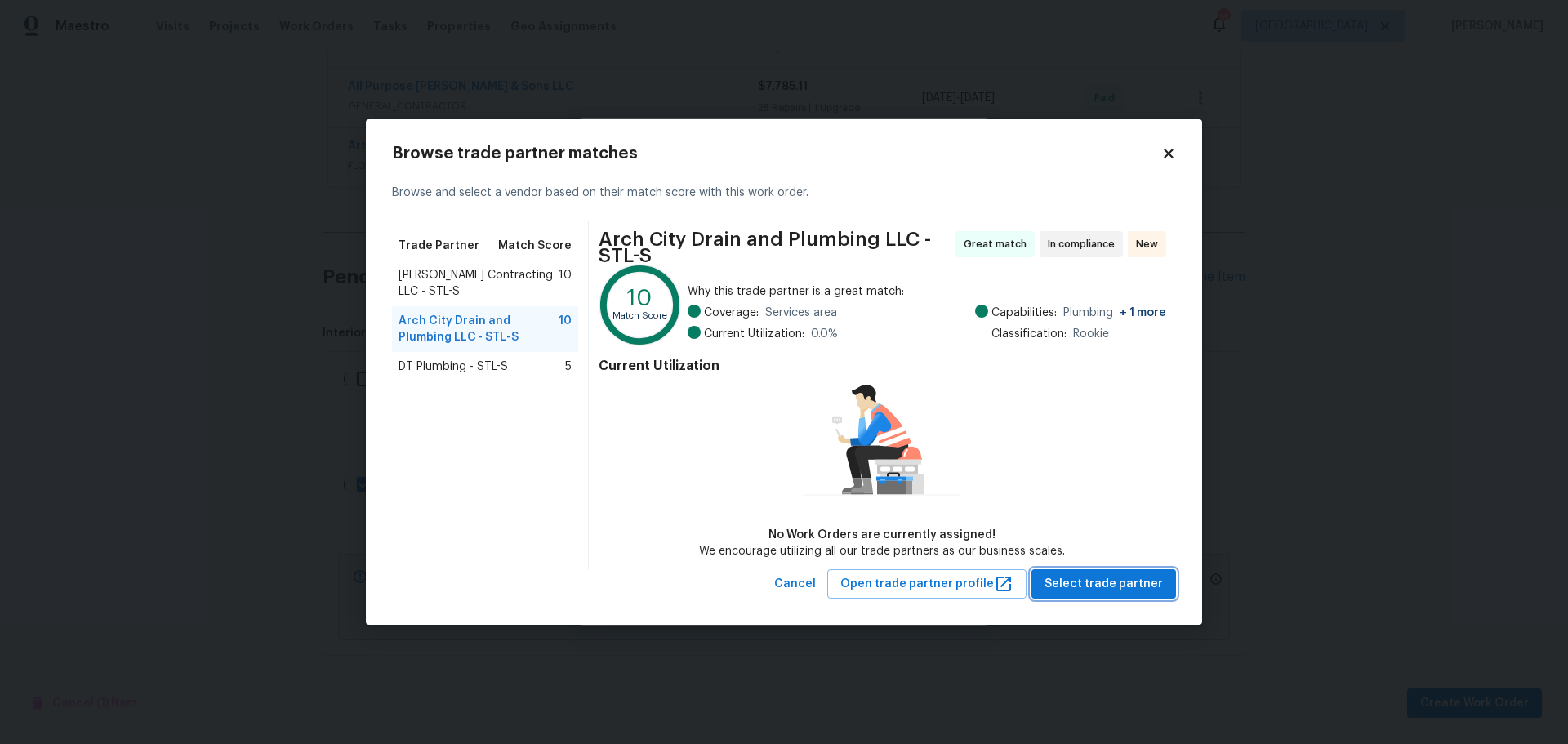
click at [1107, 591] on span "Select trade partner" at bounding box center [1104, 584] width 119 height 21
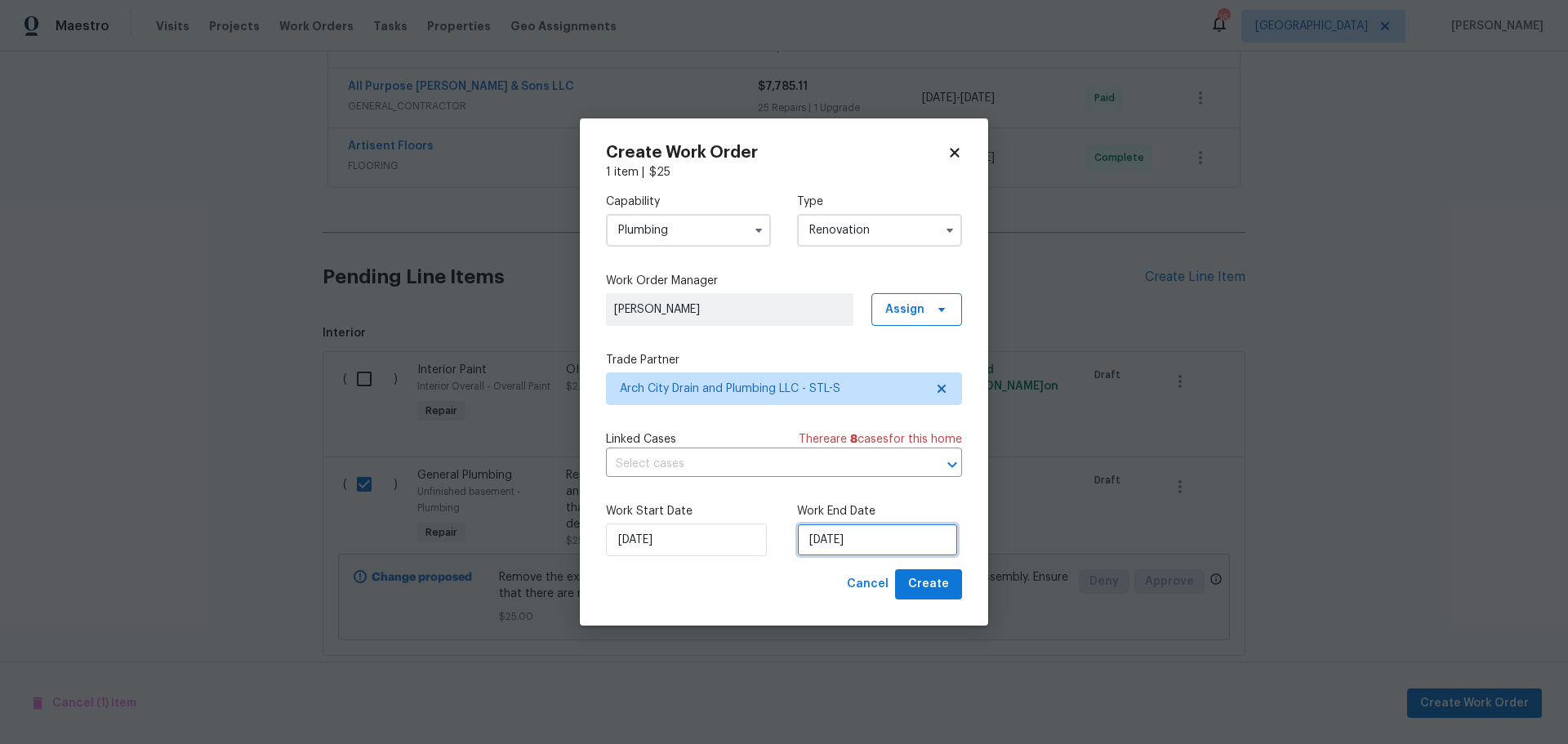
click at [823, 527] on input "9/8/2025" at bounding box center [877, 540] width 161 height 33
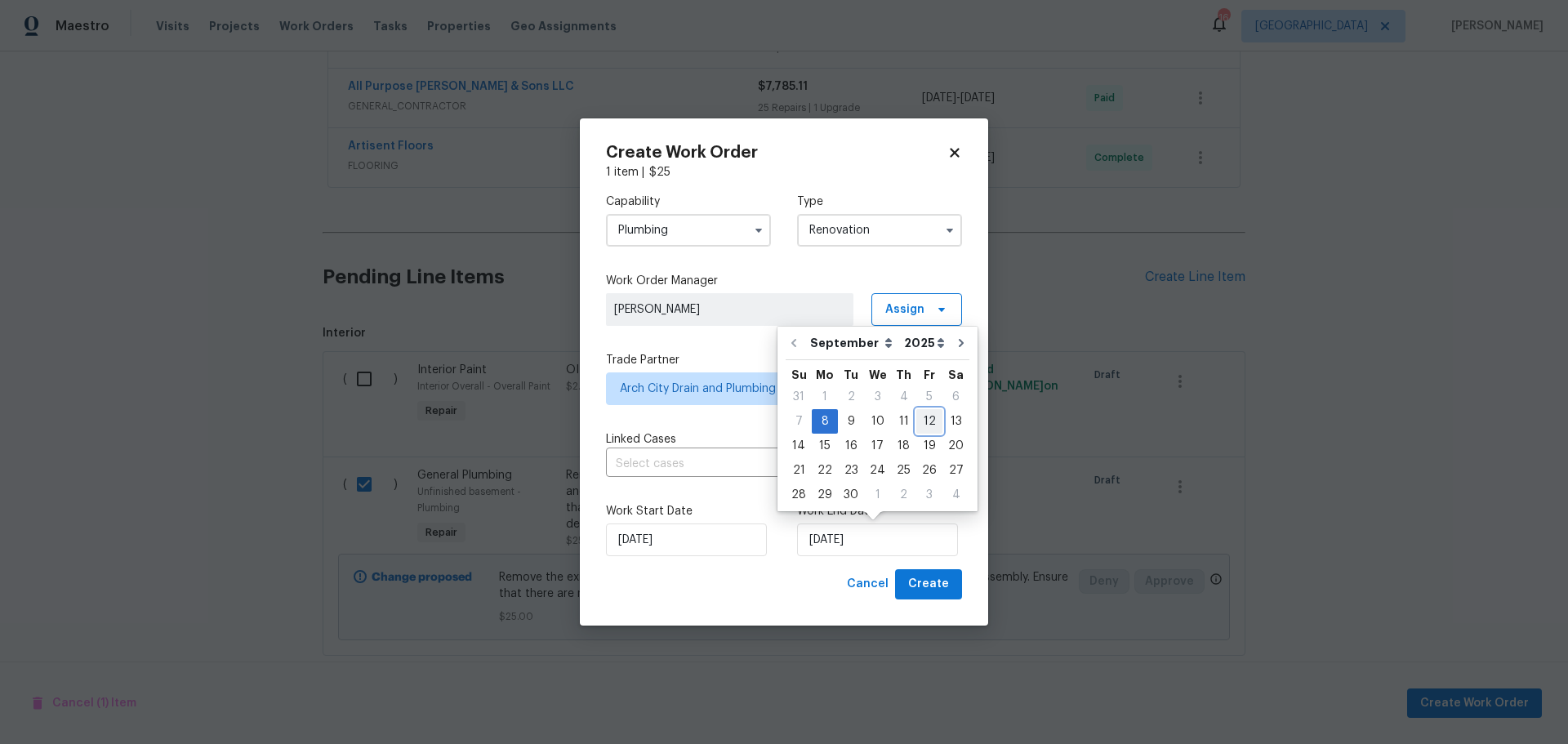
click at [916, 419] on div "12" at bounding box center [929, 422] width 26 height 23
type input "9/12/2025"
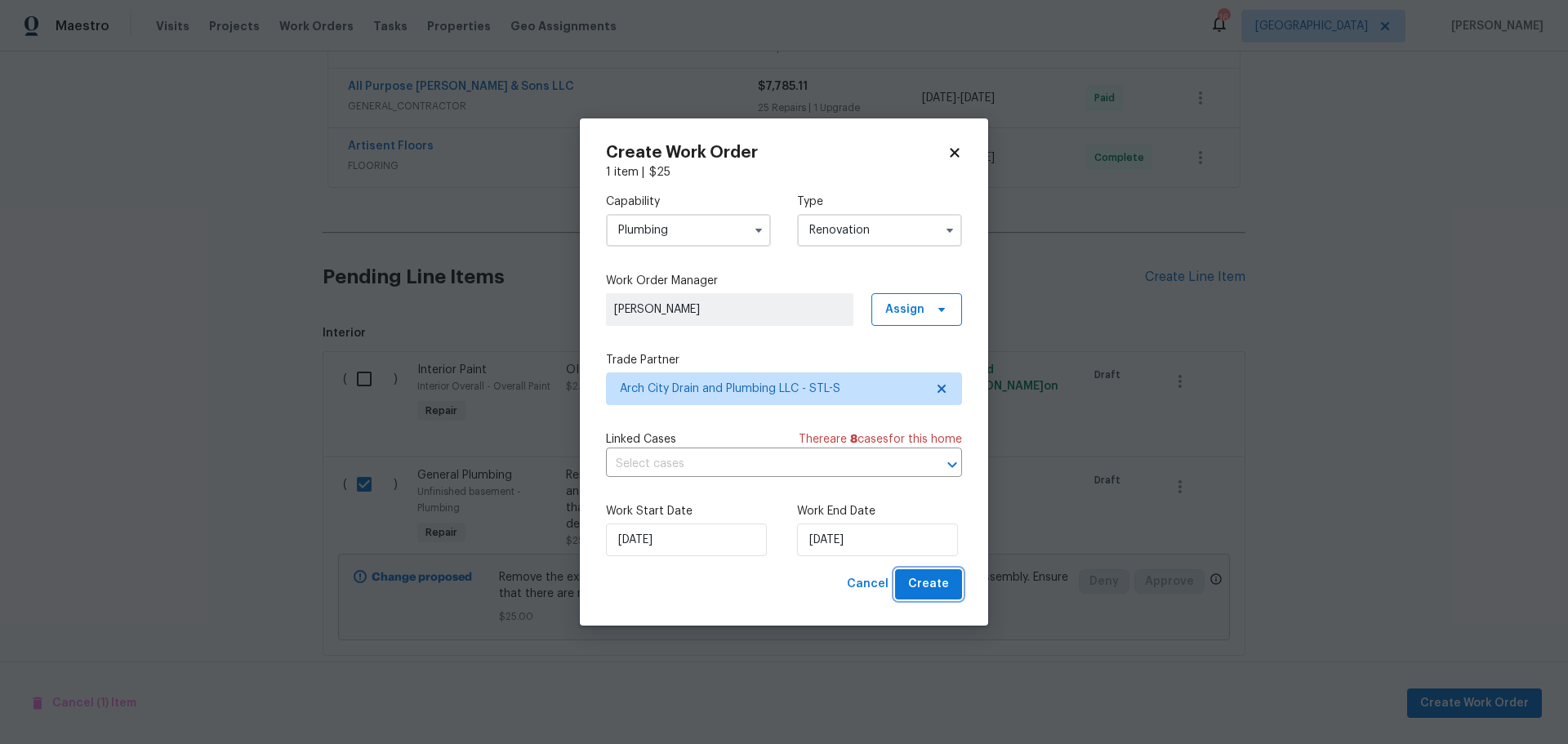
click at [920, 578] on span "Create" at bounding box center [929, 584] width 41 height 21
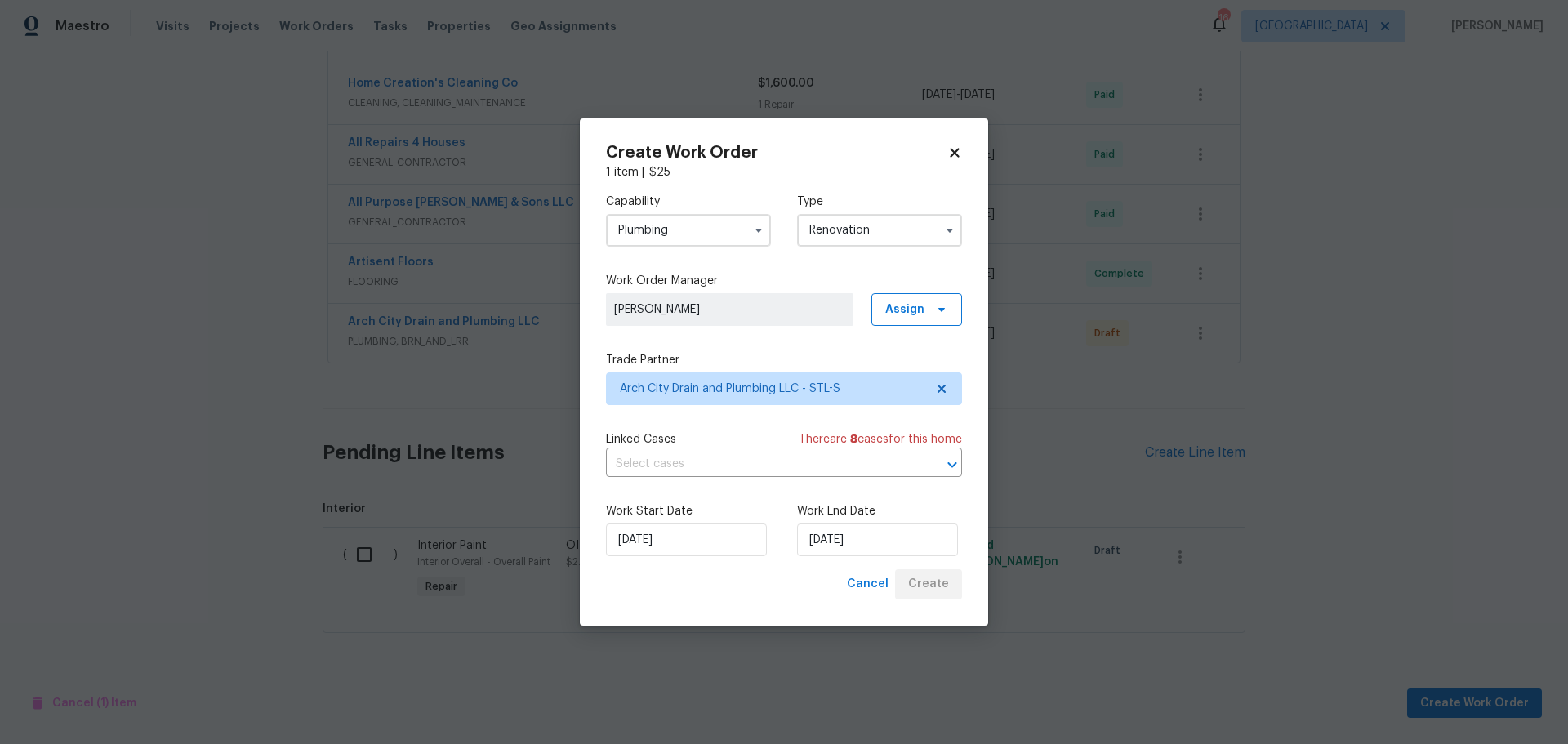
scroll to position [968, 0]
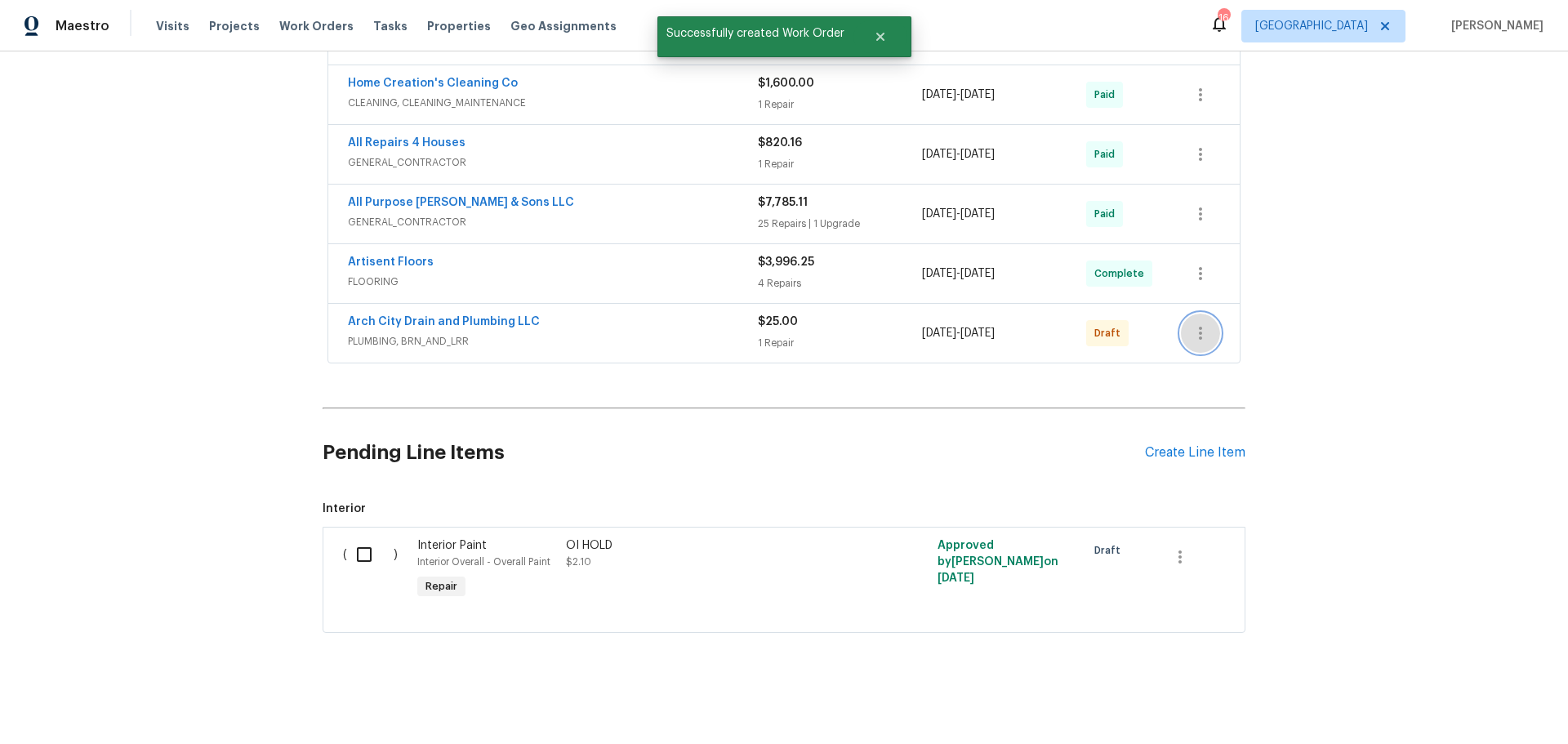
click at [1205, 324] on button "button" at bounding box center [1201, 334] width 40 height 40
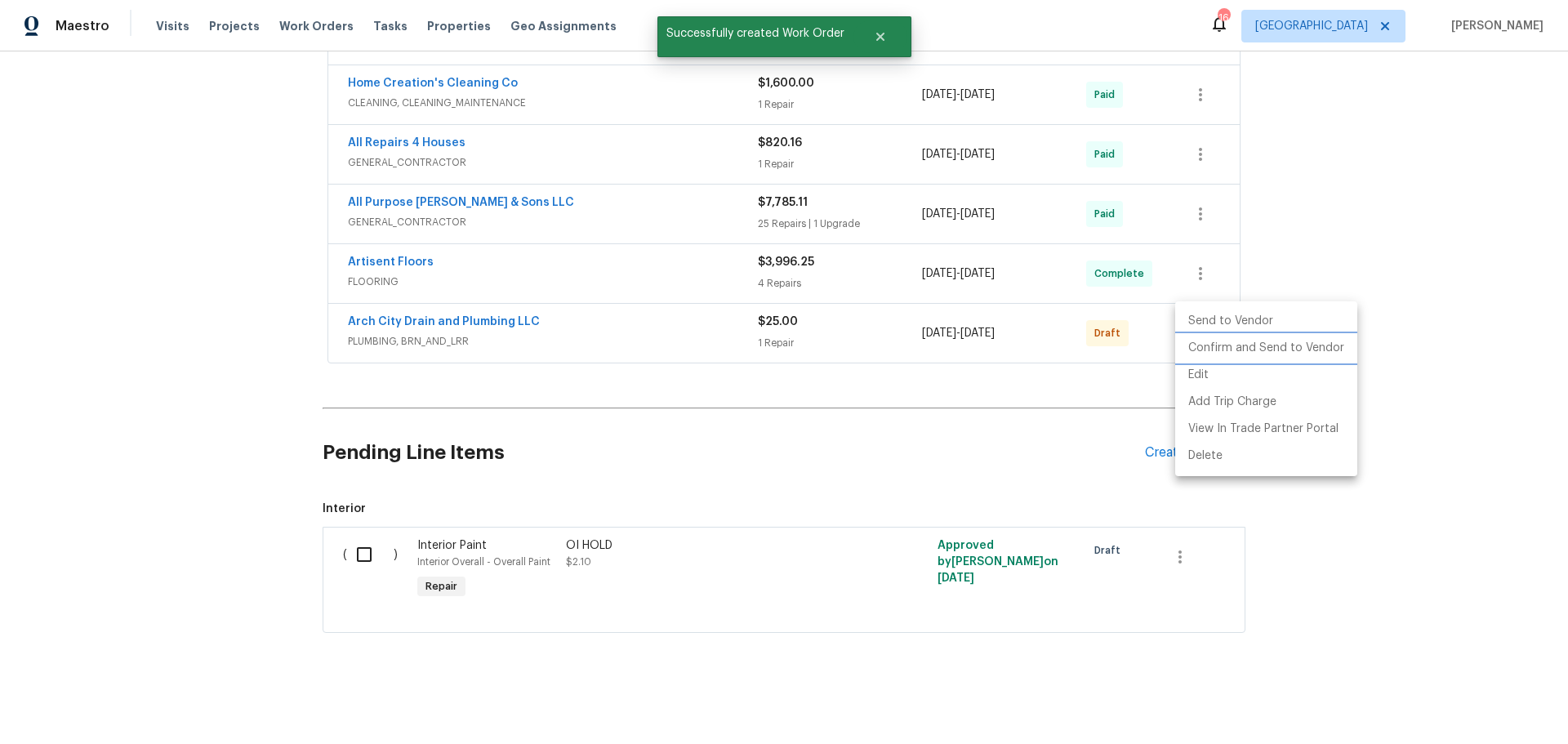
click at [1249, 350] on li "Confirm and Send to Vendor" at bounding box center [1266, 348] width 182 height 27
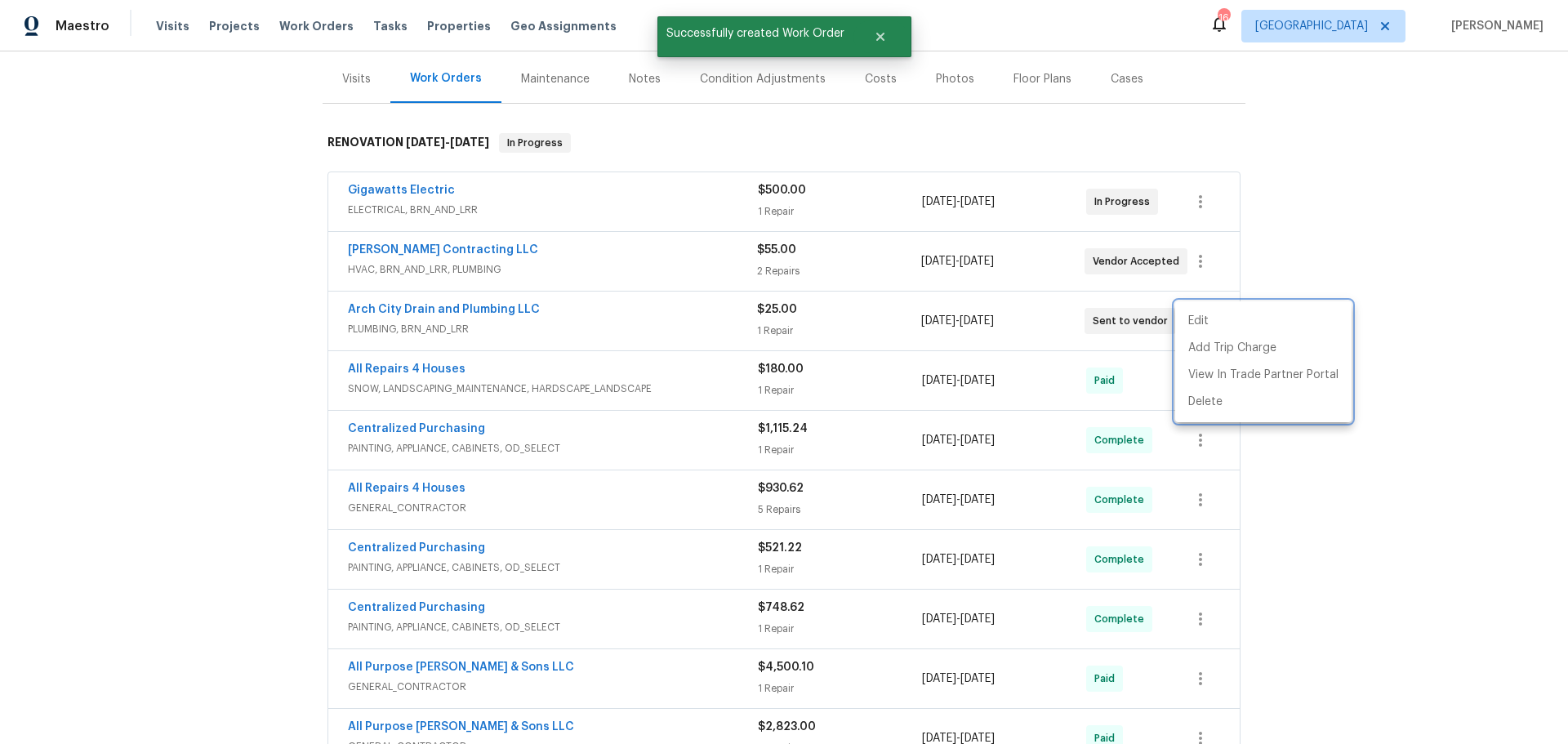
click at [1446, 264] on div at bounding box center [784, 372] width 1568 height 744
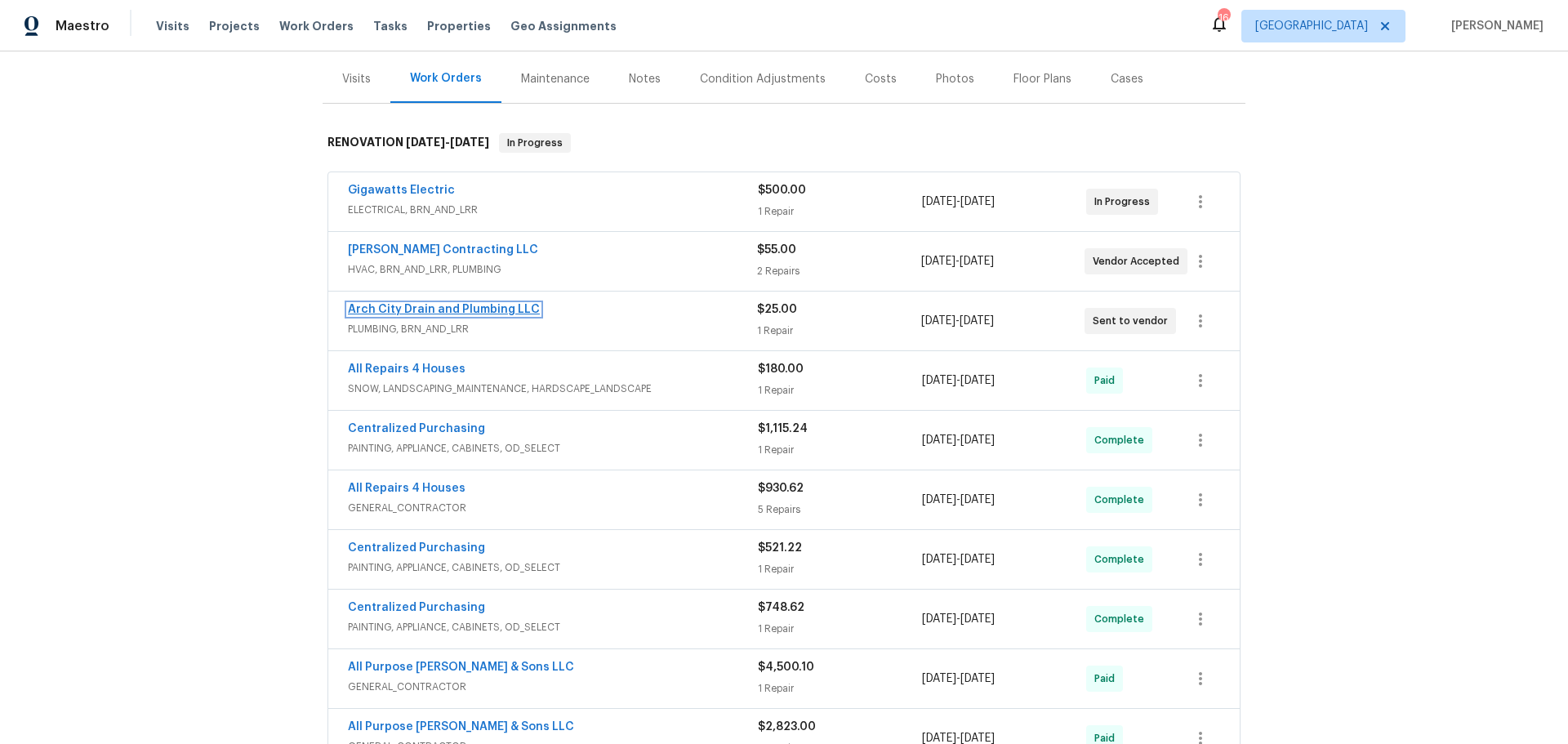
click at [497, 310] on link "Arch City Drain and Plumbing LLC" at bounding box center [443, 310] width 192 height 12
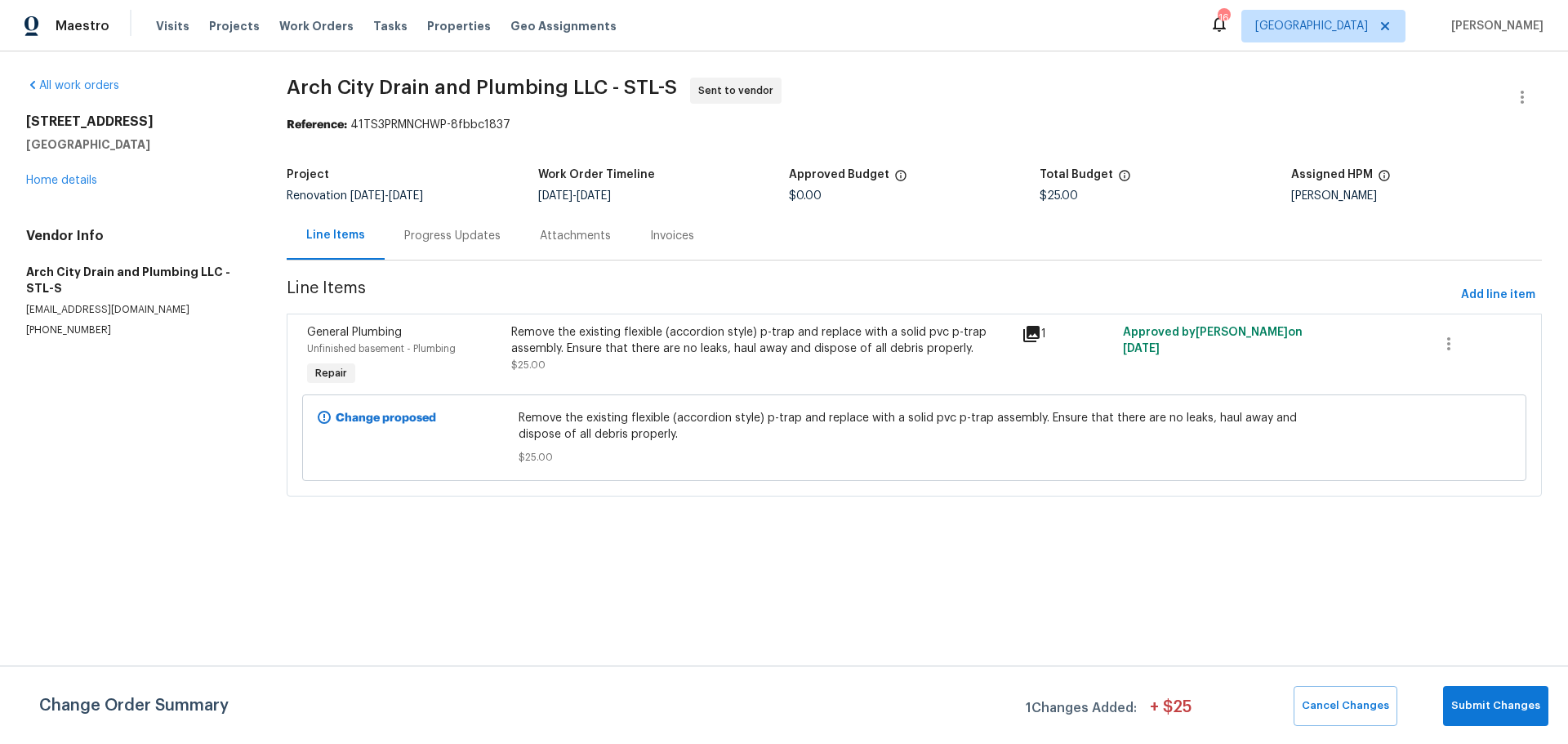
click at [456, 228] on div "Progress Updates" at bounding box center [452, 236] width 96 height 16
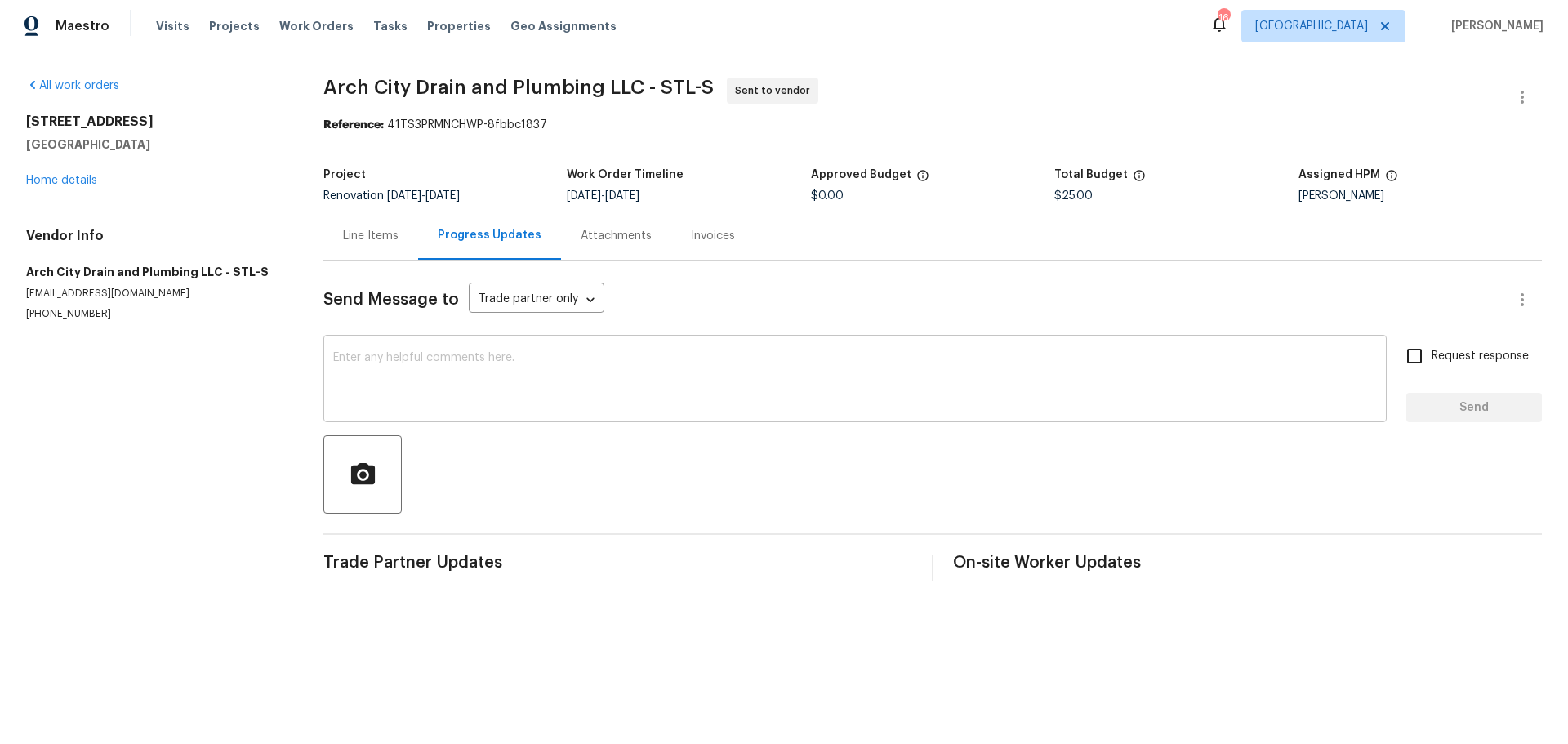
click at [449, 364] on textarea at bounding box center [854, 380] width 1044 height 57
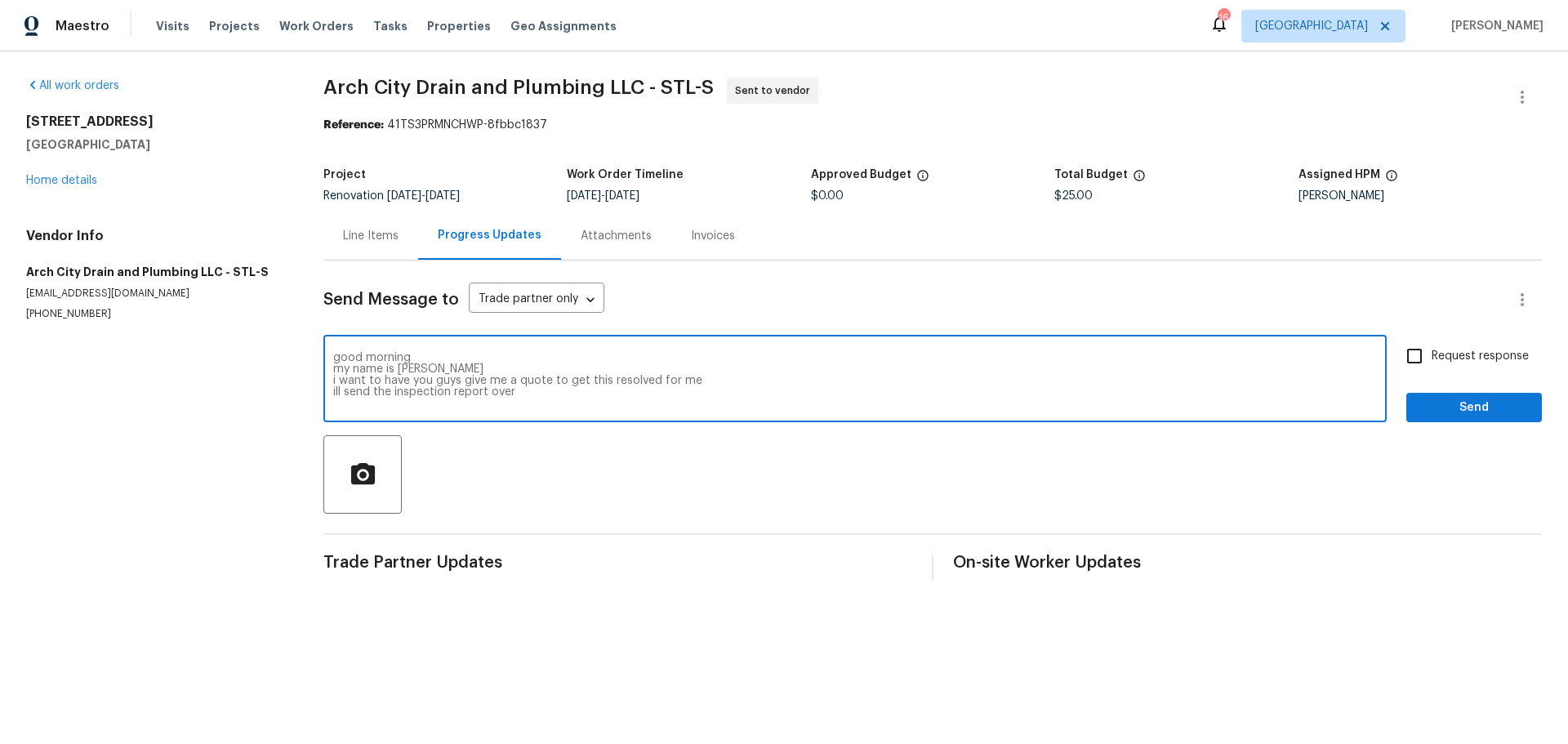
type textarea "good morning my name is james i want to have you guys give me a quote to get th…"
drag, startPoint x: 1408, startPoint y: 360, endPoint x: 1434, endPoint y: 384, distance: 35.4
click at [1414, 359] on input "Request response" at bounding box center [1415, 356] width 35 height 35
checkbox input "true"
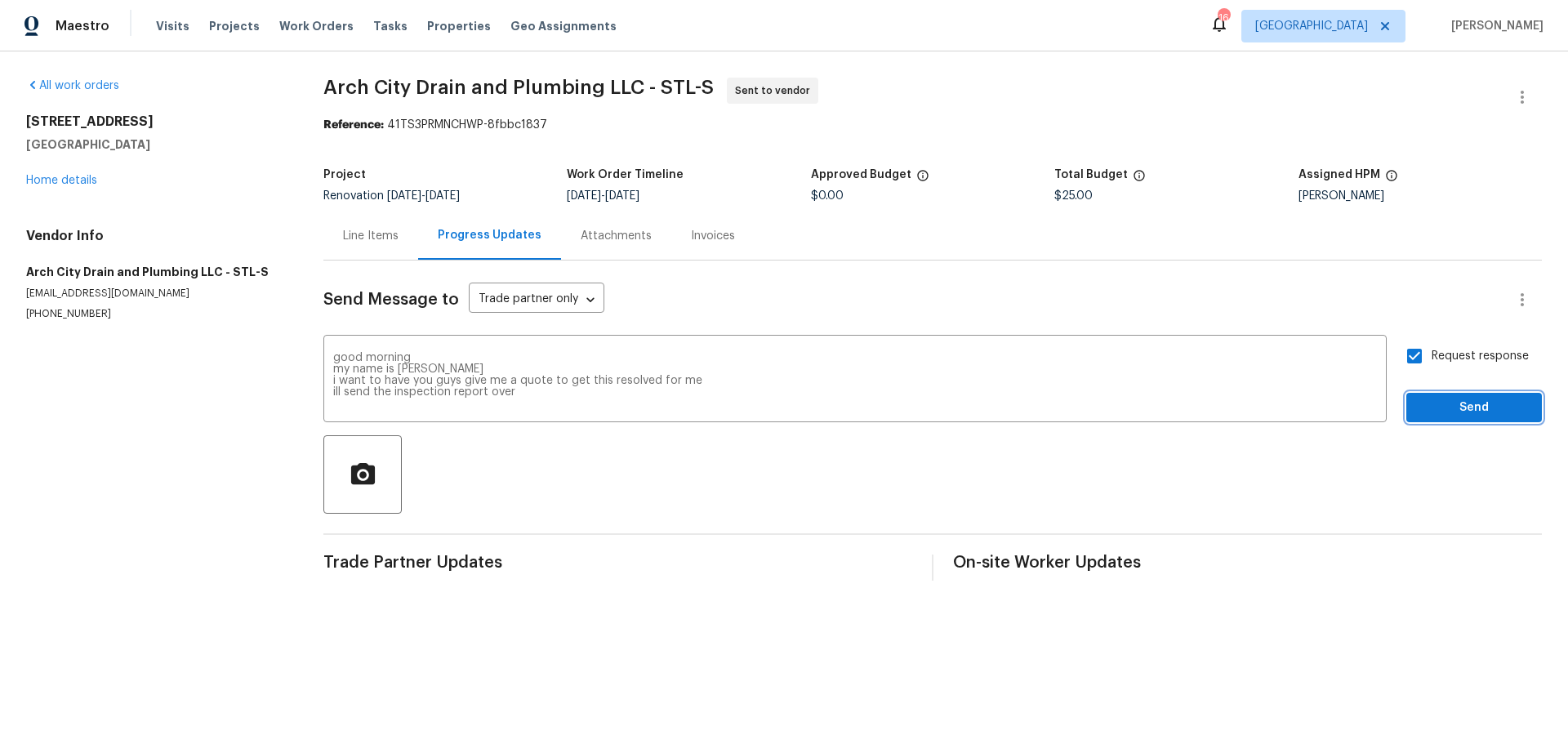
click at [1426, 414] on span "Send" at bounding box center [1474, 408] width 110 height 21
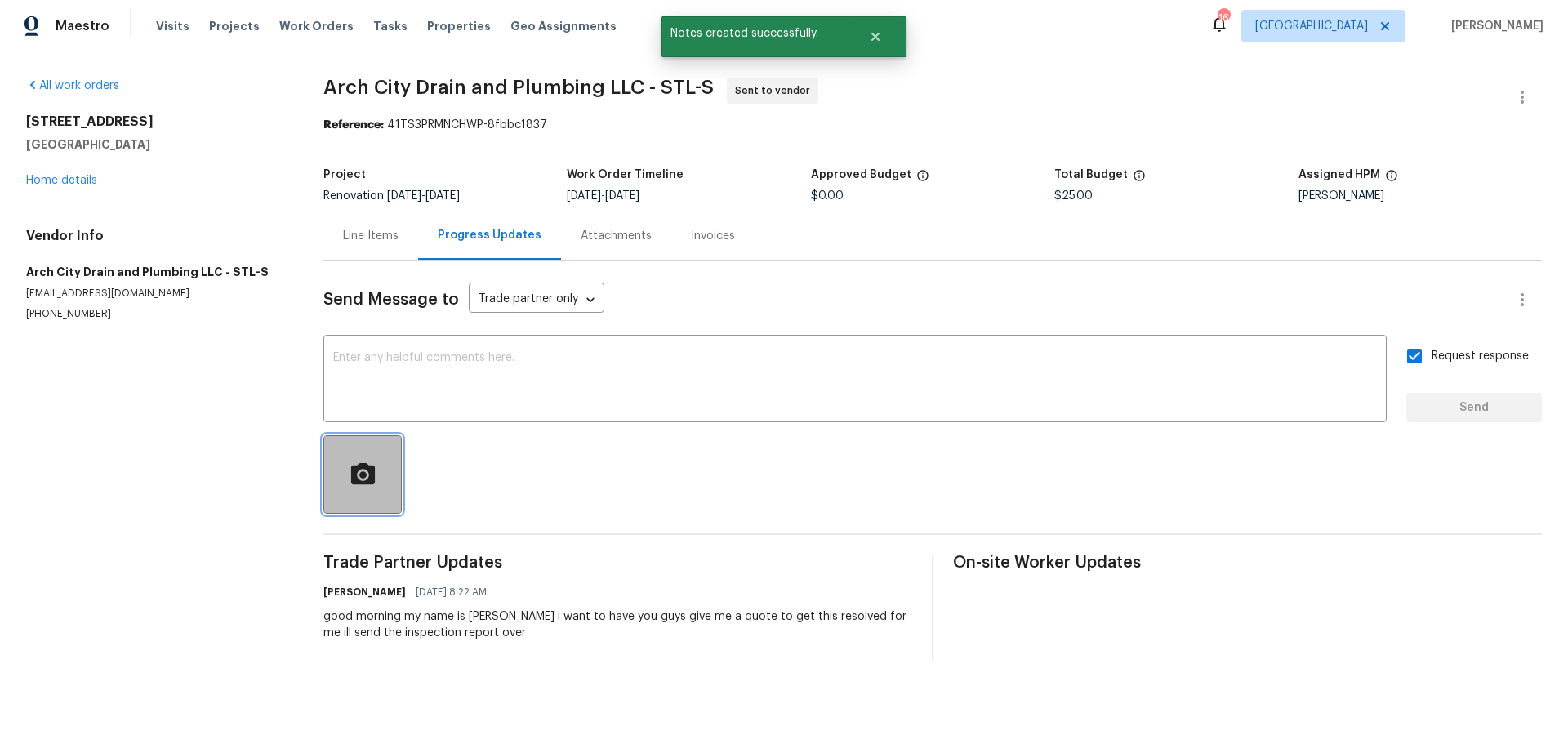
click at [365, 466] on icon "button" at bounding box center [362, 473] width 24 height 21
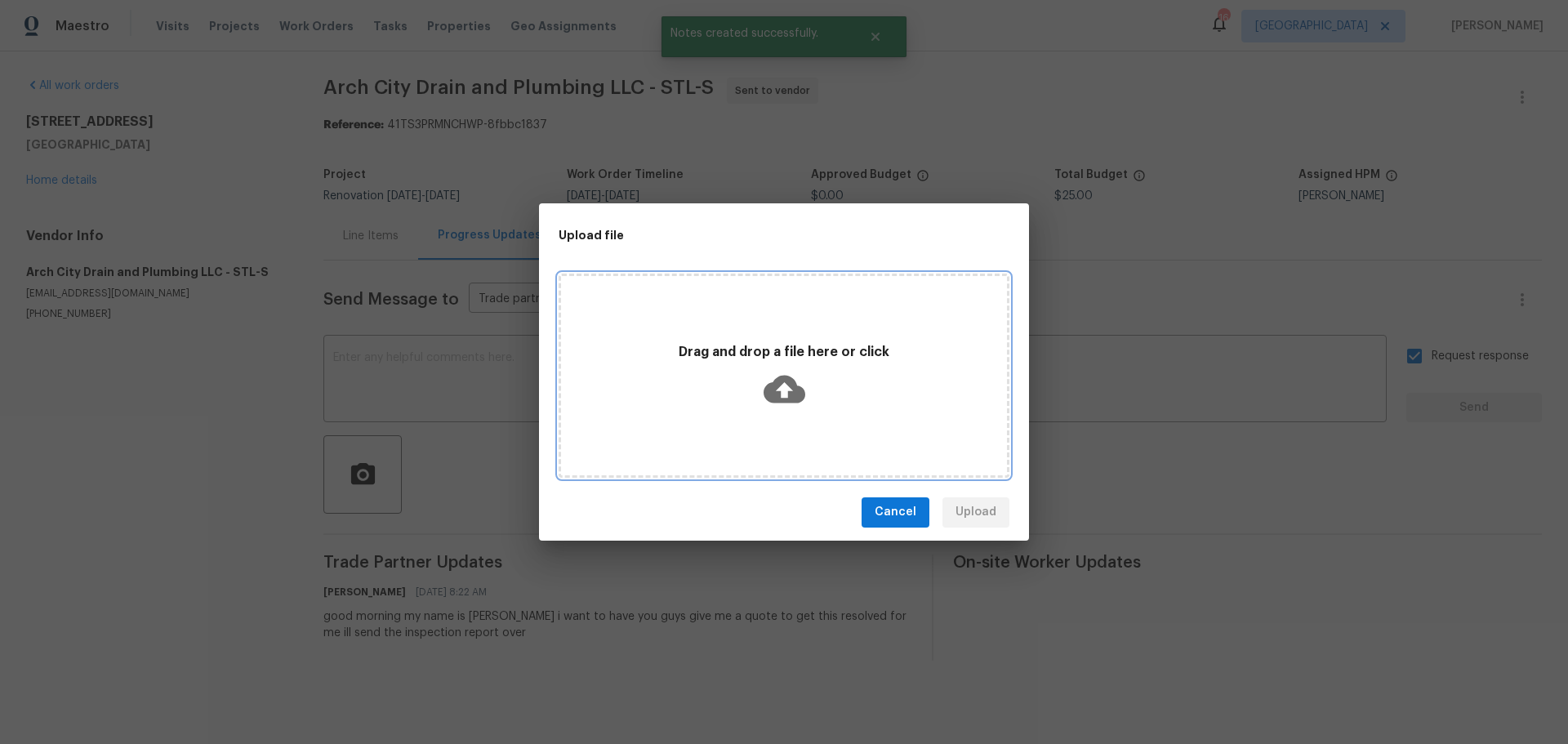
click at [616, 396] on div "Drag and drop a file here or click" at bounding box center [784, 375] width 446 height 77
click at [746, 381] on div "Drag and drop a file here or click" at bounding box center [784, 375] width 446 height 77
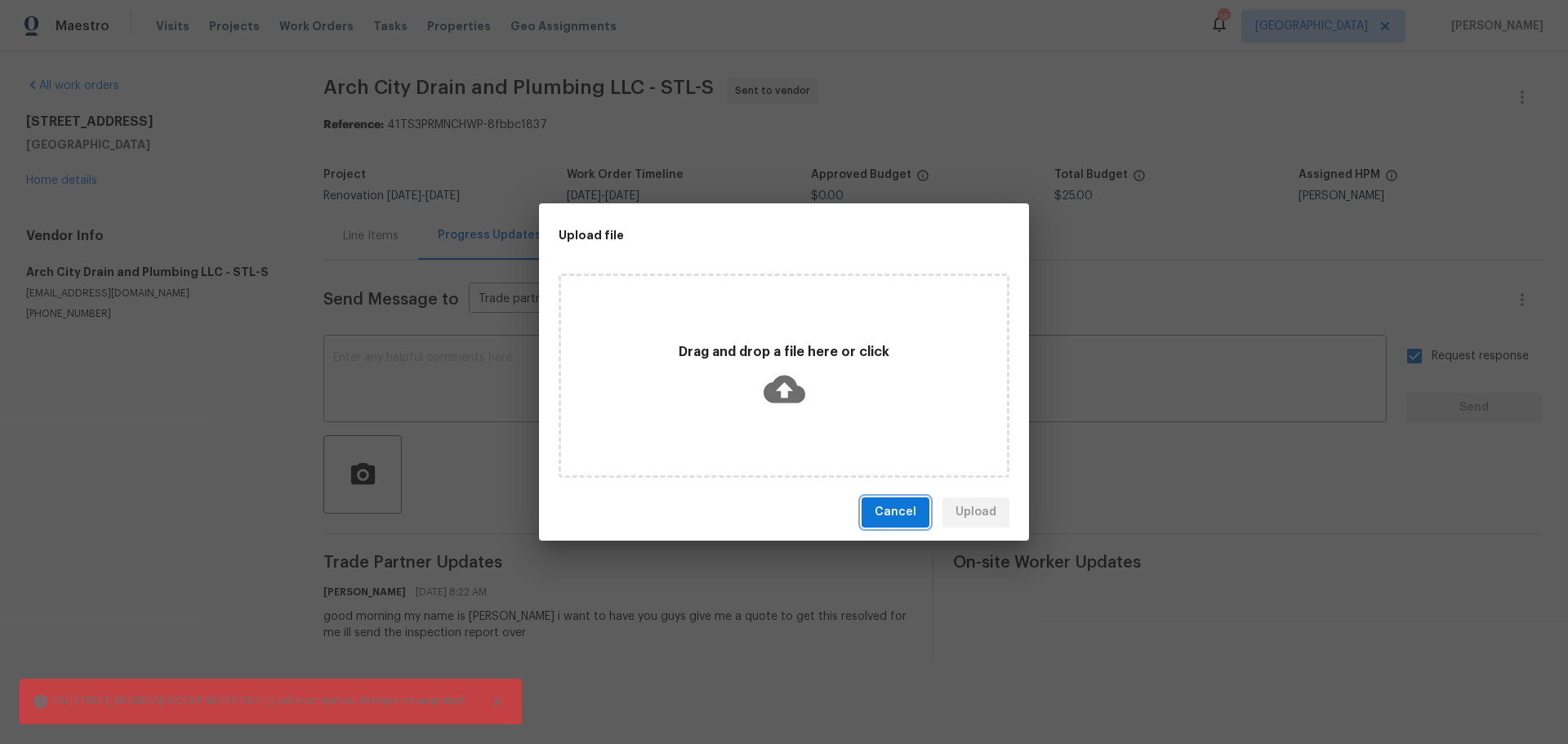
click at [901, 510] on span "Cancel" at bounding box center [896, 512] width 42 height 21
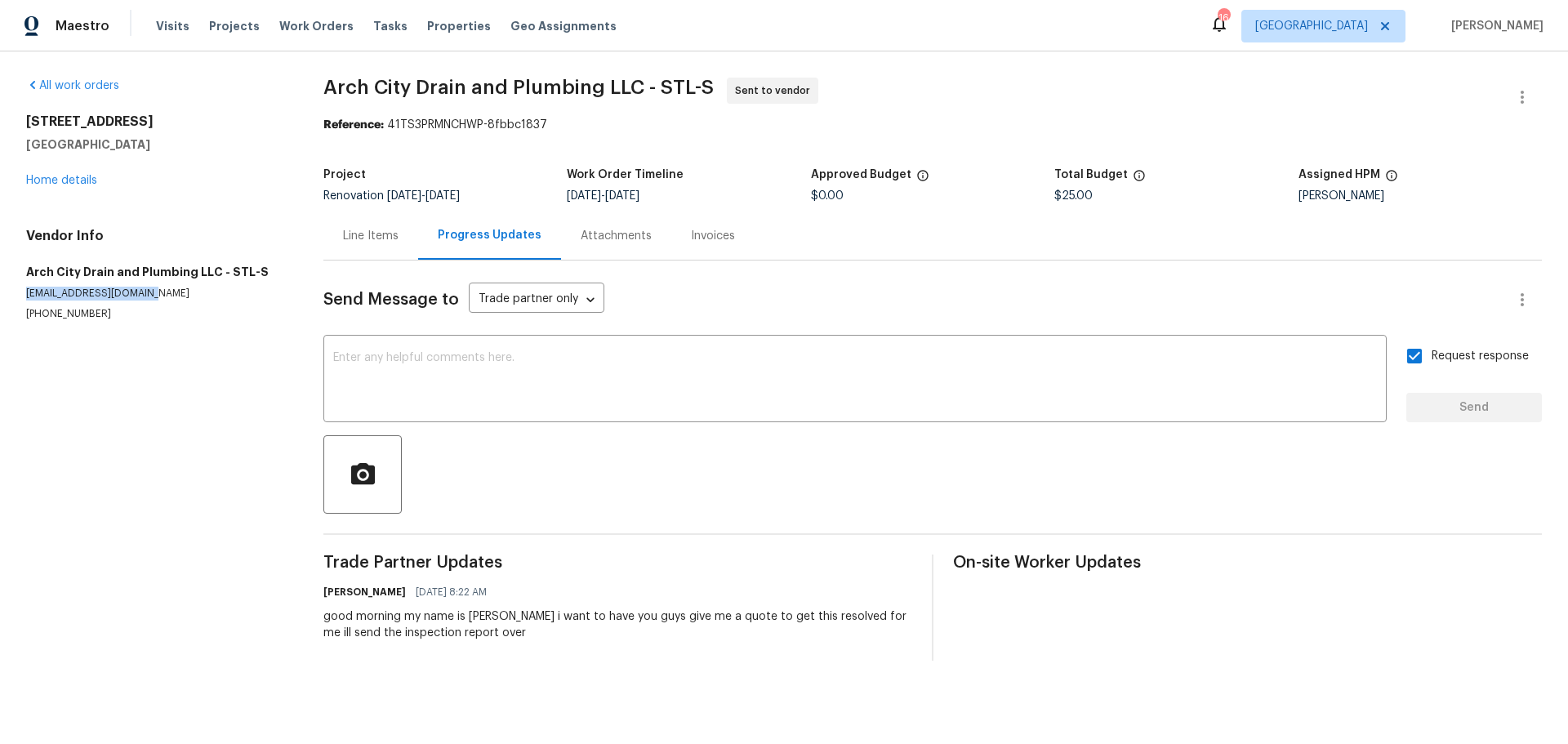
drag, startPoint x: 140, startPoint y: 294, endPoint x: 26, endPoint y: 283, distance: 114.5
click at [26, 283] on div "Vendor Info Arch City Drain and Plumbing LLC - STL-S archcitydrain@gmail.com (3…" at bounding box center [155, 274] width 258 height 93
copy p "archcitydrain@gmail.com"
click at [69, 177] on link "Home details" at bounding box center [62, 180] width 71 height 12
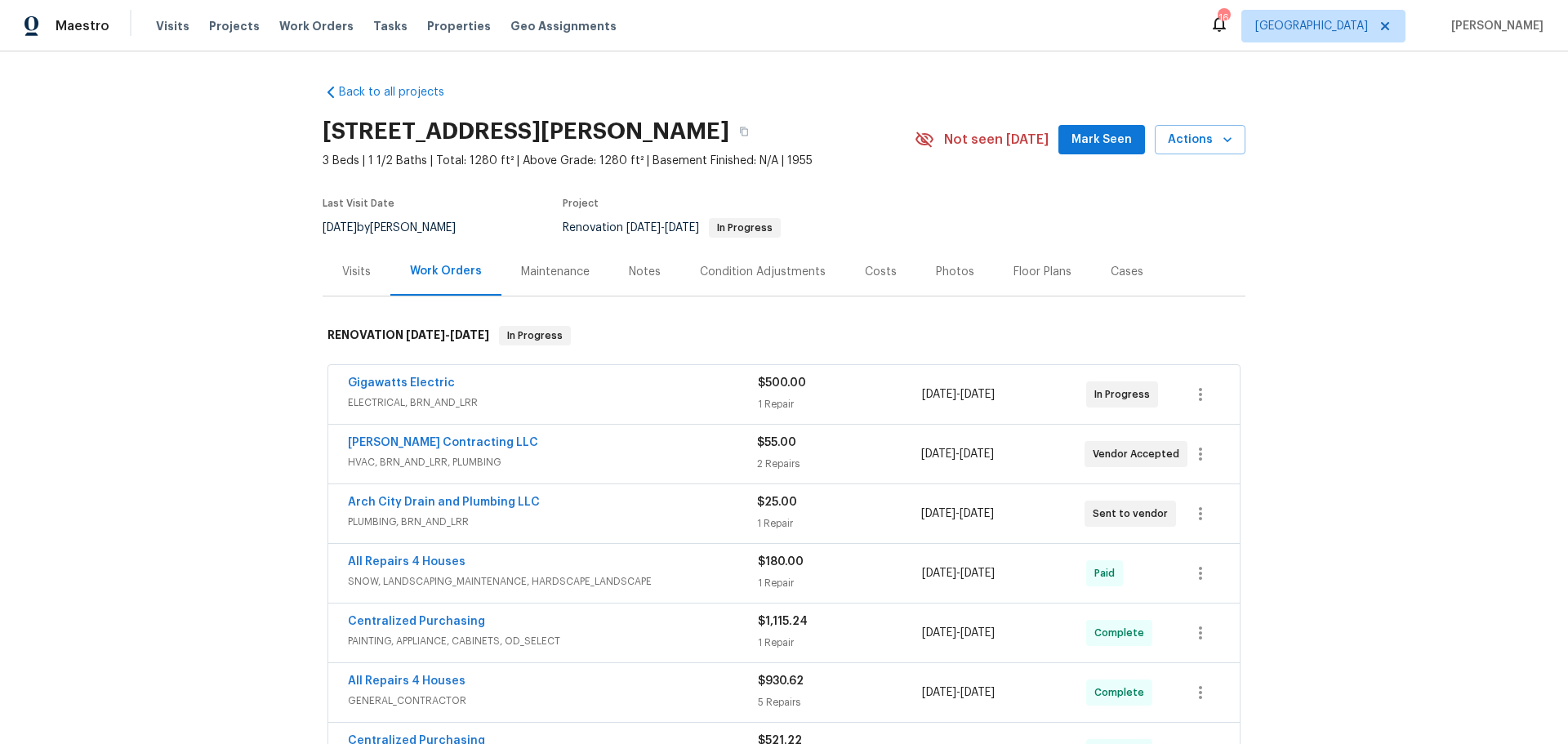
click at [612, 271] on div "Notes" at bounding box center [644, 271] width 71 height 48
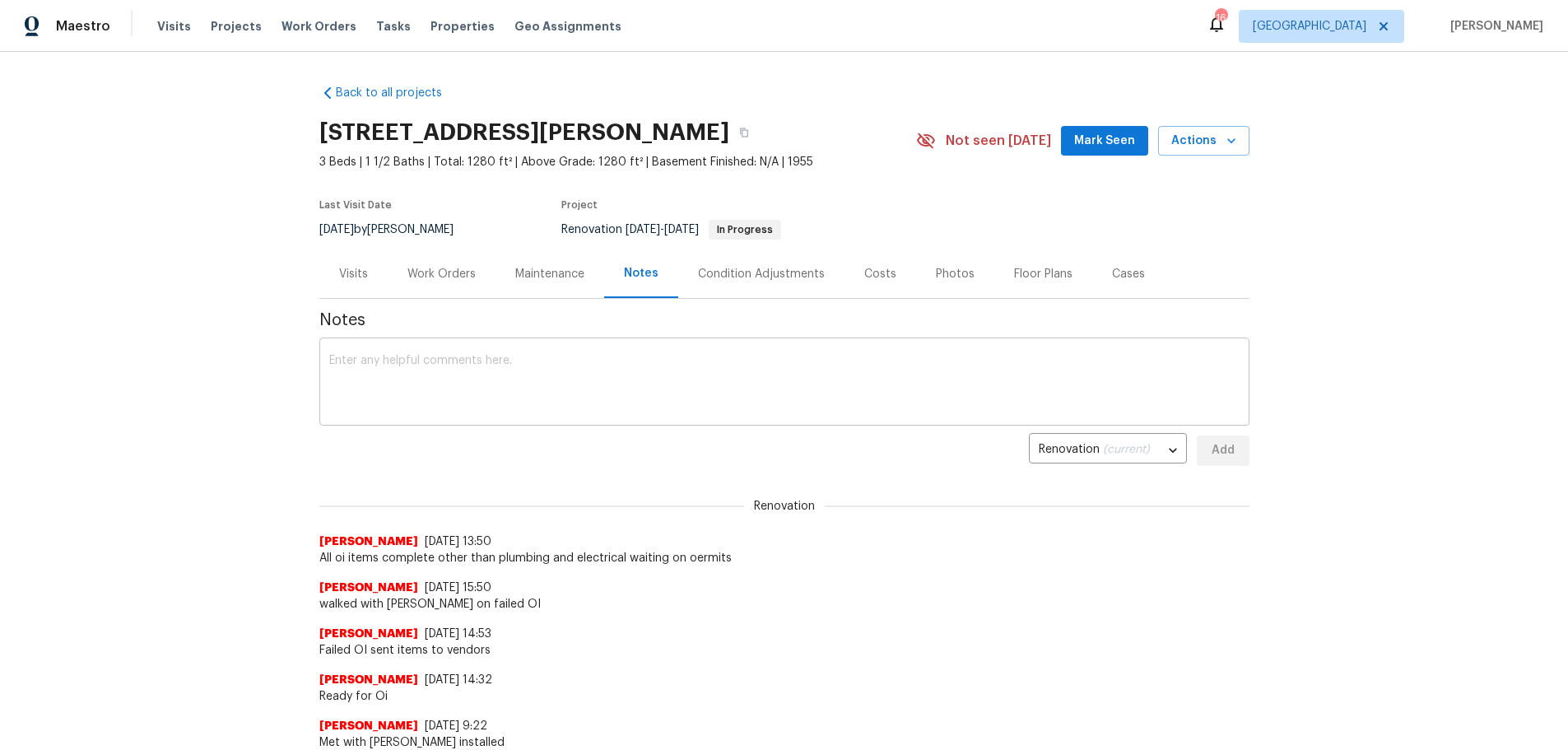
click at [519, 383] on textarea at bounding box center [785, 383] width 910 height 57
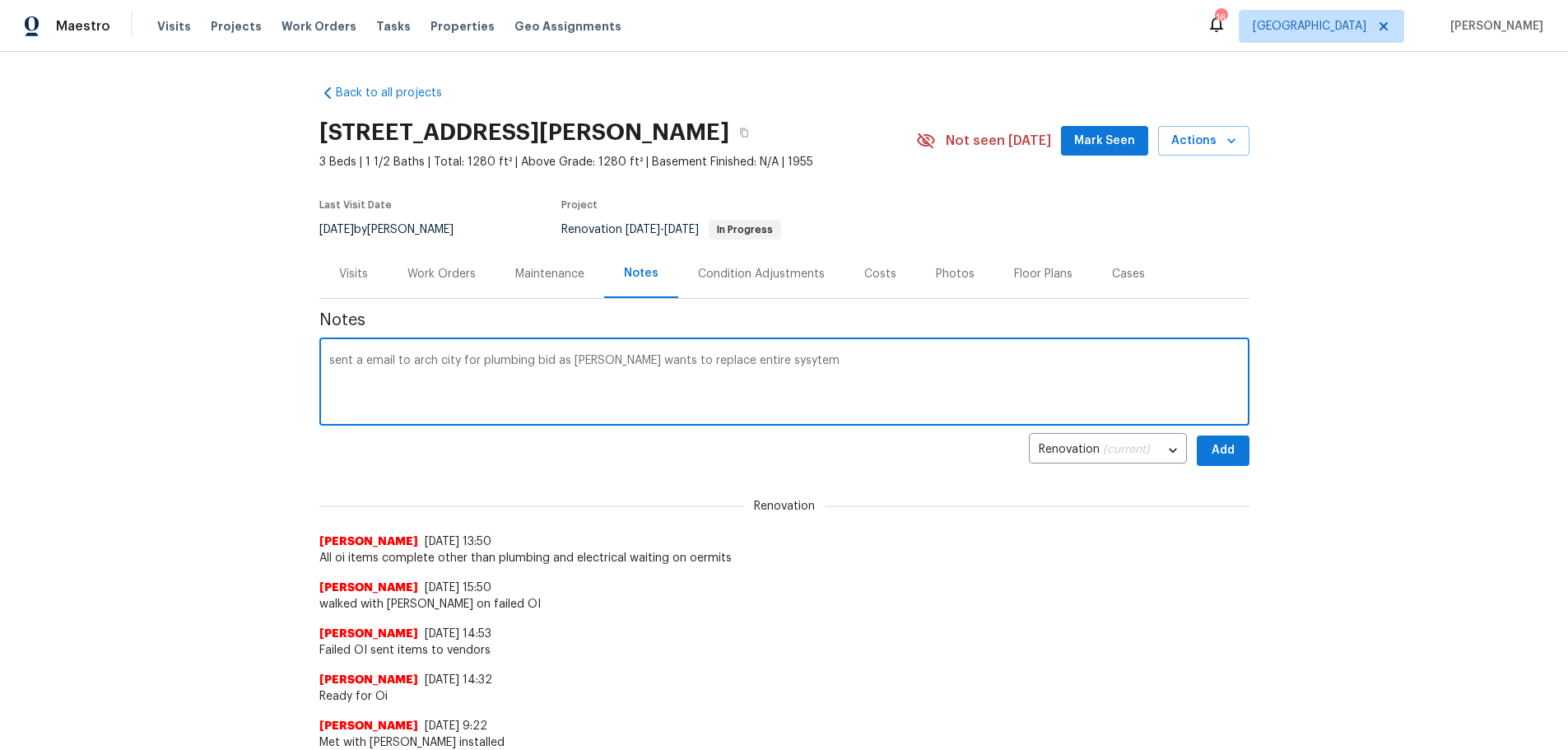
click at [728, 360] on textarea "sent a email to arch city for plumbing bid as loflin wants to replace entire sy…" at bounding box center [785, 383] width 910 height 57
type textarea "sent a email to arch city for plumbing bid as loflin wants to replace entire sy…"
click at [1200, 448] on button "Add" at bounding box center [1223, 450] width 52 height 31
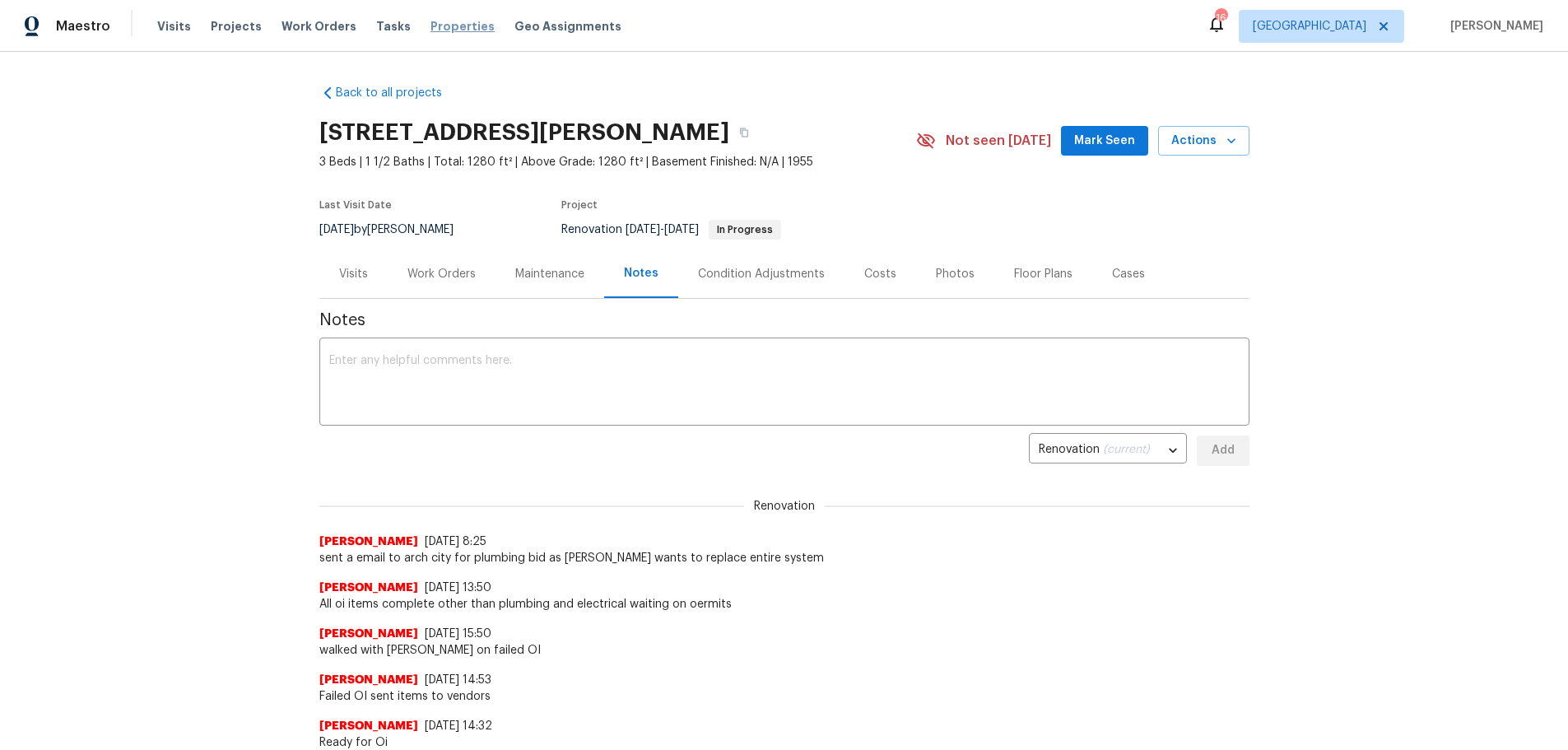
click at [430, 28] on span "Properties" at bounding box center [462, 27] width 64 height 17
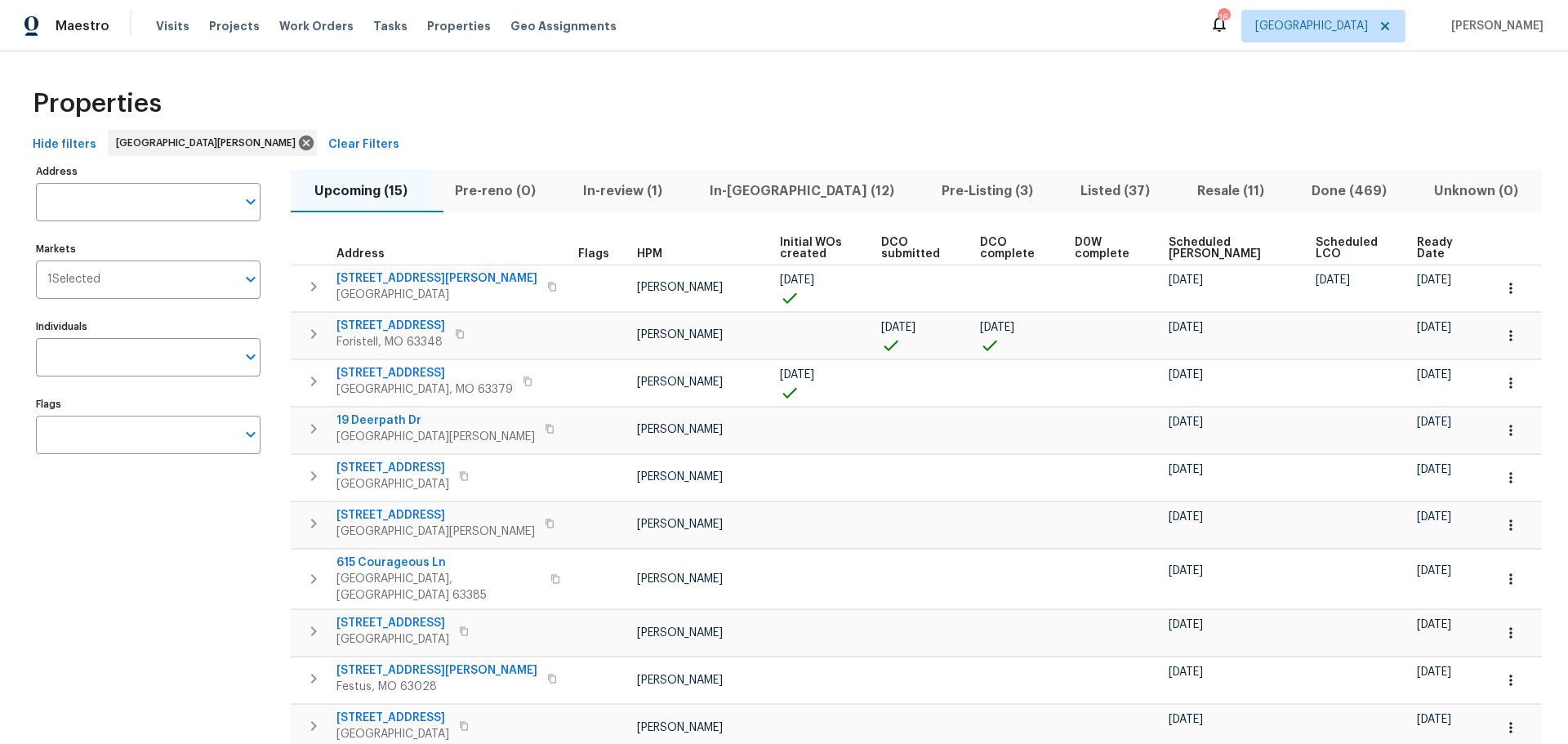
click at [794, 188] on span "In-reno (12)" at bounding box center [803, 191] width 213 height 23
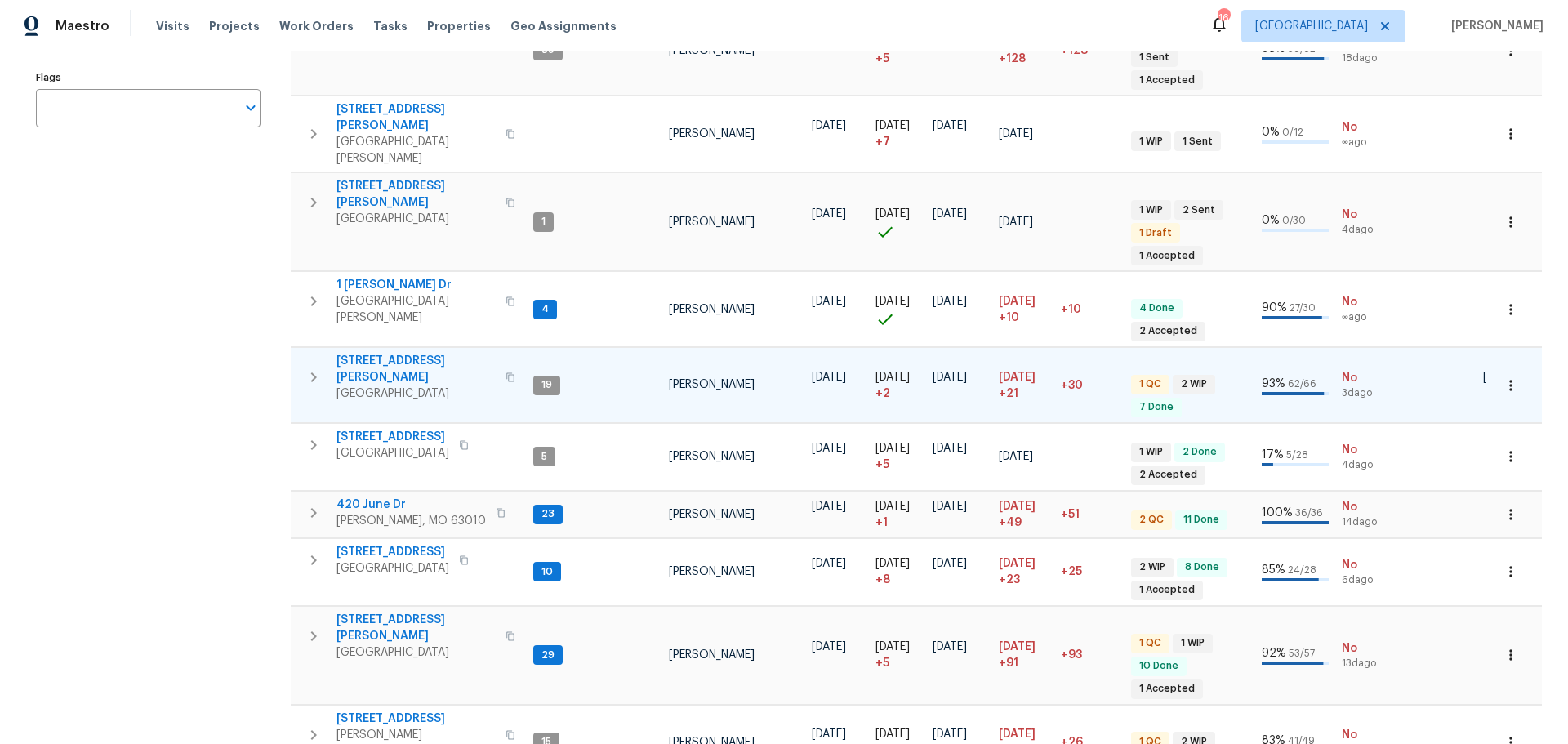
scroll to position [408, 0]
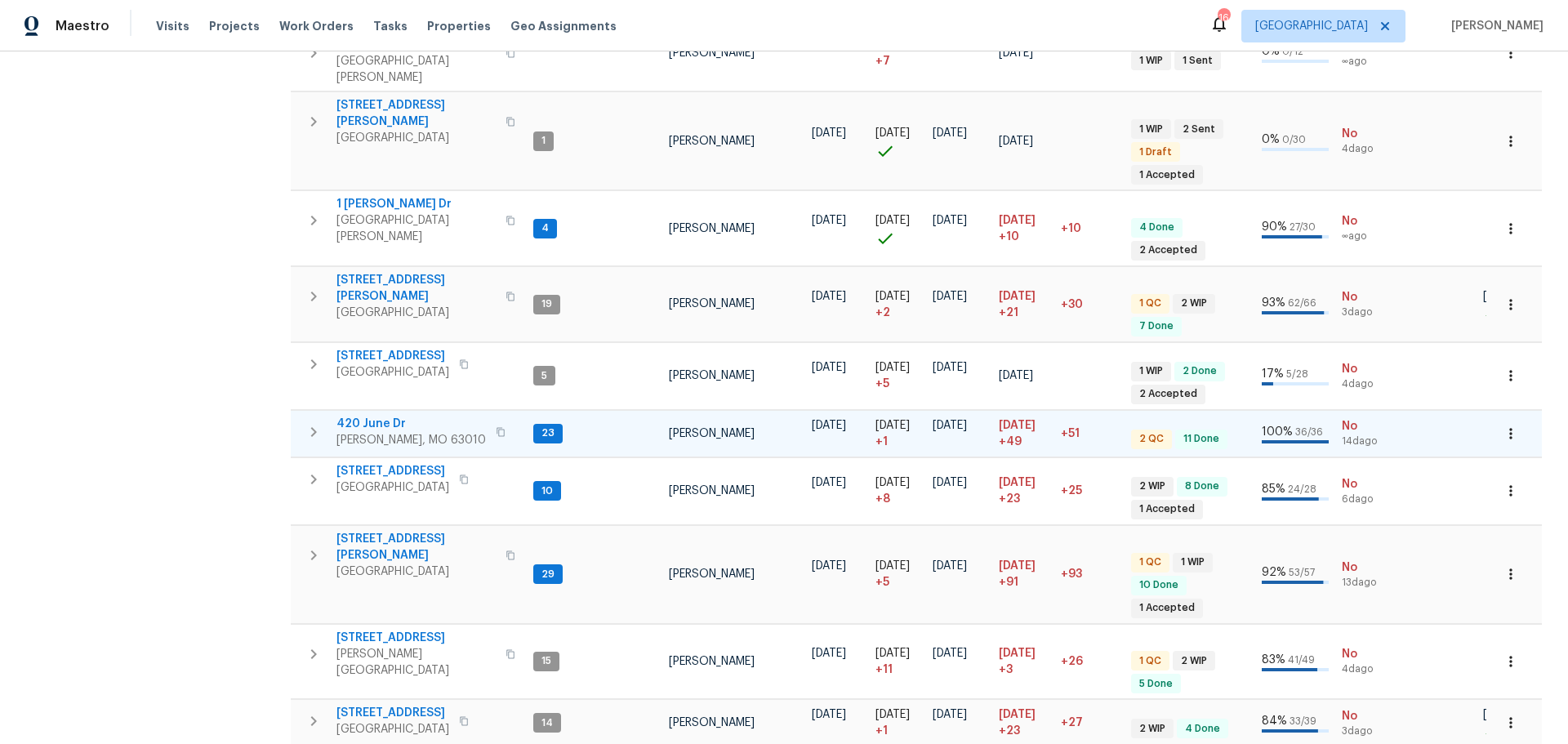
click at [381, 416] on span "420 June Dr" at bounding box center [410, 424] width 149 height 16
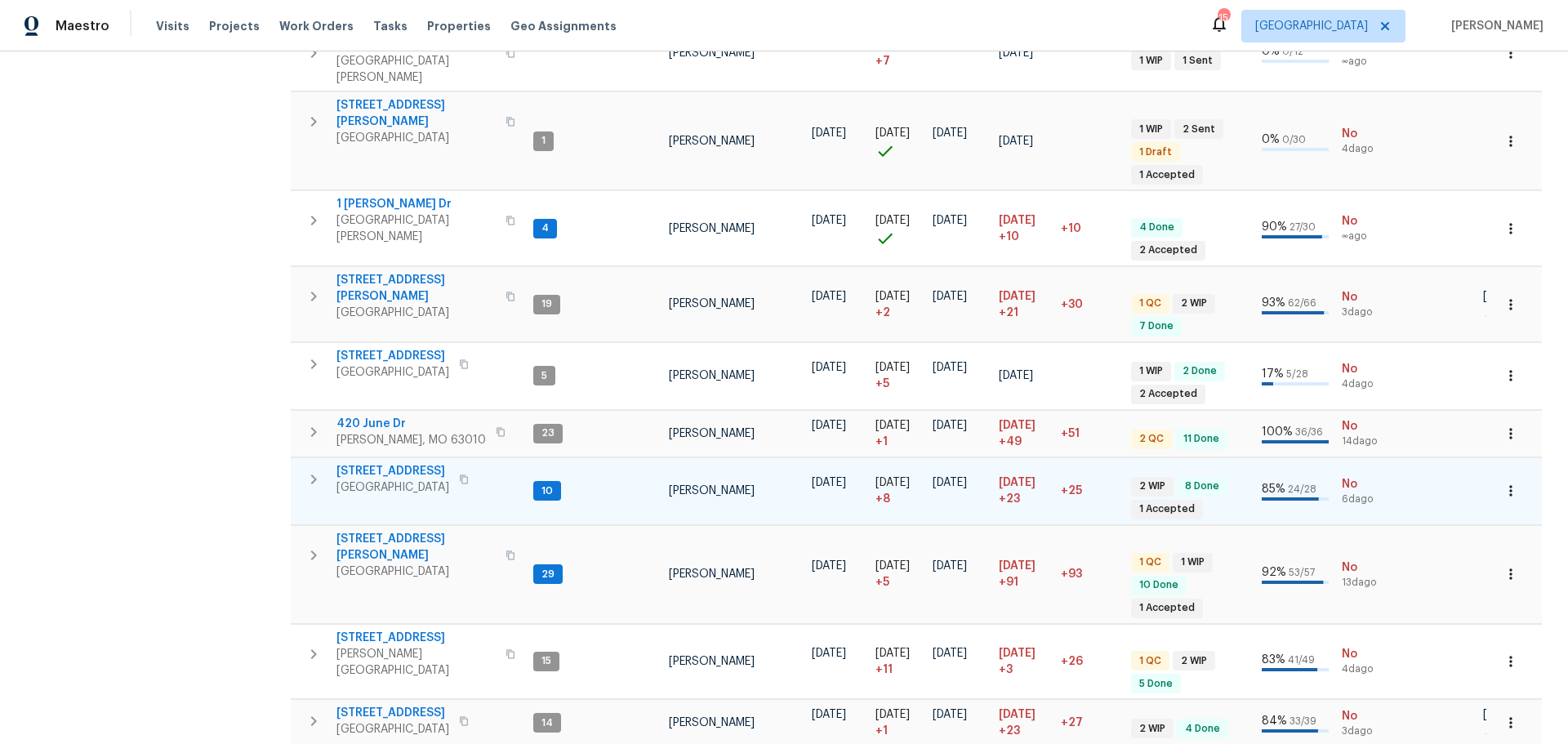
click at [401, 463] on span "3049 Summerfield Manor Dr" at bounding box center [392, 471] width 113 height 16
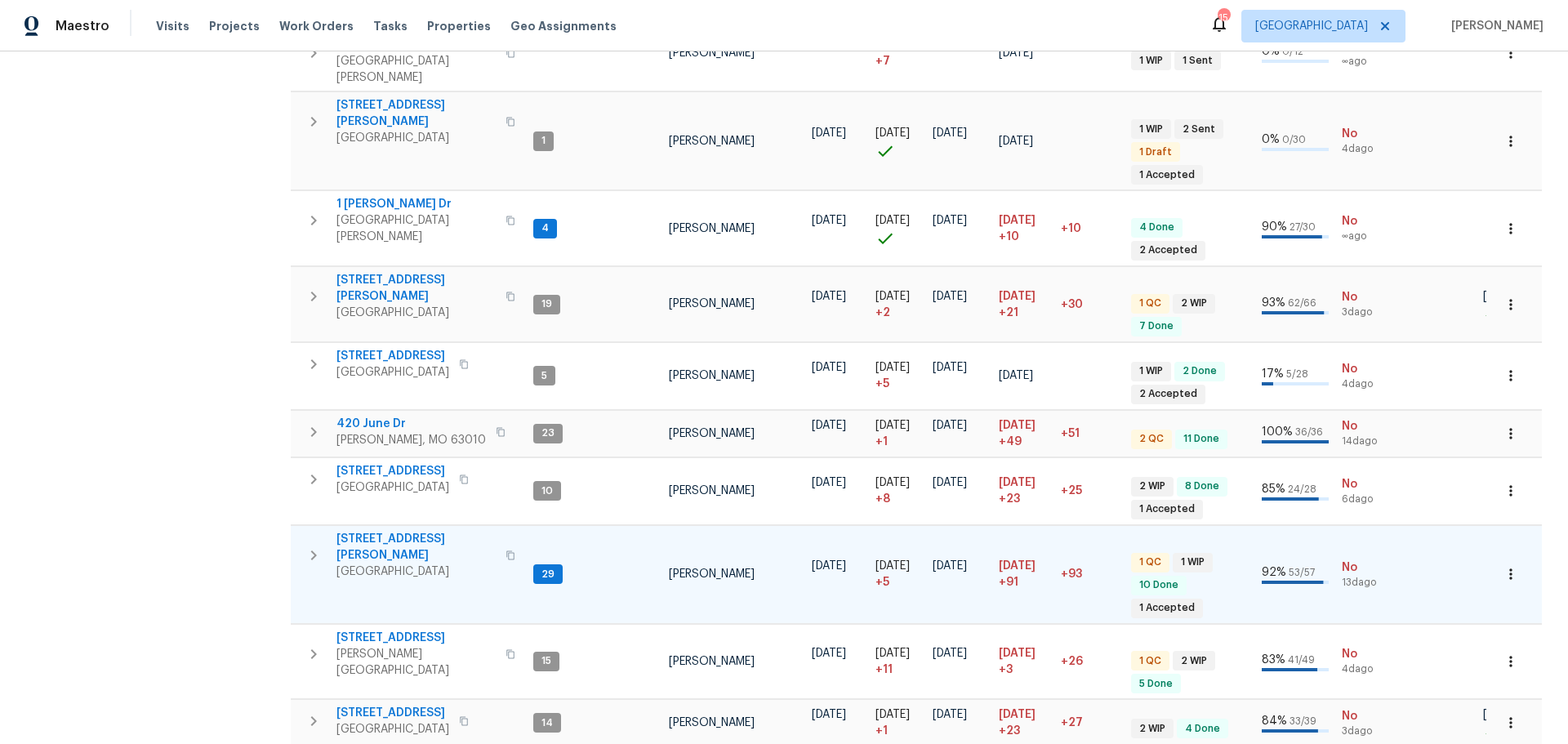
click at [392, 531] on span "4642 Theiss Rd" at bounding box center [415, 547] width 159 height 33
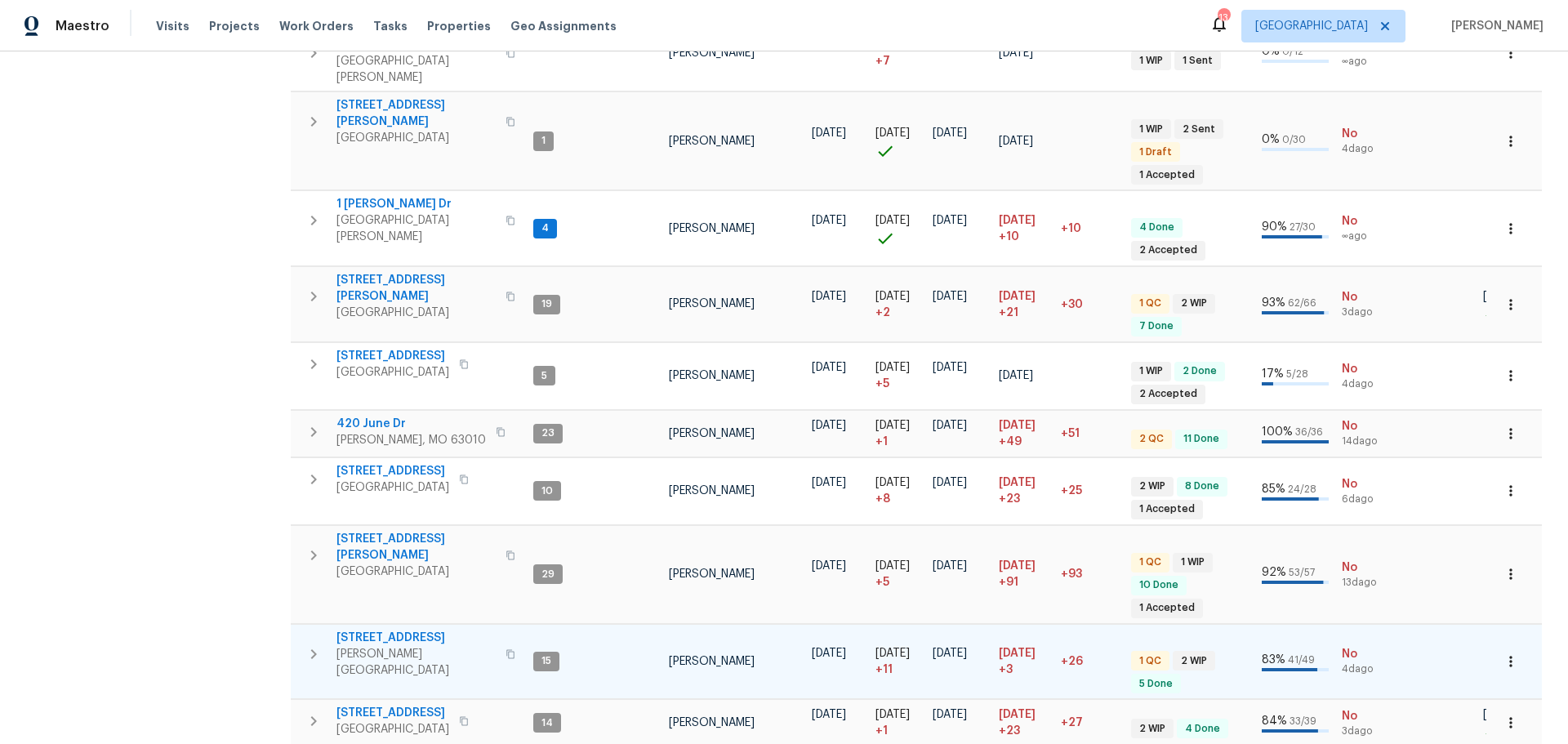
click at [366, 629] on span "[STREET_ADDRESS]" at bounding box center [415, 638] width 159 height 16
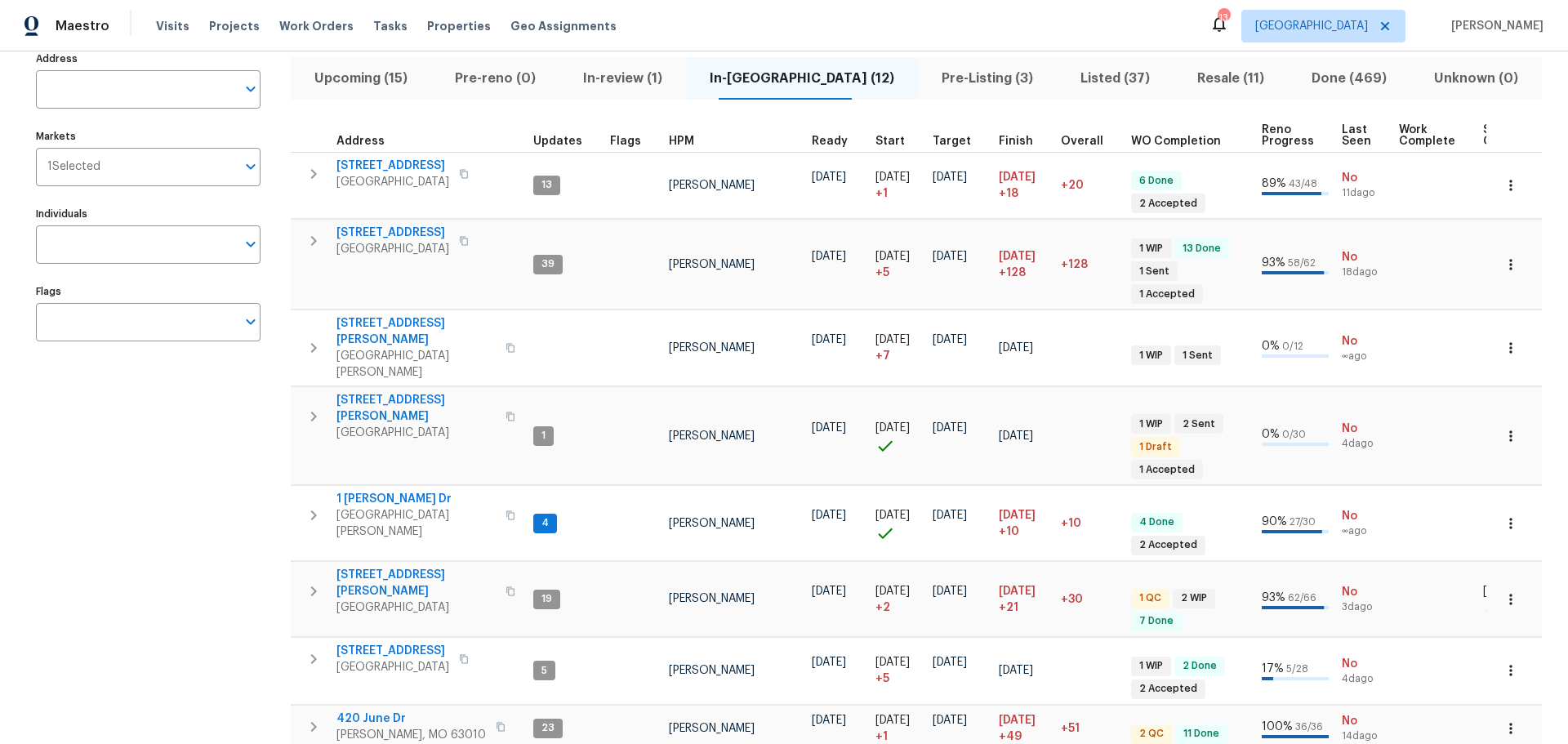
scroll to position [0, 0]
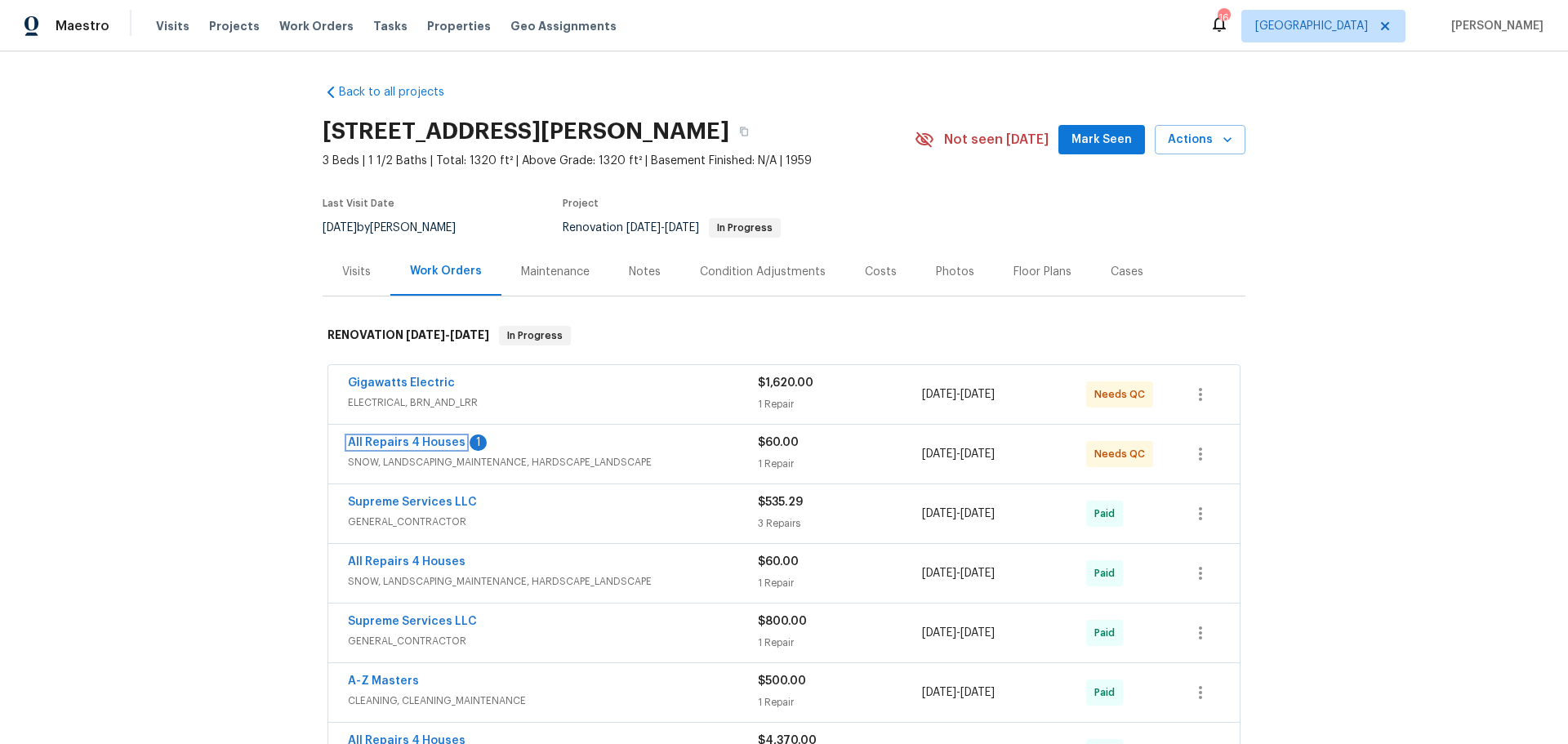
click at [411, 437] on link "All Repairs 4 Houses" at bounding box center [406, 442] width 118 height 12
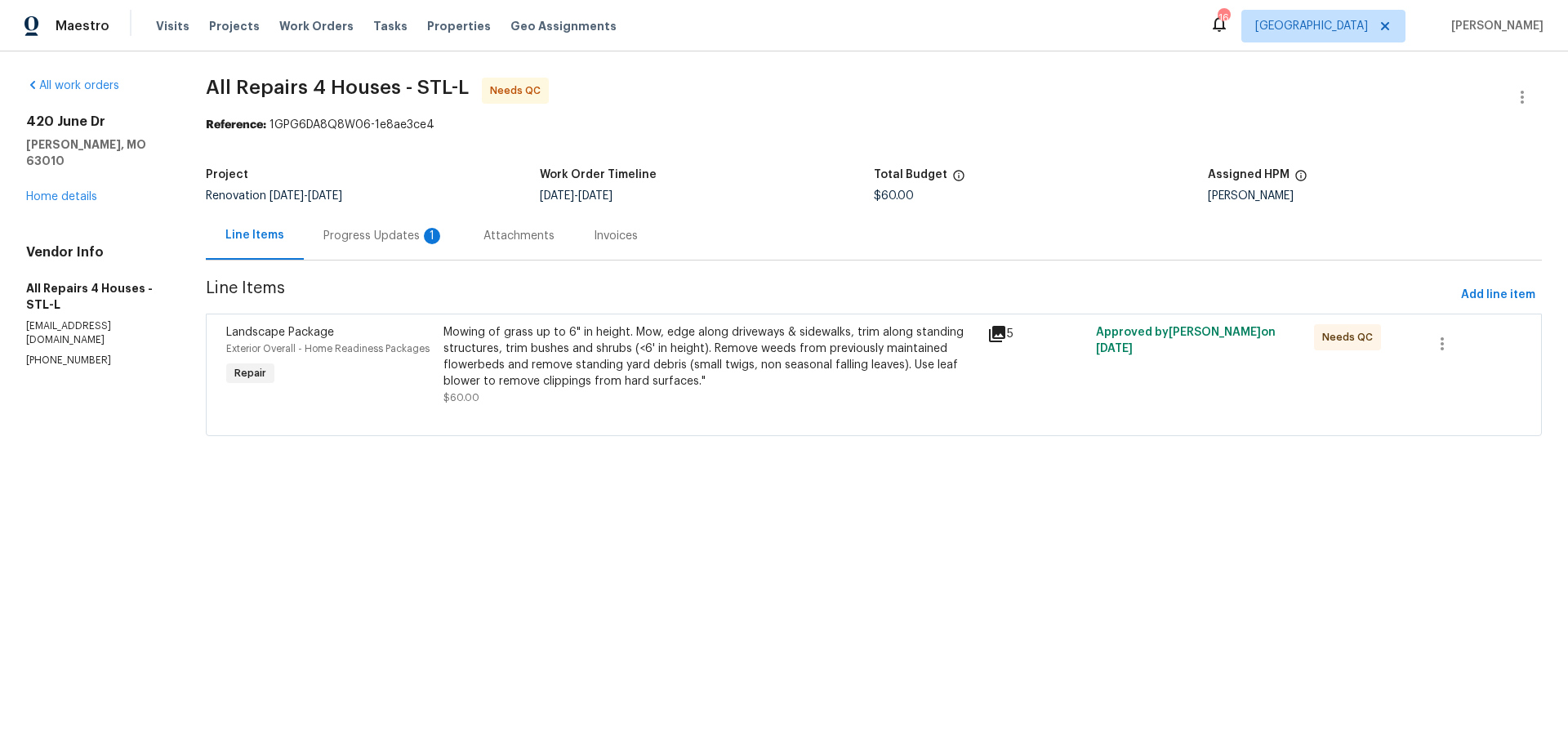
click at [607, 359] on div "Mowing of grass up to 6" in height. Mow, edge along driveways & sidewalks, trim…" at bounding box center [710, 357] width 534 height 65
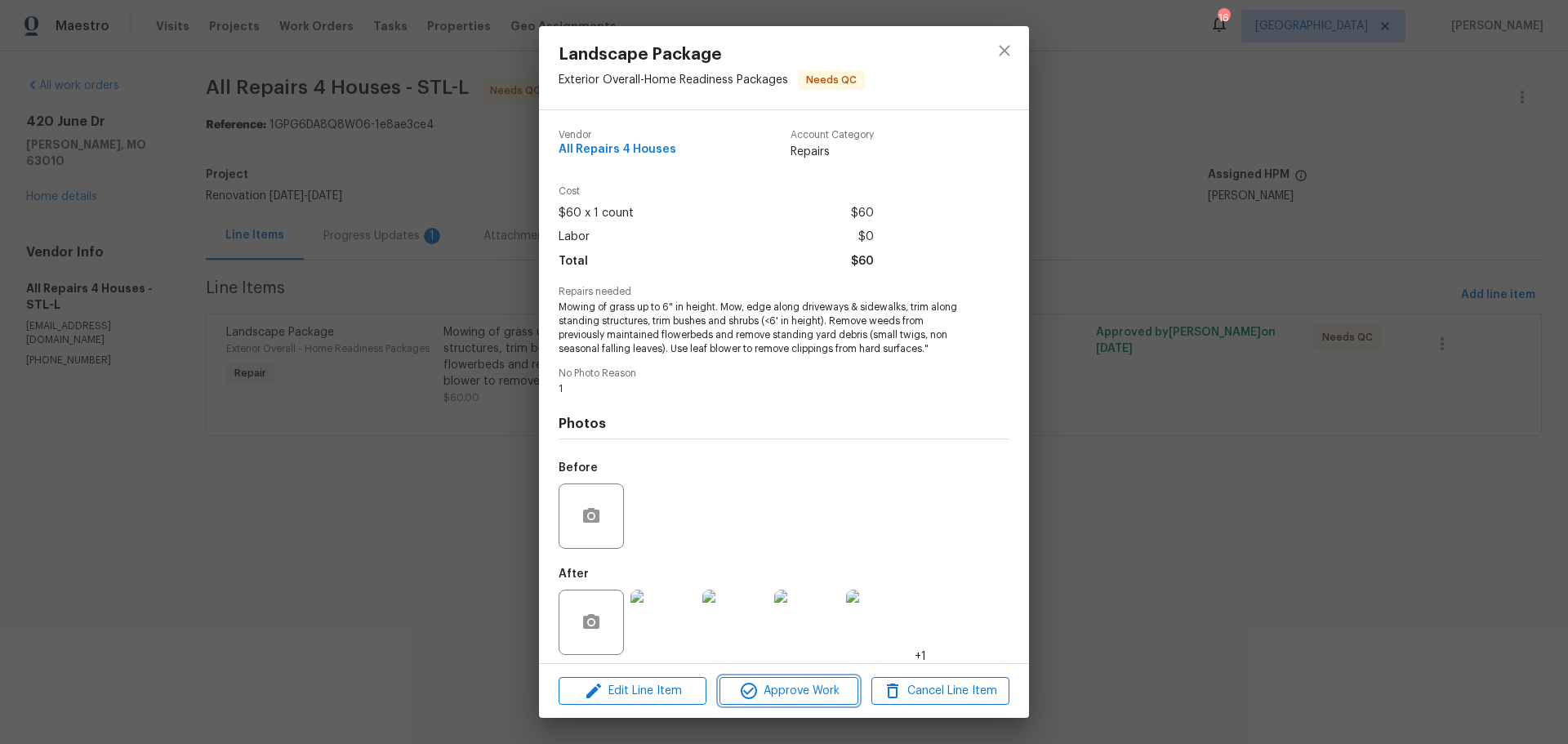
click at [789, 697] on span "Approve Work" at bounding box center [789, 691] width 129 height 21
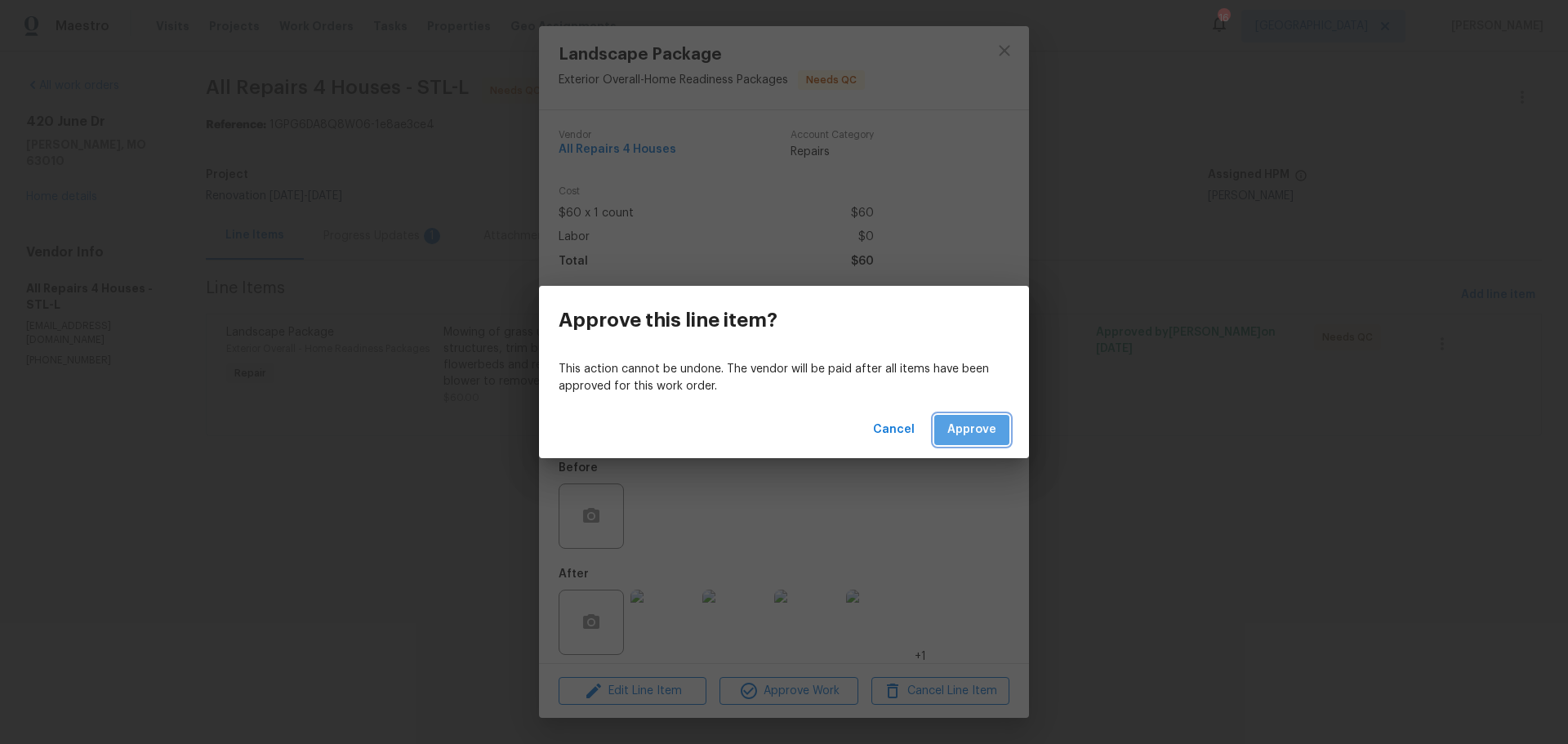
click at [982, 428] on span "Approve" at bounding box center [971, 430] width 49 height 21
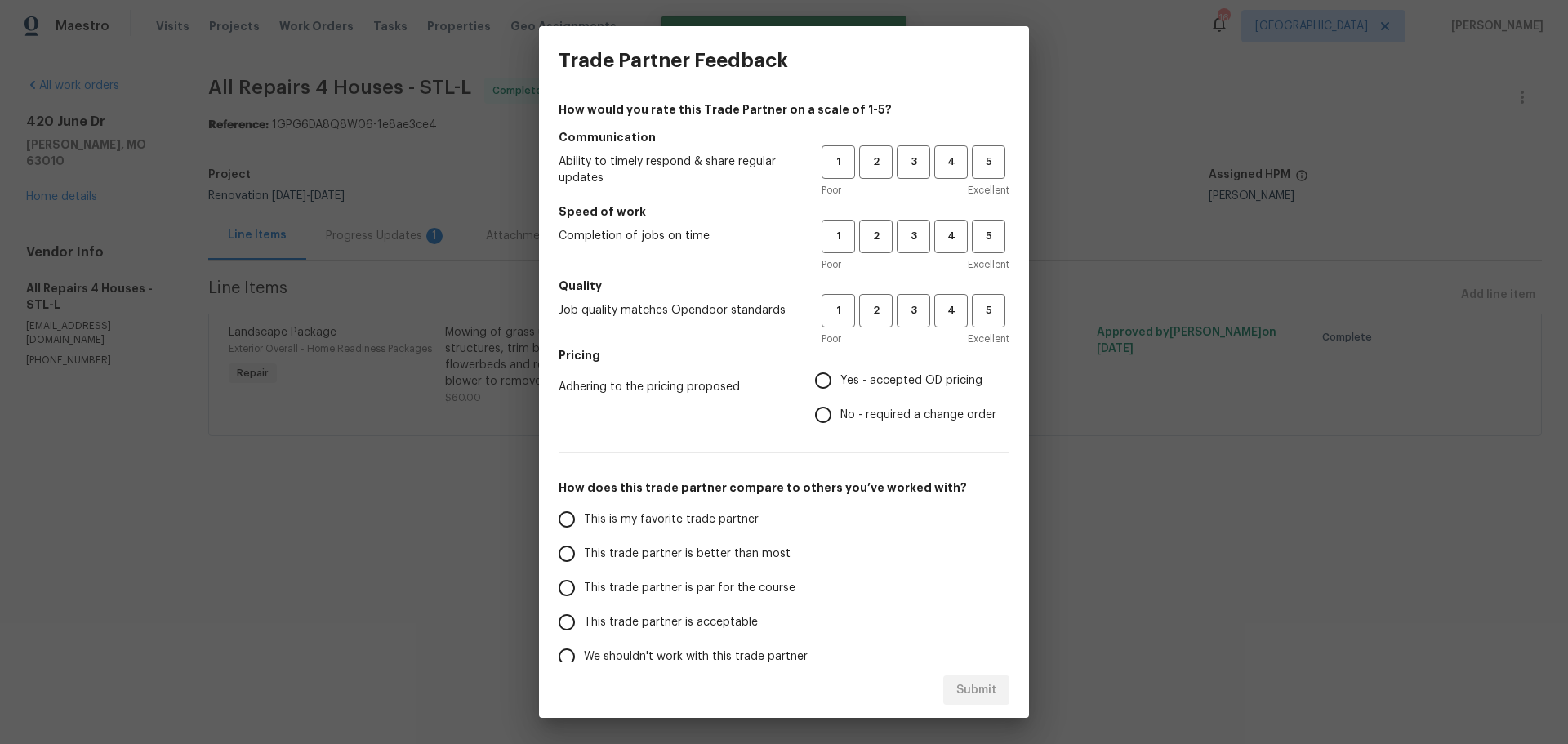
drag, startPoint x: 372, startPoint y: 236, endPoint x: 509, endPoint y: 246, distance: 137.4
click at [381, 241] on div "Trade Partner Feedback How would you rate this Trade Partner on a scale of 1-5?…" at bounding box center [784, 372] width 1568 height 744
click at [957, 158] on div "1 2 3 4 5" at bounding box center [915, 161] width 188 height 34
click at [980, 171] on span "5" at bounding box center [989, 161] width 30 height 19
click at [982, 213] on h5 "Speed of work" at bounding box center [784, 212] width 451 height 16
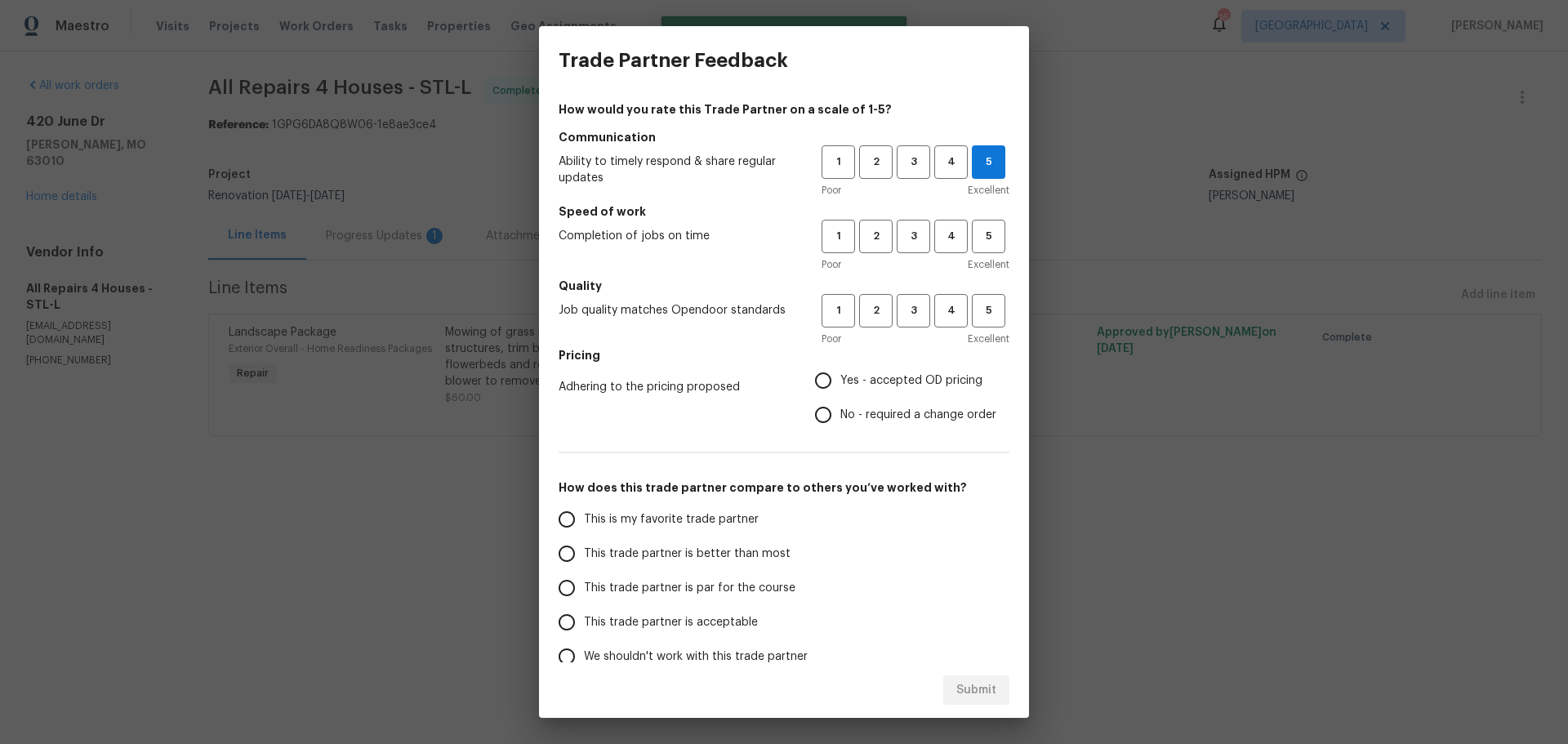
click at [986, 260] on span "Excellent" at bounding box center [989, 264] width 42 height 16
click at [974, 241] on span "5" at bounding box center [989, 236] width 30 height 19
click at [973, 288] on h5 "Quality" at bounding box center [784, 286] width 451 height 16
click at [977, 315] on span "5" at bounding box center [989, 311] width 30 height 19
click at [894, 382] on span "Yes - accepted OD pricing" at bounding box center [911, 381] width 142 height 17
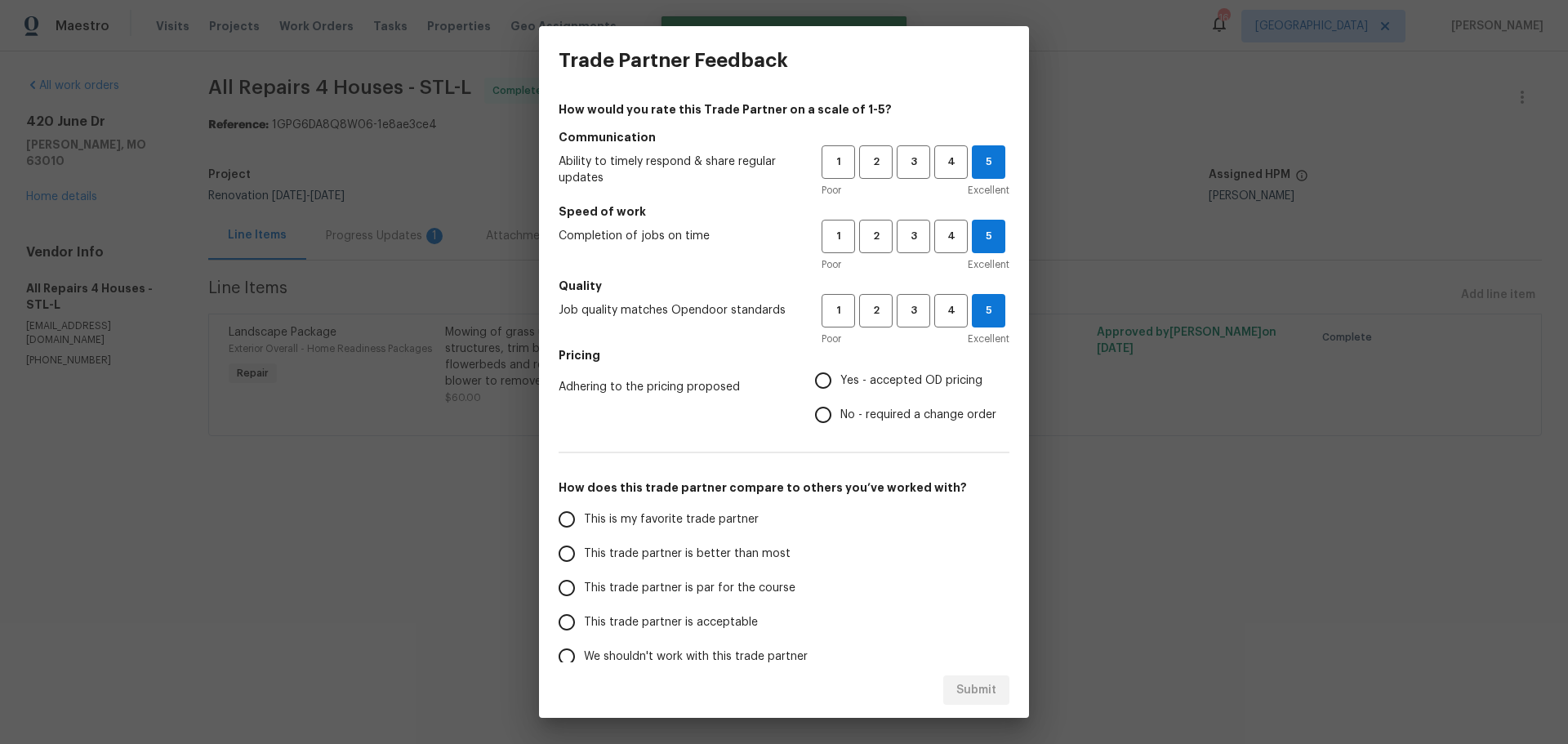
click at [840, 382] on input "Yes - accepted OD pricing" at bounding box center [823, 381] width 35 height 35
radio input "true"
click at [696, 515] on span "This is my favorite trade partner" at bounding box center [672, 520] width 175 height 17
click at [584, 515] on input "This is my favorite trade partner" at bounding box center [567, 520] width 35 height 35
click at [973, 695] on span "Submit" at bounding box center [976, 690] width 40 height 21
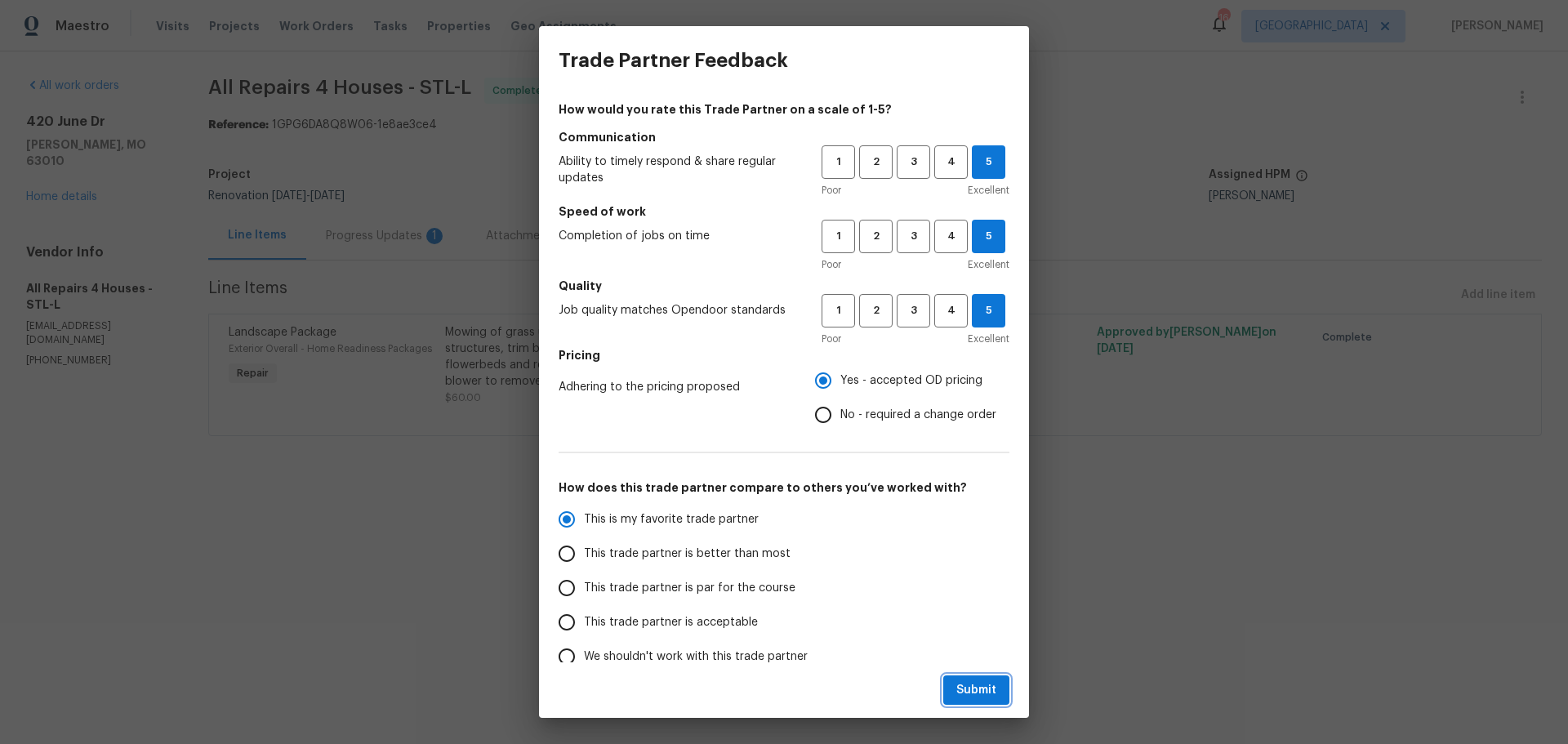
radio input "true"
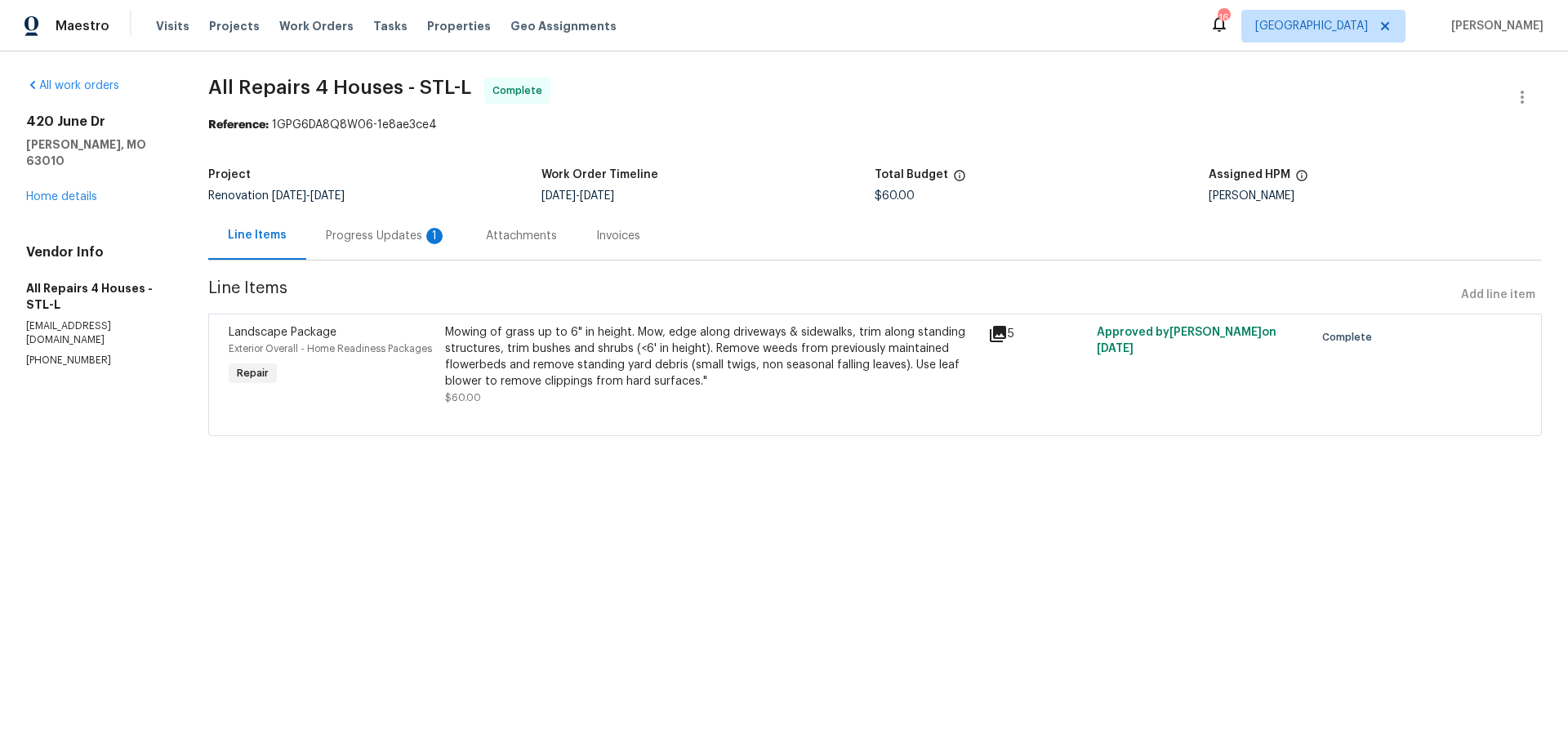
radio input "false"
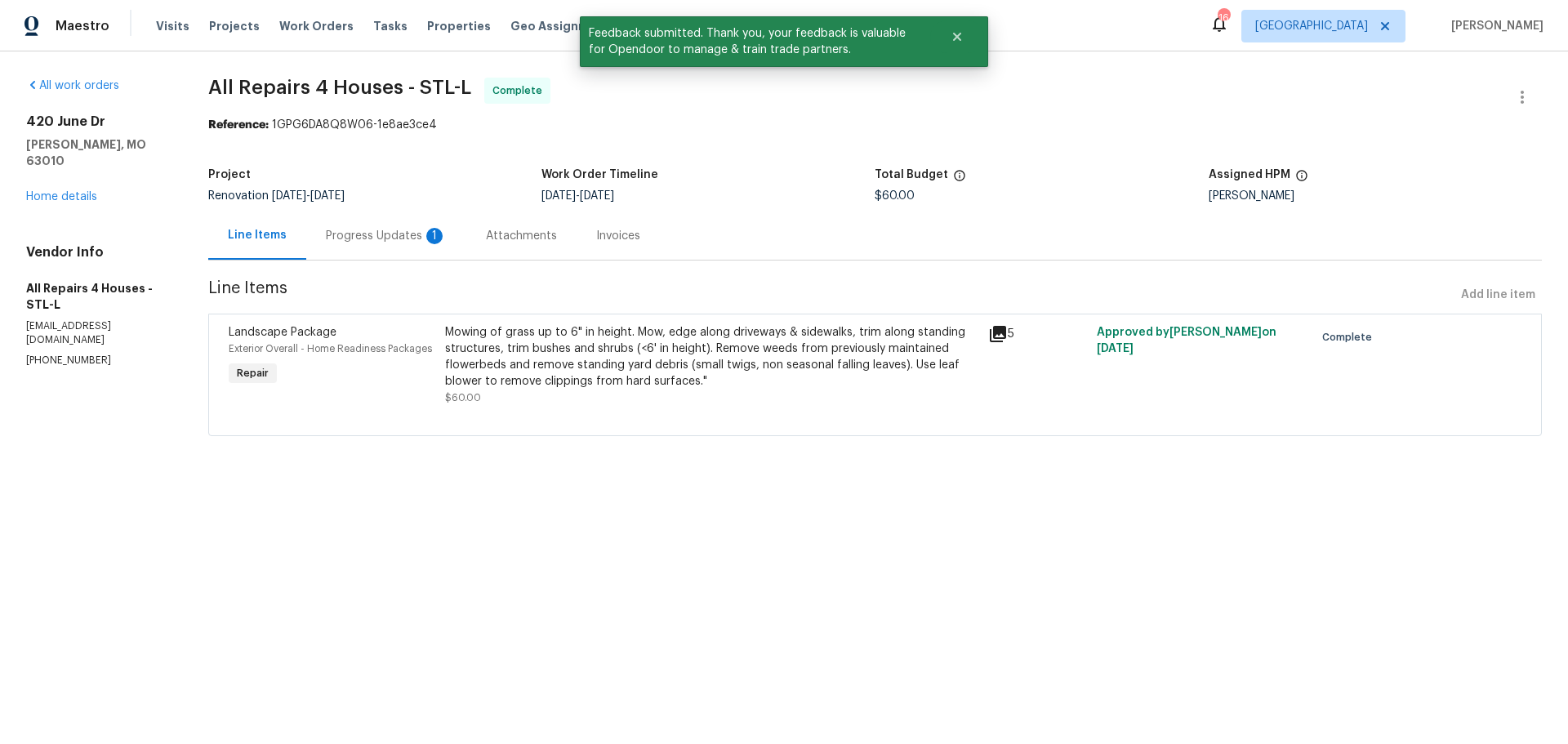
click at [405, 241] on div "Progress Updates 1" at bounding box center [386, 236] width 121 height 16
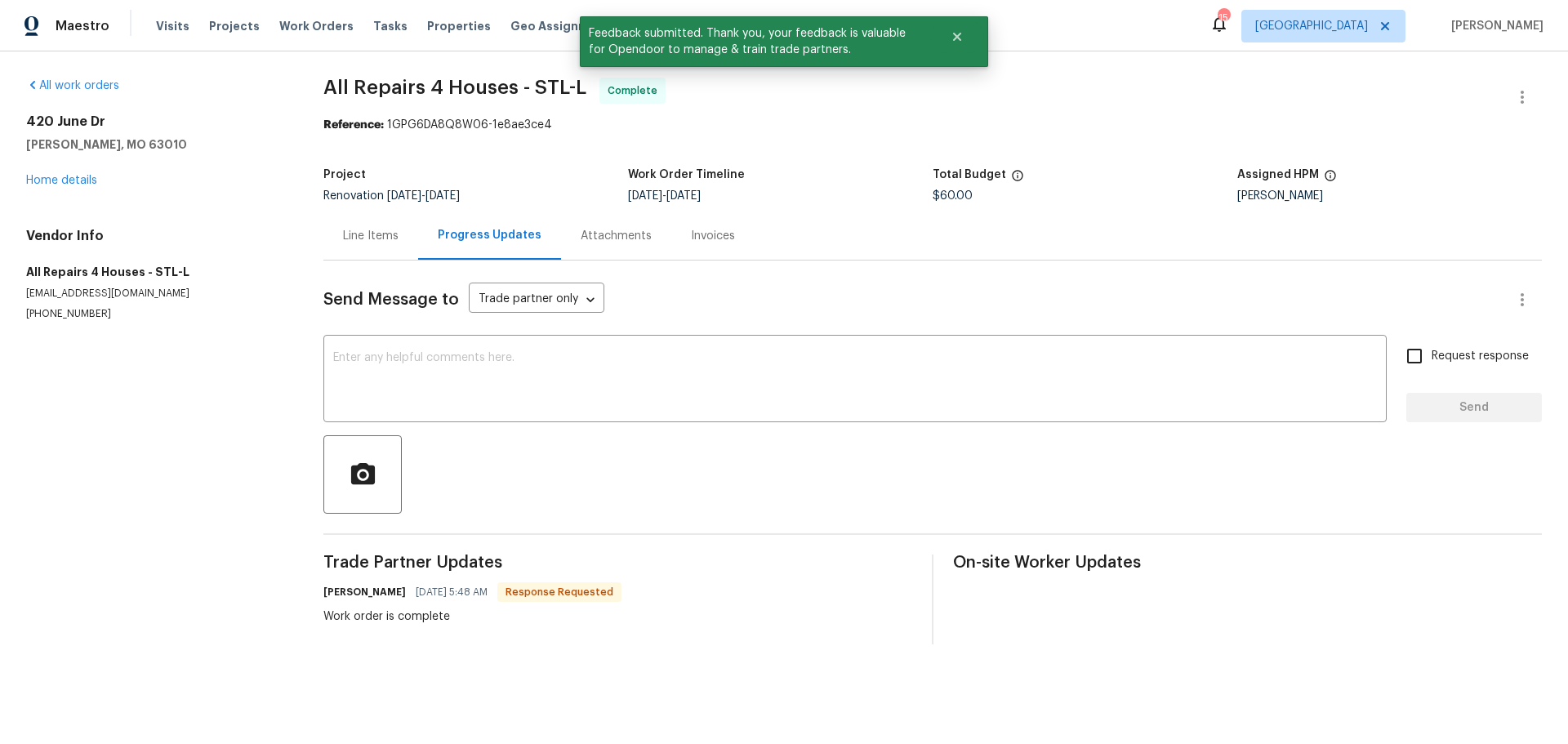
click at [47, 189] on div "All work orders 420 June Dr Arnold, MO 63010 Home details Vendor Info All Repai…" at bounding box center [155, 199] width 258 height 243
click at [47, 167] on div "420 June Dr Arnold, MO 63010 Home details" at bounding box center [155, 151] width 258 height 75
click at [47, 182] on link "Home details" at bounding box center [62, 180] width 71 height 12
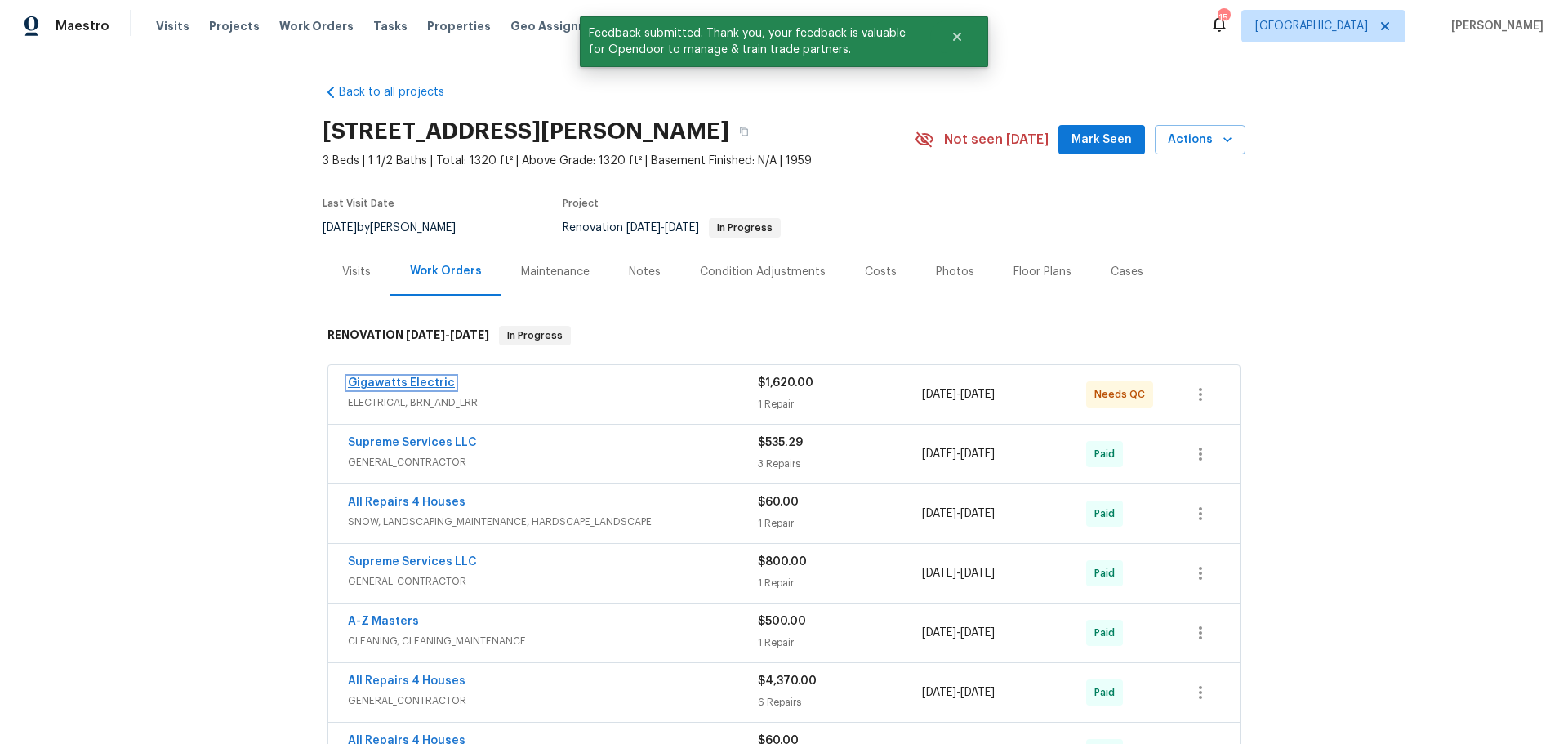
click at [400, 381] on link "Gigawatts Electric" at bounding box center [401, 383] width 107 height 12
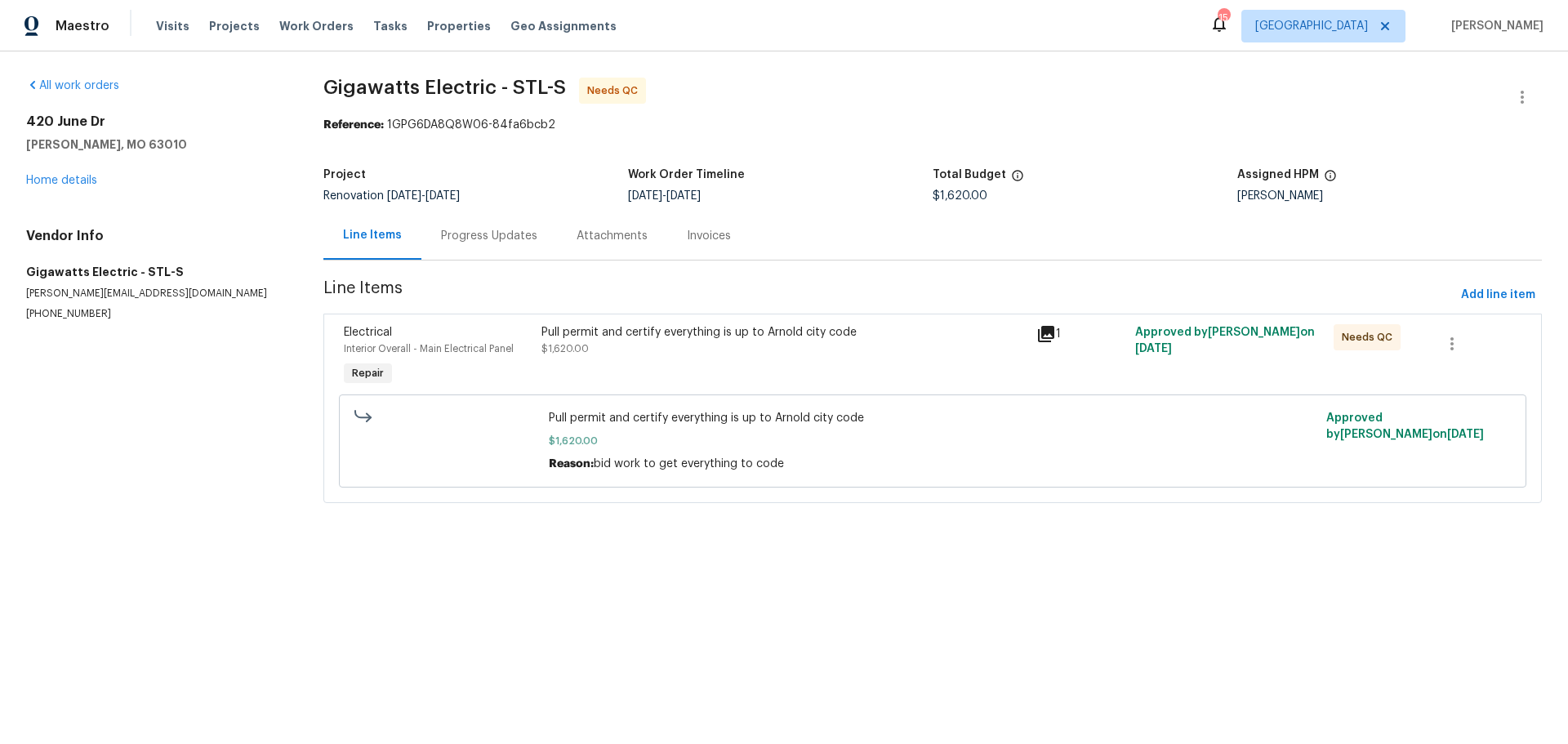
click at [646, 367] on div "Pull permit and certify everything is up to Arnold city code $1,620.00" at bounding box center [784, 357] width 495 height 75
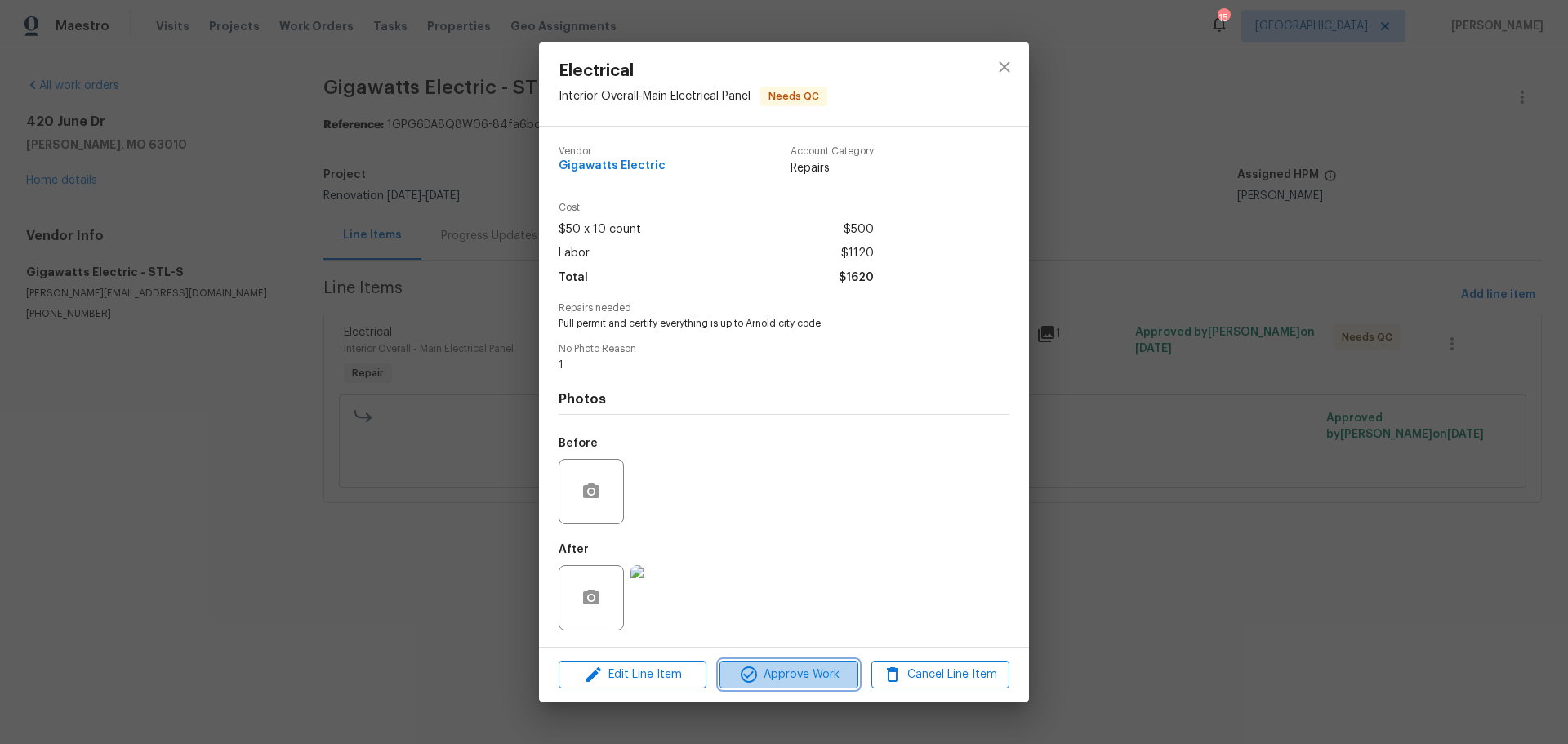
click at [802, 668] on span "Approve Work" at bounding box center [789, 675] width 129 height 21
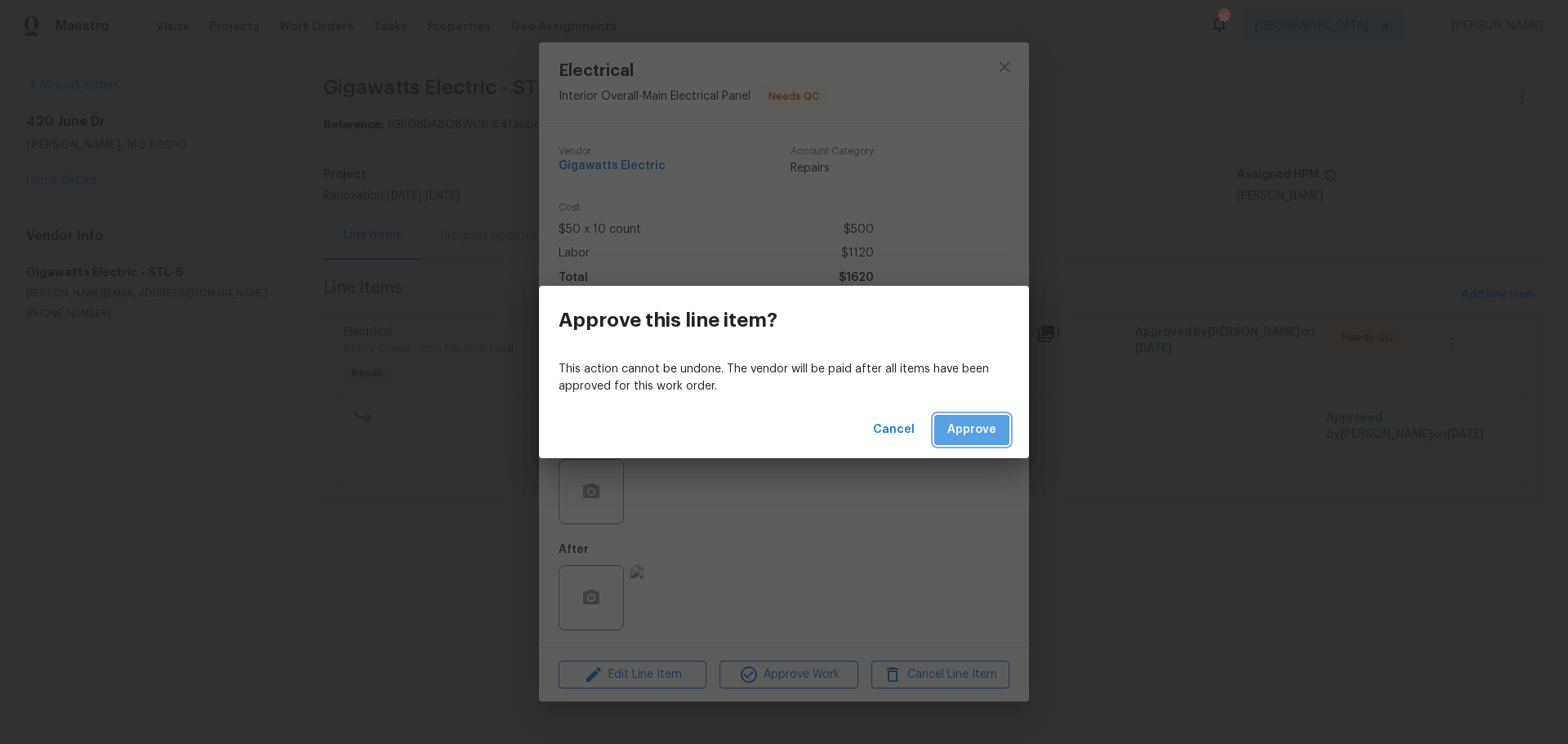
click at [949, 439] on button "Approve" at bounding box center [971, 430] width 75 height 30
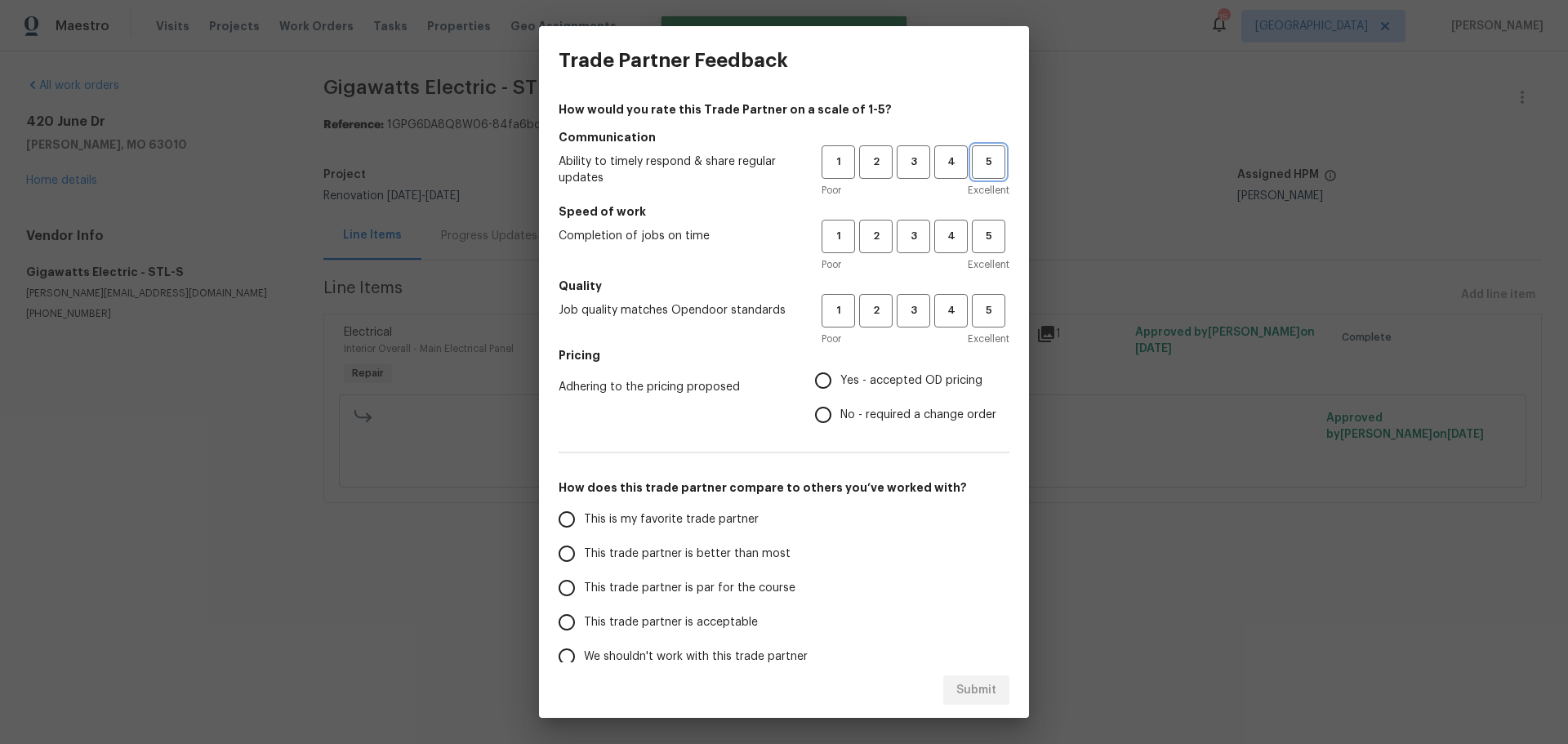
click at [974, 157] on span "5" at bounding box center [989, 161] width 30 height 19
click at [976, 239] on span "5" at bounding box center [989, 236] width 30 height 19
click at [974, 316] on span "5" at bounding box center [989, 311] width 30 height 19
click at [916, 374] on span "Yes - accepted OD pricing" at bounding box center [911, 381] width 142 height 17
click at [840, 374] on input "Yes - accepted OD pricing" at bounding box center [823, 381] width 35 height 35
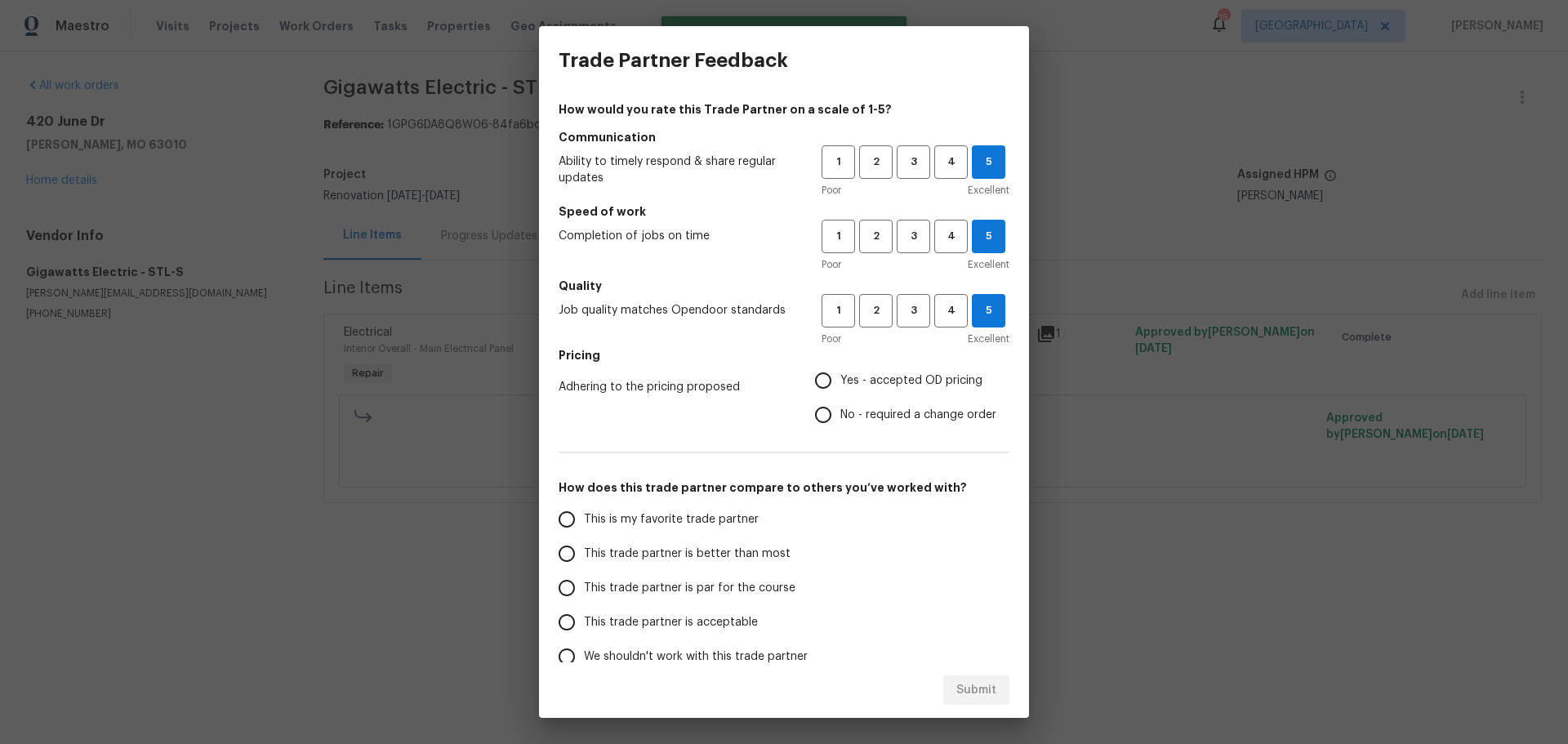
radio input "true"
drag, startPoint x: 711, startPoint y: 518, endPoint x: 723, endPoint y: 520, distance: 12.2
click at [710, 519] on span "This is my favorite trade partner" at bounding box center [672, 520] width 175 height 17
click at [664, 517] on span "This is my favorite trade partner" at bounding box center [672, 520] width 175 height 17
click at [584, 517] on input "This is my favorite trade partner" at bounding box center [567, 520] width 35 height 35
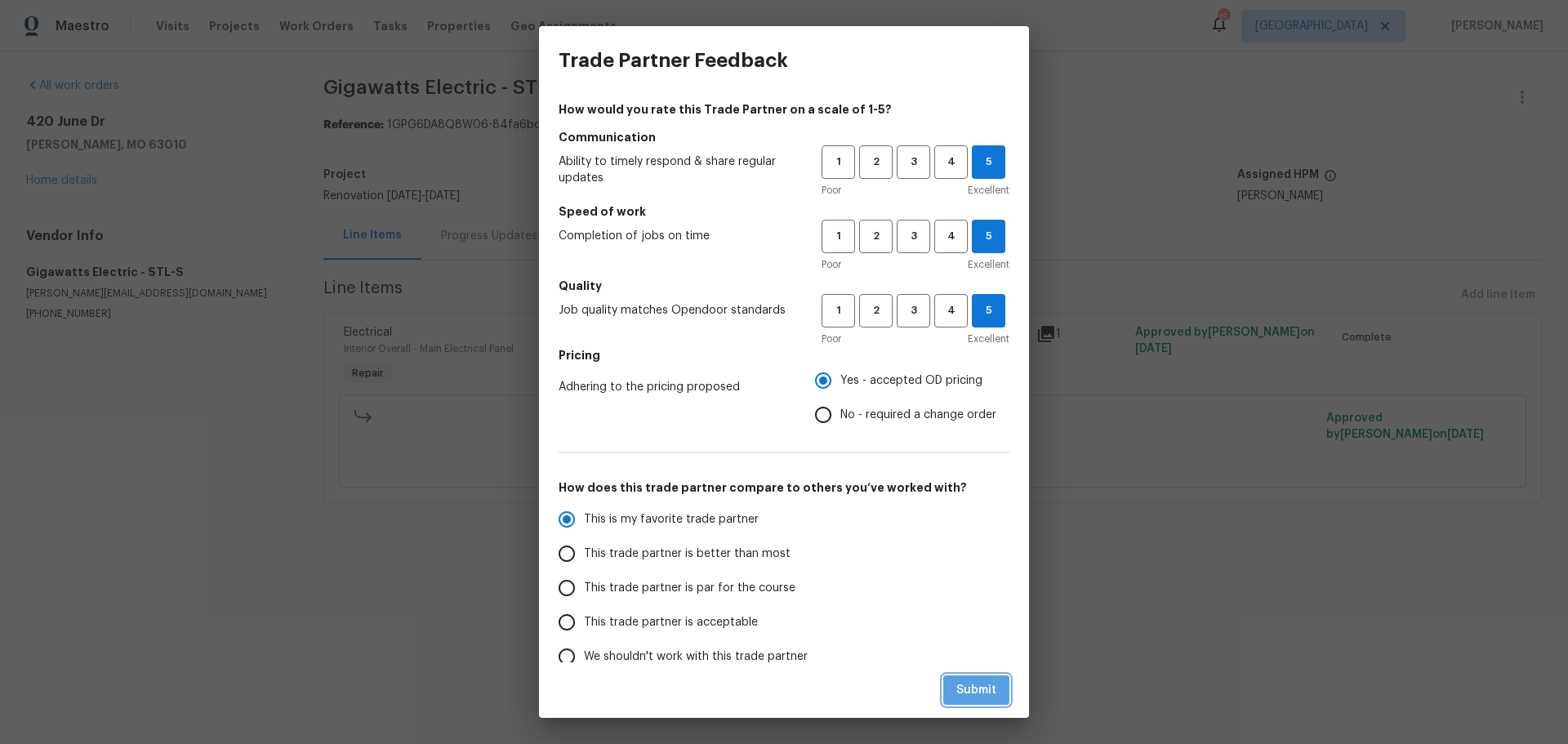
click at [996, 701] on button "Submit" at bounding box center [976, 690] width 66 height 30
radio input "true"
radio input "false"
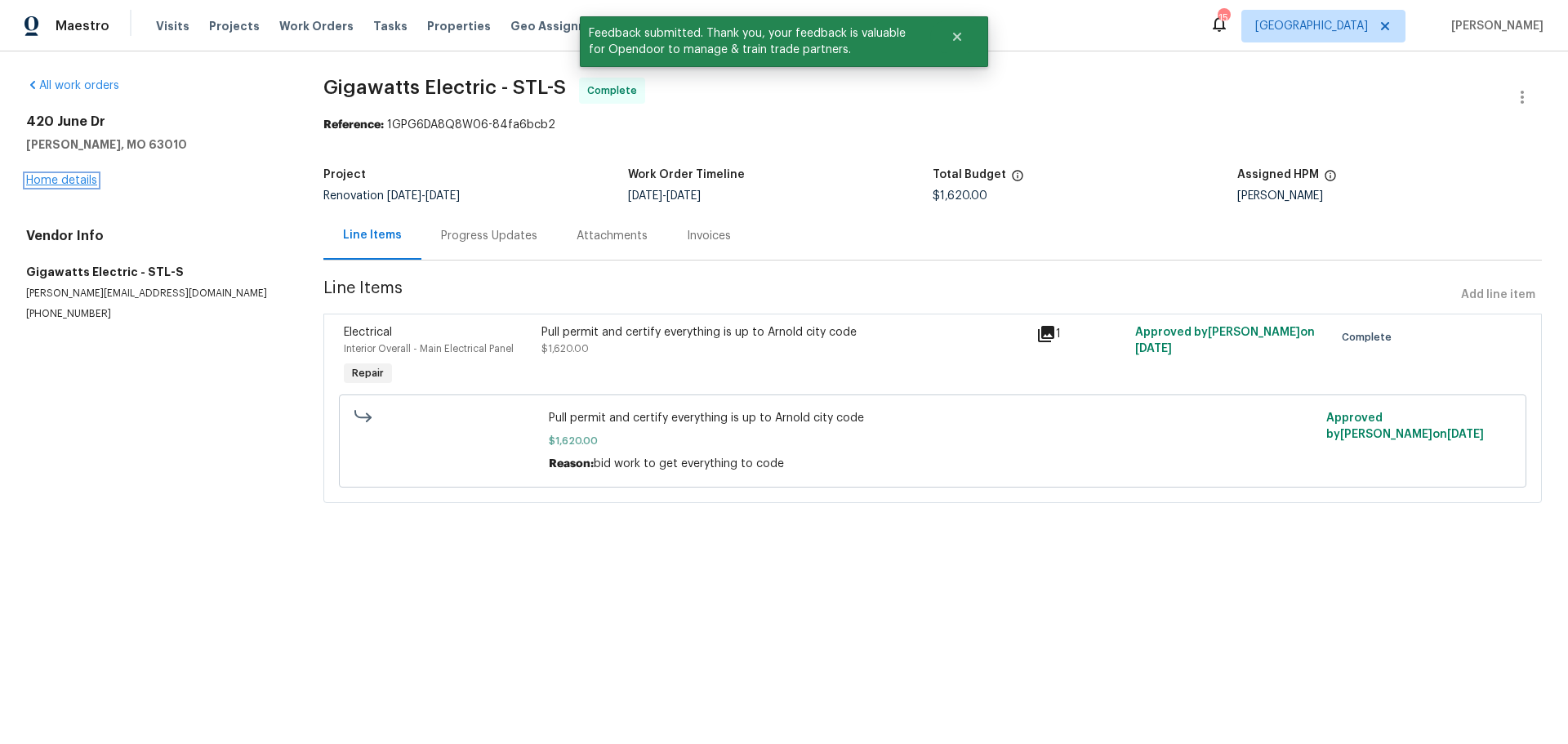
click at [87, 184] on link "Home details" at bounding box center [62, 180] width 71 height 12
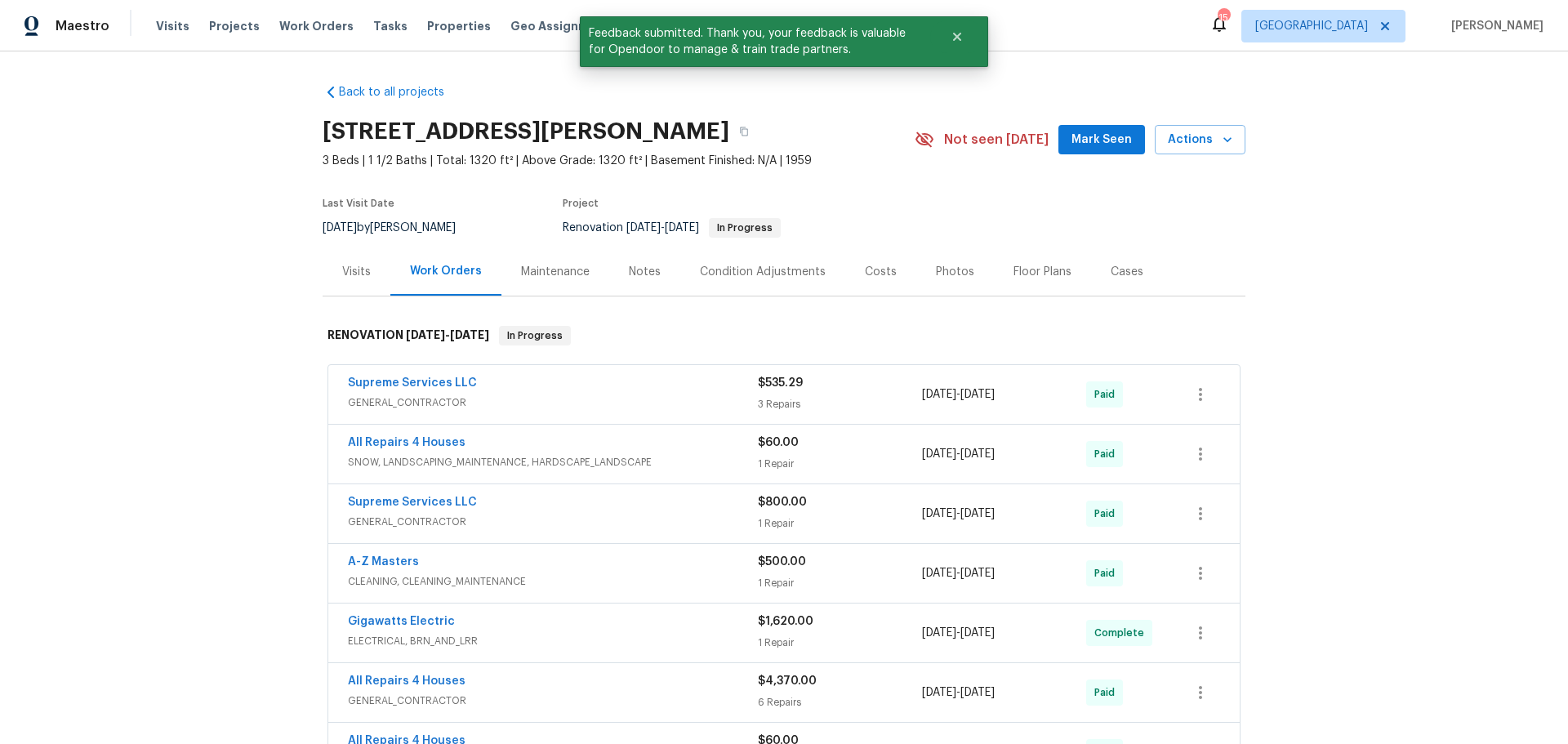
click at [1081, 135] on span "Mark Seen" at bounding box center [1102, 140] width 60 height 21
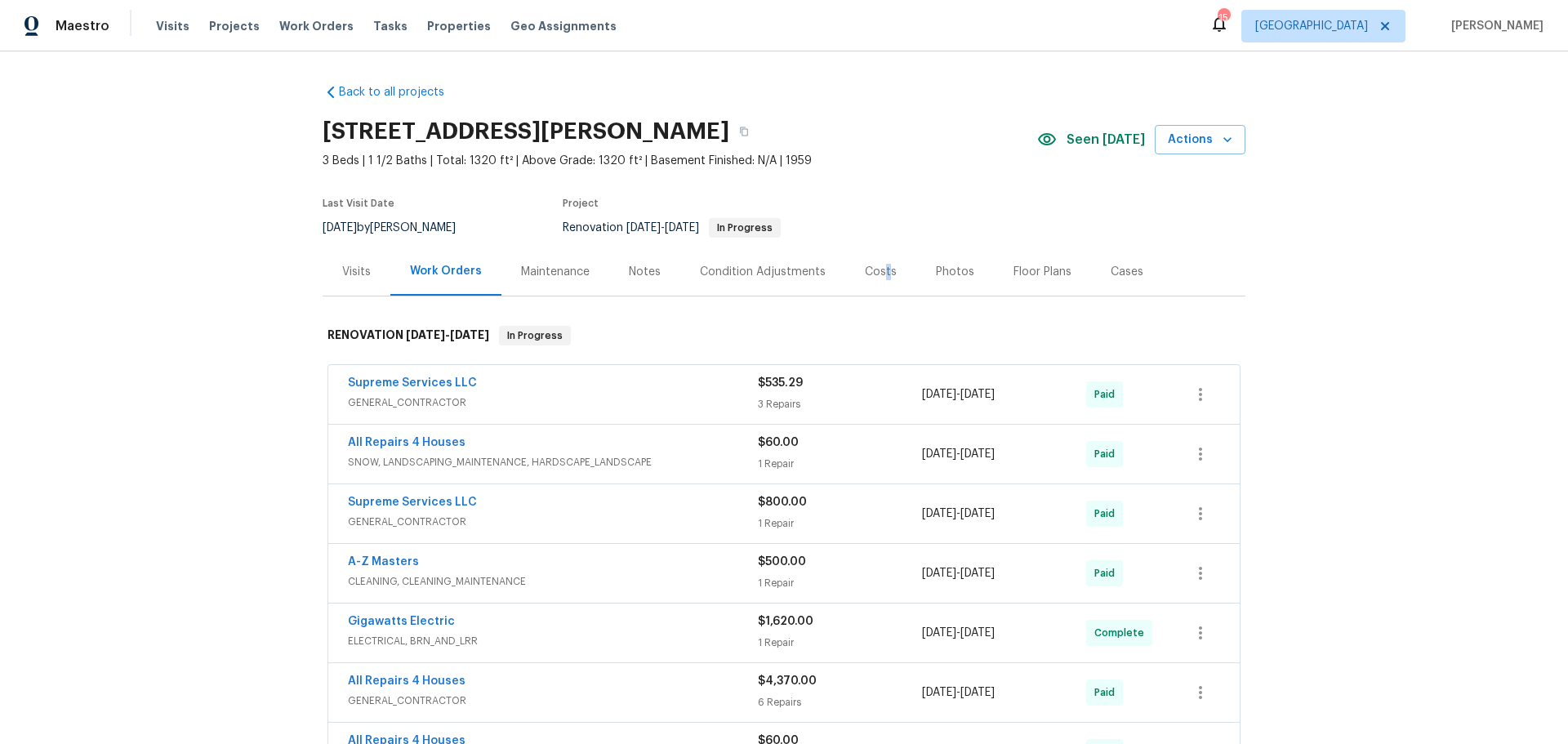
click at [874, 276] on div "Costs" at bounding box center [881, 272] width 32 height 16
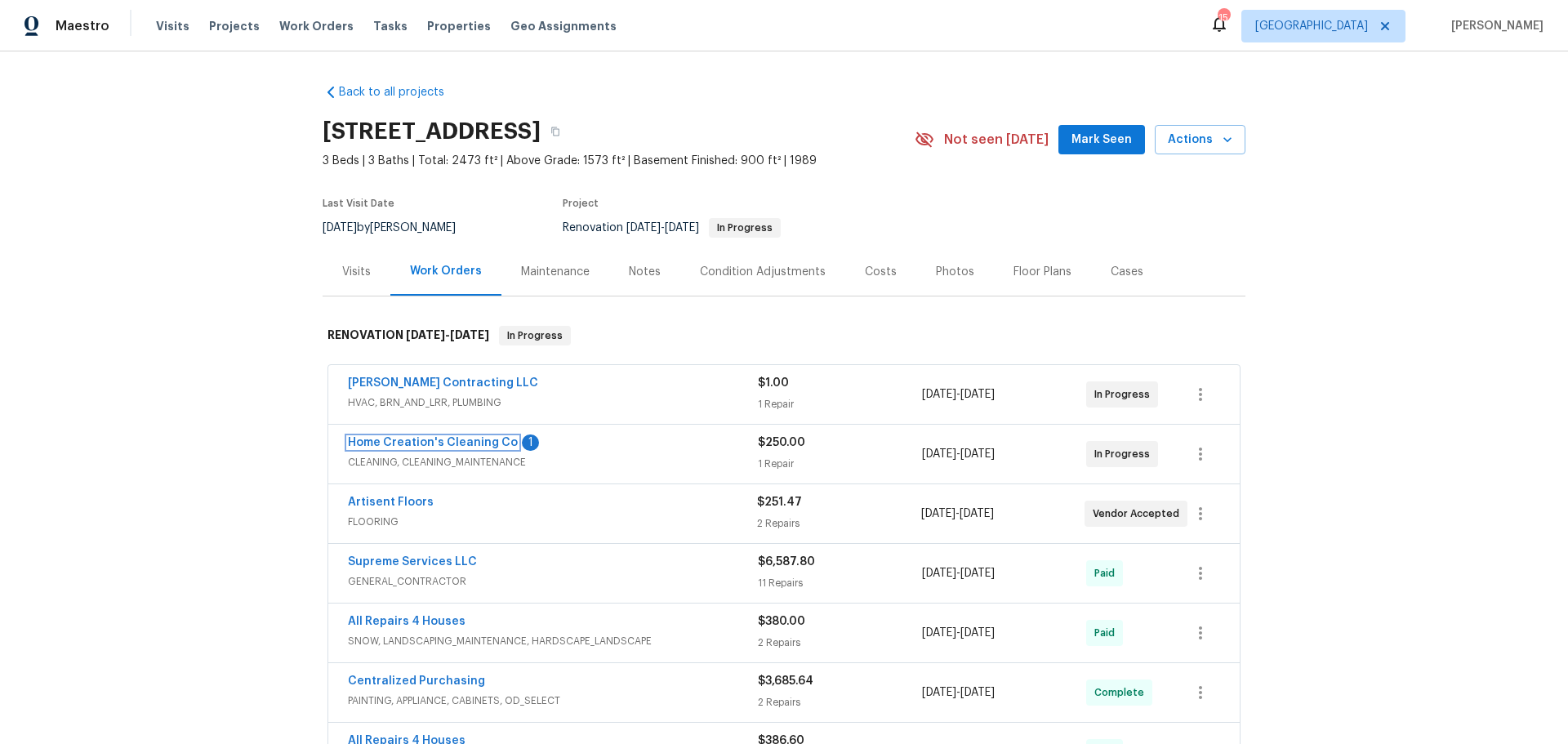
click at [442, 443] on link "Home Creation's Cleaning Co" at bounding box center [433, 442] width 170 height 12
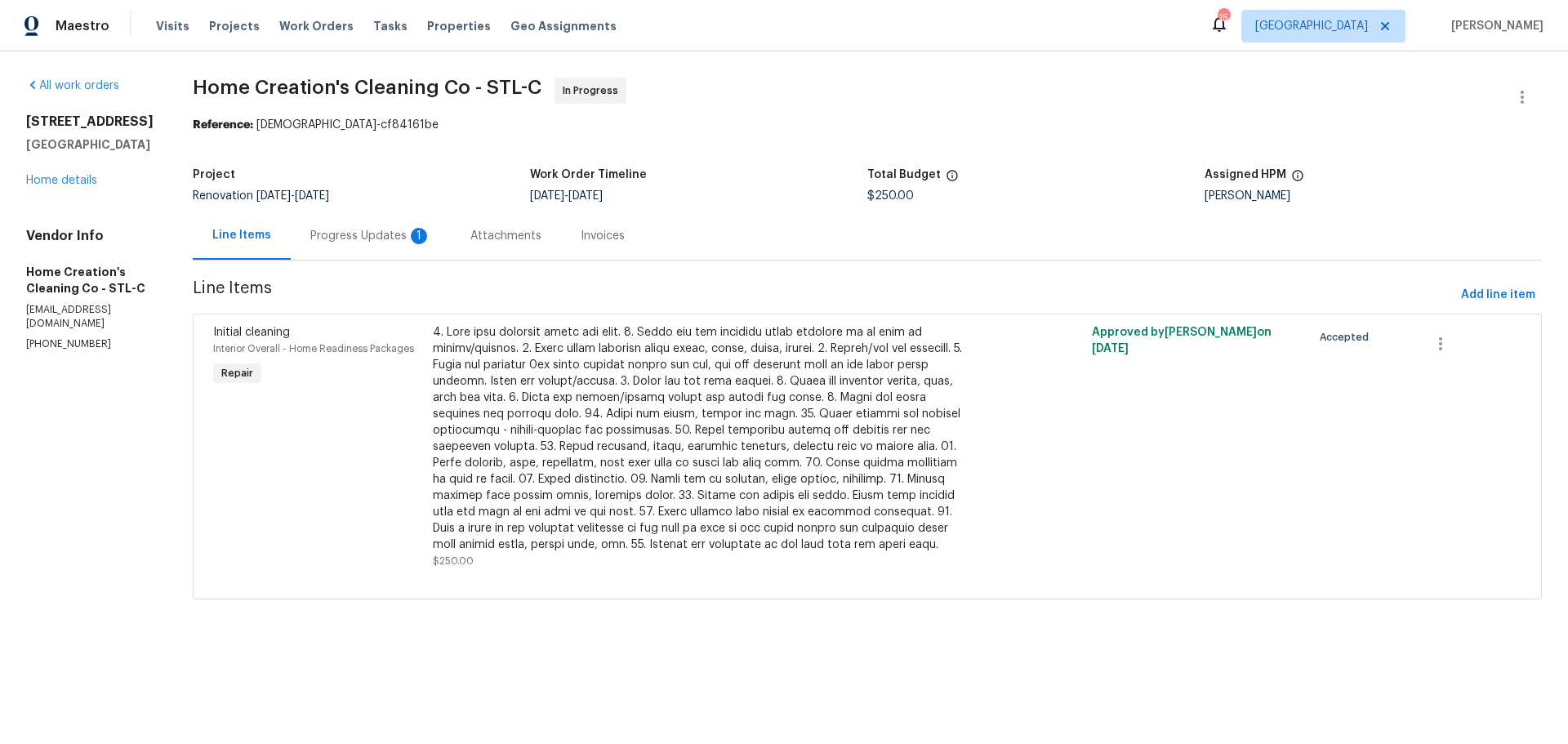
click at [374, 223] on div "Progress Updates 1" at bounding box center [371, 236] width 160 height 48
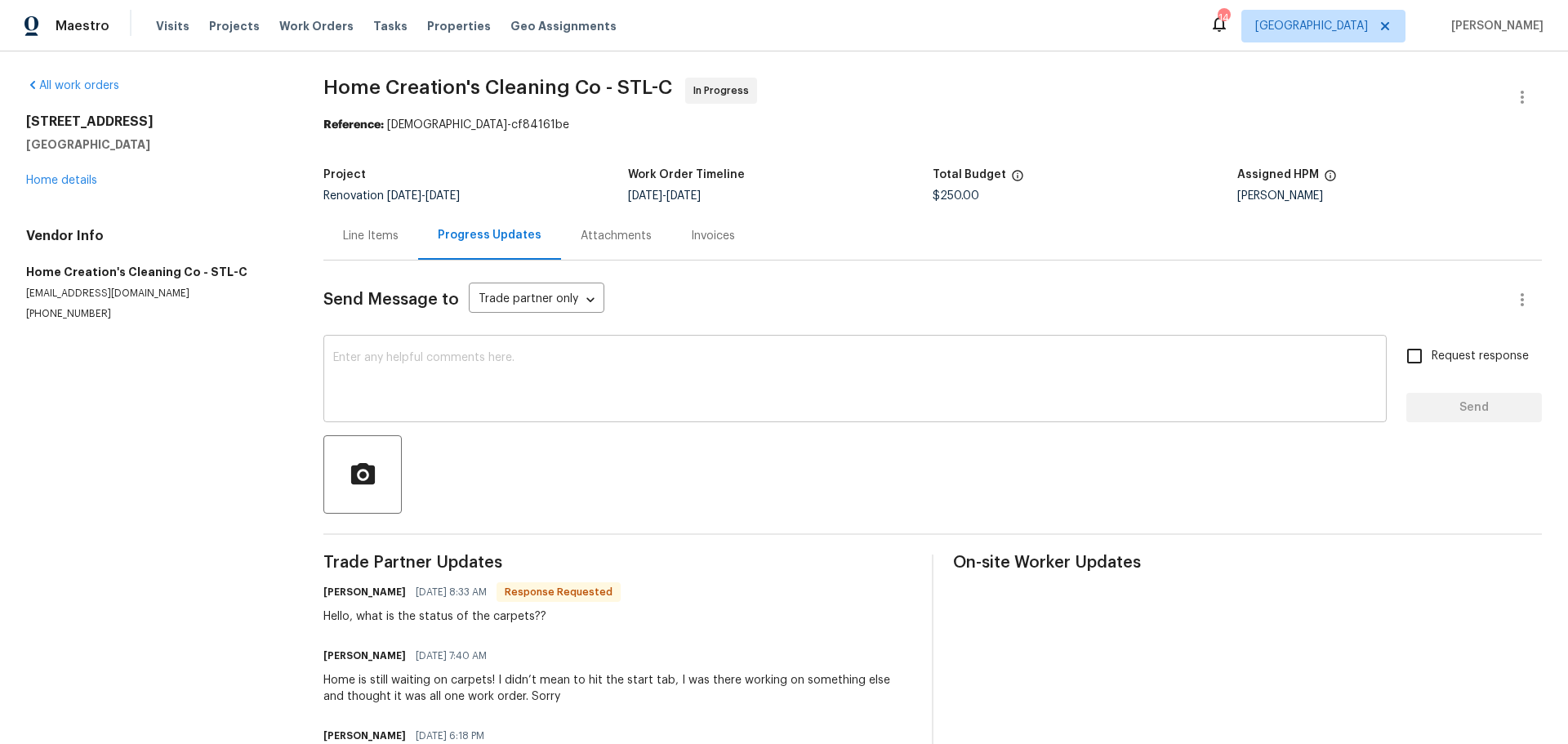
click at [475, 381] on textarea at bounding box center [854, 380] width 1044 height 57
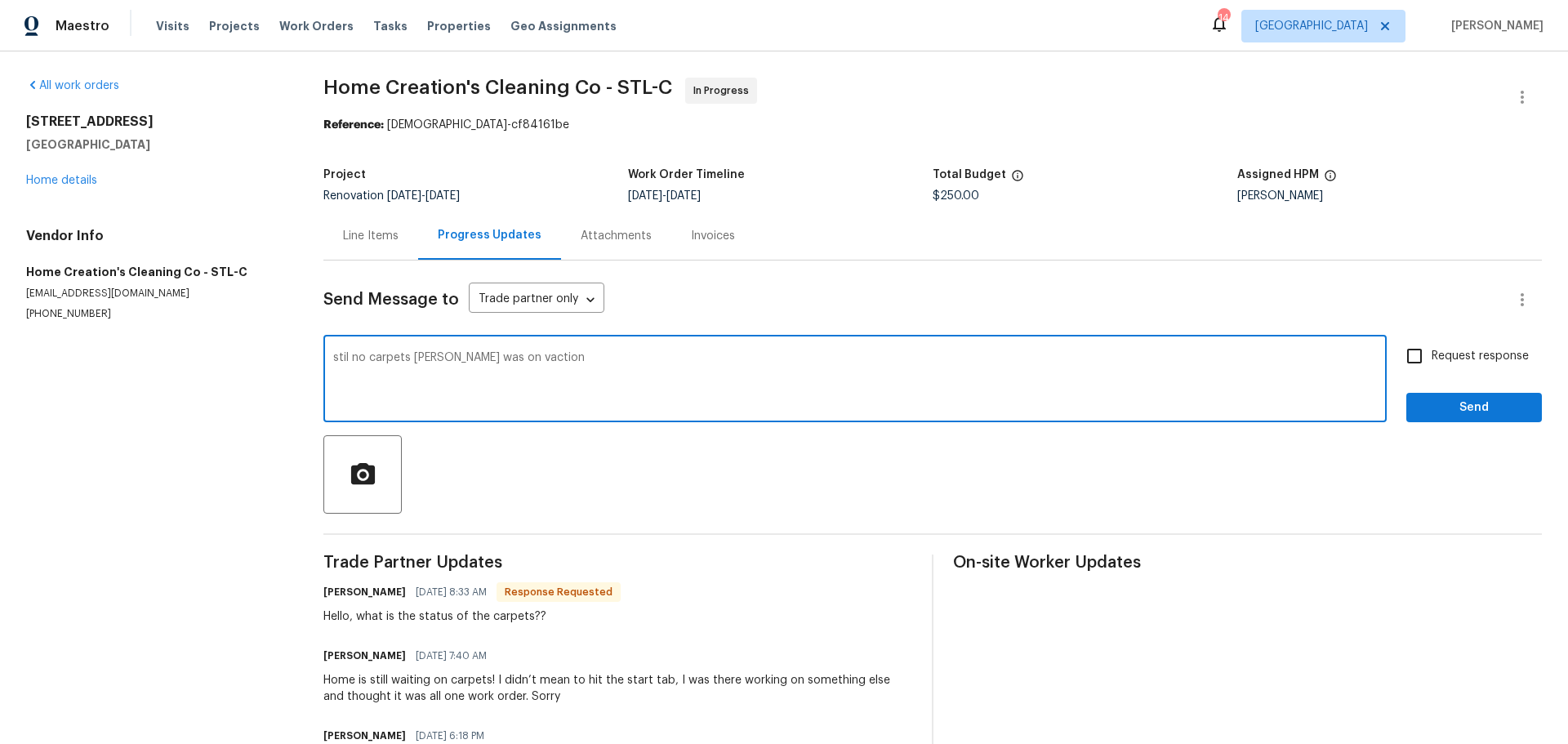
drag, startPoint x: 518, startPoint y: 353, endPoint x: 538, endPoint y: 356, distance: 20.2
drag, startPoint x: 538, startPoint y: 356, endPoint x: 510, endPoint y: 355, distance: 28.0
click at [510, 355] on textarea "stil no carpets [PERSON_NAME] was on vaction" at bounding box center [854, 380] width 1044 height 57
click at [588, 358] on textarea "still no carpets [PERSON_NAME] was on vacation" at bounding box center [854, 380] width 1044 height 57
type textarea "still no carpets Hutson was on vacation looking at today"
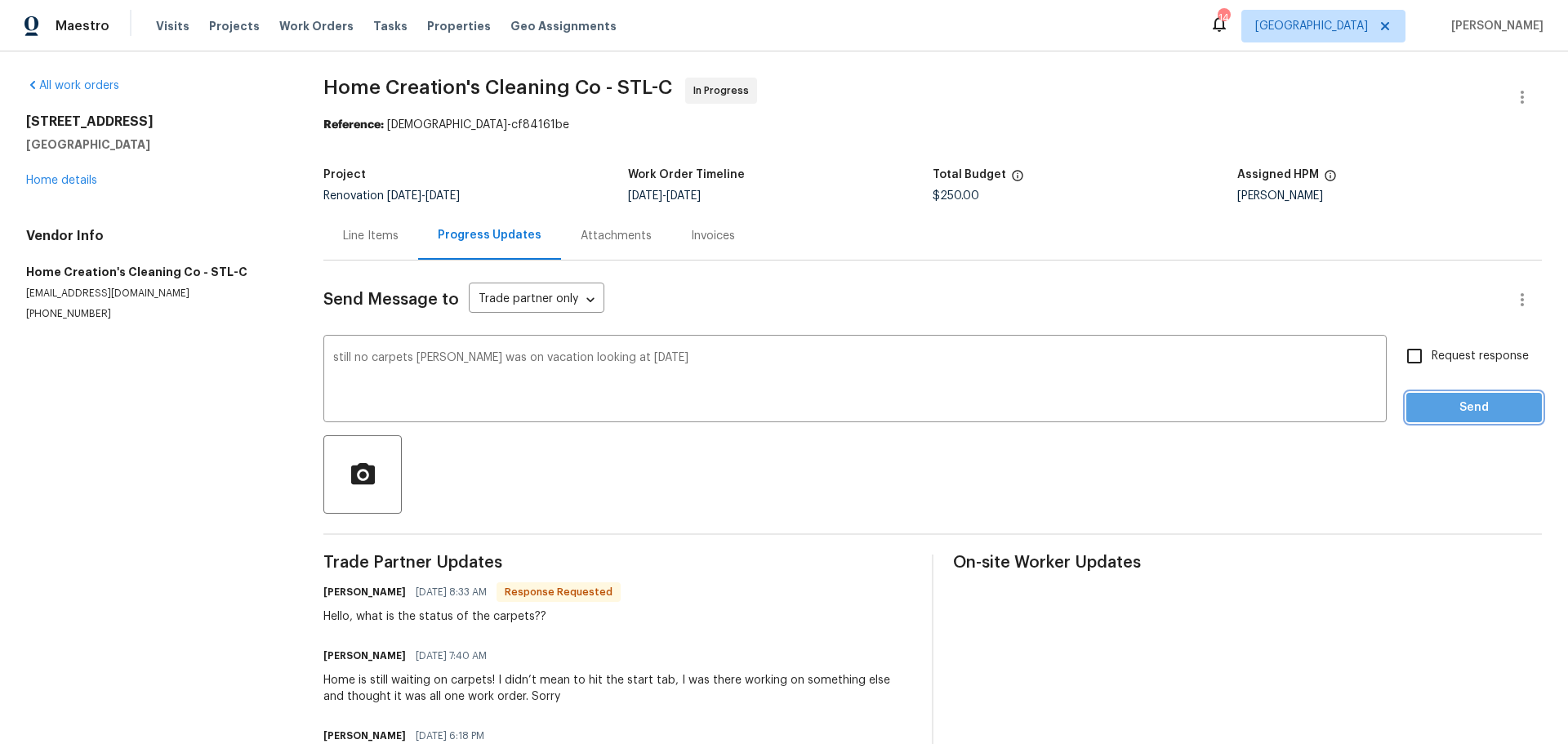
click at [1407, 414] on button "Send" at bounding box center [1474, 408] width 136 height 30
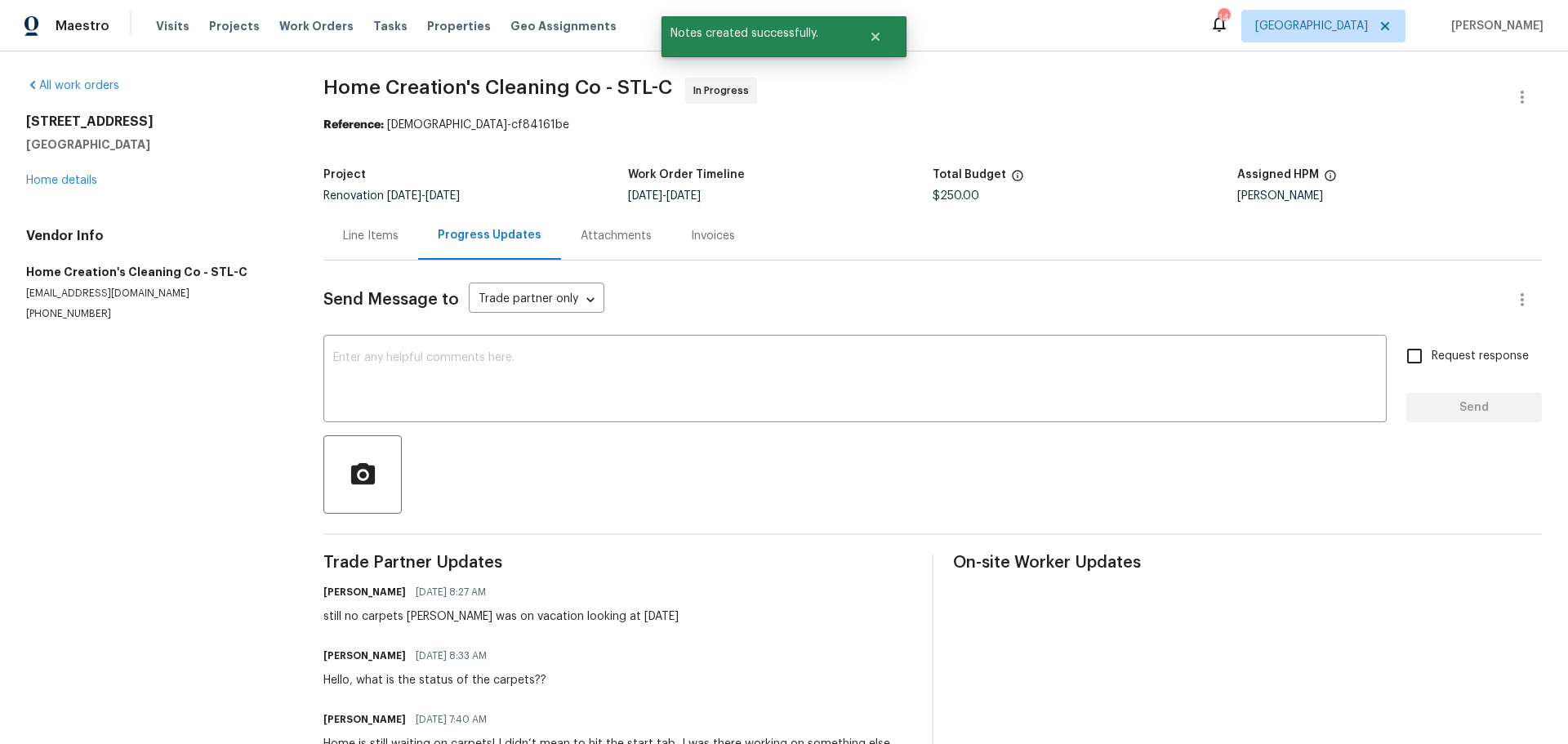
click at [349, 236] on div "Line Items" at bounding box center [370, 236] width 55 height 16
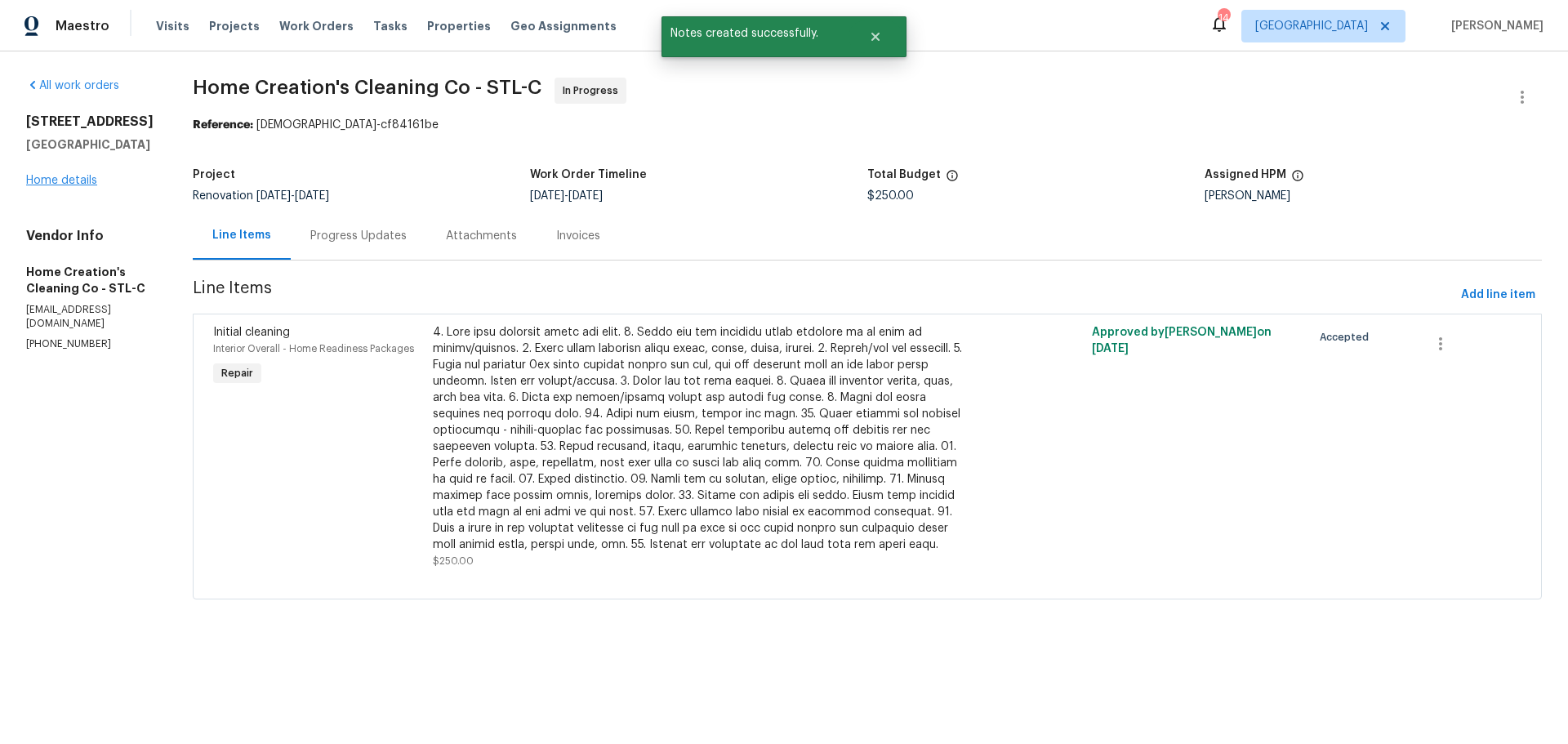
click at [79, 189] on div "3049 Summerfield Manor Dr Saint Louis, MO 63129 Home details" at bounding box center [90, 151] width 128 height 75
click at [79, 186] on link "Home details" at bounding box center [62, 180] width 71 height 12
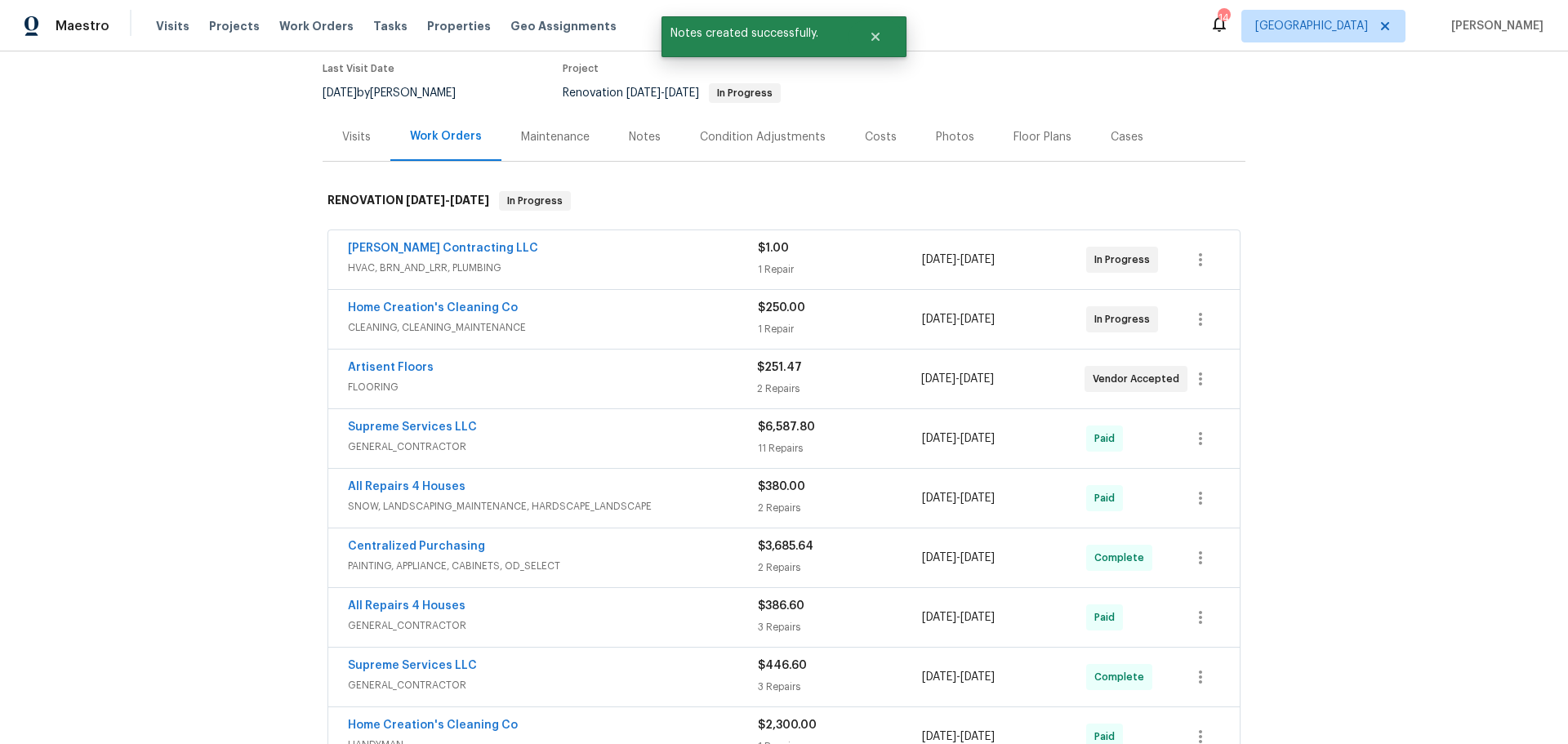
scroll to position [163, 0]
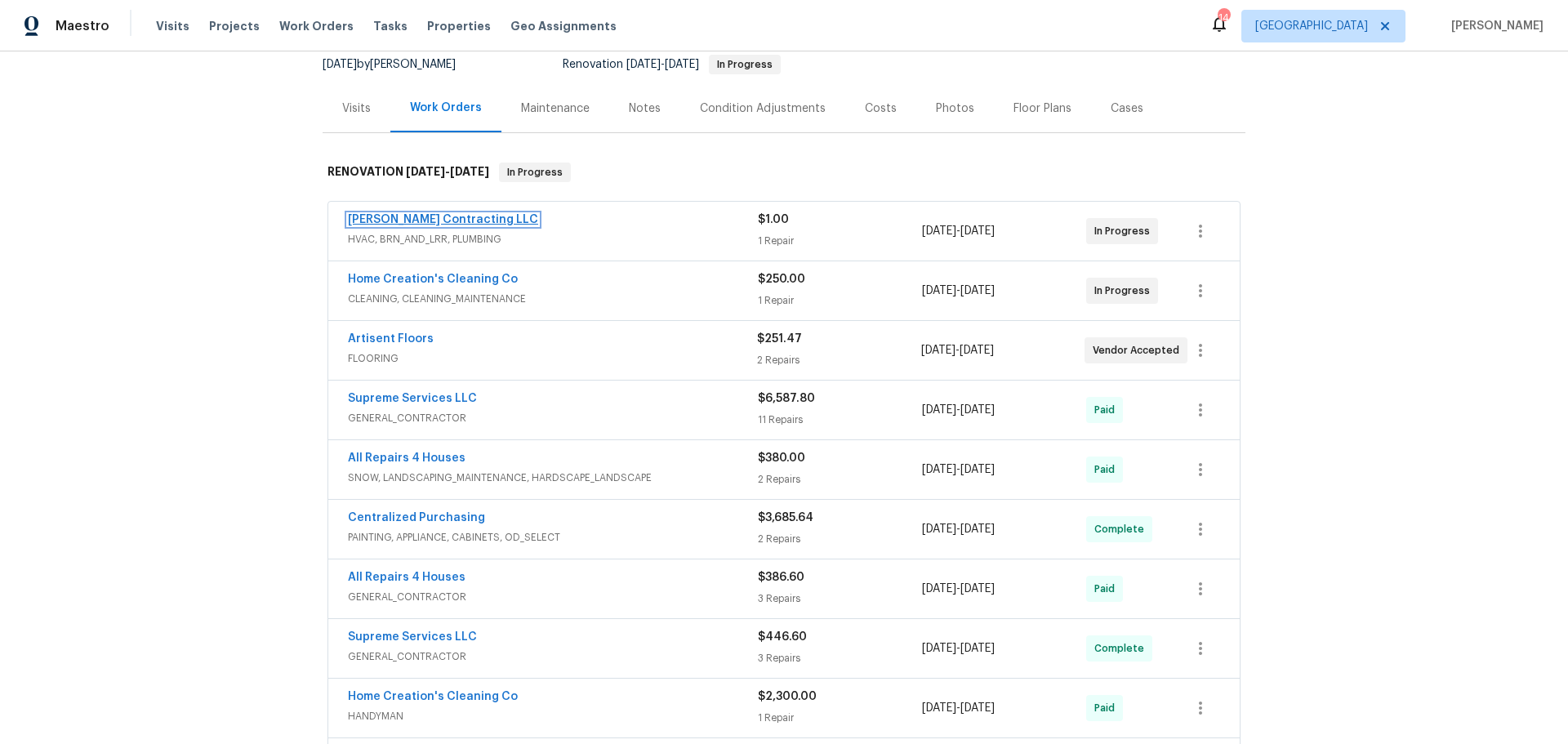
click at [440, 220] on link "[PERSON_NAME] Contracting LLC" at bounding box center [442, 220] width 190 height 12
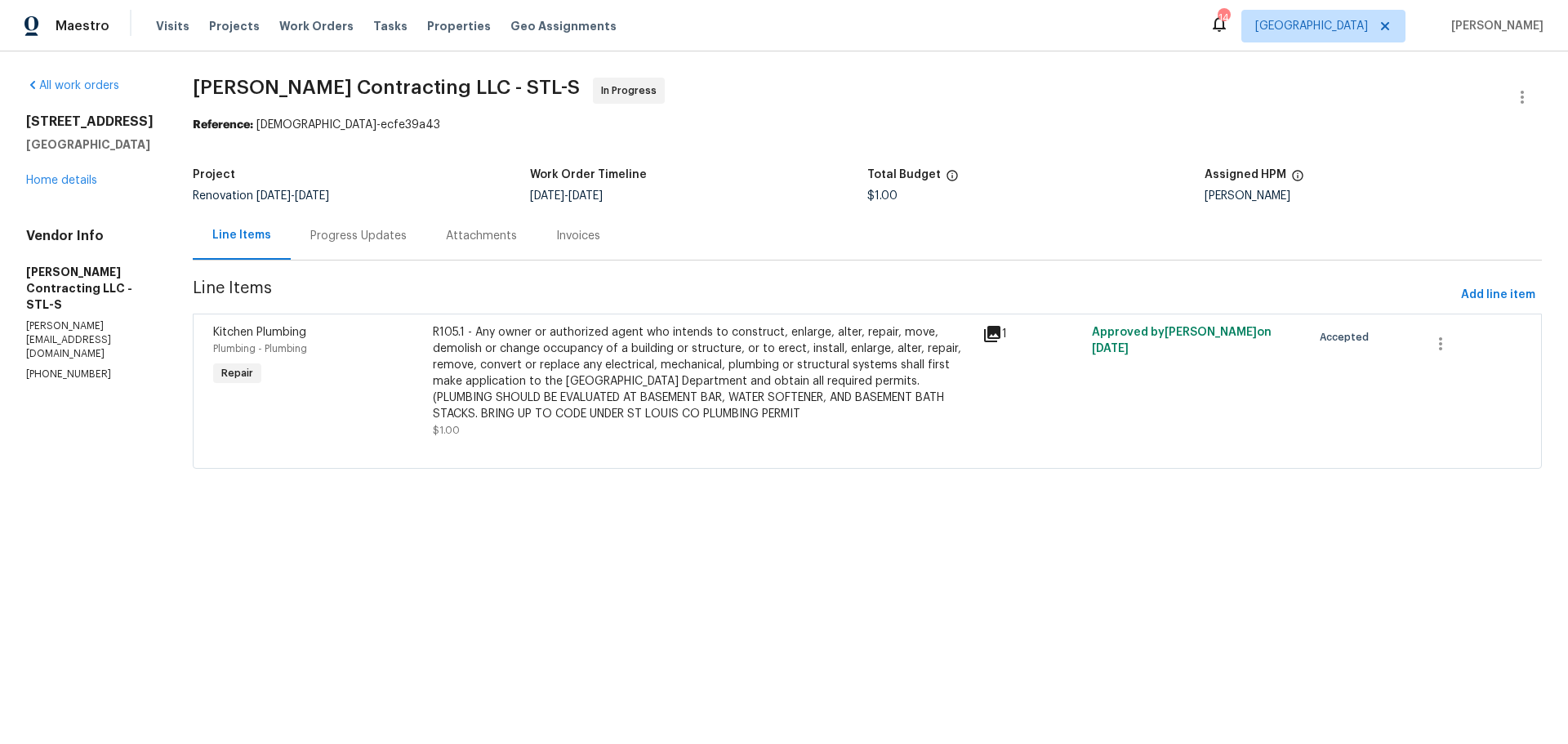
click at [372, 230] on div "Progress Updates" at bounding box center [358, 236] width 96 height 16
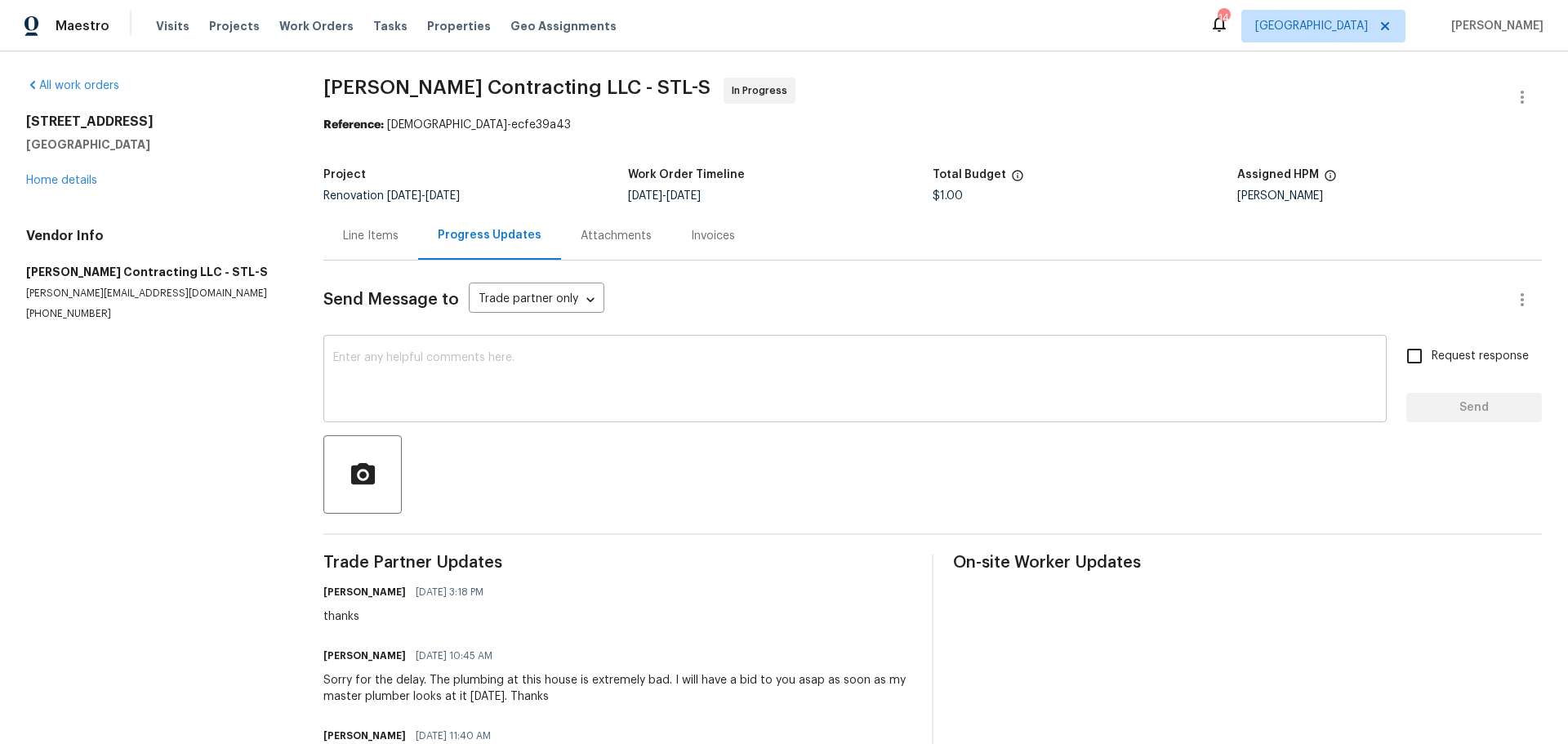
click at [426, 363] on textarea at bounding box center [854, 380] width 1044 height 57
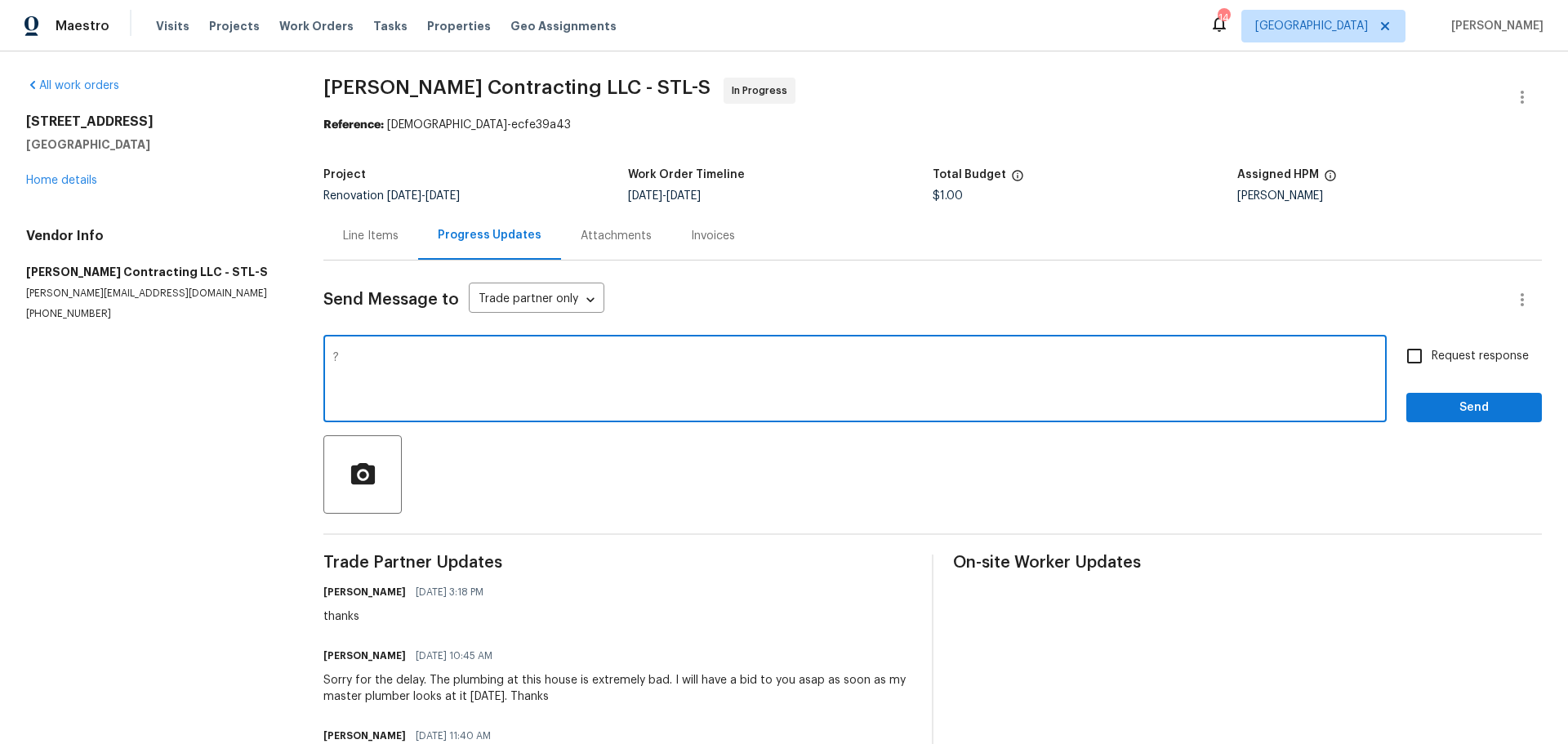
type textarea "?"
click at [1415, 361] on input "Request response" at bounding box center [1415, 356] width 35 height 35
checkbox input "true"
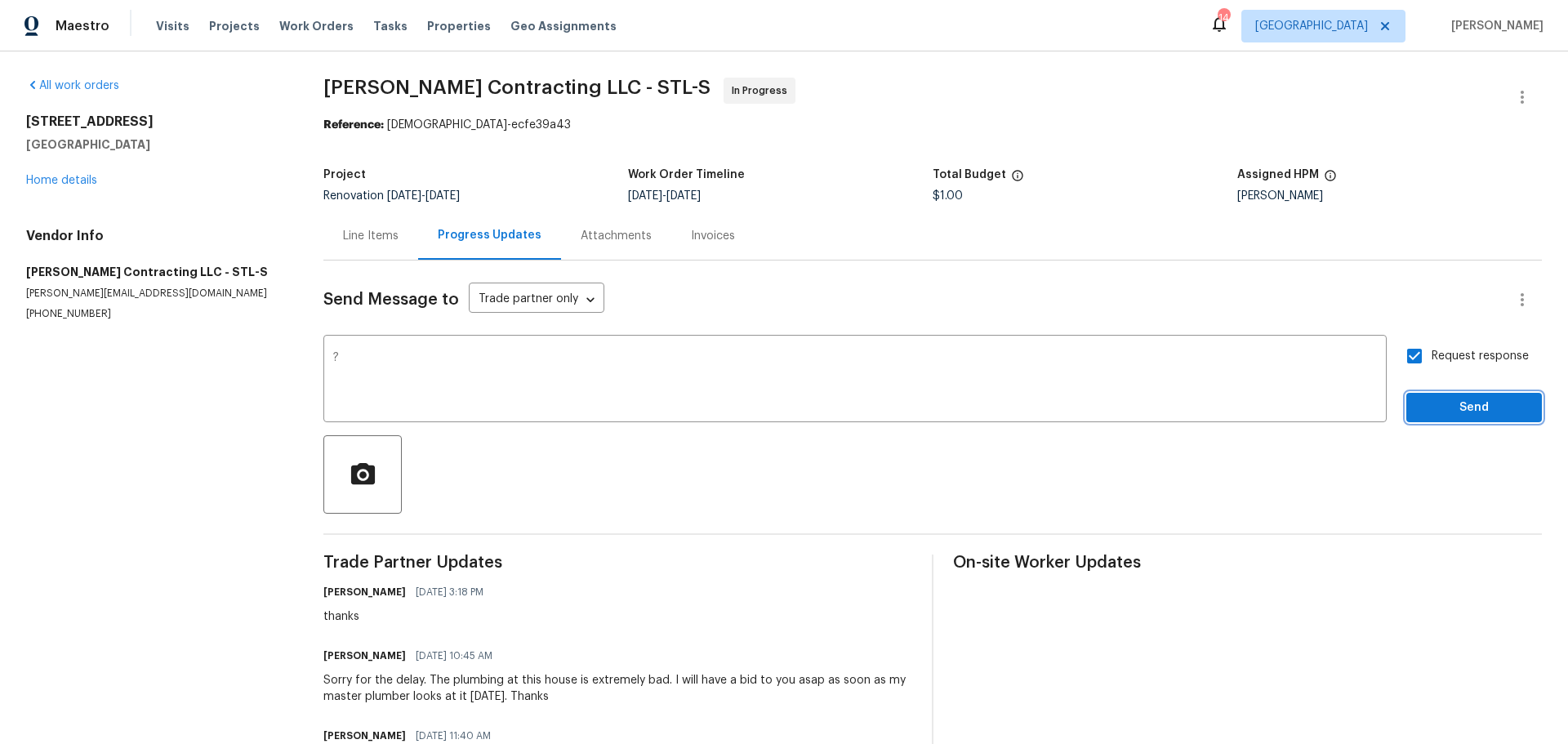
click at [1420, 404] on span "Send" at bounding box center [1474, 408] width 110 height 21
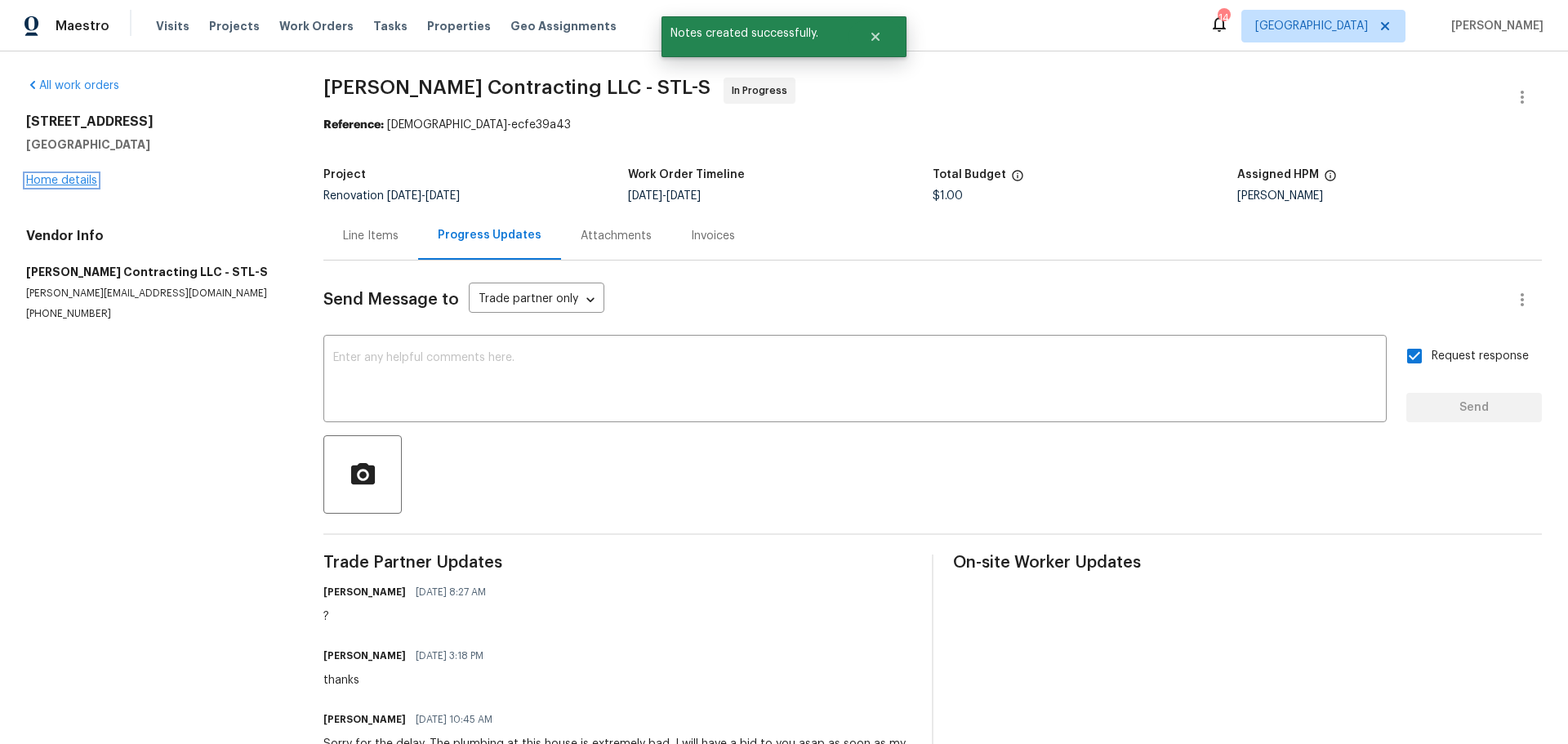
click at [76, 175] on link "Home details" at bounding box center [62, 180] width 71 height 12
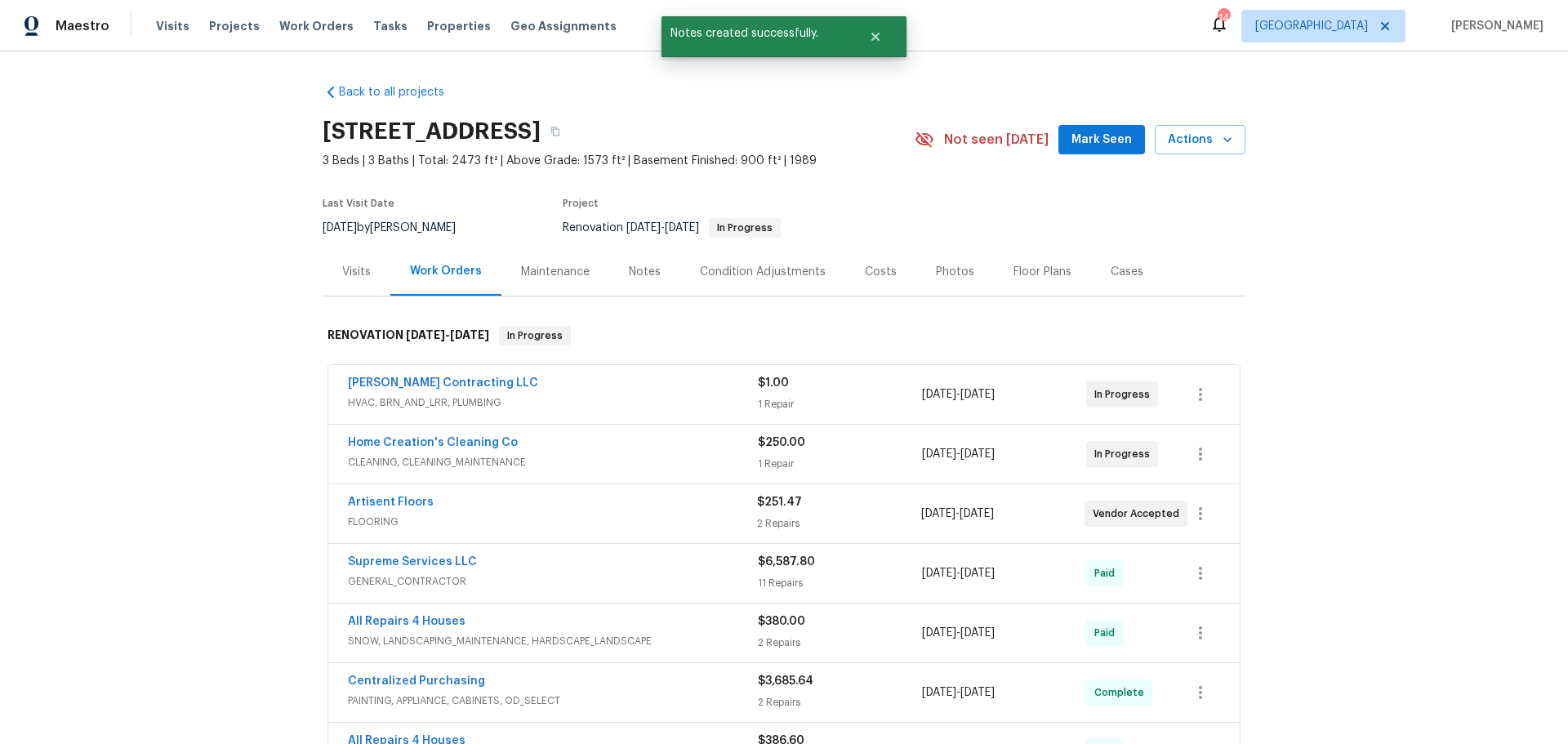
click at [1115, 138] on span "Mark Seen" at bounding box center [1102, 140] width 60 height 21
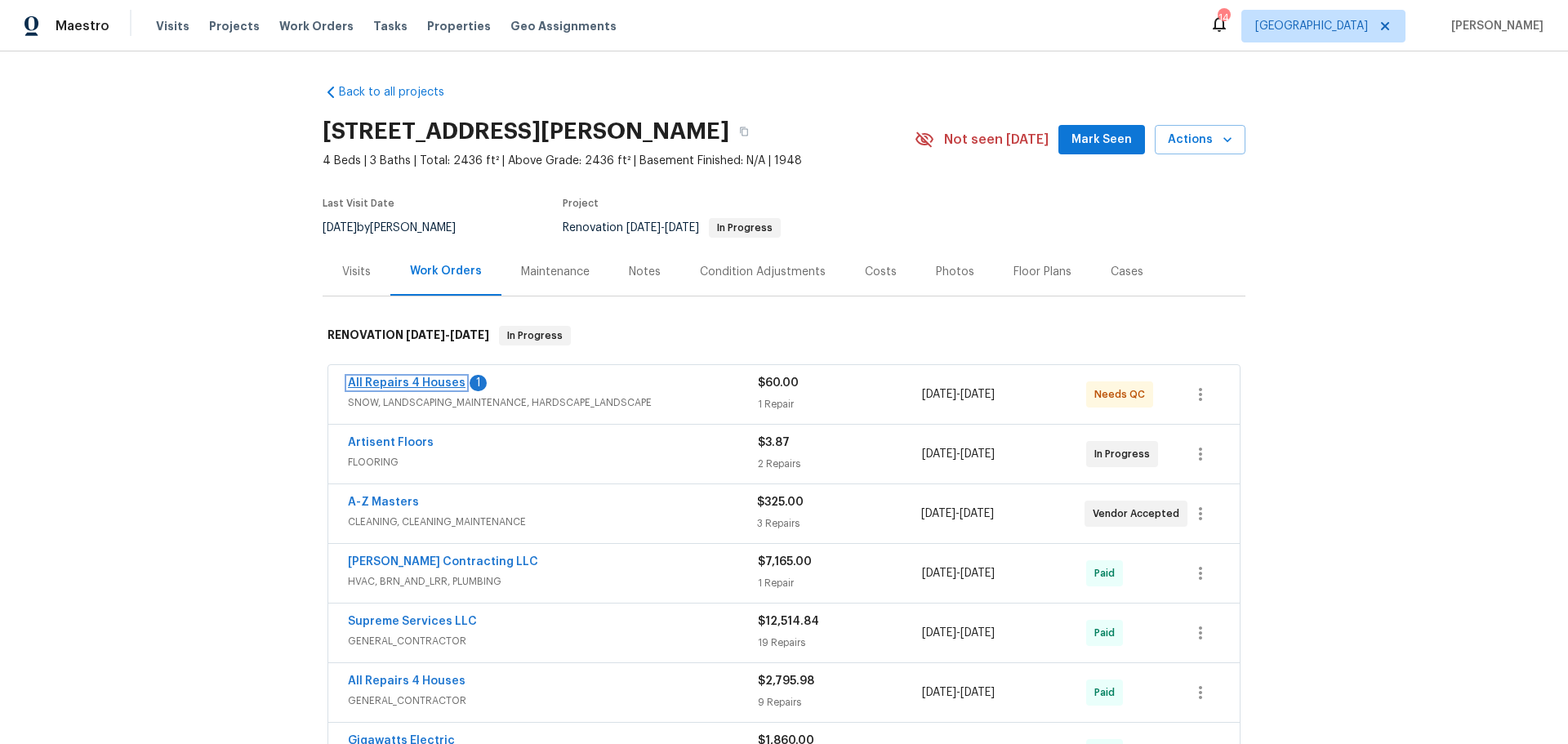
click at [420, 384] on link "All Repairs 4 Houses" at bounding box center [406, 383] width 118 height 12
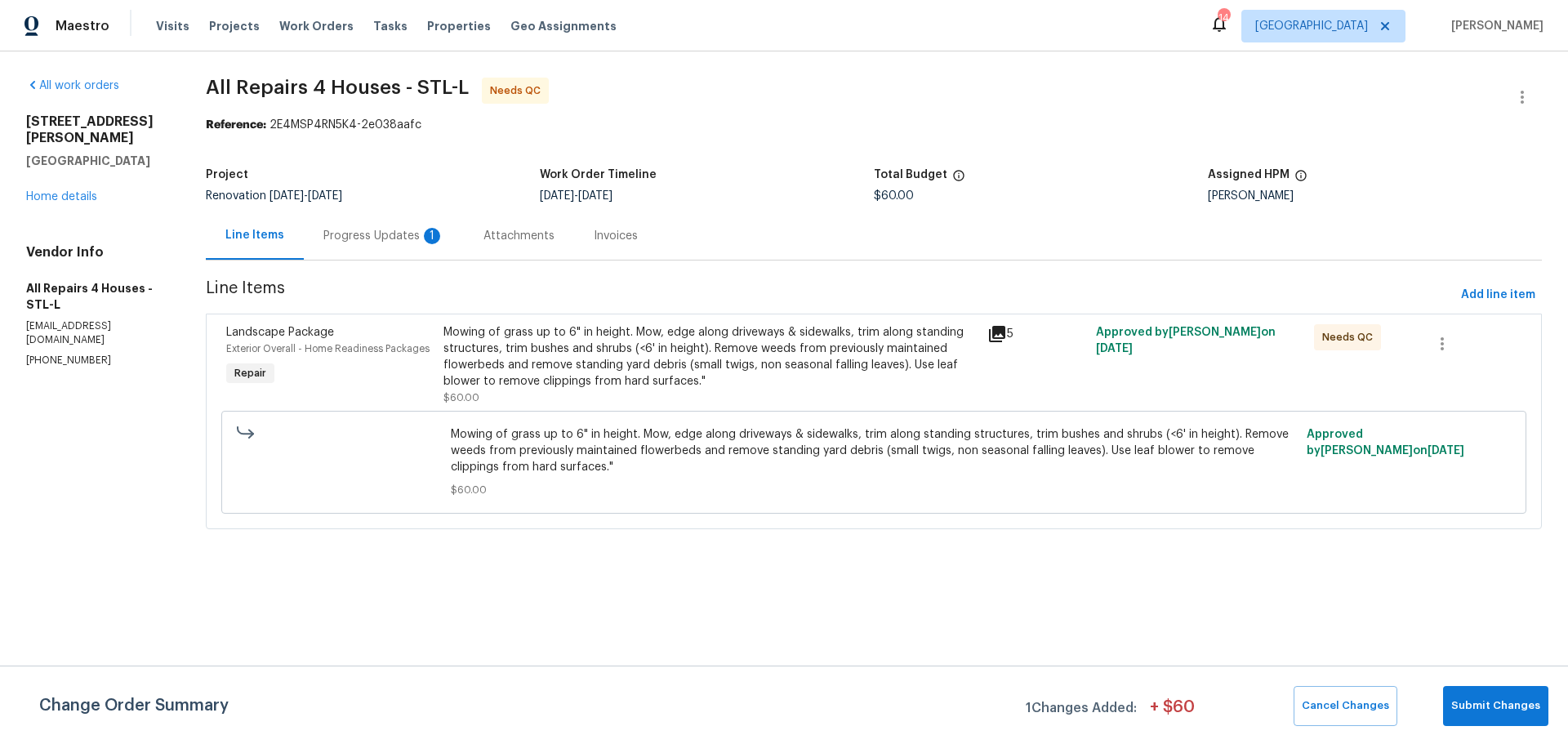
click at [364, 237] on div "Progress Updates 1" at bounding box center [384, 236] width 121 height 16
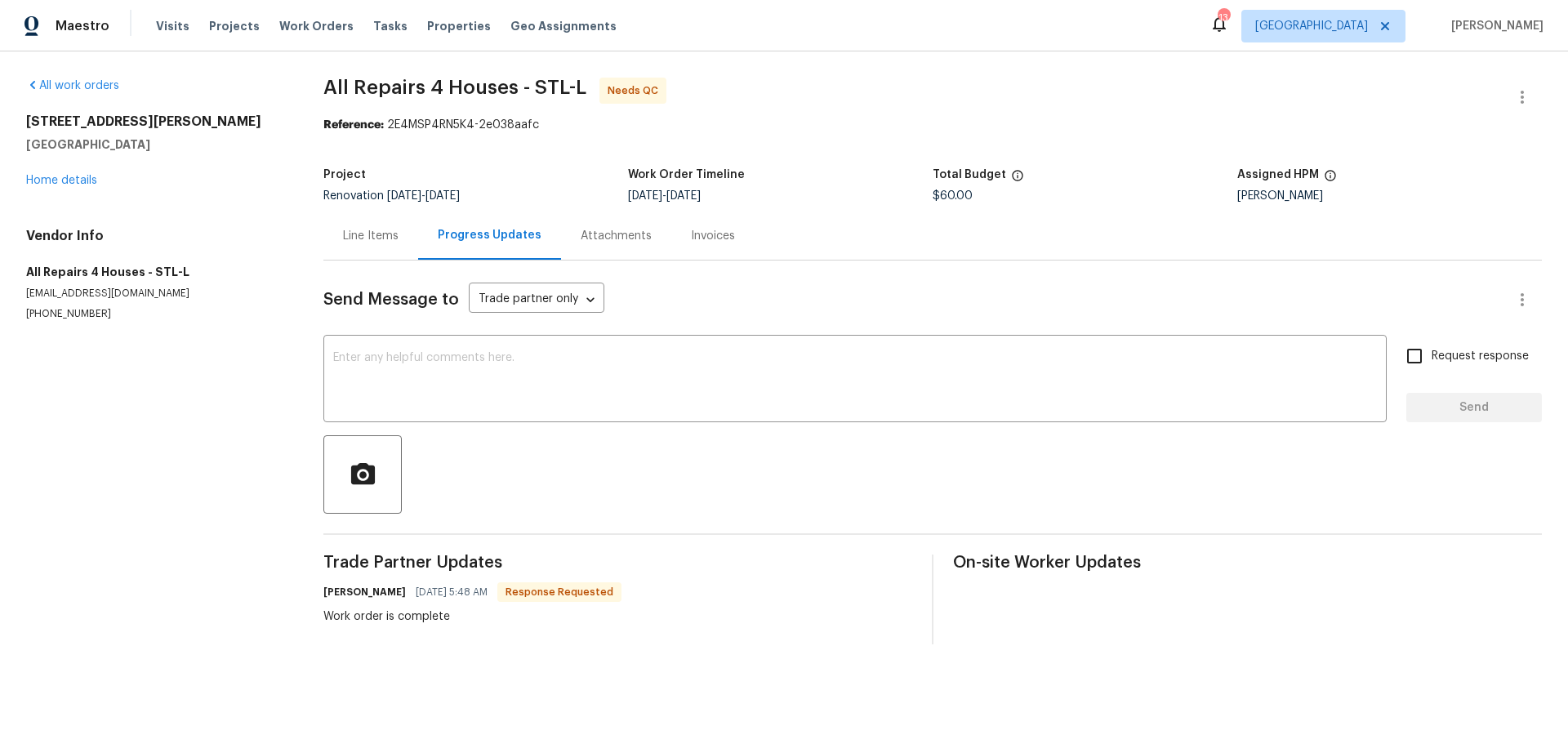
click at [364, 226] on div "Line Items" at bounding box center [371, 236] width 95 height 48
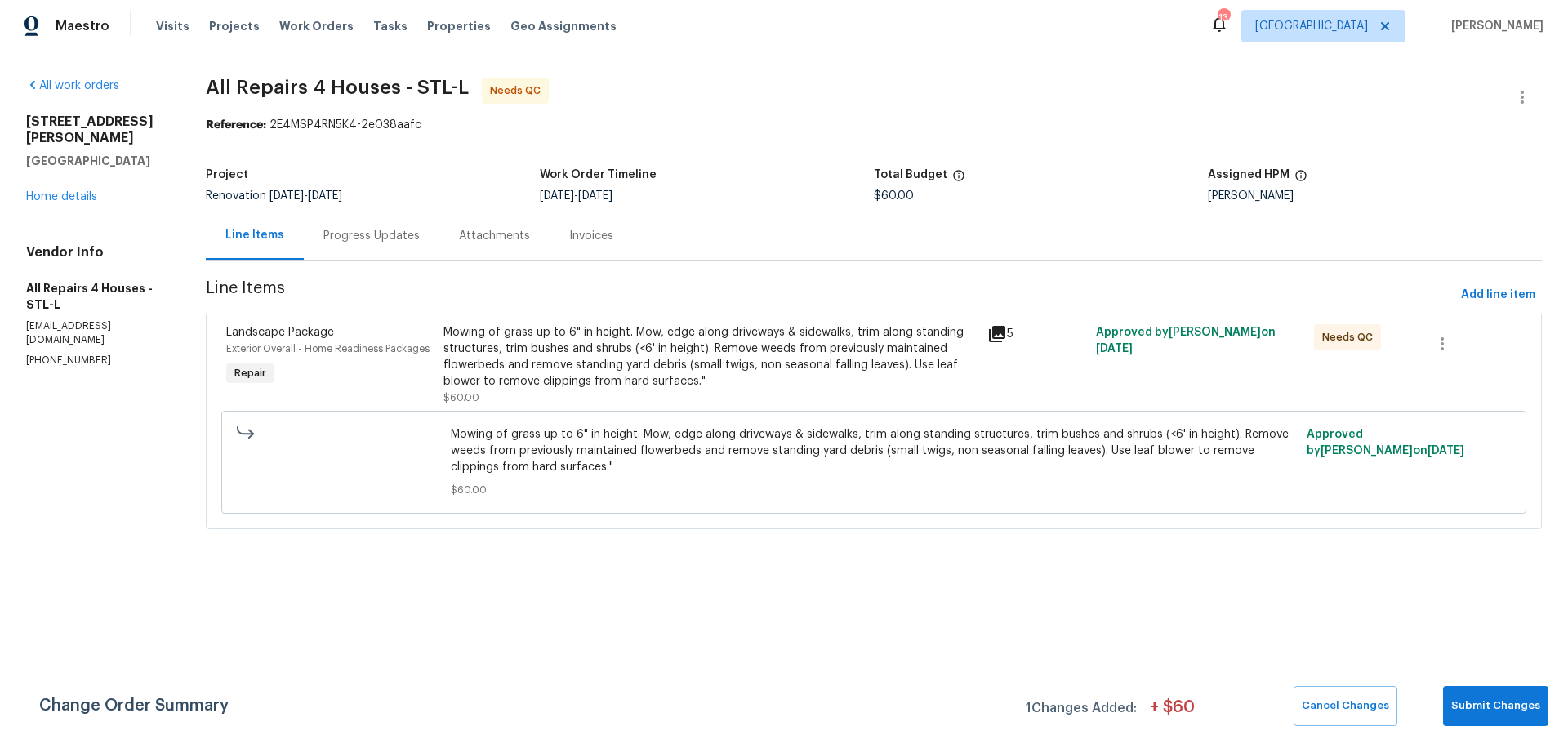
click at [574, 375] on div "Mowing of grass up to 6" in height. Mow, edge along driveways & sidewalks, trim…" at bounding box center [710, 357] width 534 height 65
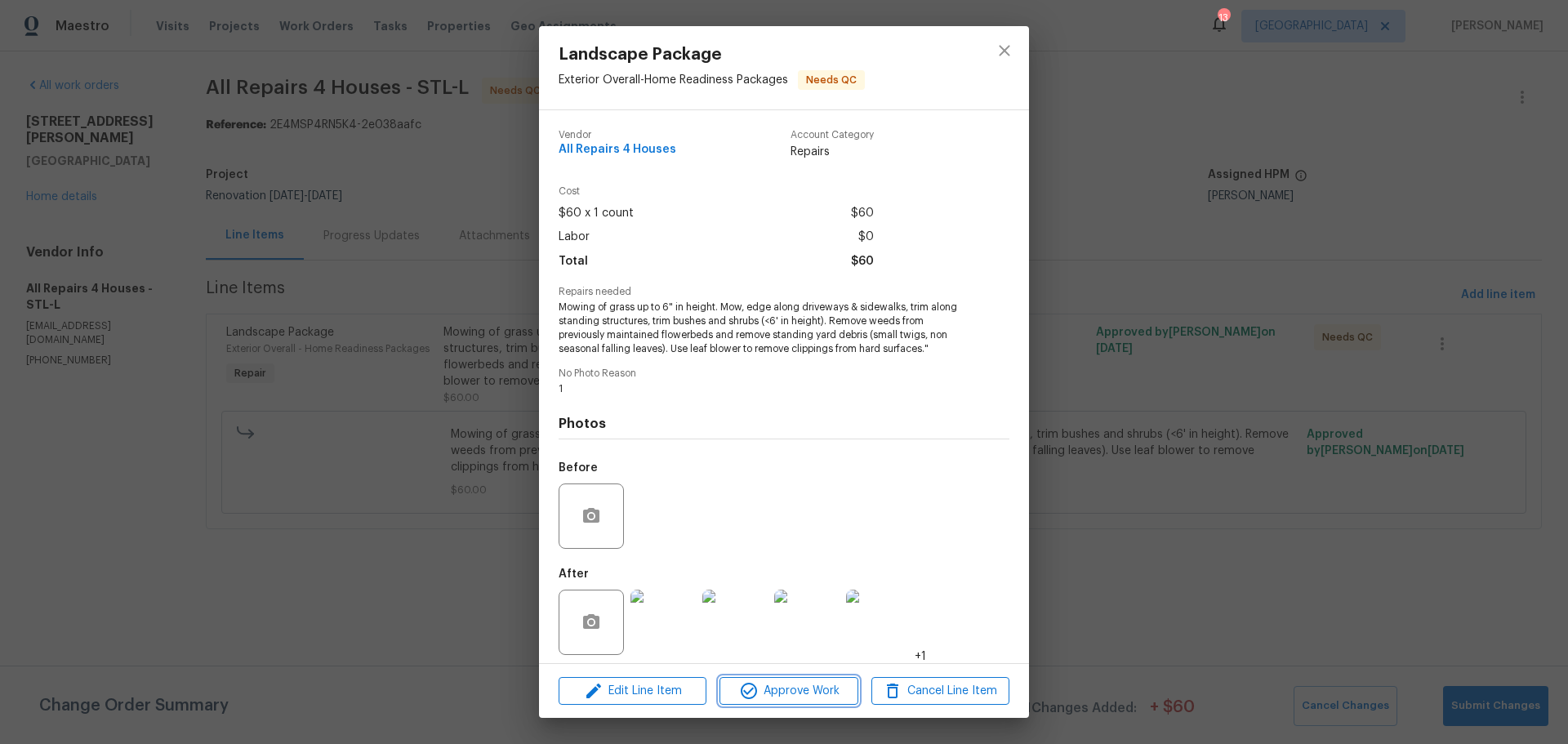
click at [764, 692] on span "Approve Work" at bounding box center [789, 691] width 129 height 21
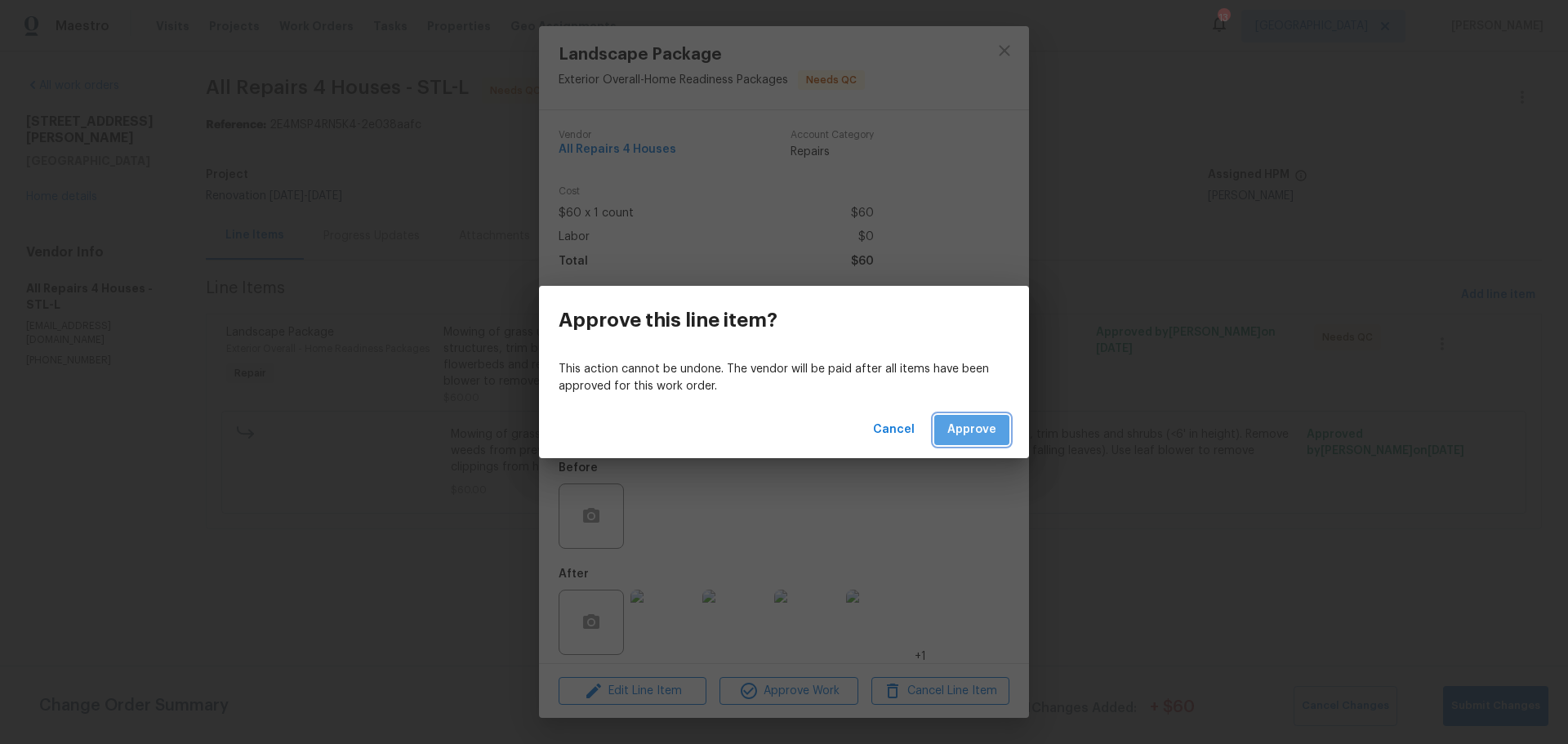
click at [976, 425] on span "Approve" at bounding box center [971, 430] width 49 height 21
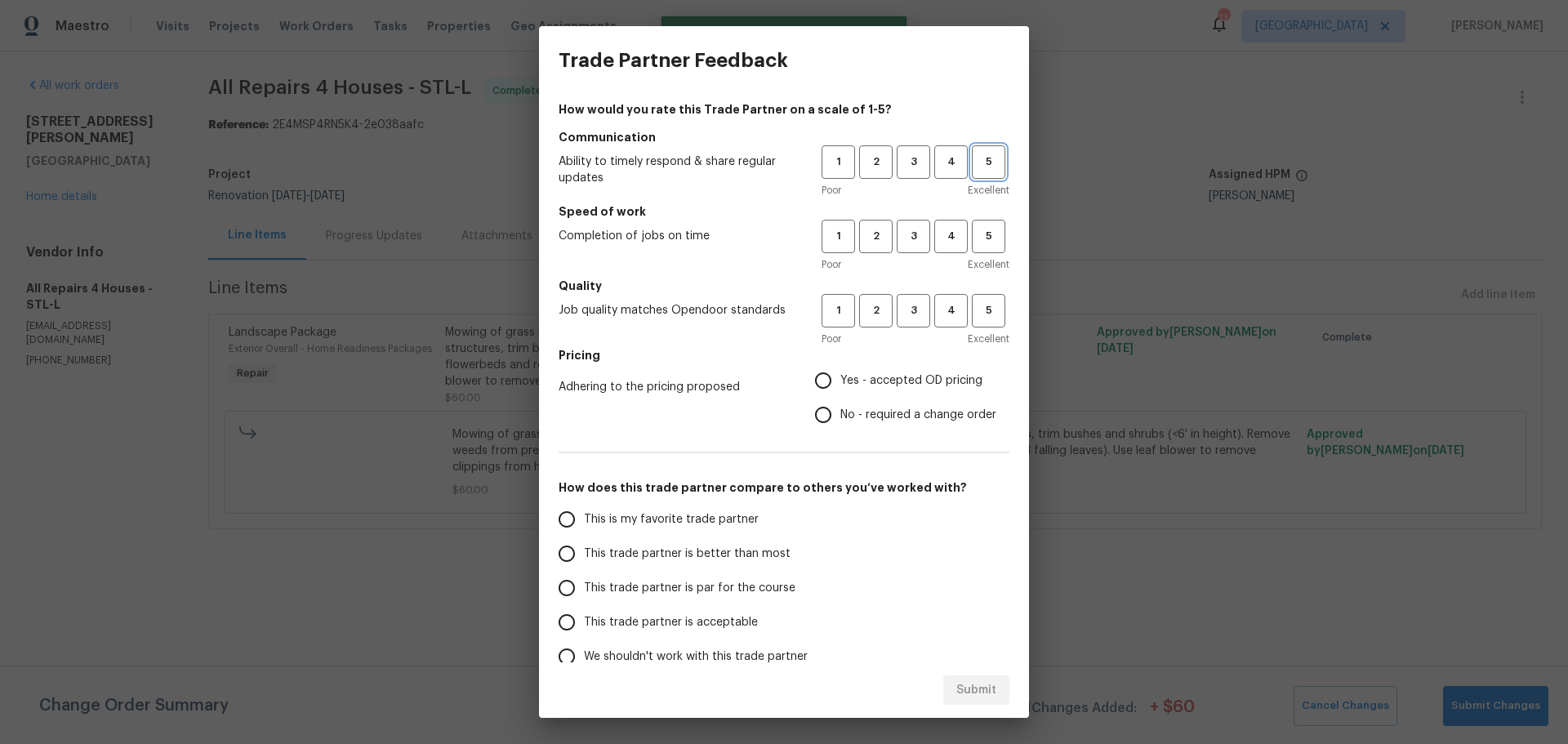
click at [976, 157] on span "5" at bounding box center [989, 161] width 30 height 19
click at [980, 237] on span "5" at bounding box center [989, 236] width 30 height 19
click at [972, 308] on button "5" at bounding box center [989, 311] width 34 height 34
click at [924, 387] on span "Yes - accepted OD pricing" at bounding box center [911, 381] width 142 height 17
click at [840, 387] on input "Yes - accepted OD pricing" at bounding box center [823, 381] width 35 height 35
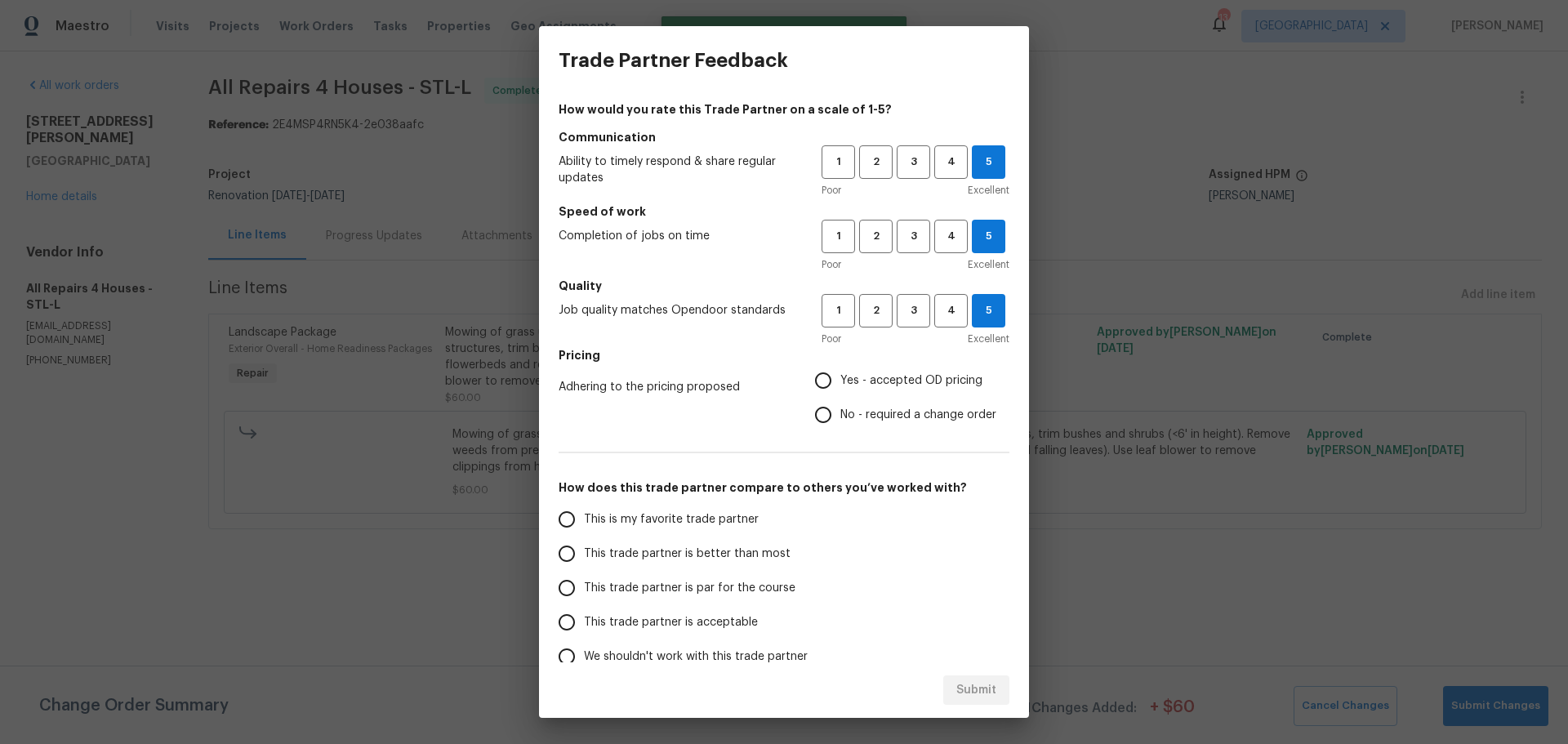
radio input "true"
click at [671, 531] on label "This is my favorite trade partner" at bounding box center [678, 520] width 258 height 35
click at [584, 531] on input "This is my favorite trade partner" at bounding box center [567, 520] width 35 height 35
click at [948, 691] on button "Submit" at bounding box center [976, 690] width 66 height 30
radio input "true"
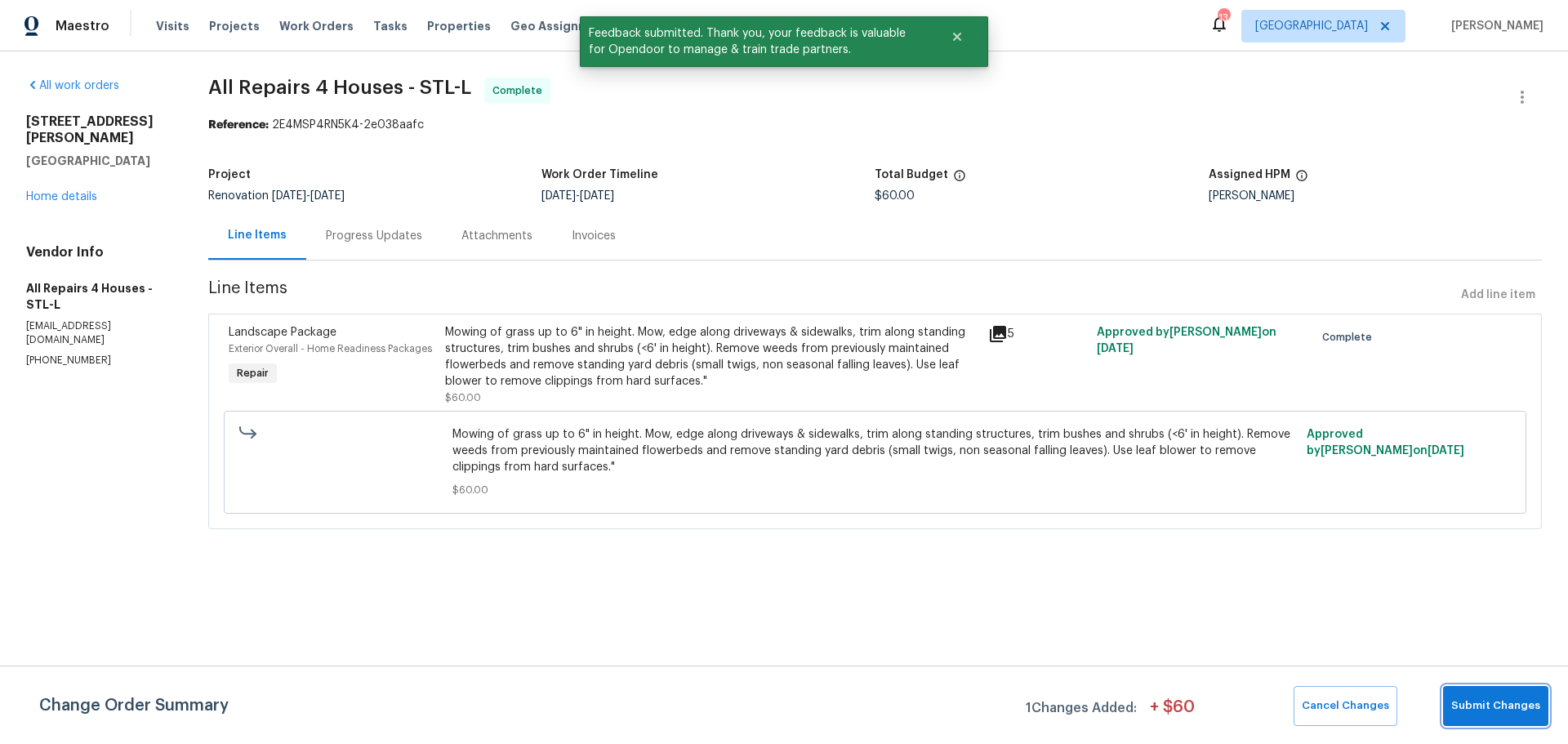
click at [1456, 699] on span "Submit Changes" at bounding box center [1496, 706] width 89 height 19
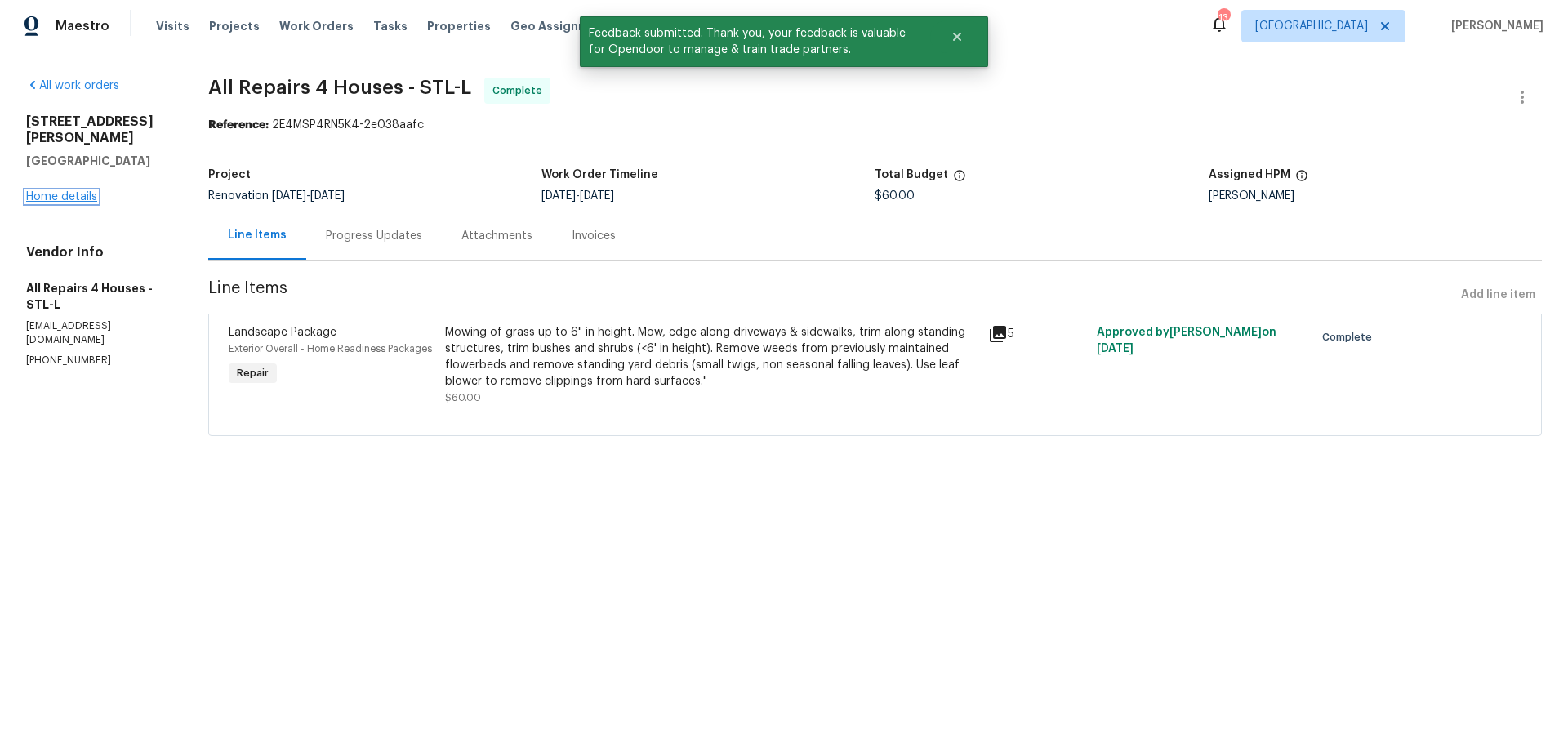
click at [47, 191] on link "Home details" at bounding box center [62, 197] width 71 height 12
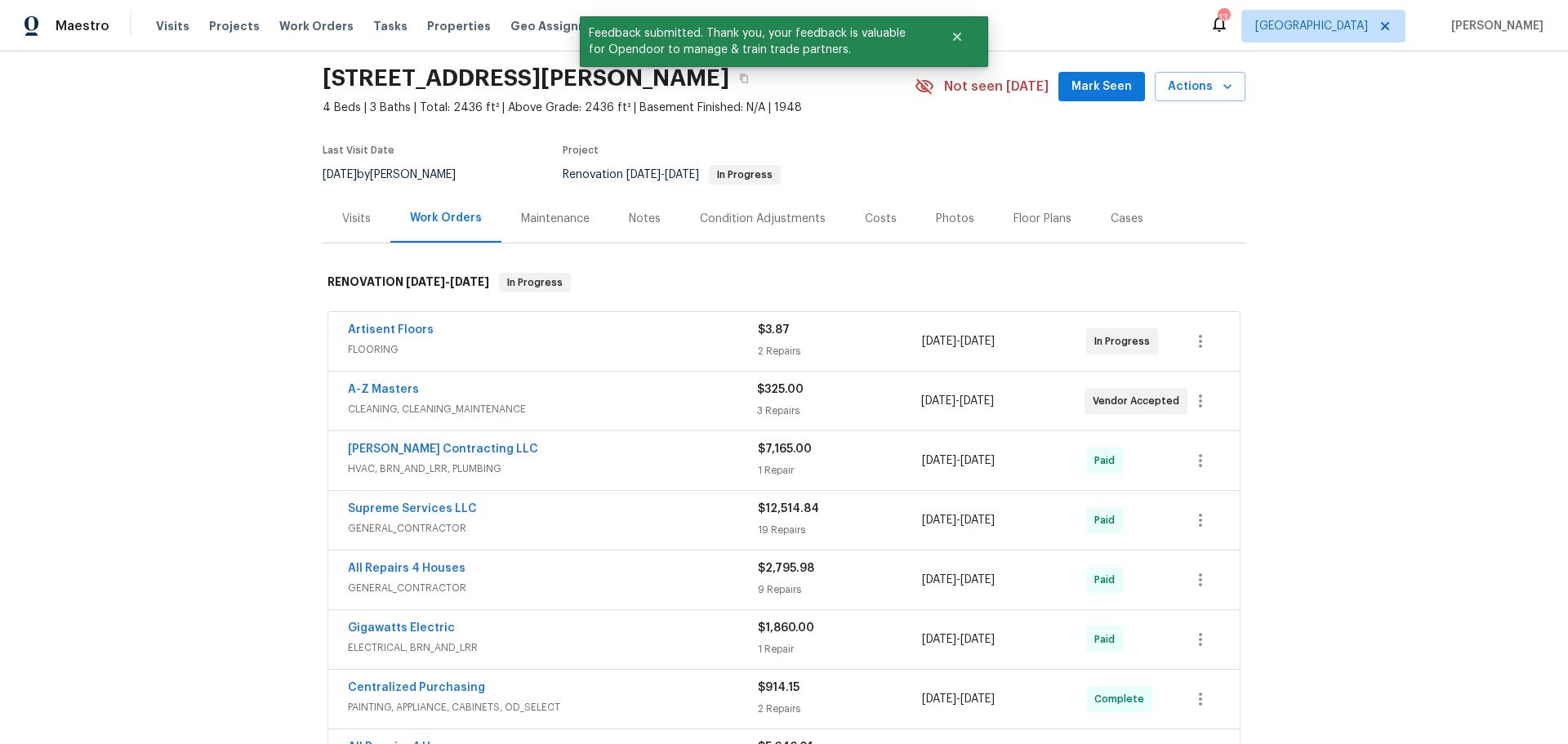
scroll to position [82, 0]
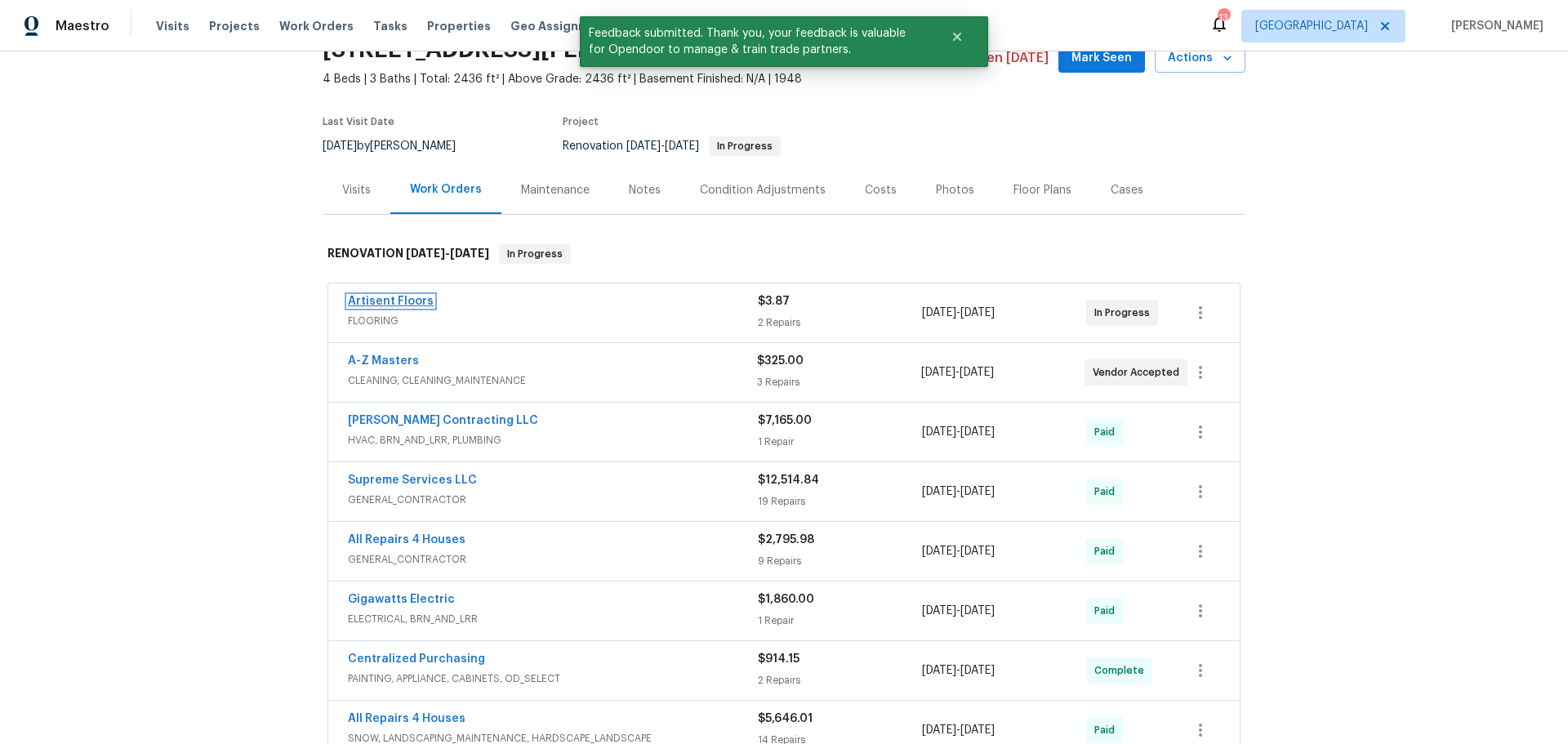
click at [413, 298] on link "Artisent Floors" at bounding box center [391, 302] width 86 height 12
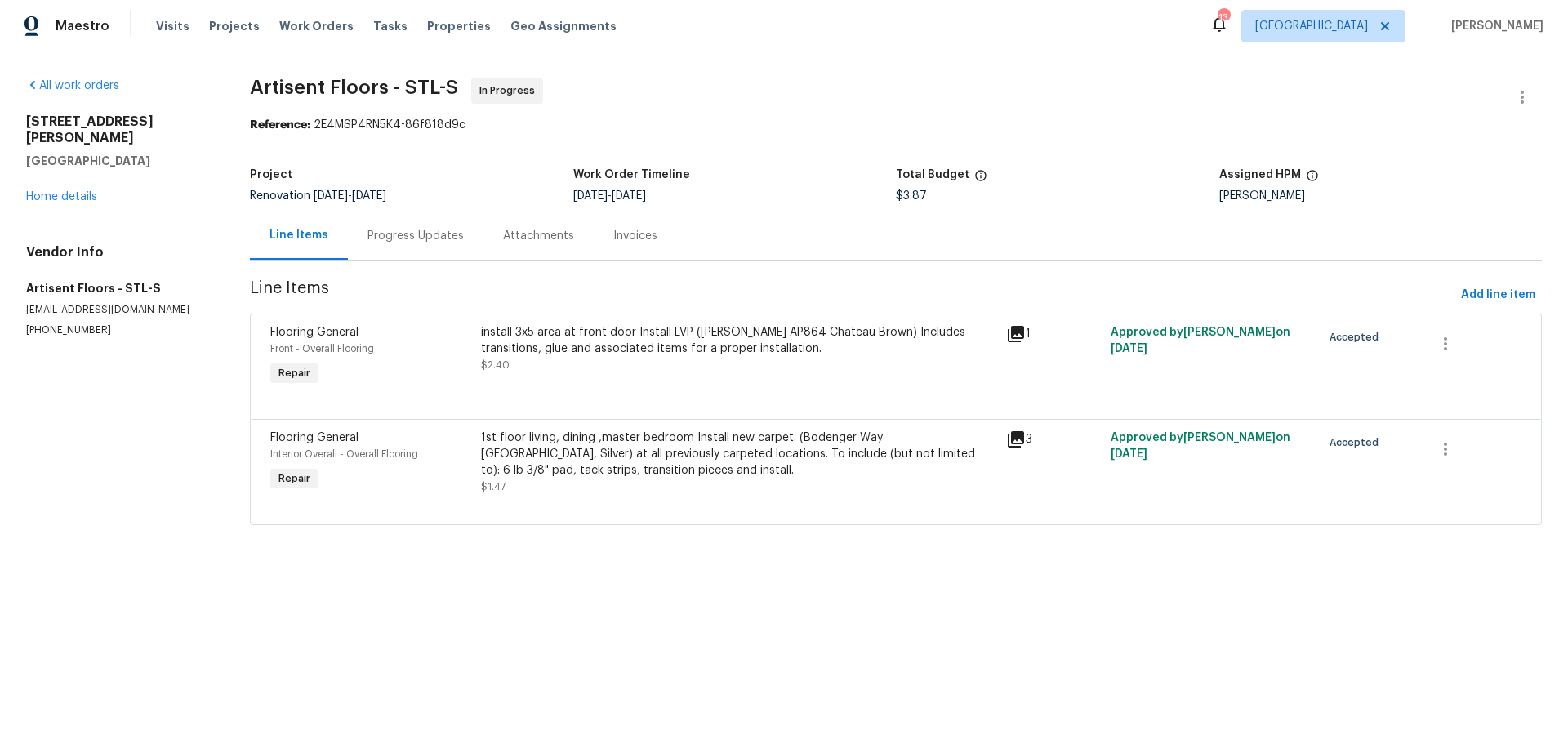
click at [373, 241] on div "Progress Updates" at bounding box center [415, 236] width 96 height 16
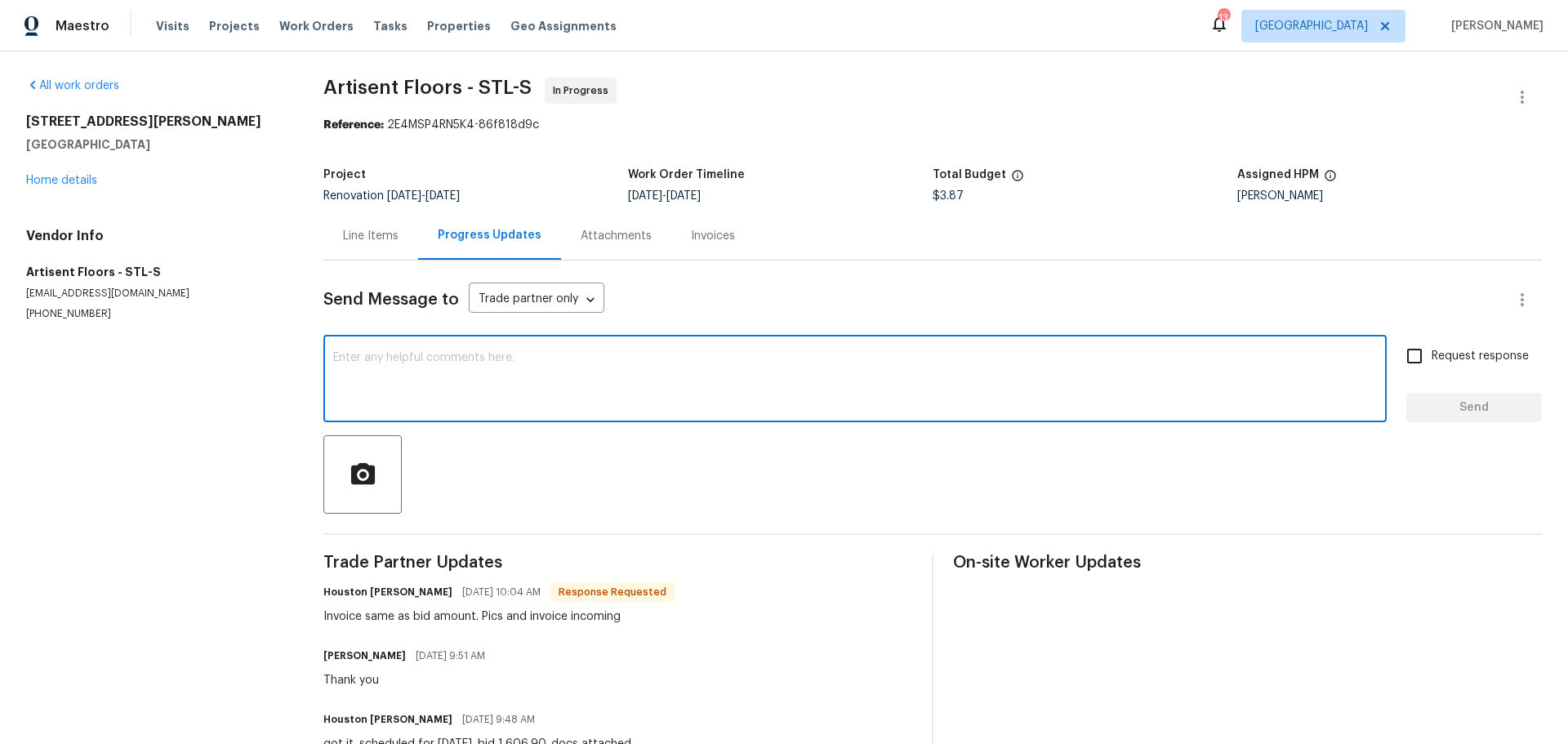
click at [426, 393] on textarea at bounding box center [854, 380] width 1044 height 57
type textarea "m"
click at [627, 358] on textarea "not all areas were carpeted as shouldve bneen" at bounding box center [854, 380] width 1044 height 57
type textarea "not all areas were carpeted as shouldve been"
click at [1406, 354] on input "Request response" at bounding box center [1415, 356] width 35 height 35
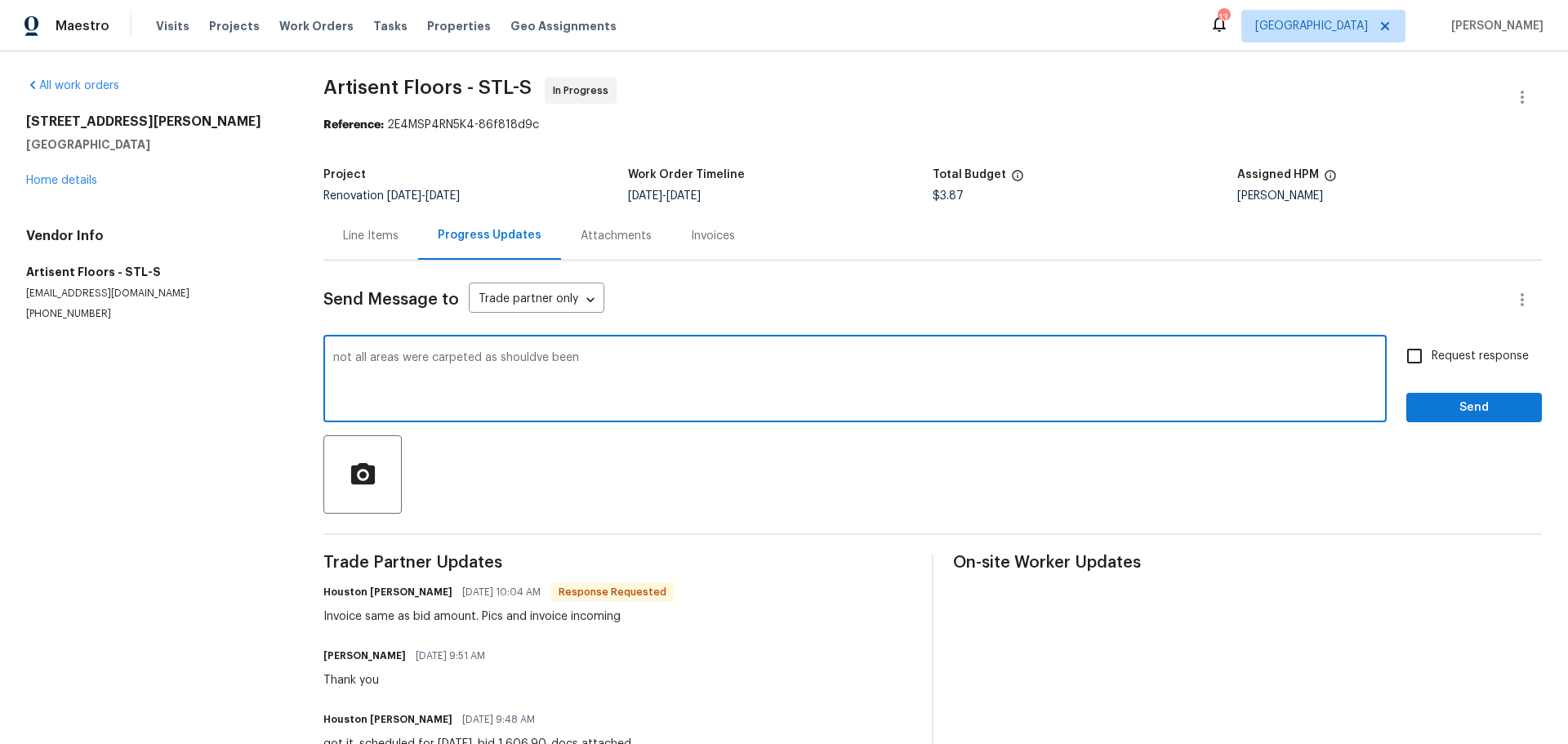
checkbox input "true"
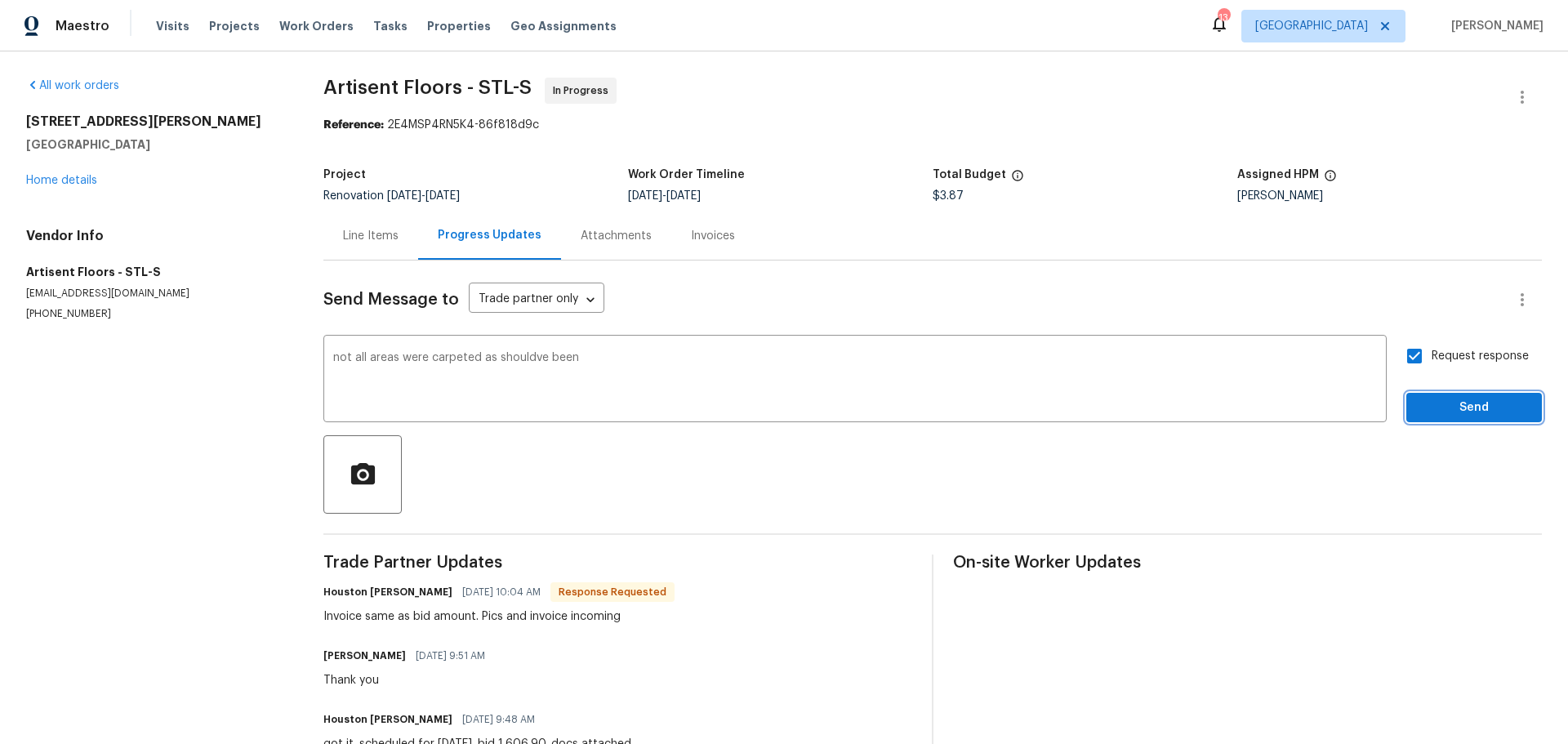
click at [1439, 400] on span "Send" at bounding box center [1474, 408] width 110 height 21
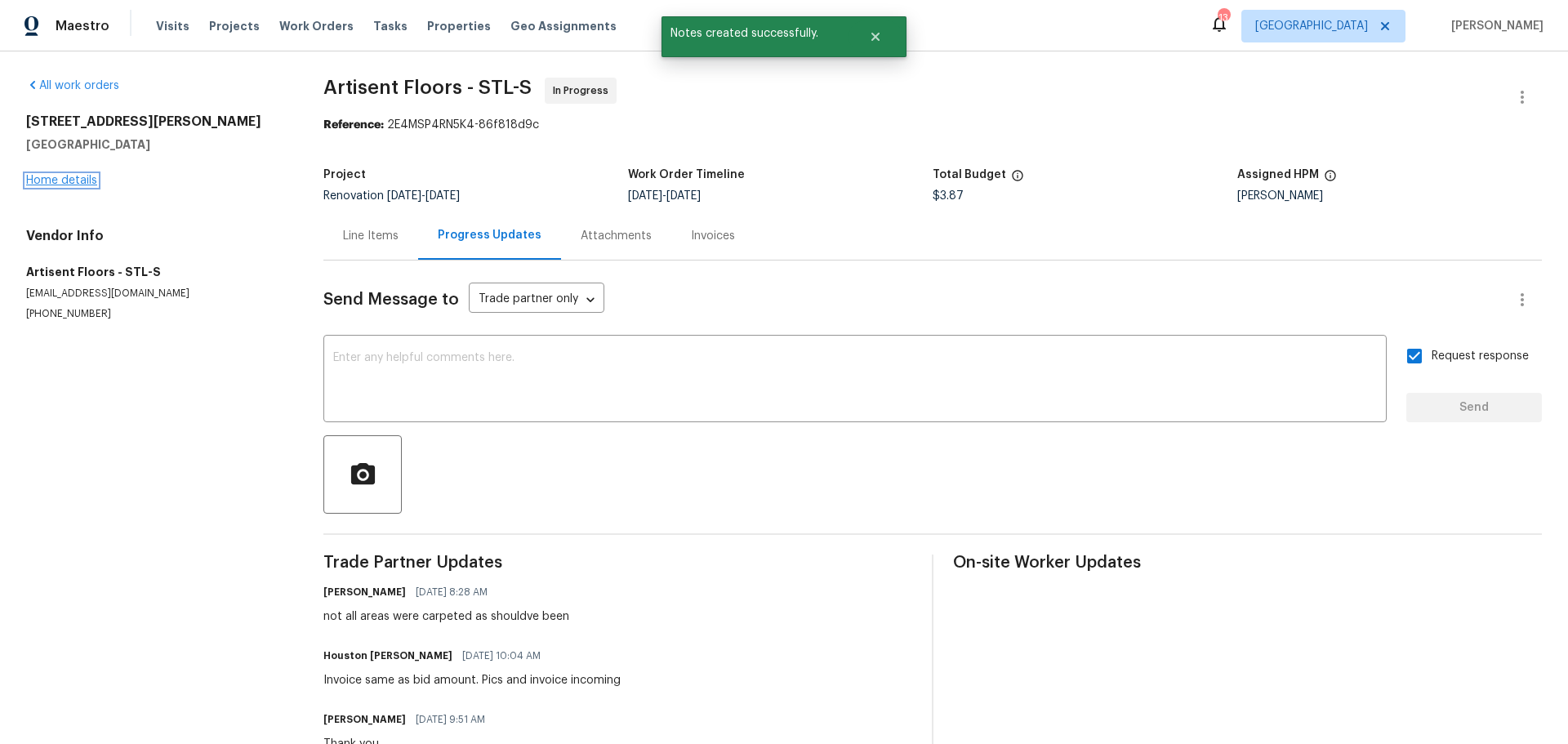
click at [87, 180] on link "Home details" at bounding box center [62, 180] width 71 height 12
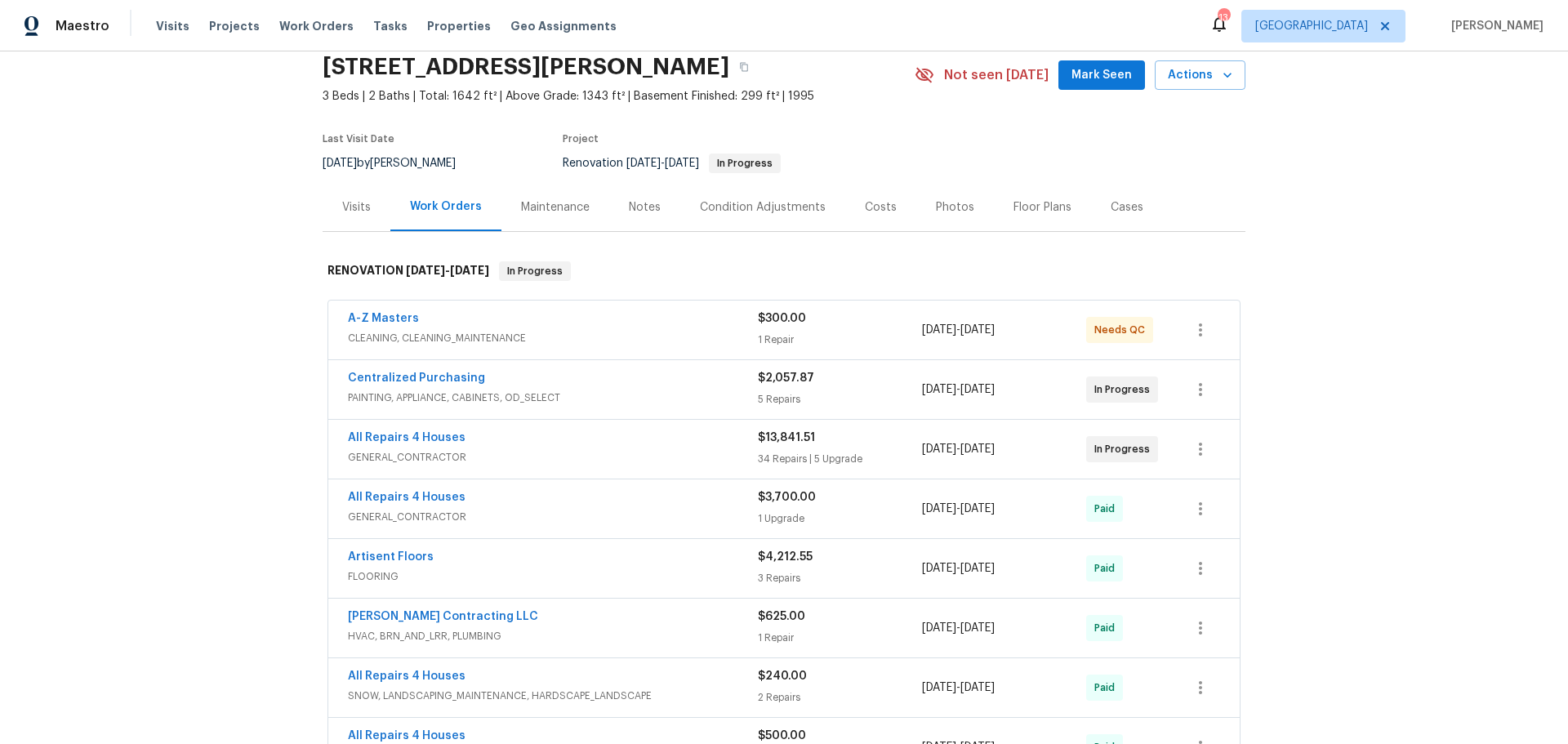
scroll to position [82, 0]
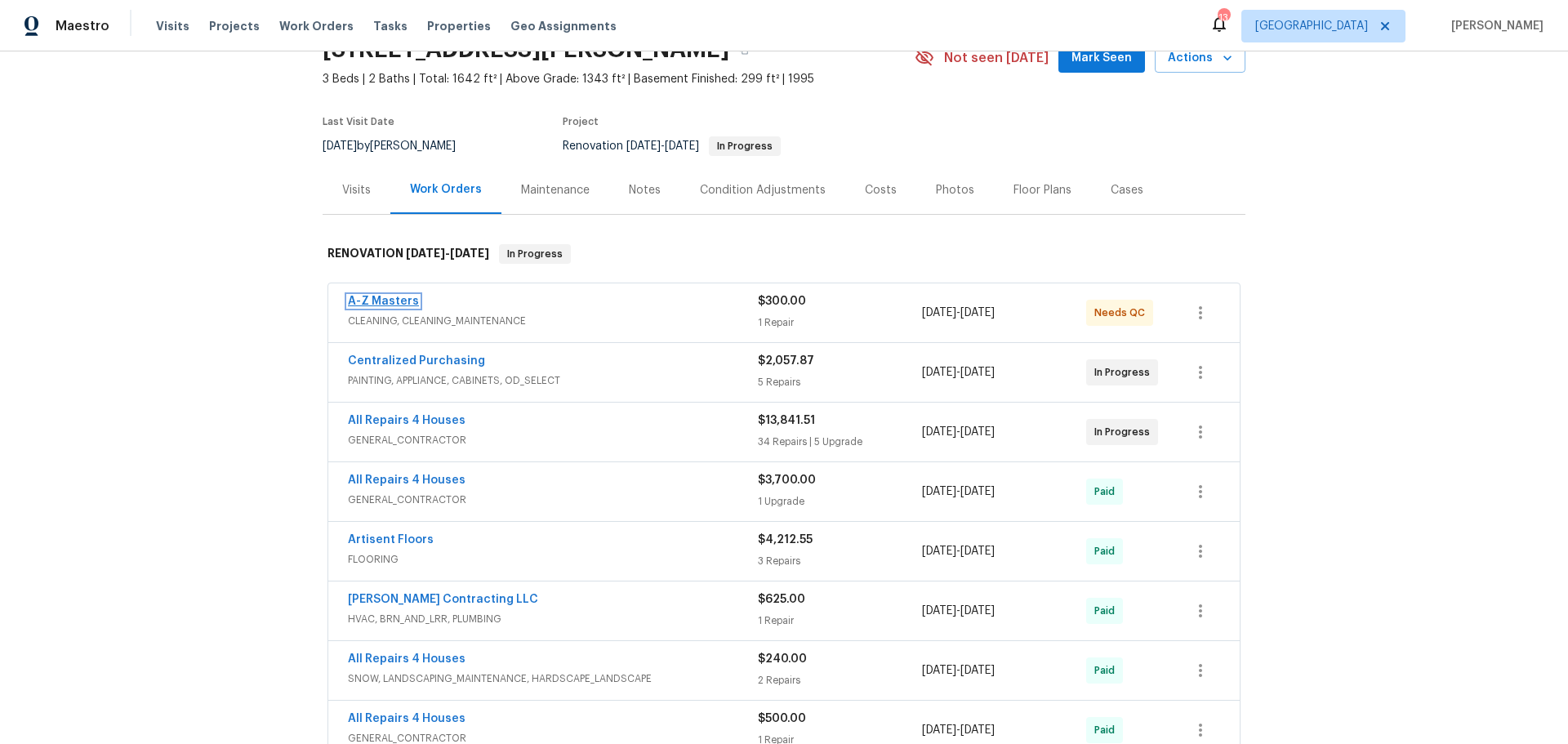
click at [373, 300] on link "A-Z Masters" at bounding box center [383, 302] width 71 height 12
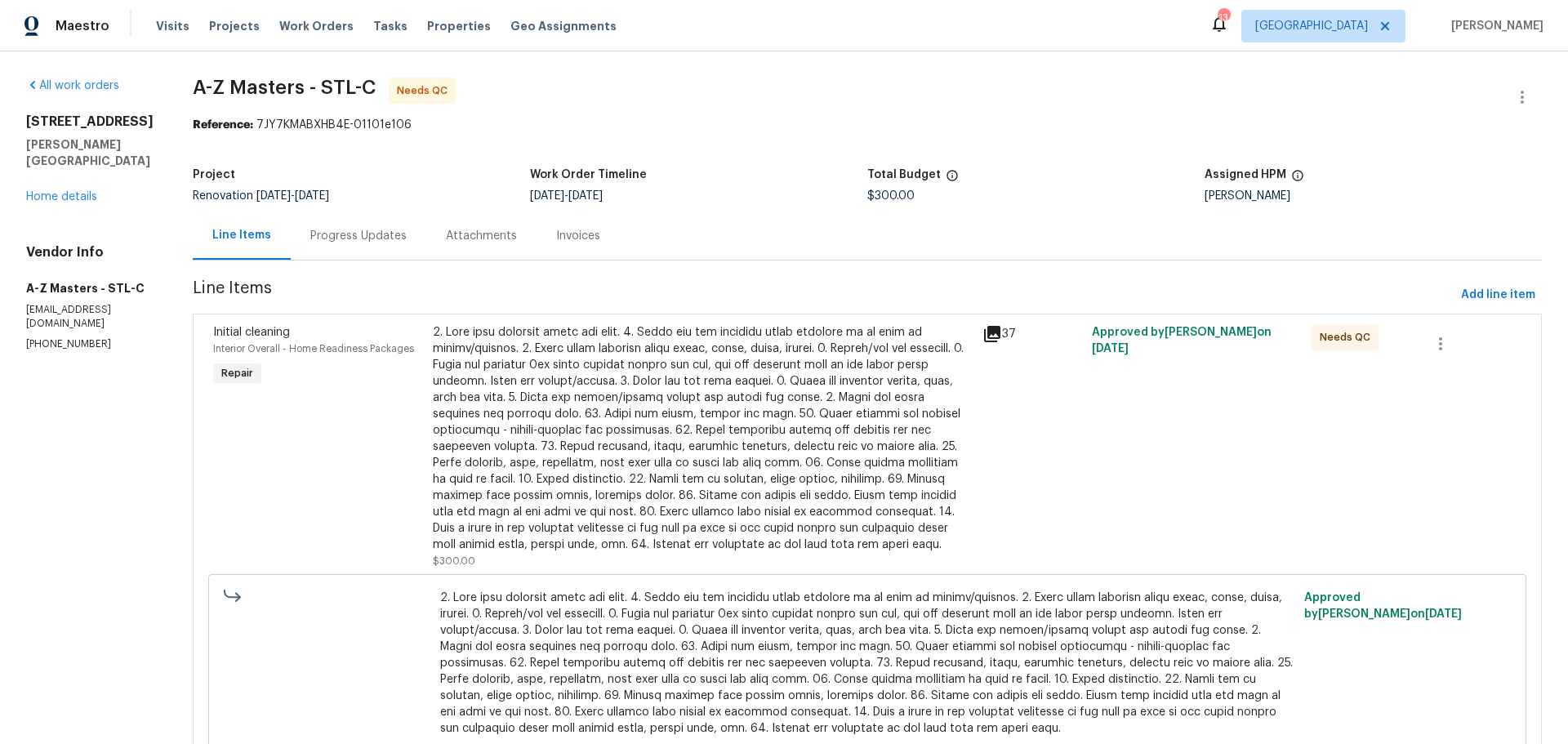
click at [311, 239] on div "Progress Updates" at bounding box center [358, 236] width 96 height 16
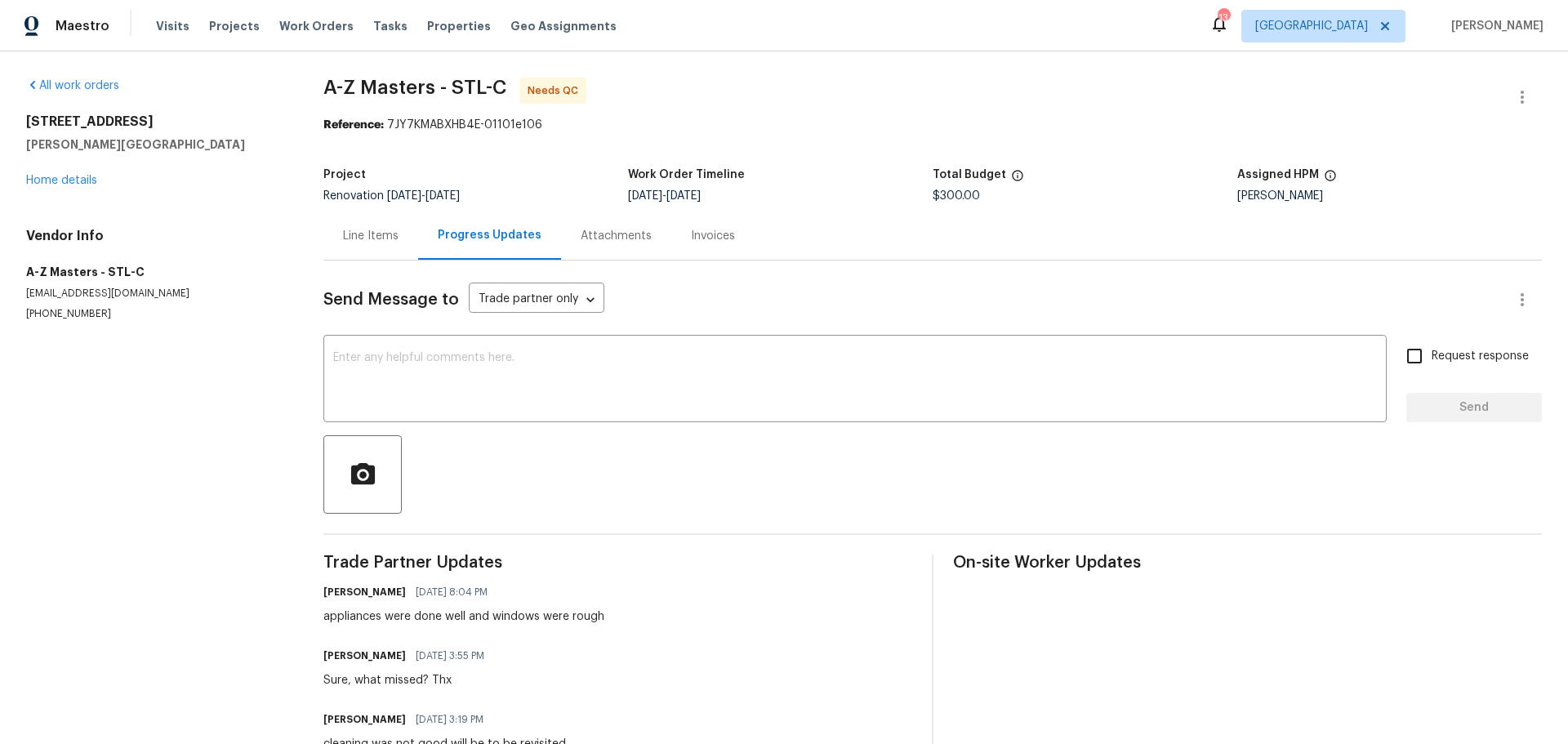
click at [358, 238] on div "Line Items" at bounding box center [370, 236] width 55 height 16
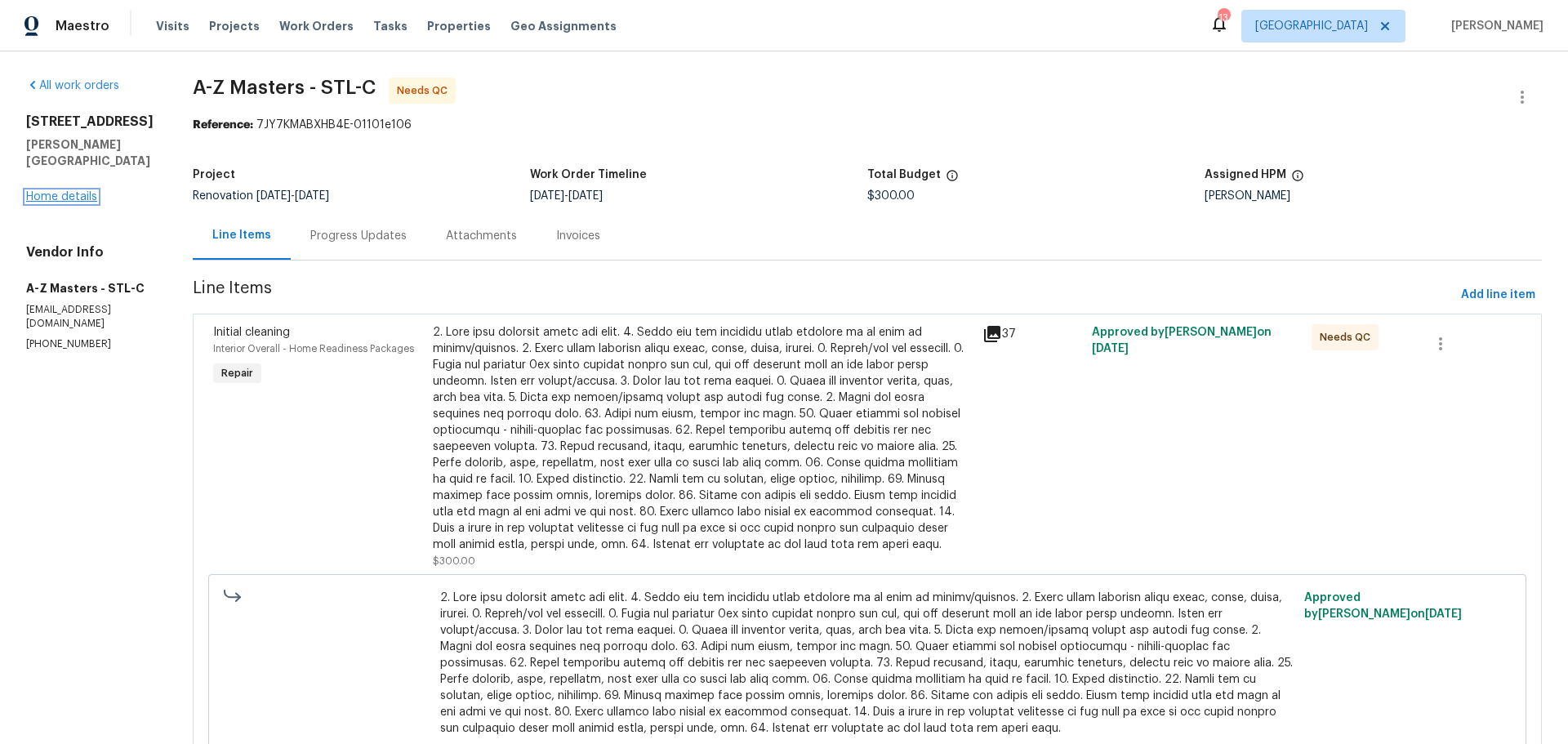
click at [41, 203] on link "Home details" at bounding box center [62, 197] width 71 height 12
